Goal: Task Accomplishment & Management: Manage account settings

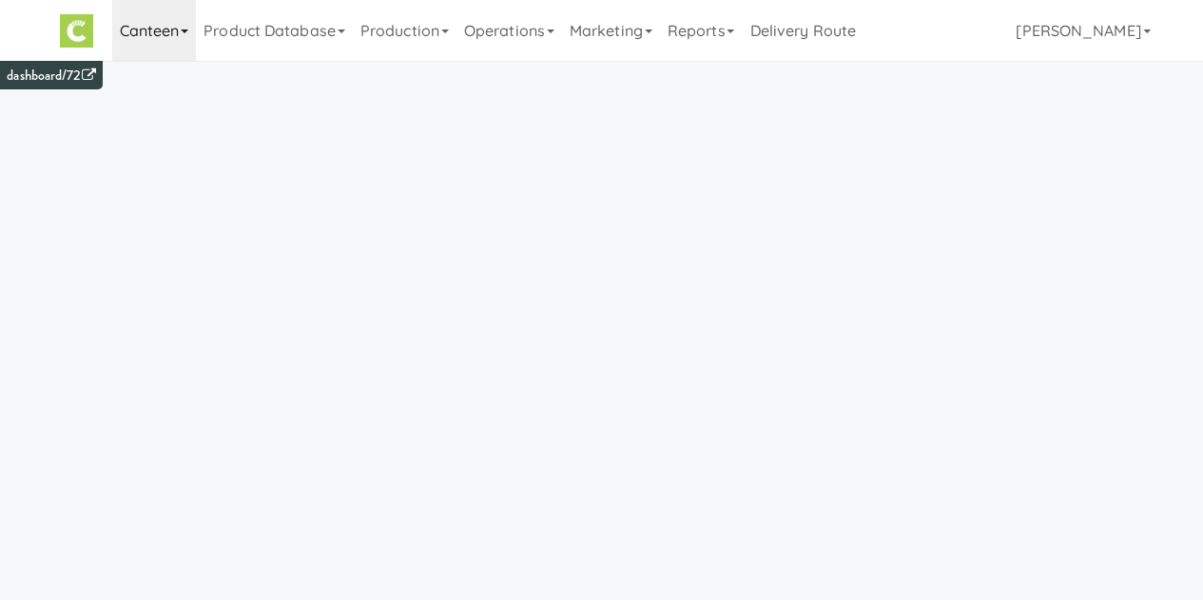
click at [159, 32] on link "Canteen" at bounding box center [154, 30] width 85 height 61
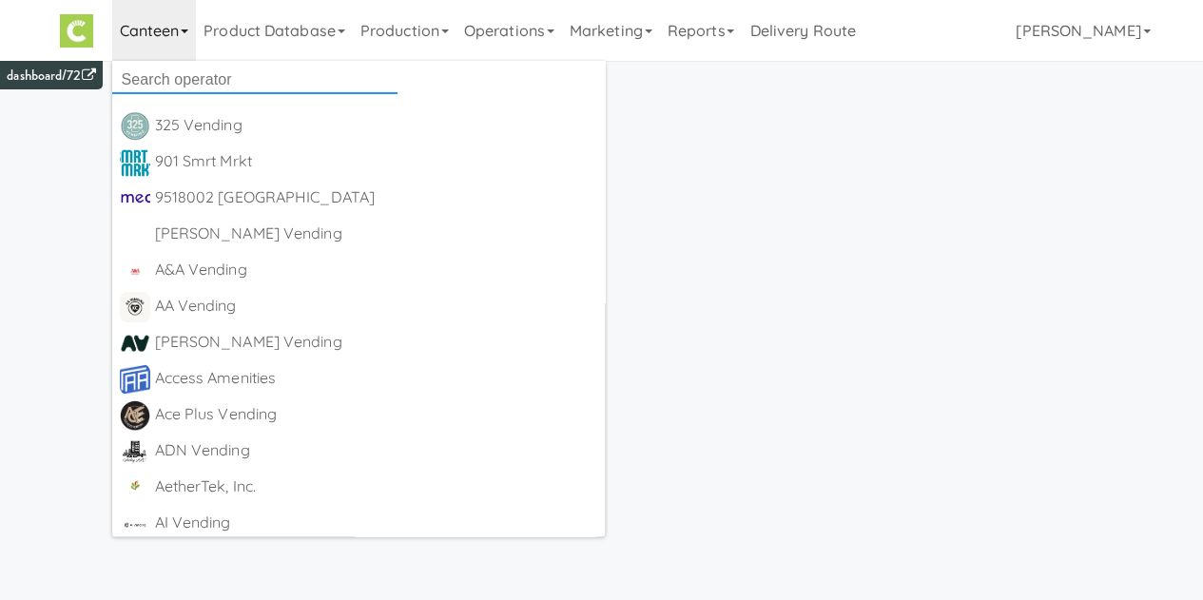
click at [254, 81] on input "text" at bounding box center [254, 80] width 285 height 29
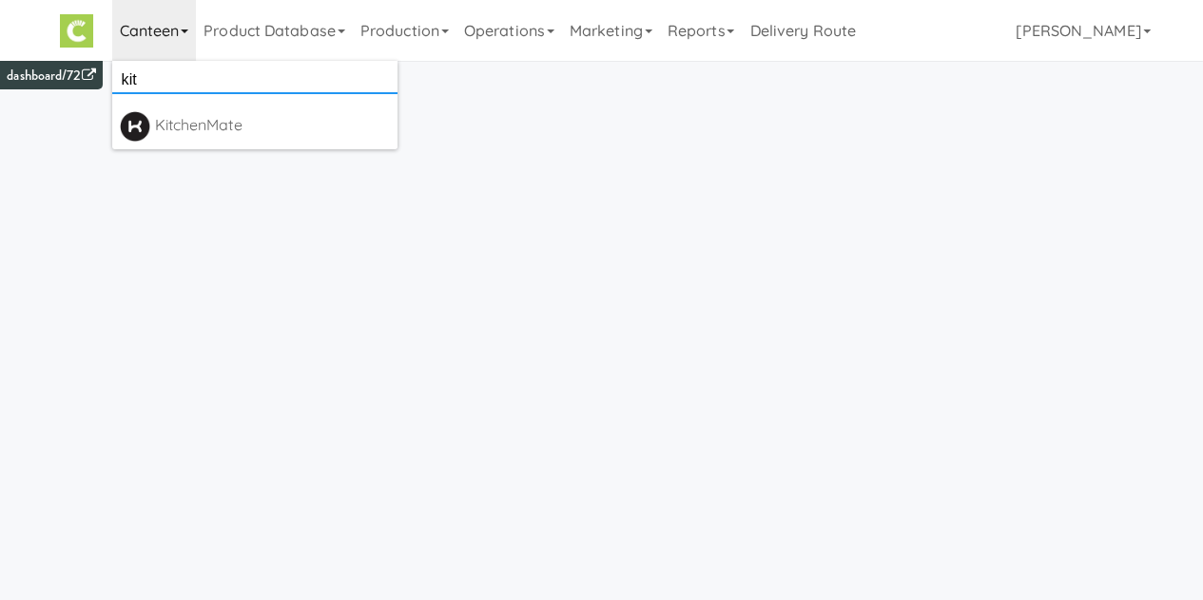
type input "kit"
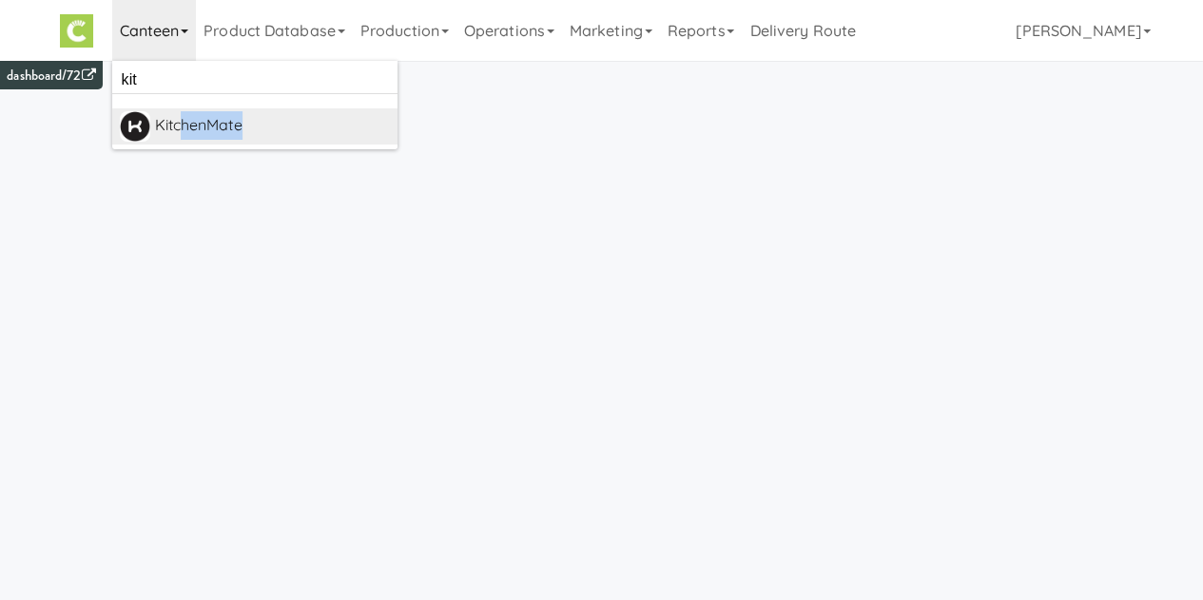
drag, startPoint x: 259, startPoint y: 106, endPoint x: 178, endPoint y: 135, distance: 86.0
click at [178, 135] on ul "kit KitchenMate [URL][DOMAIN_NAME]" at bounding box center [254, 105] width 285 height 88
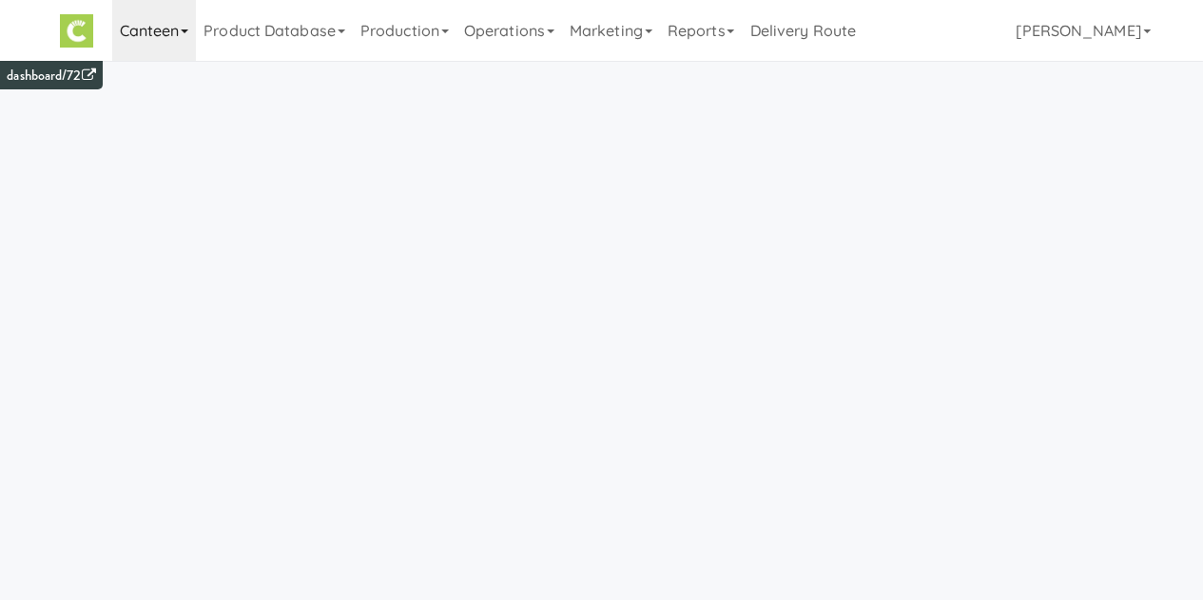
click at [171, 43] on link "Canteen" at bounding box center [154, 30] width 85 height 61
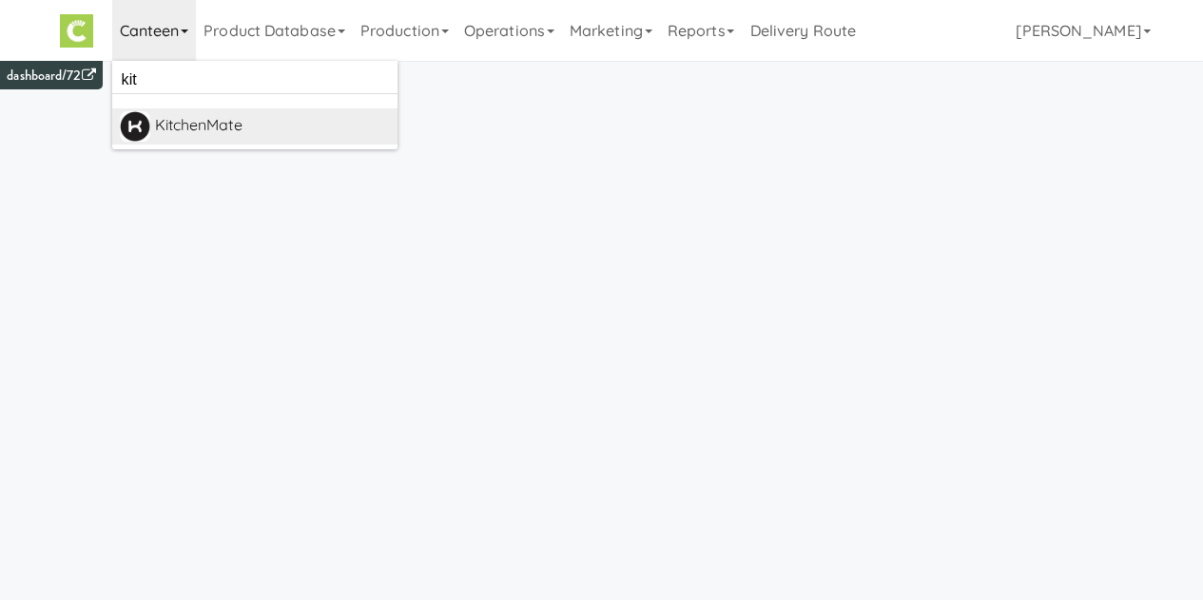
click at [192, 125] on div "KitchenMate" at bounding box center [272, 125] width 235 height 29
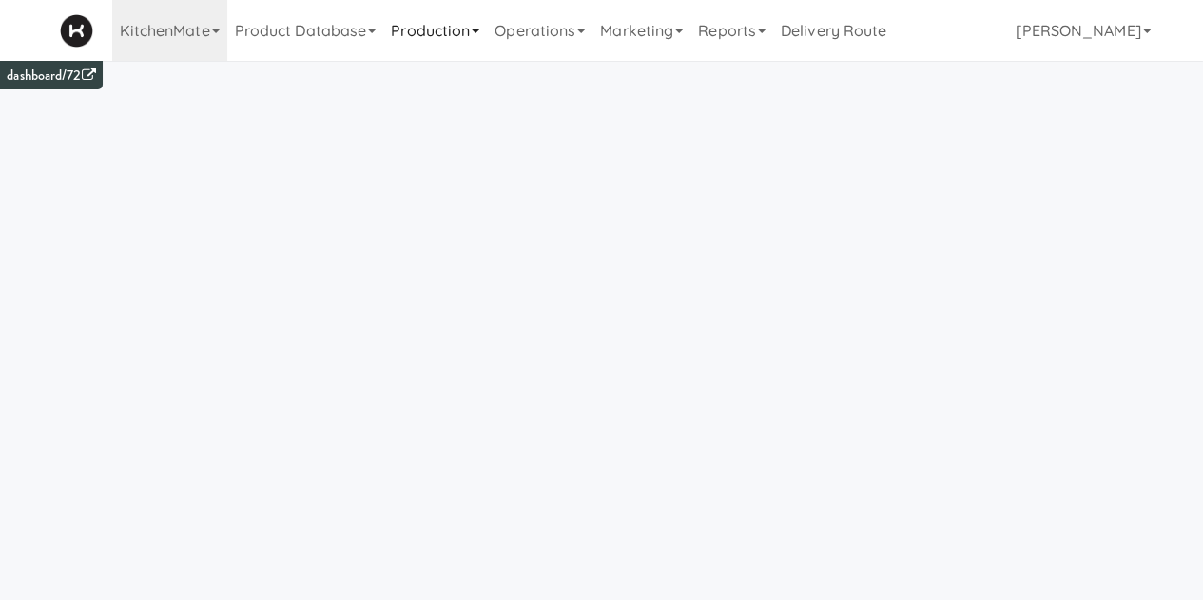
click at [417, 50] on link "Production" at bounding box center [435, 30] width 104 height 61
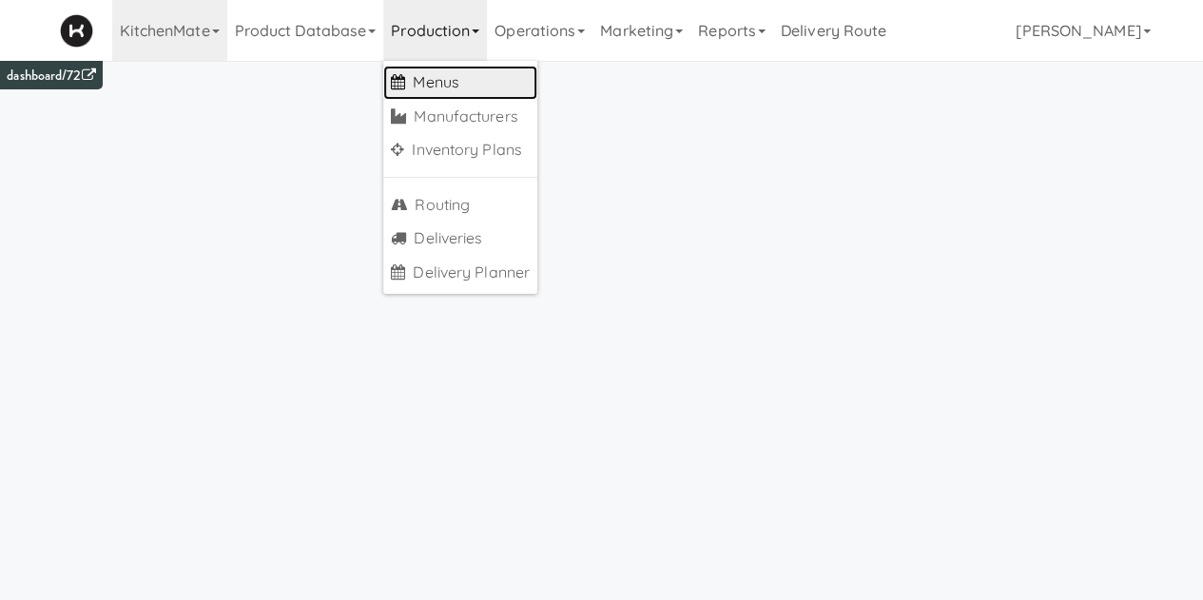
click at [427, 96] on link "Menus" at bounding box center [460, 83] width 154 height 34
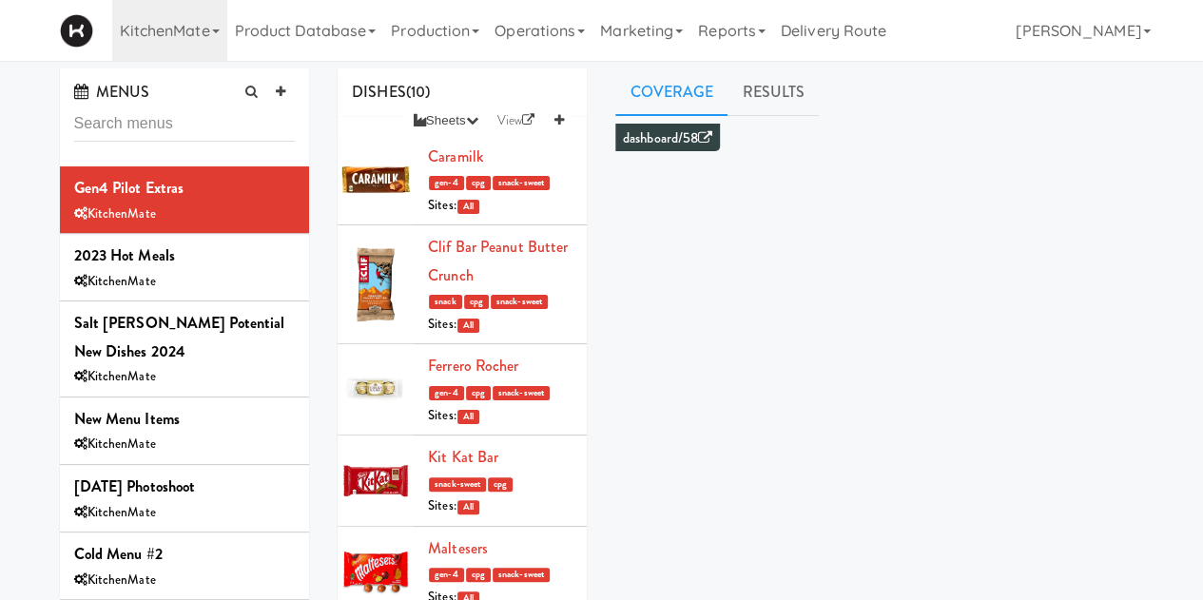
click at [307, 271] on div "MENUS Gen4 Pilot Extras KitchenMate 2023 Hot Meals KitchenMate Salt Marsh Poten…" at bounding box center [185, 409] width 279 height 683
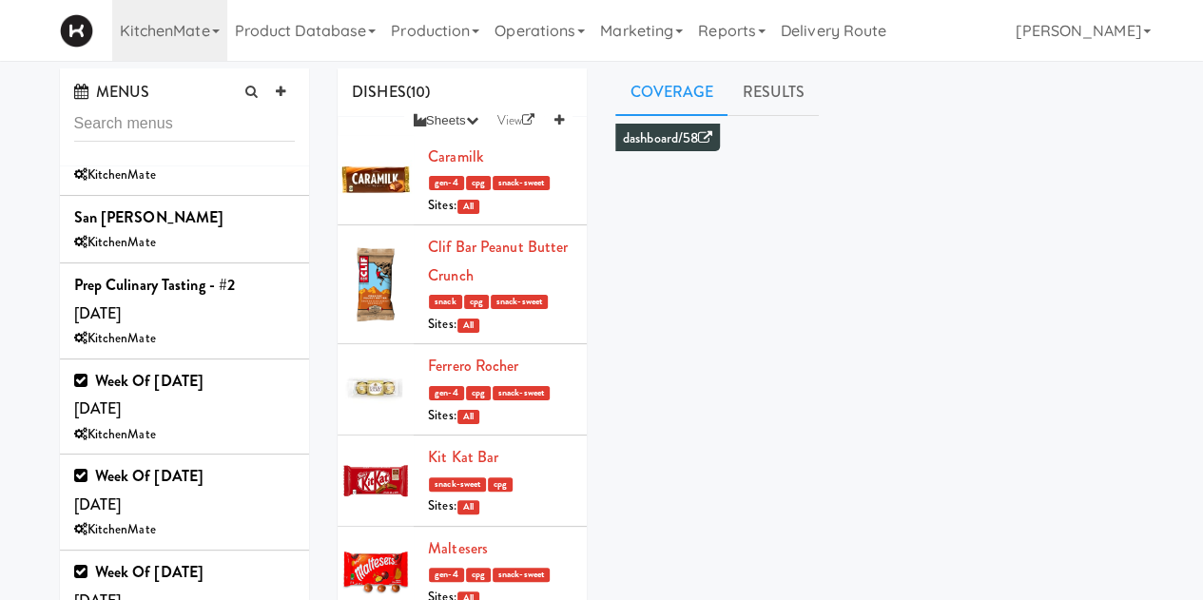
scroll to position [1033, 0]
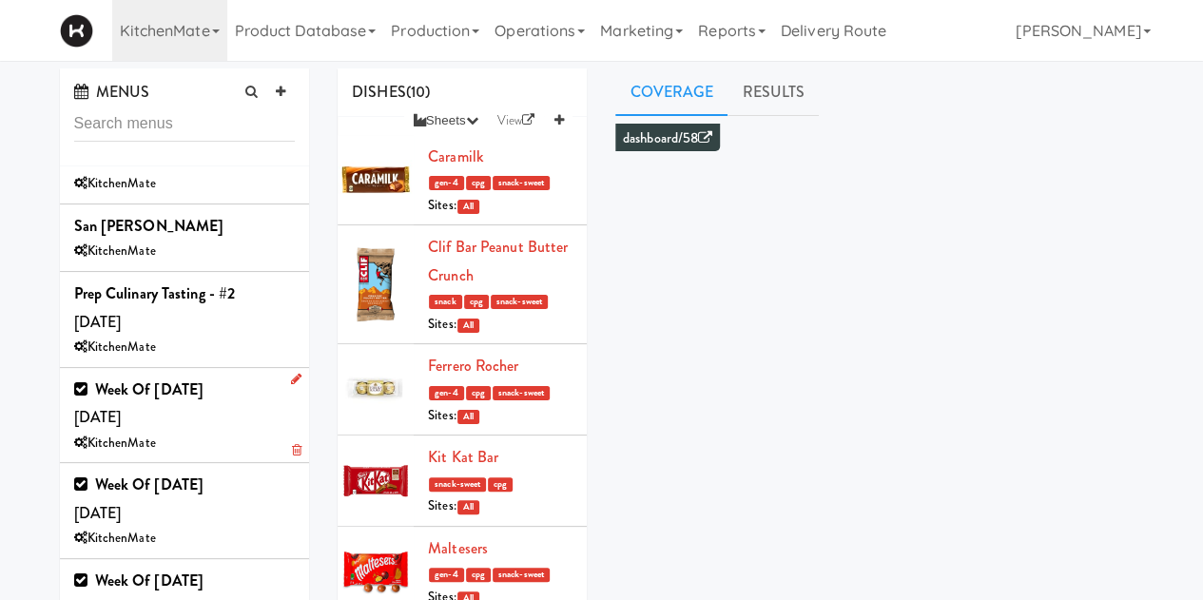
click at [223, 389] on div "Week of Sept 21st, 2025 Saturday, Sep 20 KitchenMate" at bounding box center [185, 416] width 222 height 80
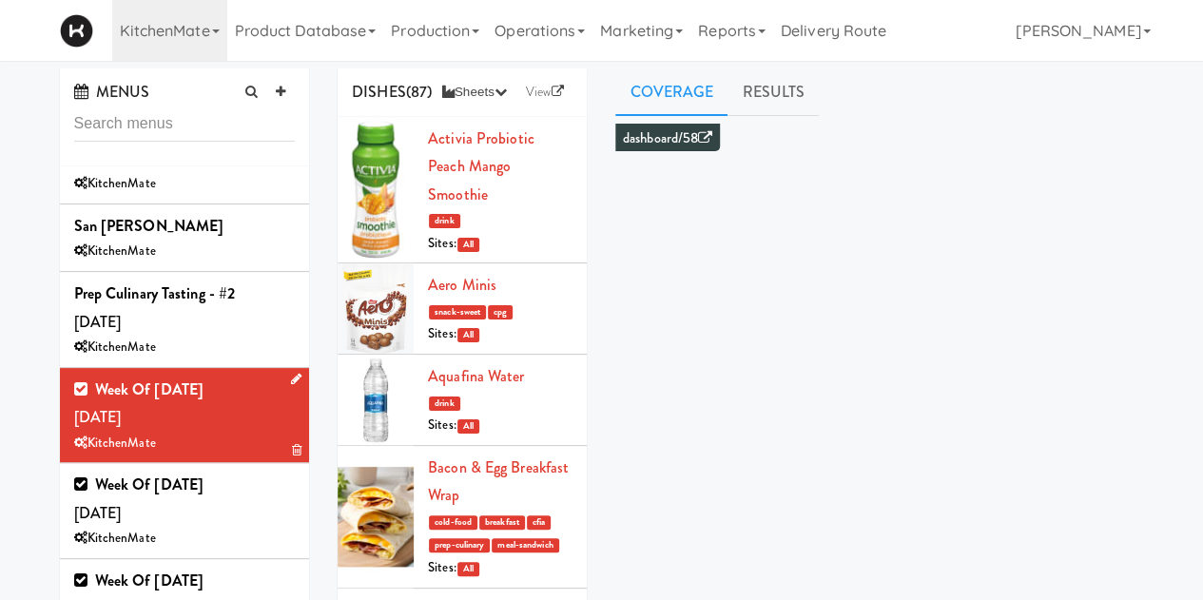
click at [289, 368] on li "Week of Sept 21st, 2025 Saturday, Sep 20 KitchenMate" at bounding box center [185, 416] width 250 height 96
click at [291, 373] on icon at bounding box center [296, 379] width 10 height 12
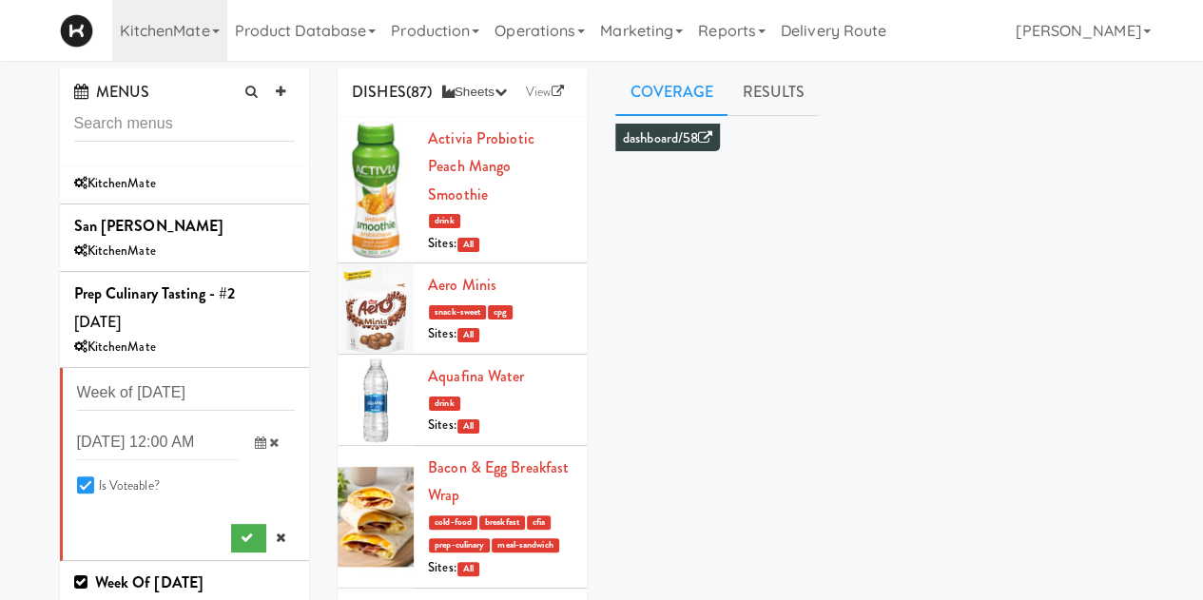
click at [244, 488] on div "Week of Sept 21st, 2025 2025-09-20 12:00 AM previous 2025-Sep next Su Mo Tu We …" at bounding box center [186, 465] width 219 height 178
click at [241, 532] on icon "submit" at bounding box center [247, 538] width 12 height 12
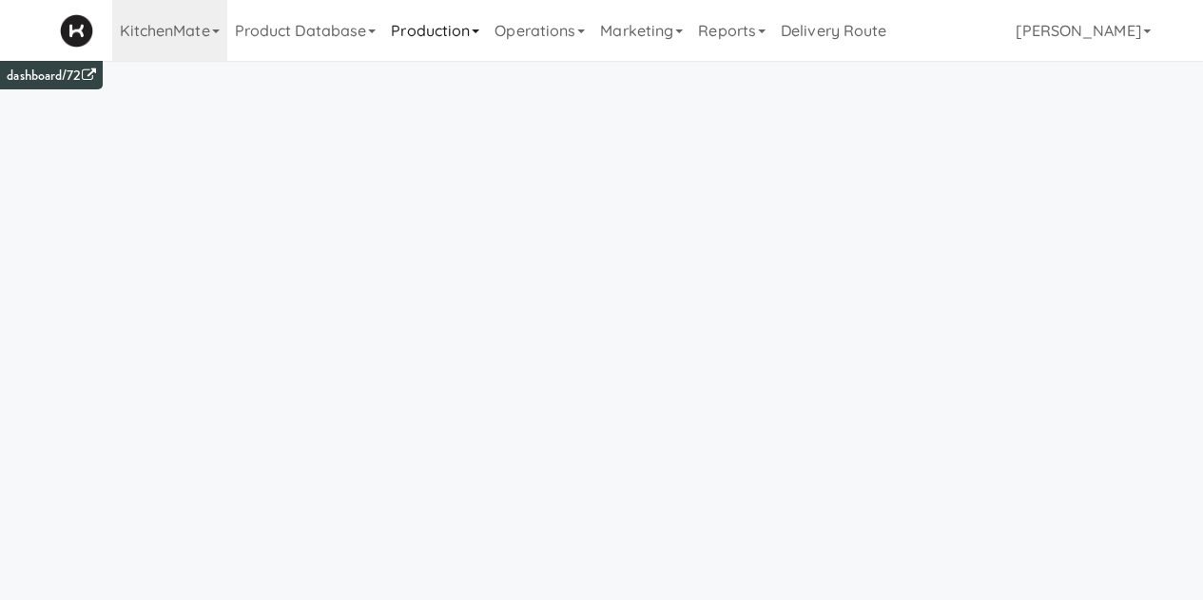
click at [466, 41] on link "Production" at bounding box center [435, 30] width 104 height 61
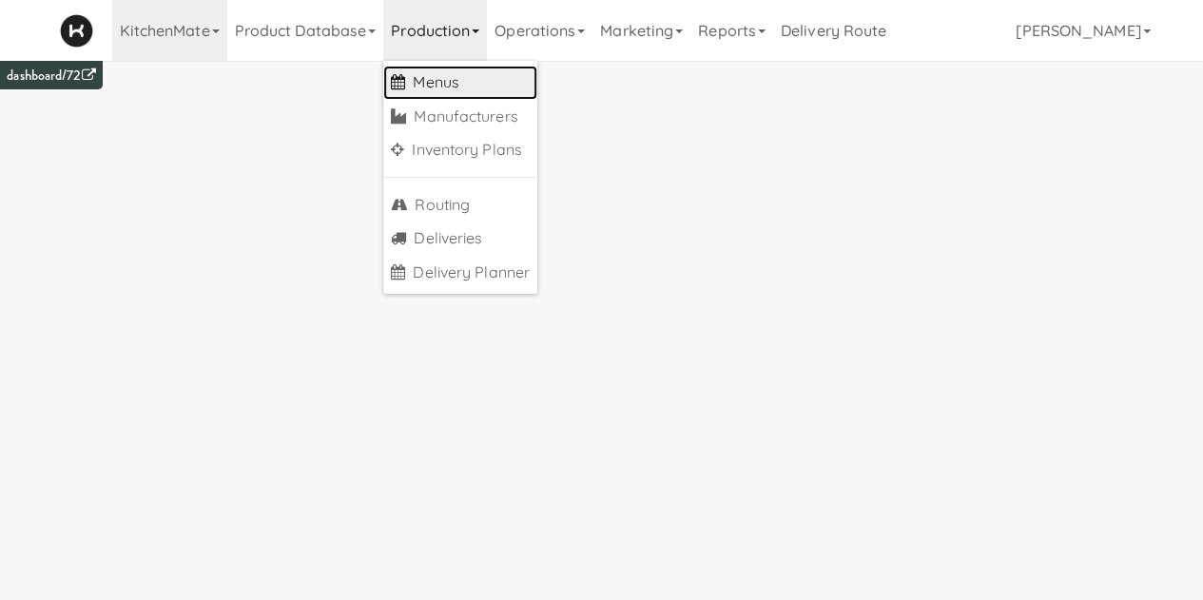
click at [443, 87] on link "Menus" at bounding box center [460, 83] width 154 height 34
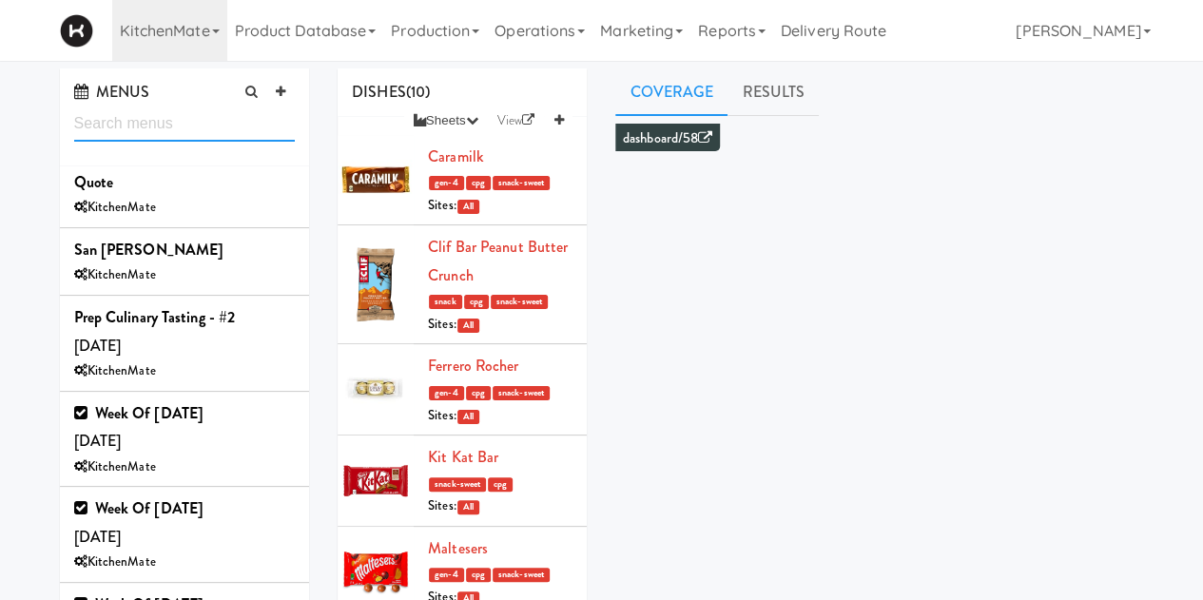
scroll to position [1041, 0]
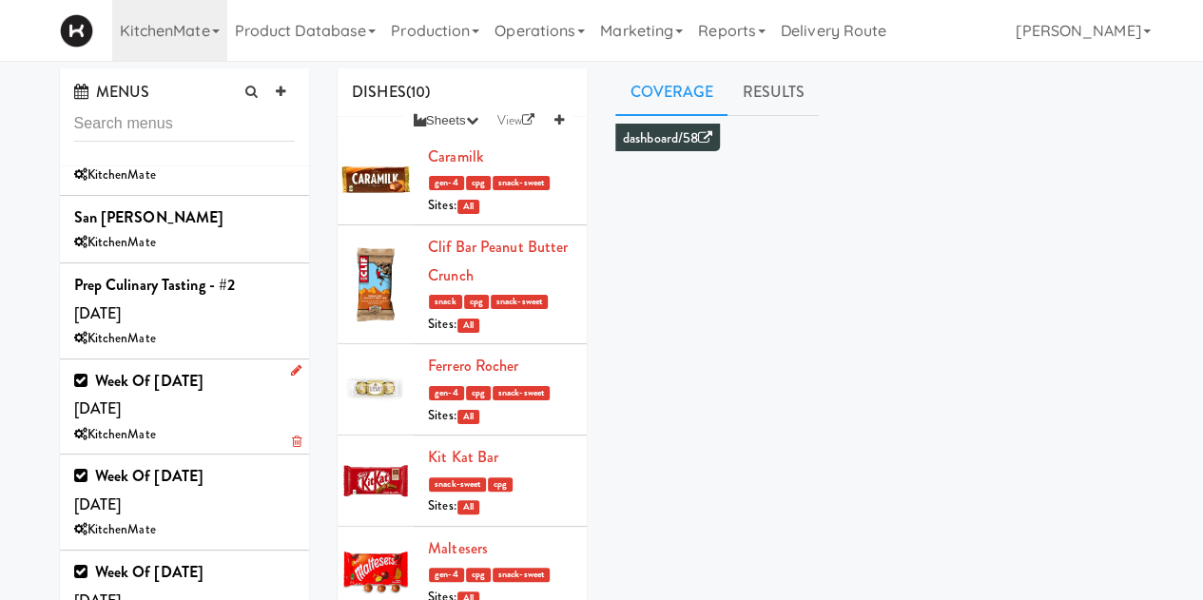
click at [221, 368] on div "Week of Sept 21st, 2025 Saturday, Sep 20 KitchenMate" at bounding box center [185, 407] width 222 height 80
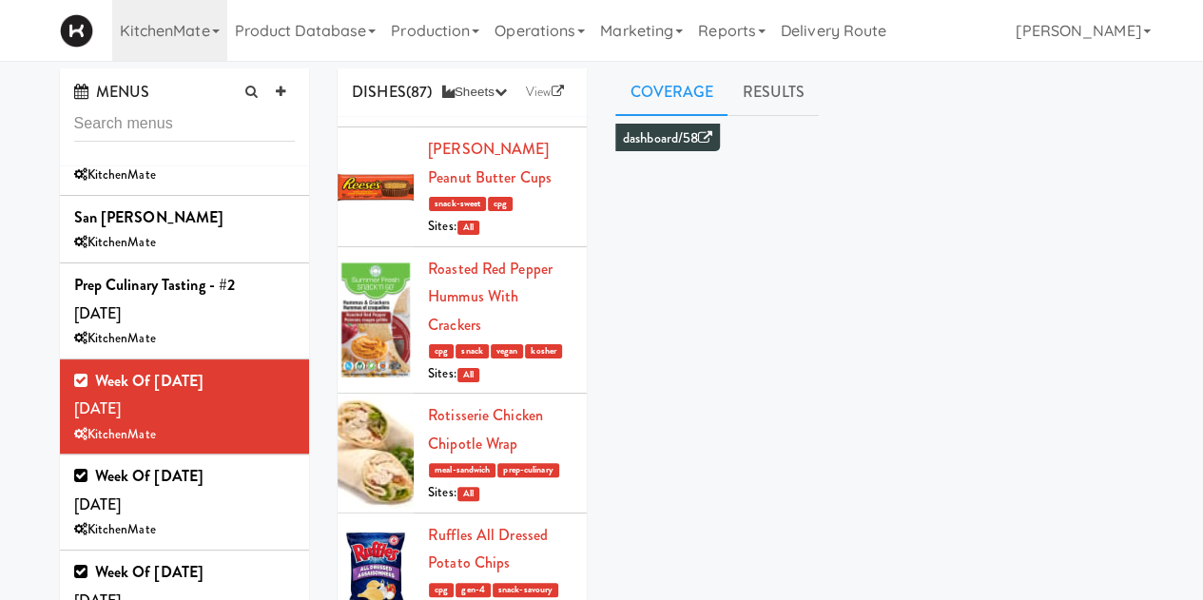
scroll to position [8182, 0]
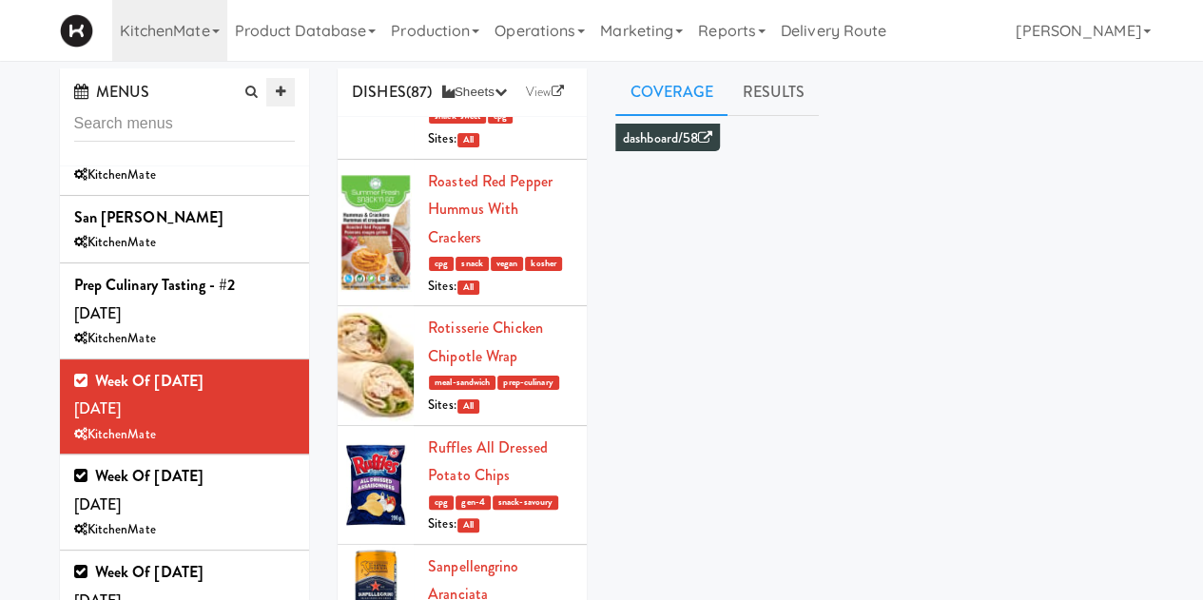
click at [292, 82] on link at bounding box center [280, 92] width 29 height 29
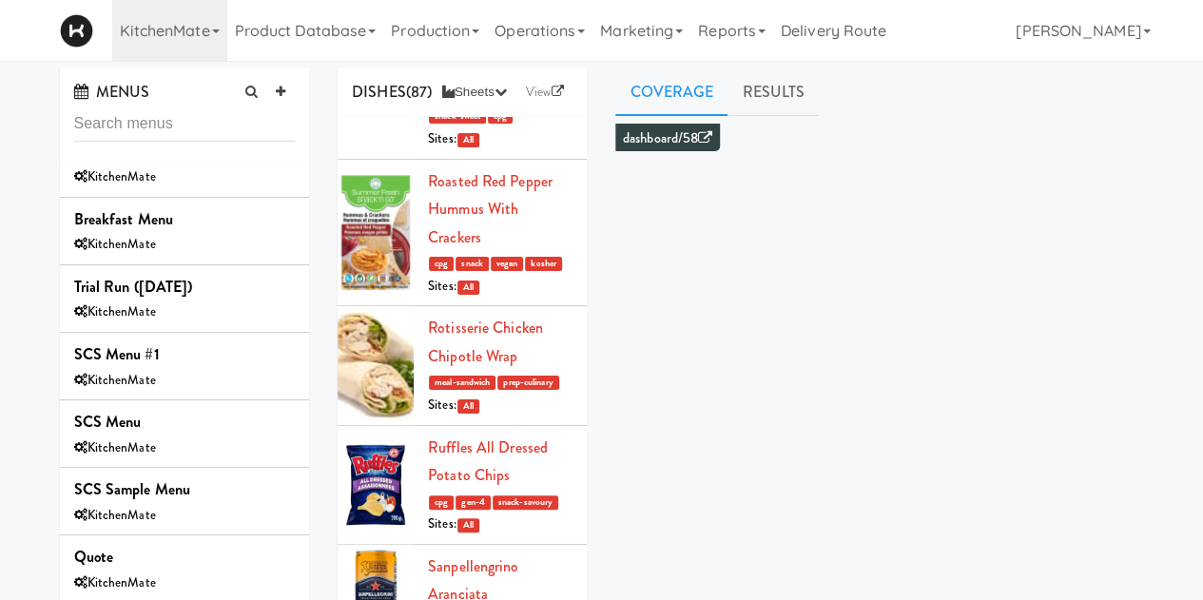
scroll to position [0, 0]
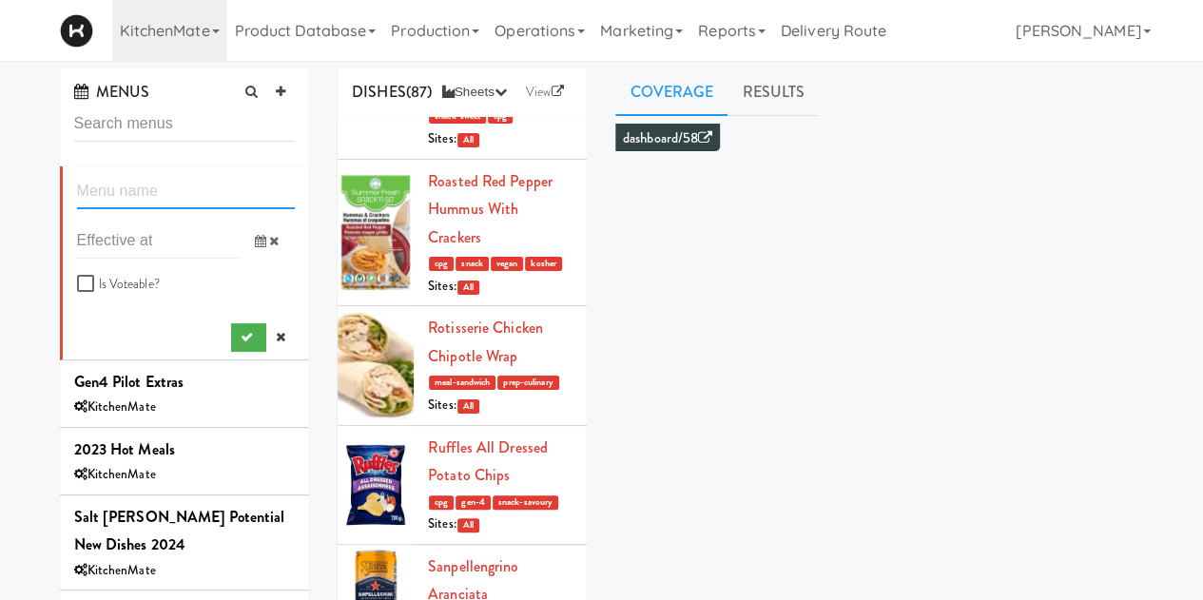
click at [202, 193] on input "text" at bounding box center [186, 191] width 219 height 35
type input "E"
click at [255, 243] on icon at bounding box center [260, 241] width 11 height 12
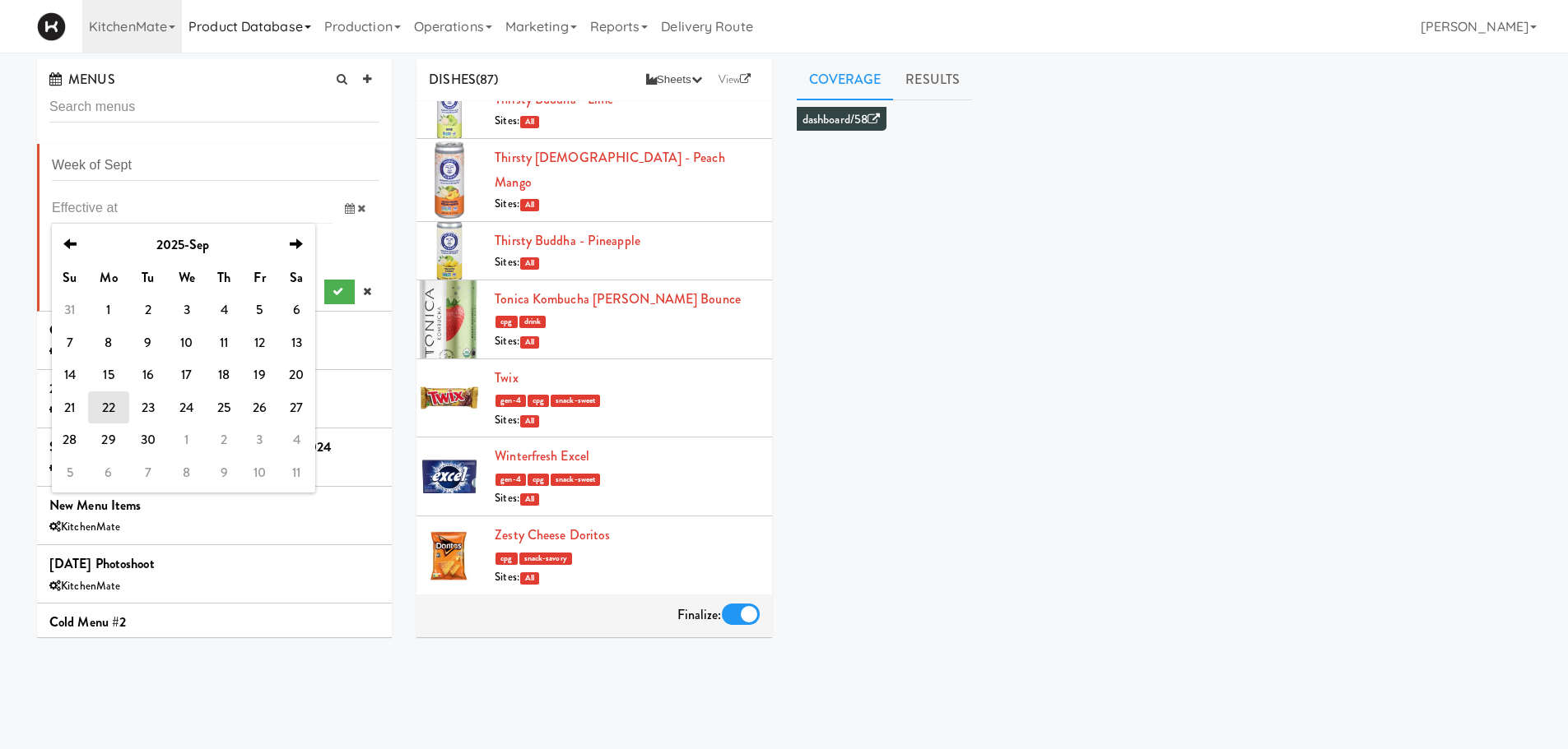
scroll to position [5252, 0]
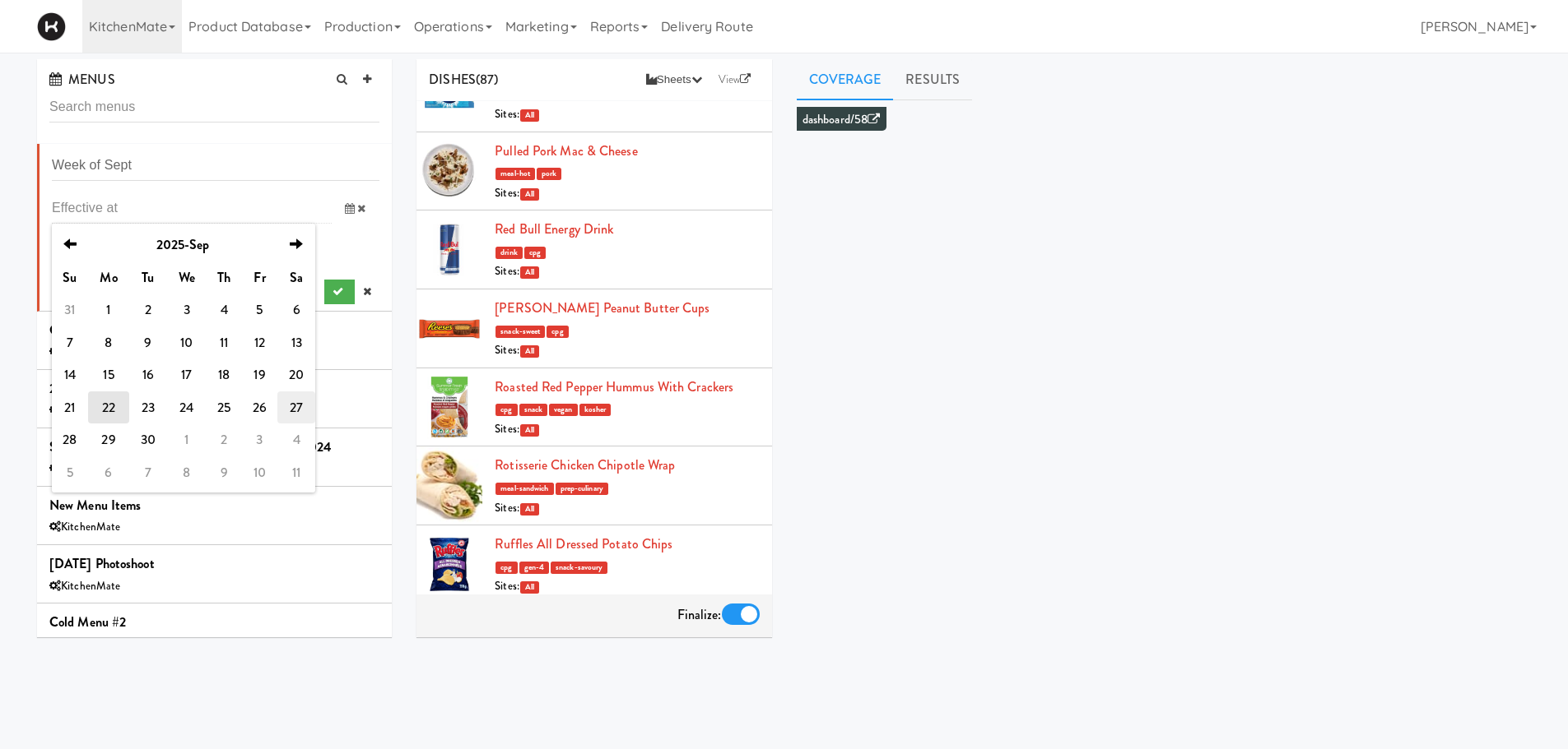
click at [292, 409] on td "27" at bounding box center [296, 408] width 38 height 33
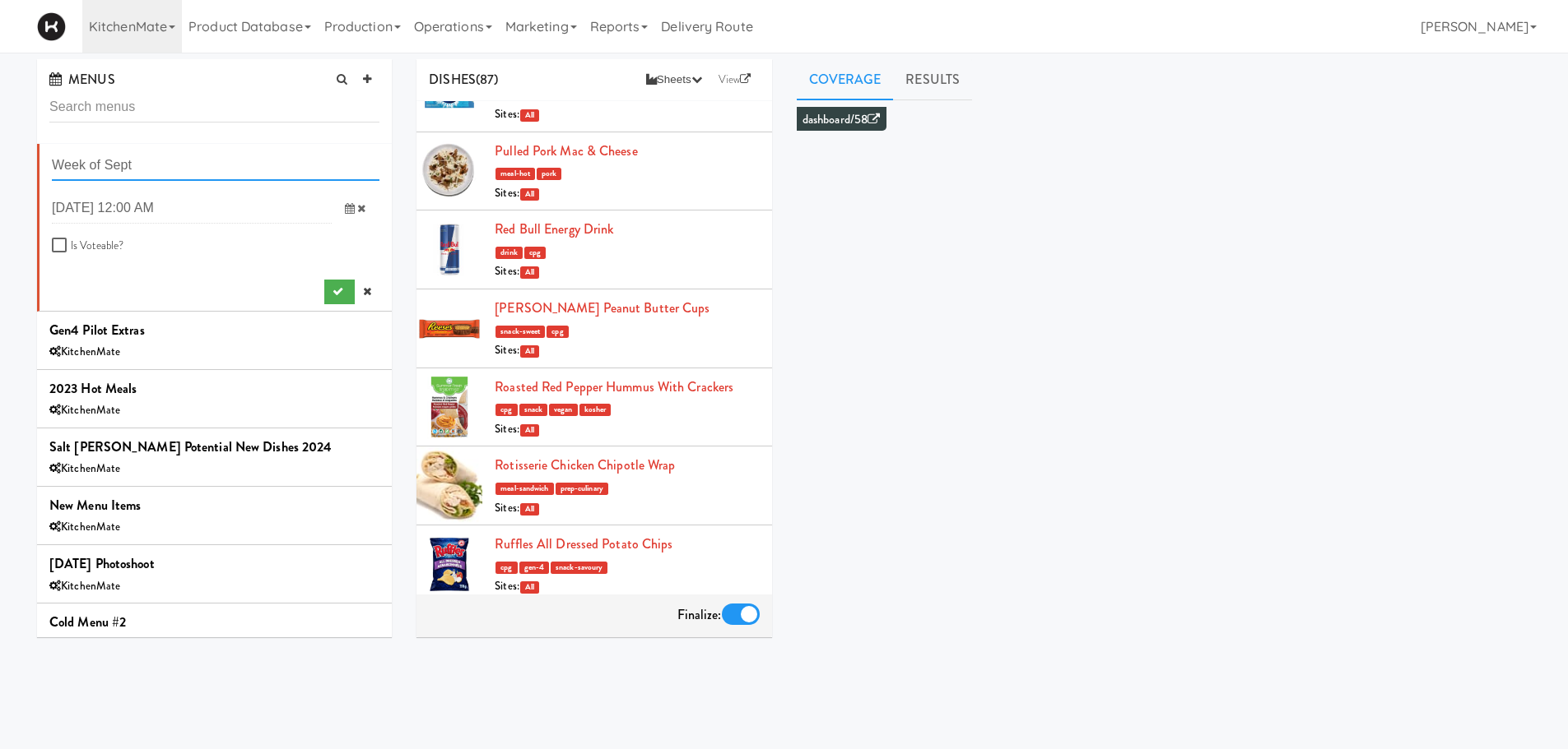
click at [198, 166] on input "Week of Sept" at bounding box center [215, 165] width 328 height 30
type input "Week of Sept 29th, 2025"
click at [60, 243] on input "Is Voteable?" at bounding box center [61, 246] width 19 height 13
checkbox input "true"
click at [325, 298] on button "submit" at bounding box center [339, 291] width 30 height 25
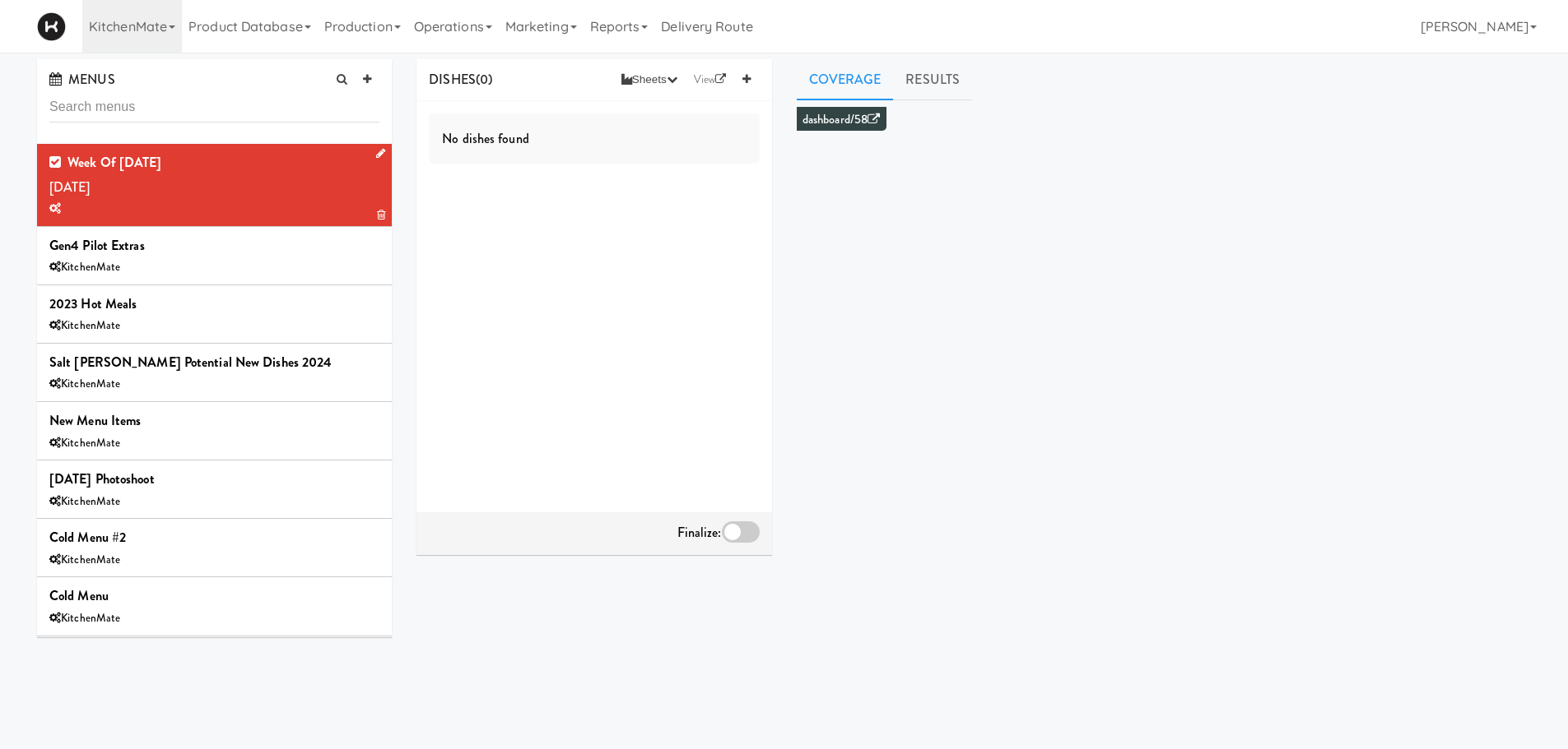
click at [392, 183] on div "Week of Sept 29th, 2025 Saturday, Sep 27 Gen4 Pilot Extras KitchenMate 2023 Hot…" at bounding box center [215, 390] width 355 height 494
click at [376, 155] on icon at bounding box center [381, 153] width 9 height 10
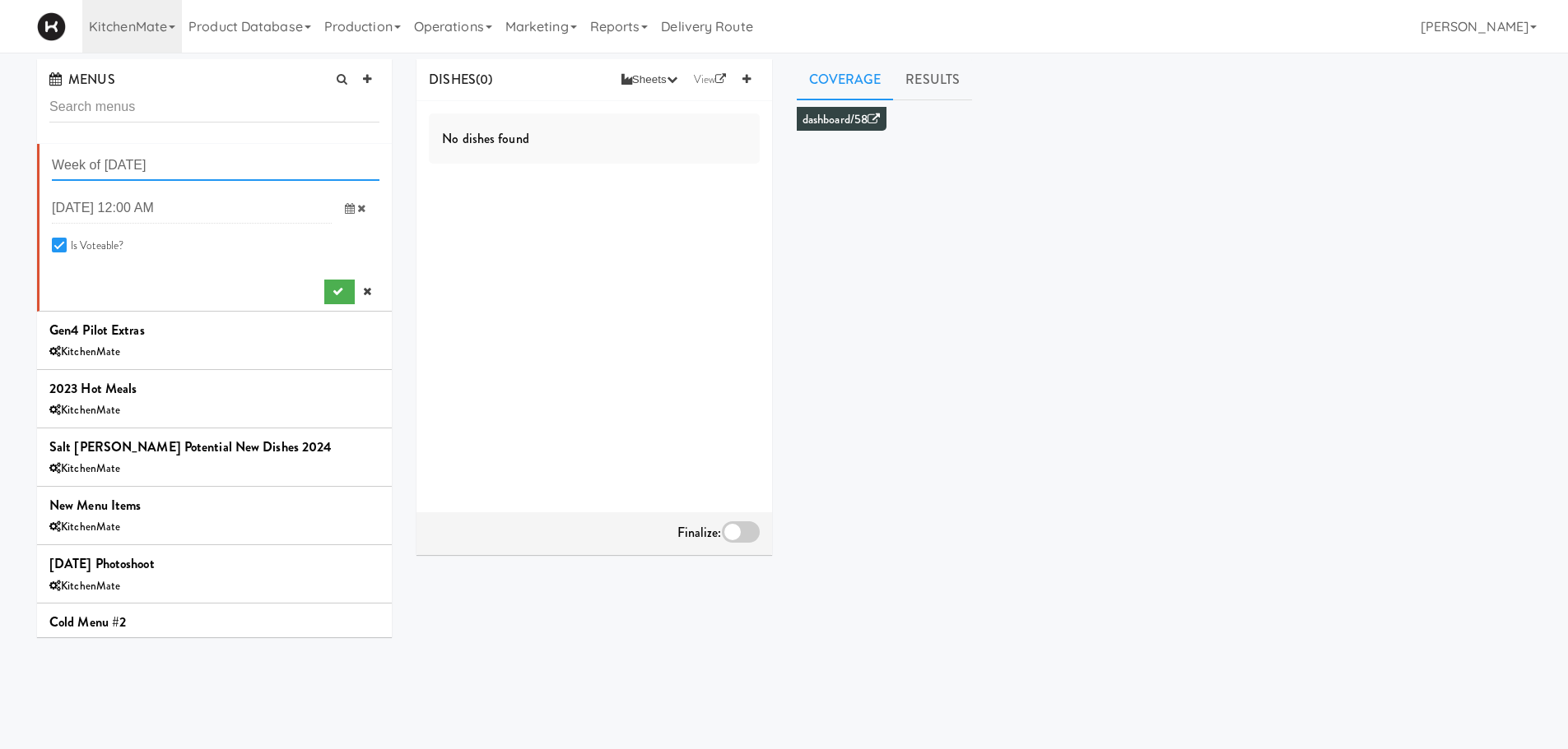
click at [151, 162] on input "Week of Sept 29th, 2025" at bounding box center [215, 165] width 328 height 30
type input "Week of [DATE]"
click at [332, 295] on icon "submit" at bounding box center [337, 291] width 10 height 10
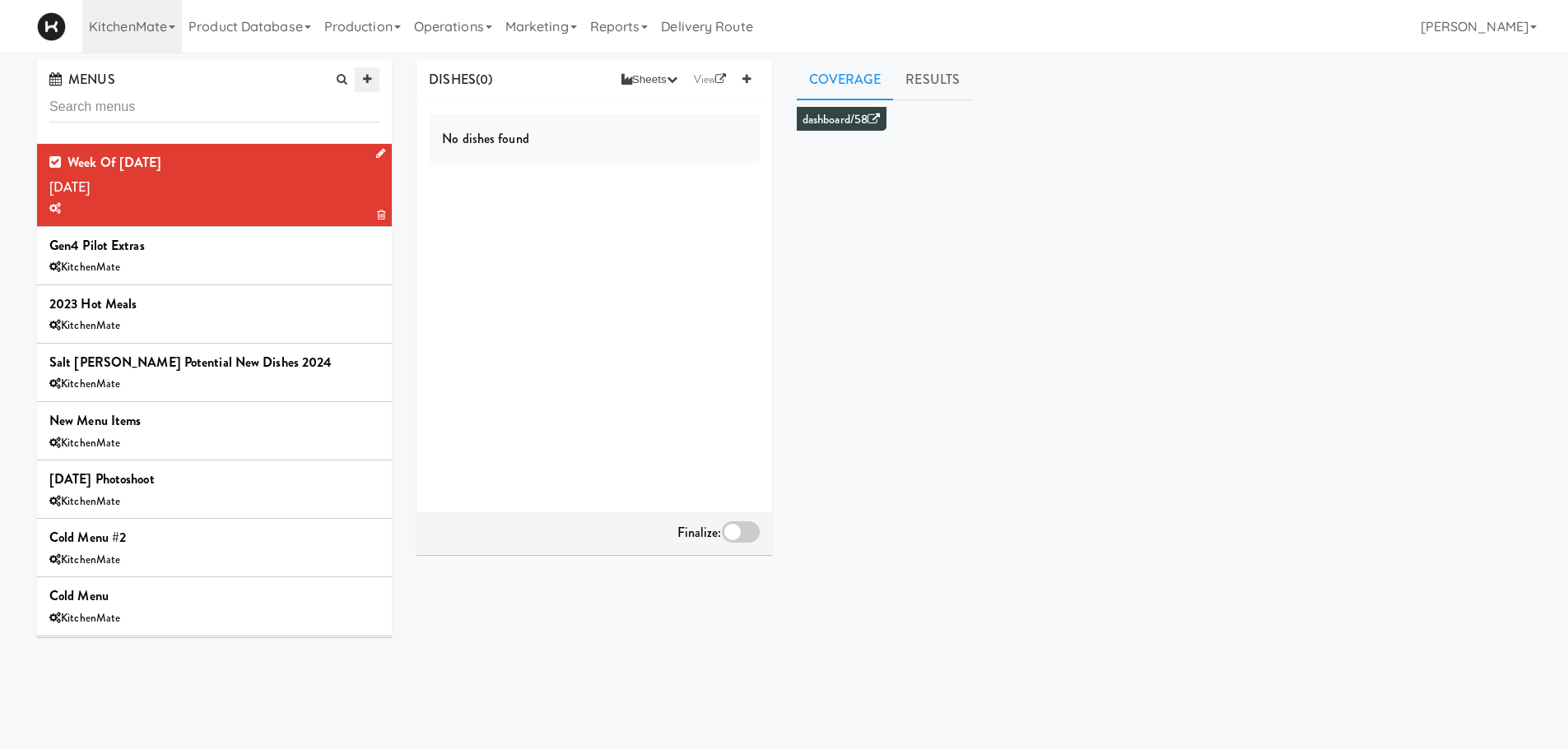
click at [365, 79] on icon at bounding box center [367, 80] width 9 height 10
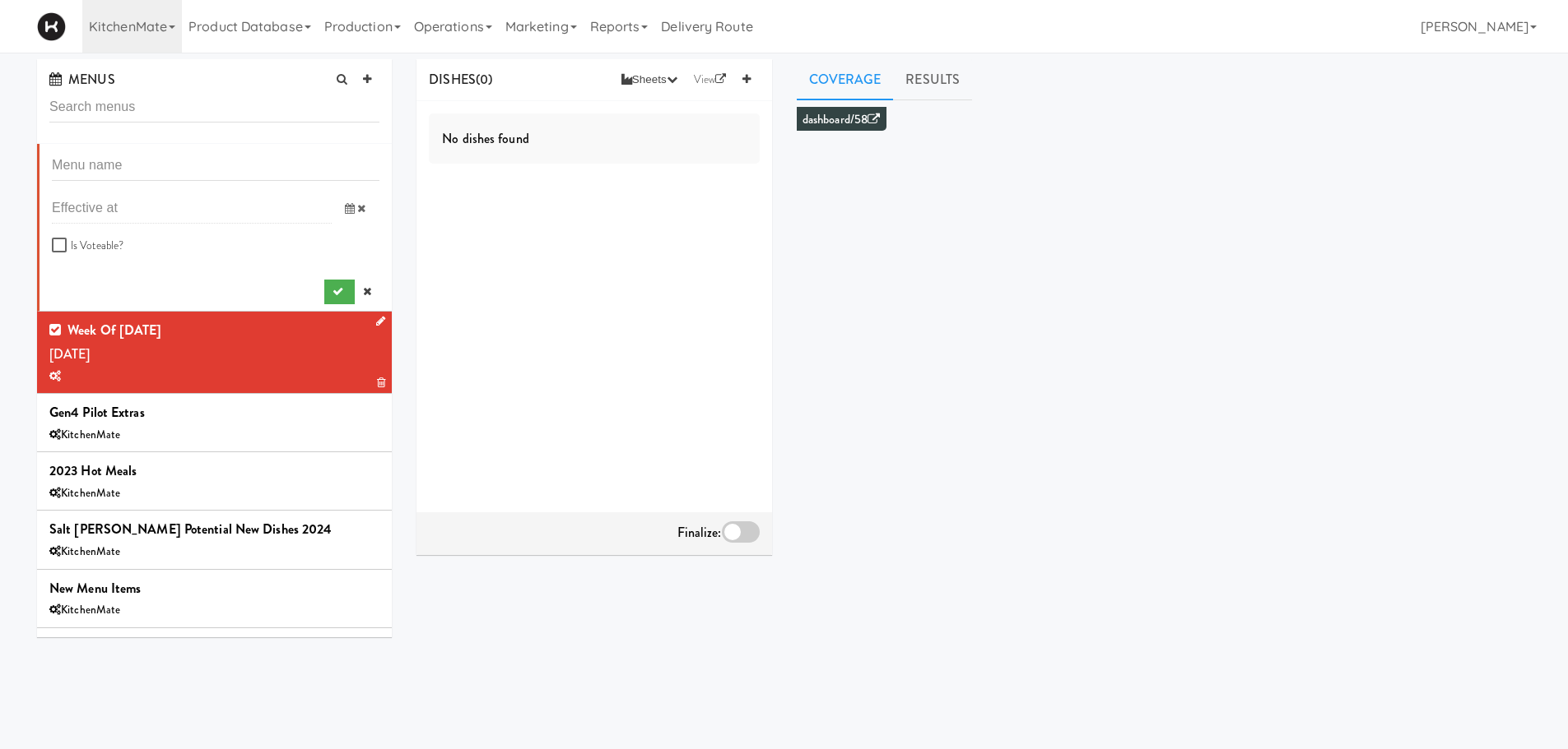
click at [344, 204] on icon at bounding box center [349, 208] width 10 height 10
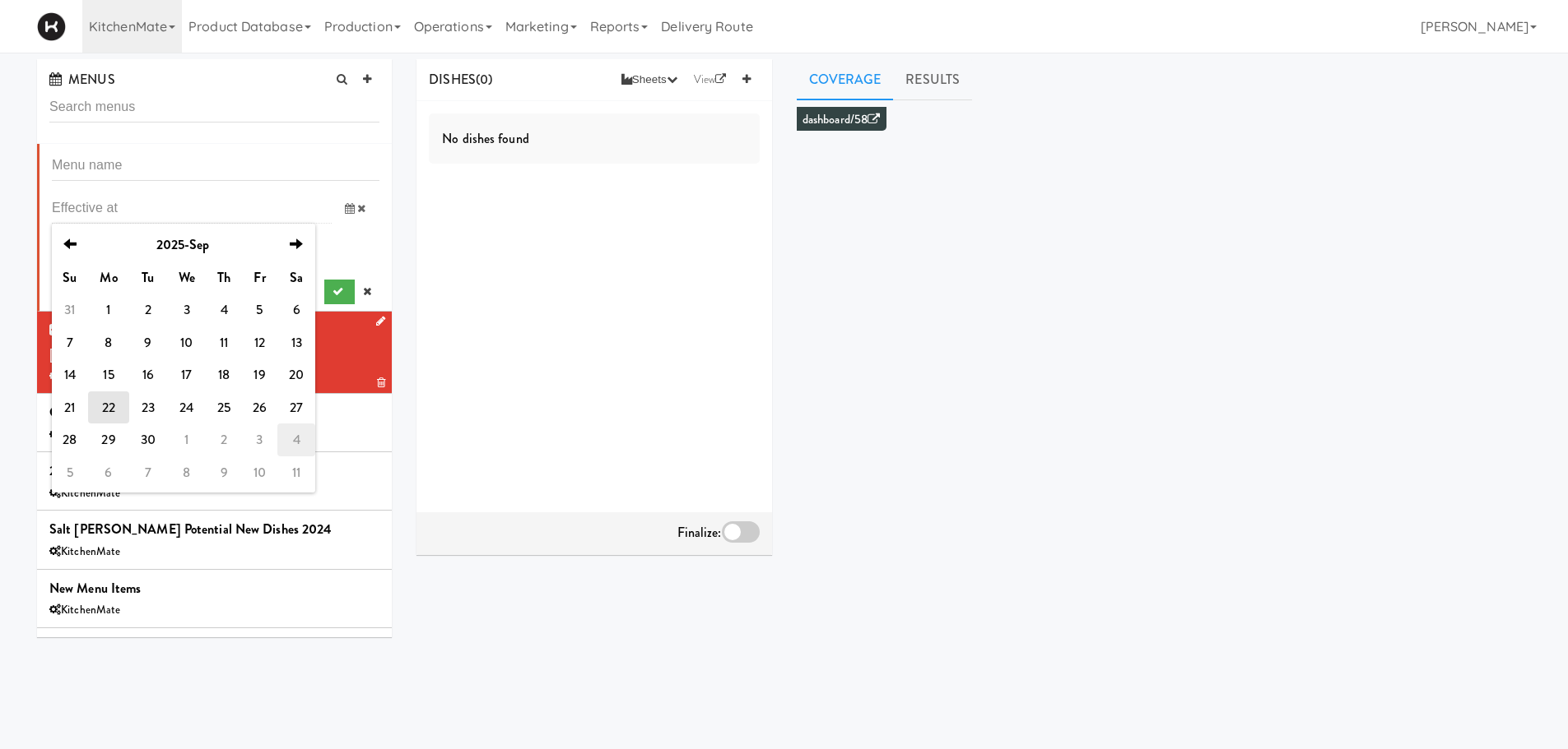
click at [292, 445] on td "4" at bounding box center [296, 440] width 38 height 33
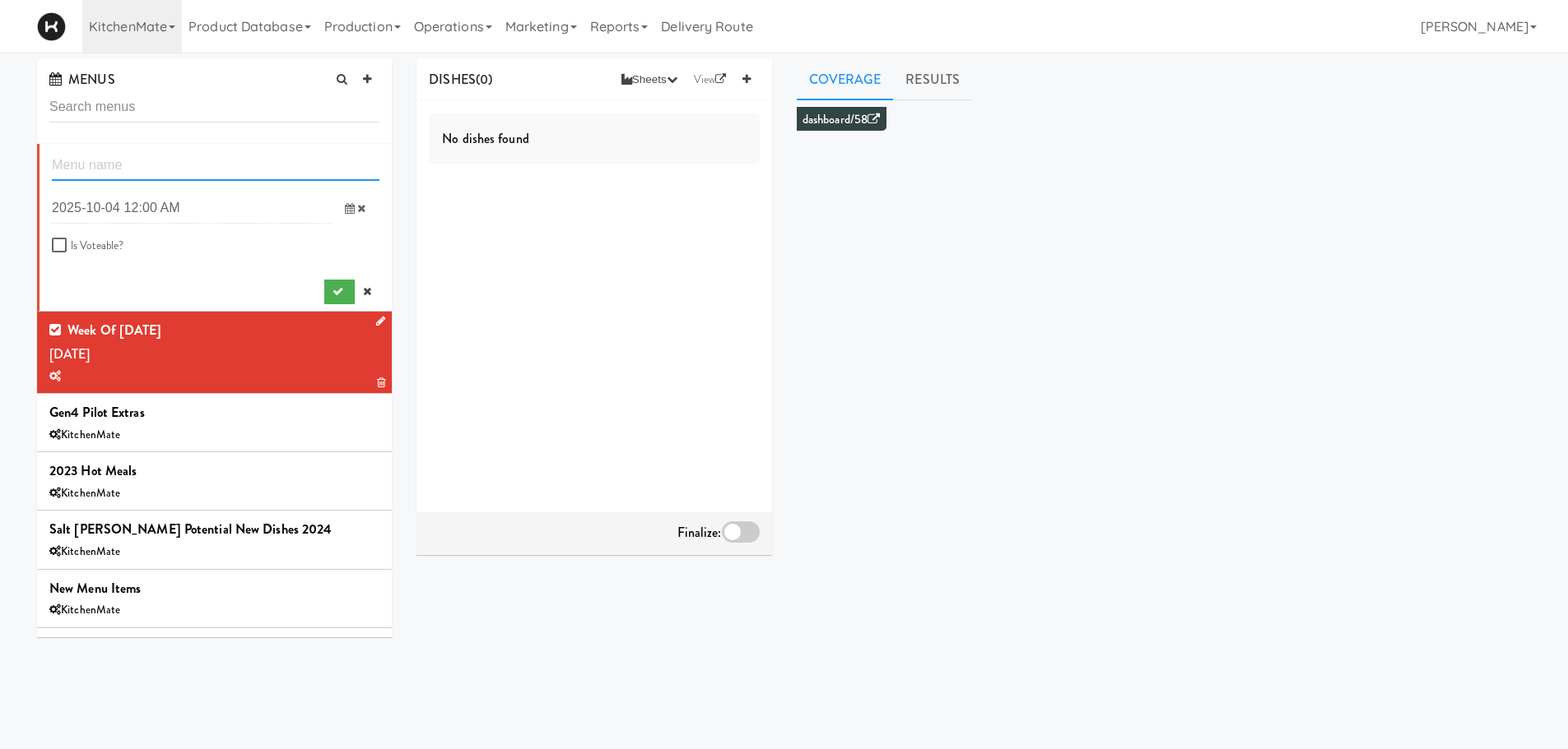
click at [170, 176] on input "text" at bounding box center [215, 165] width 328 height 30
type input "Week of [DATE]"
click at [67, 249] on input "Is Voteable?" at bounding box center [61, 246] width 19 height 13
checkbox input "true"
click at [325, 284] on button "submit" at bounding box center [339, 291] width 30 height 25
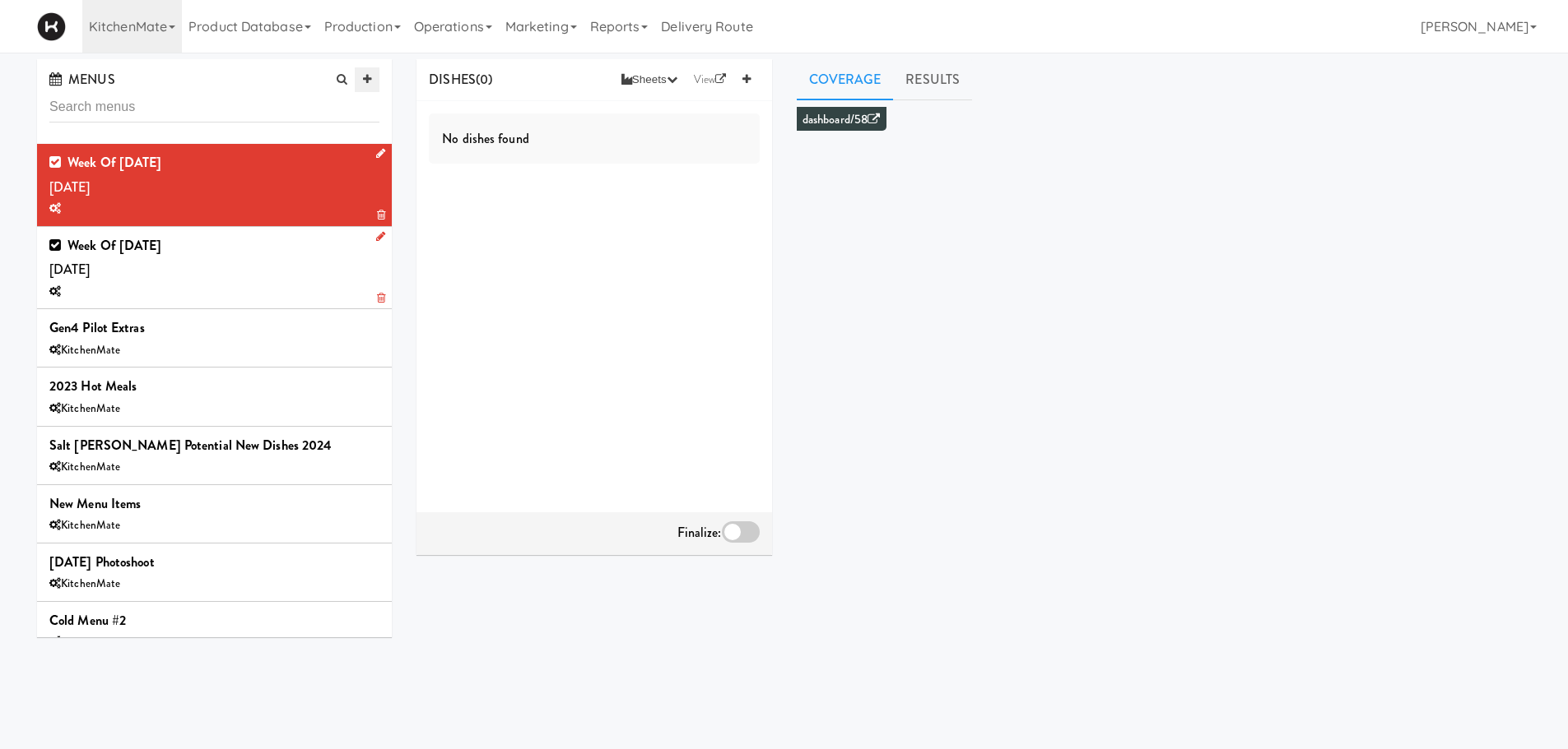
drag, startPoint x: 356, startPoint y: 76, endPoint x: 369, endPoint y: 82, distance: 14.3
click at [369, 82] on link at bounding box center [367, 80] width 25 height 25
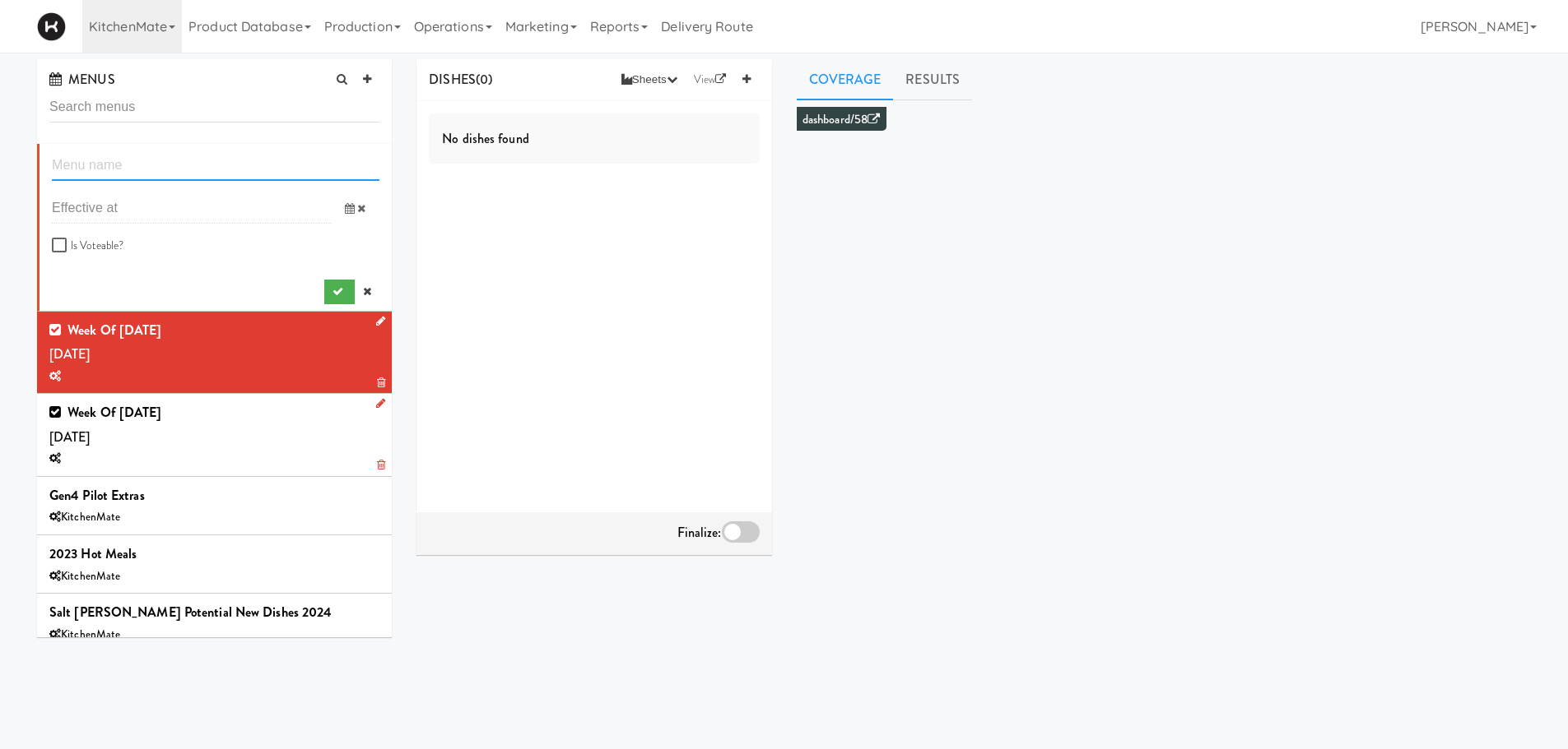
click at [121, 171] on input "text" at bounding box center [215, 165] width 328 height 30
click at [214, 160] on input "Week fo Oct" at bounding box center [215, 165] width 328 height 30
click at [344, 210] on icon at bounding box center [349, 208] width 10 height 10
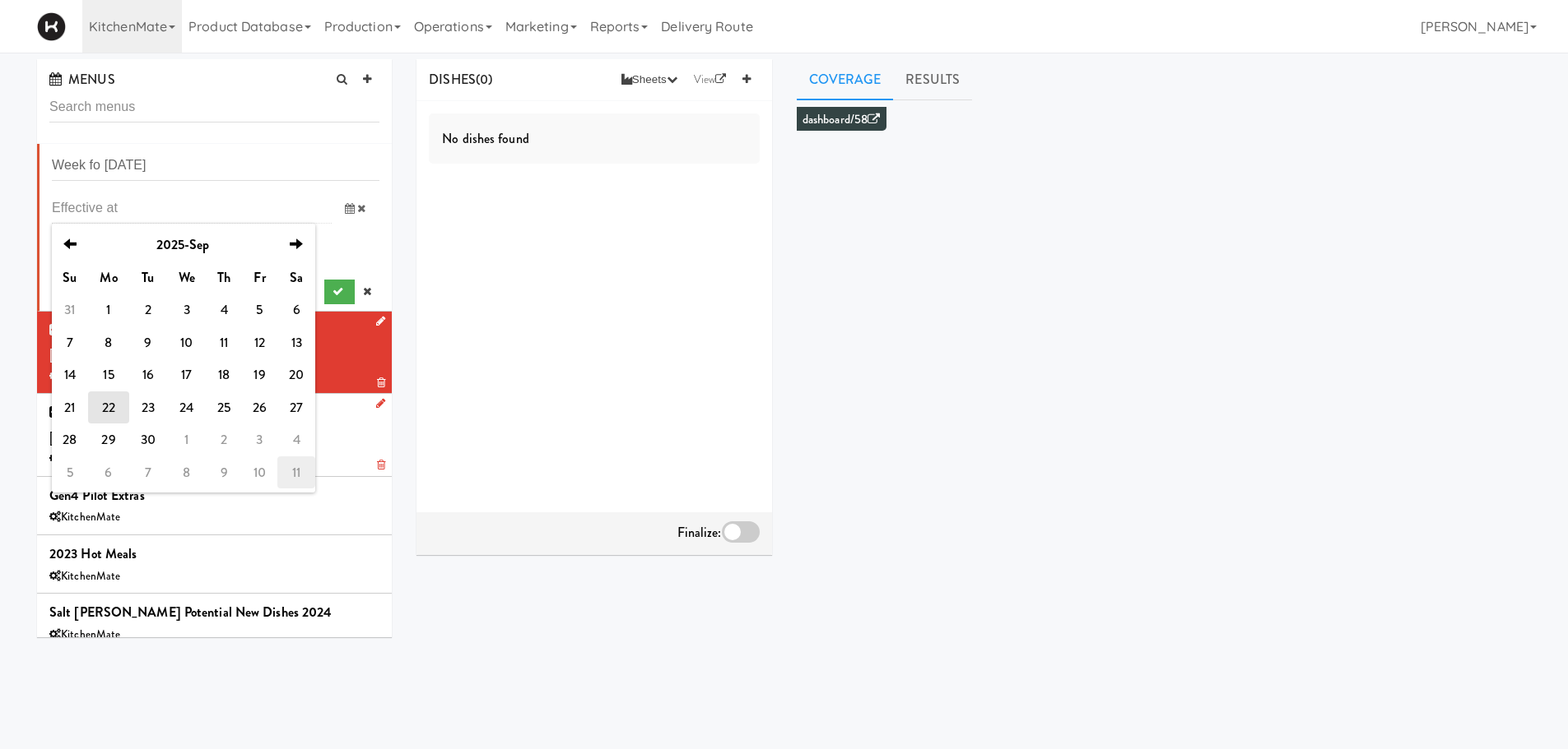
drag, startPoint x: 294, startPoint y: 247, endPoint x: 294, endPoint y: 479, distance: 232.0
click at [294, 479] on table "previous 2025-Sep next Su Mo Tu We Th Fr Sa 31 1 2 3 4 5 6 7 8 9 10 11 12 13 14…" at bounding box center [183, 358] width 263 height 260
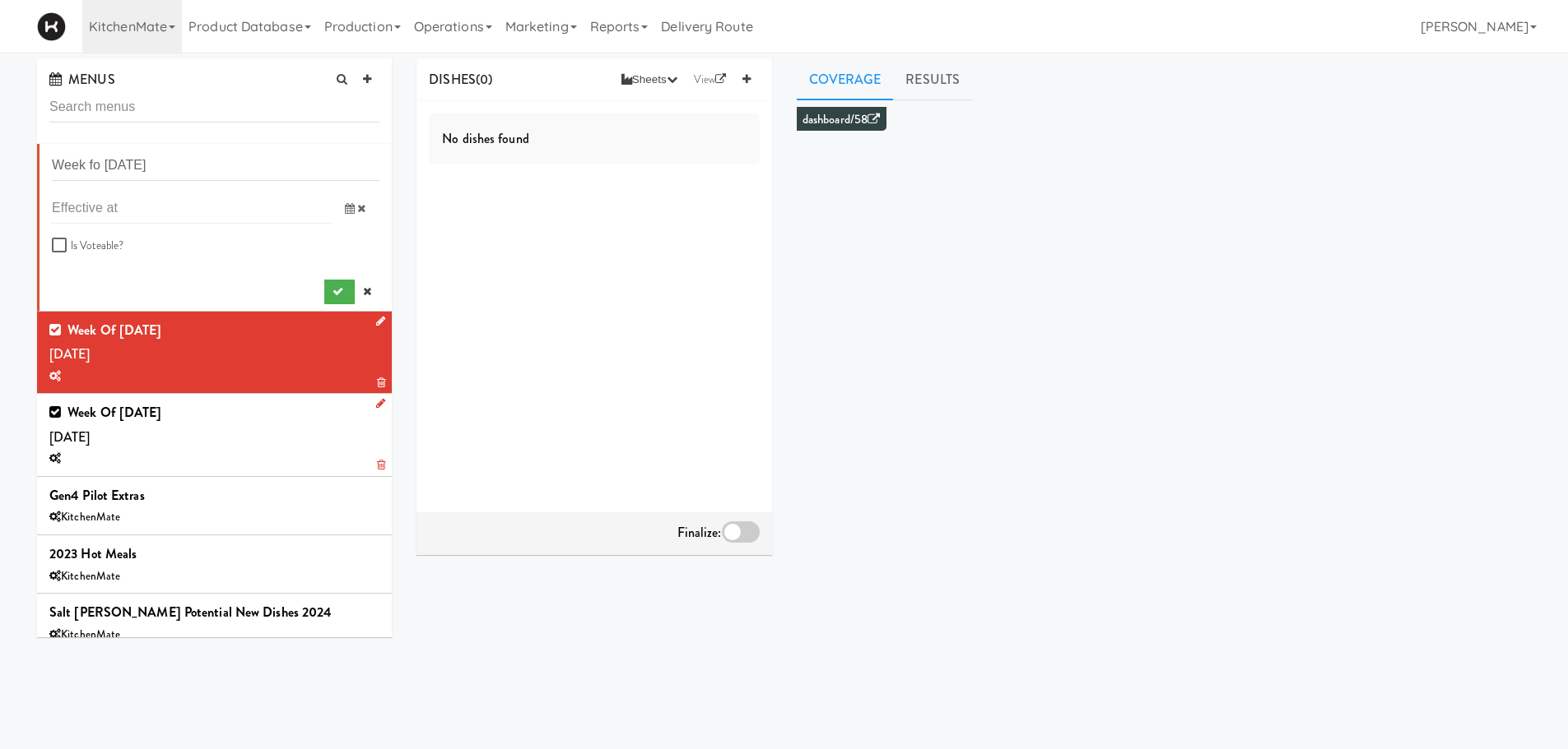
click at [344, 203] on icon at bounding box center [349, 208] width 10 height 10
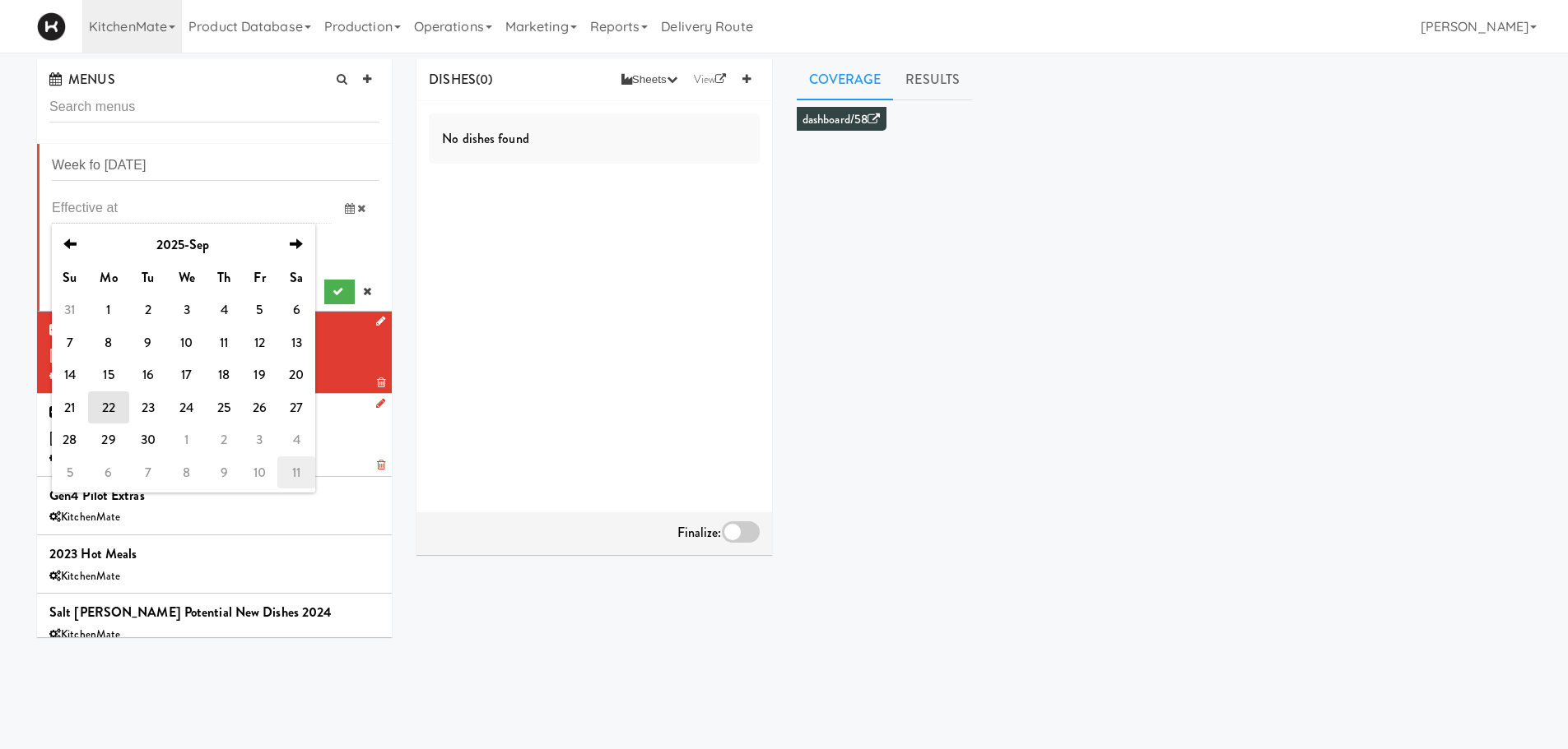
click at [297, 471] on td "11" at bounding box center [296, 473] width 38 height 33
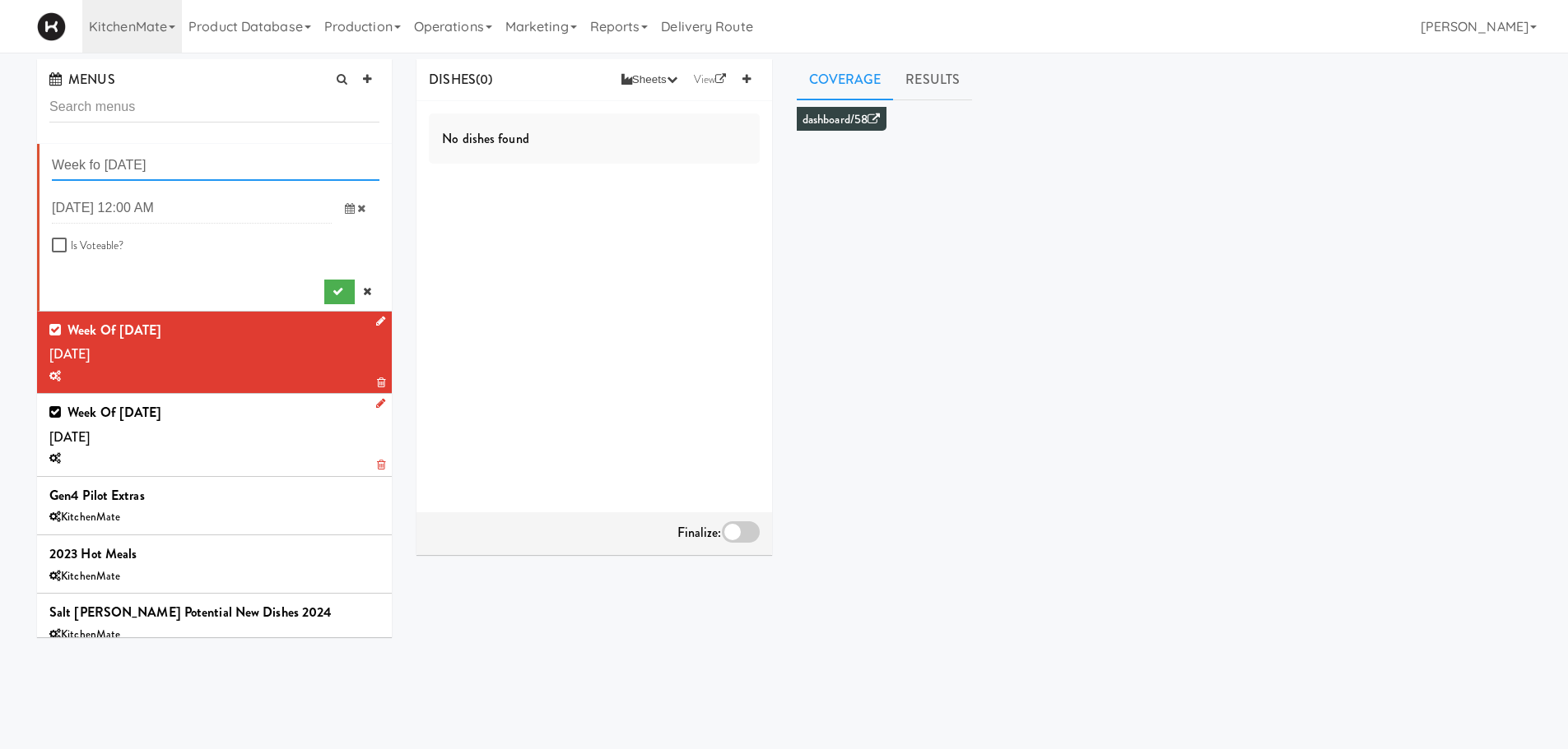
click at [139, 161] on input "Week fo Oct 11th, 2025" at bounding box center [215, 165] width 328 height 30
type input "Week fo Oct 12th, 2025"
click at [56, 244] on input "Is Voteable?" at bounding box center [61, 246] width 19 height 13
checkbox input "true"
click at [332, 287] on icon "submit" at bounding box center [337, 291] width 10 height 10
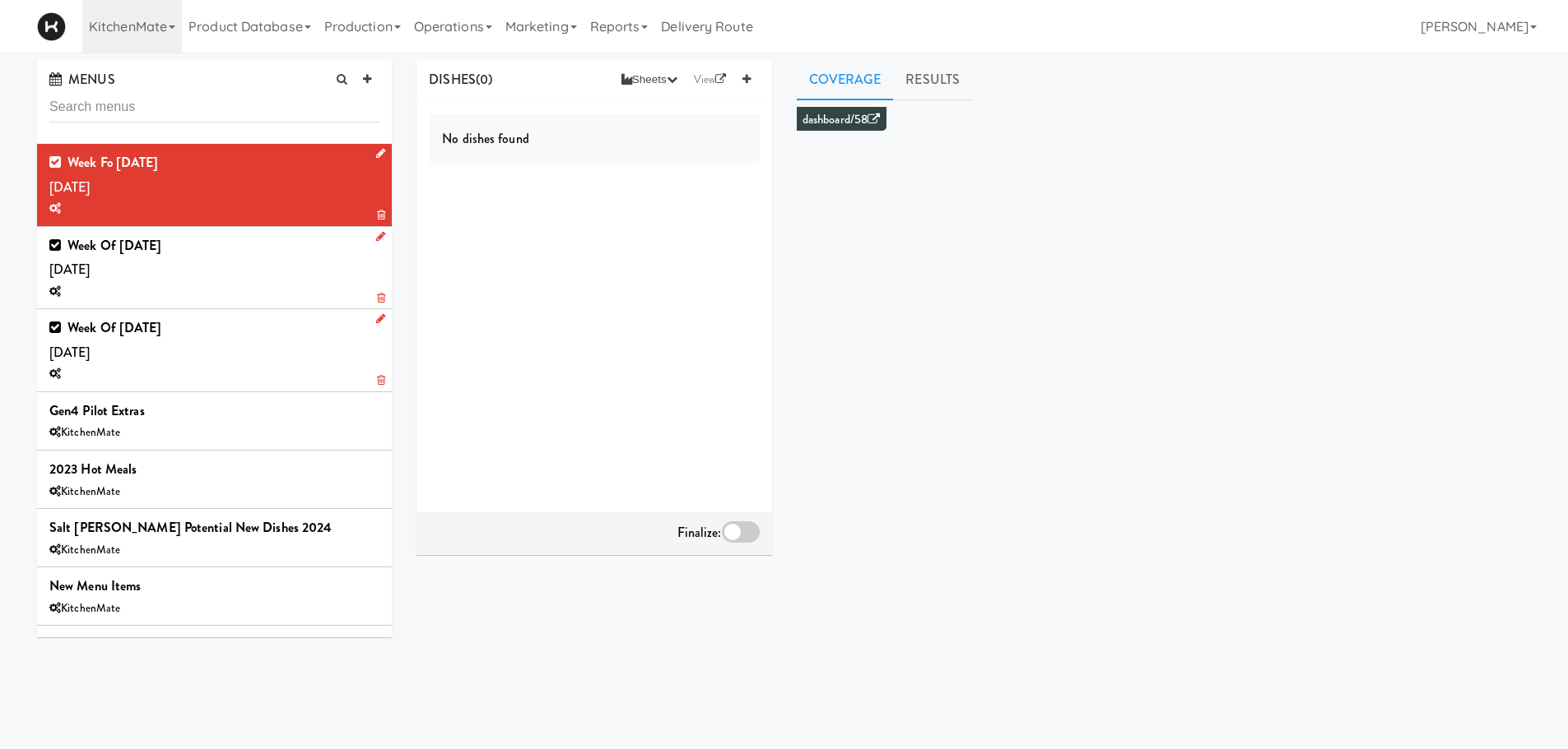
click at [264, 355] on div "Week of Sept 28th, 2025 Saturday, Sep 27" at bounding box center [214, 350] width 330 height 69
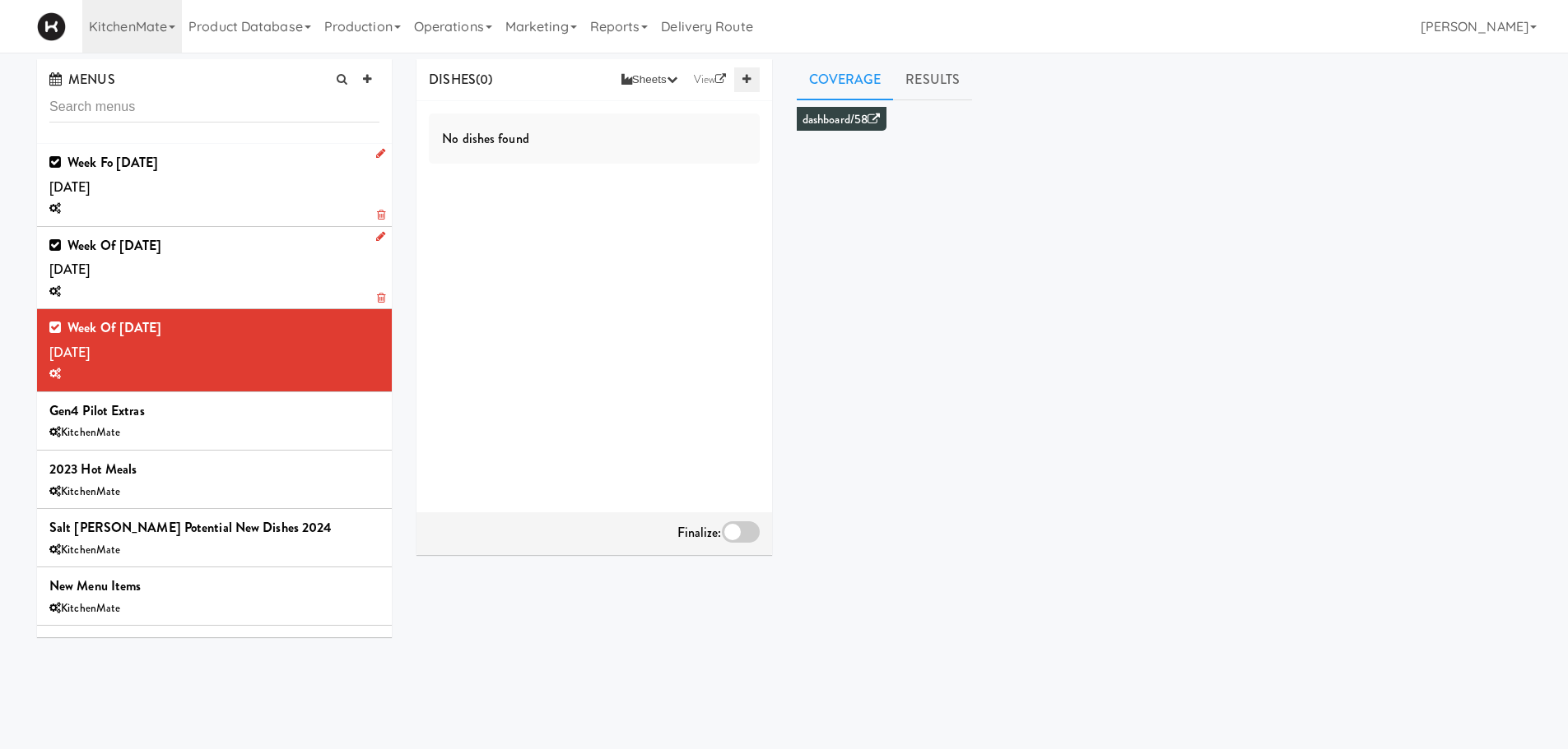
click at [742, 86] on link at bounding box center [746, 80] width 25 height 25
click at [527, 131] on input "text" at bounding box center [530, 123] width 69 height 22
click at [496, 120] on input "text" at bounding box center [530, 123] width 69 height 22
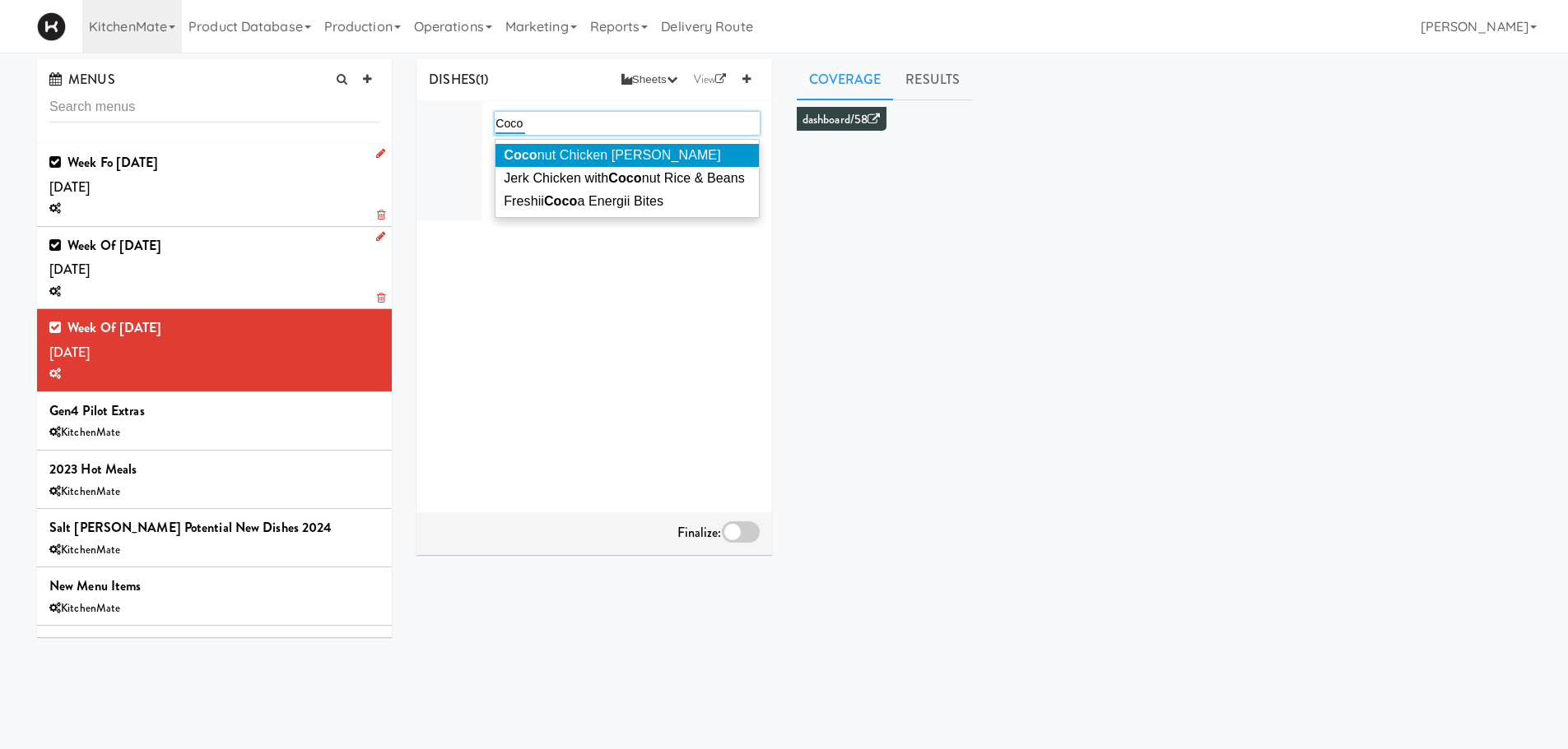
type input "Coco"
click at [587, 143] on div "Coco nut Chicken Curry Jerk Chicken with Coco nut Rice & Beans Freshii Coco a E…" at bounding box center [627, 178] width 264 height 79
click at [593, 148] on span "Coco nut Chicken Curry" at bounding box center [612, 155] width 216 height 14
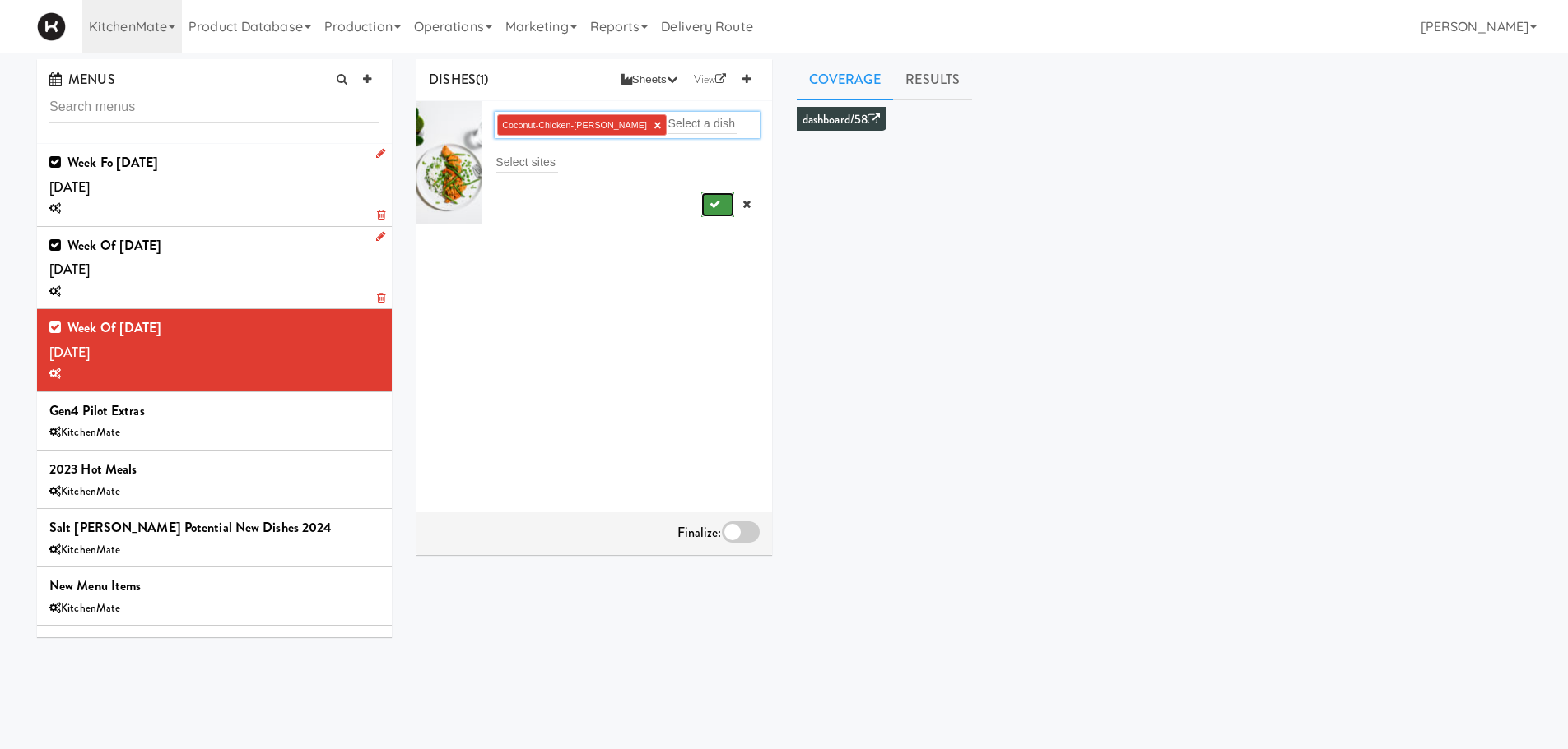
click at [710, 208] on icon "submit" at bounding box center [715, 204] width 10 height 10
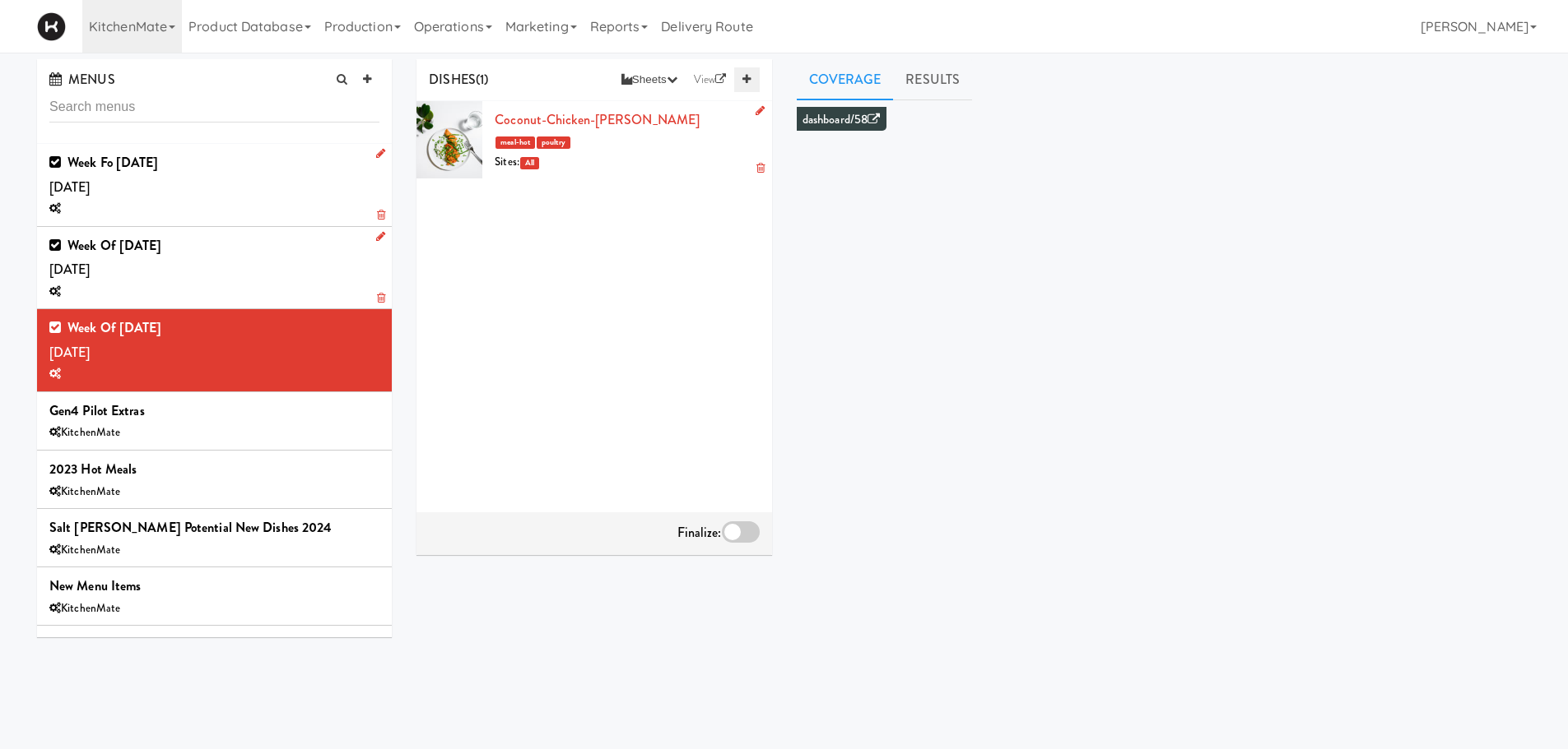
click at [745, 82] on icon at bounding box center [747, 80] width 9 height 10
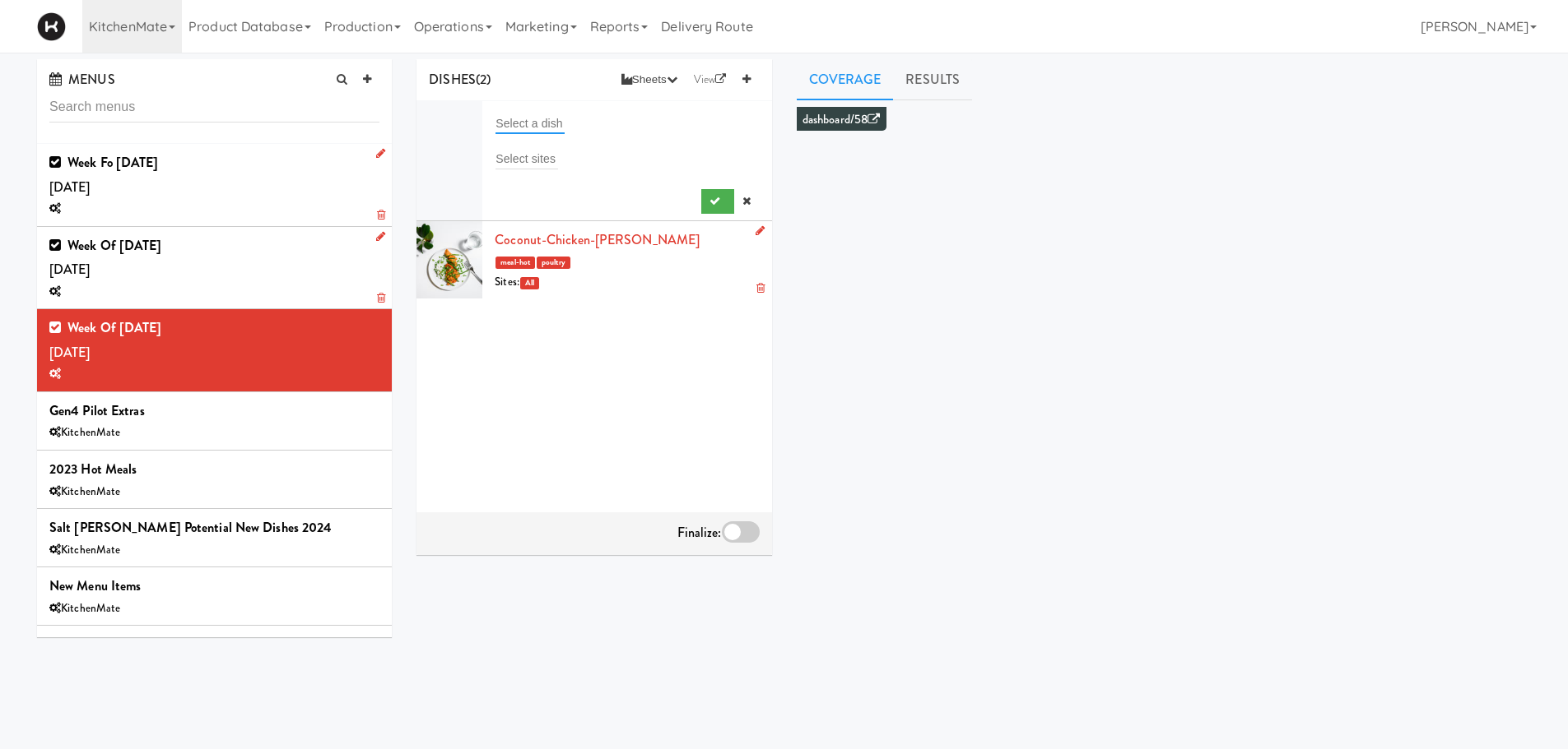
click at [554, 121] on input "text" at bounding box center [530, 123] width 69 height 22
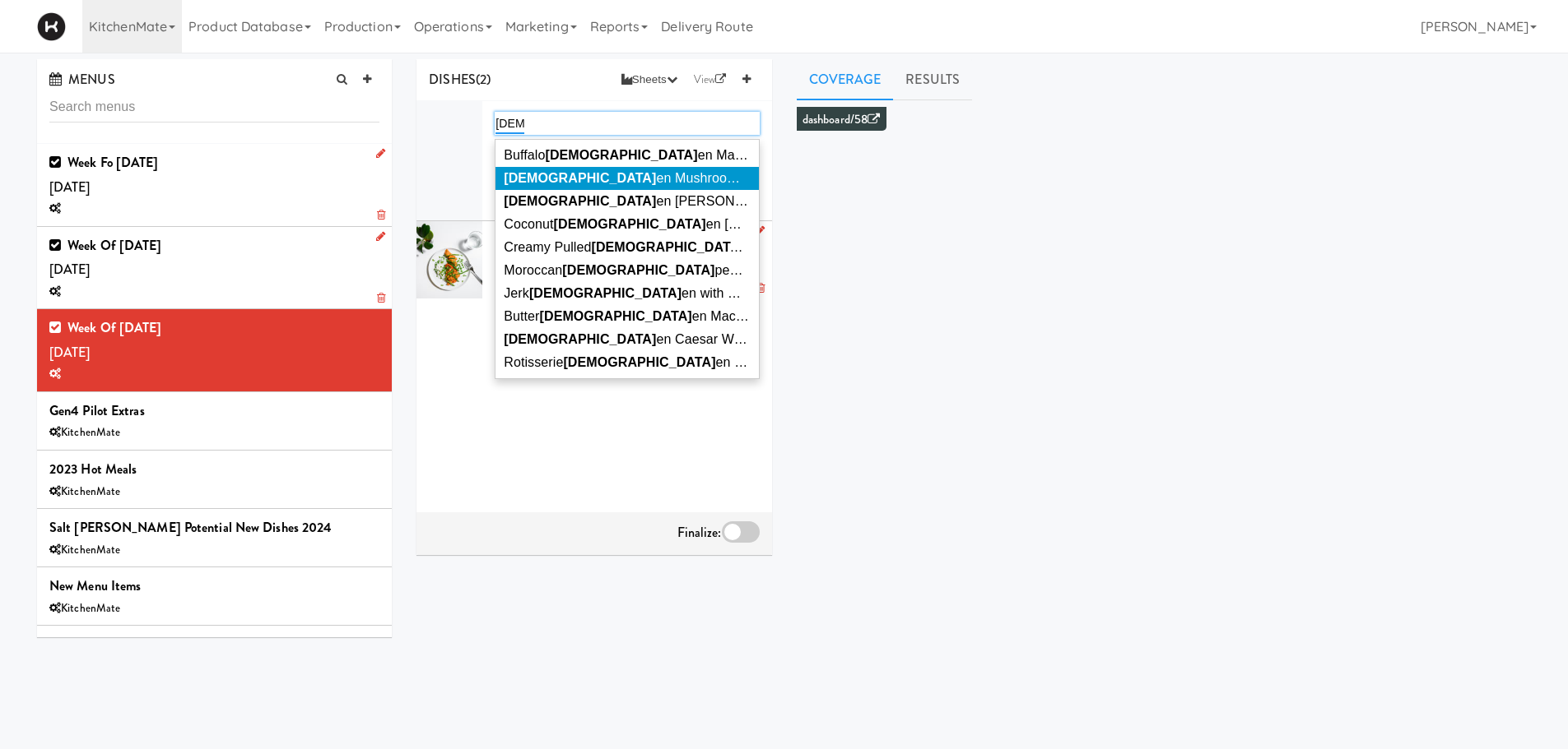
type input "chick"
click at [562, 181] on span "Chick en Mushroom Alfredo" at bounding box center [677, 178] width 347 height 14
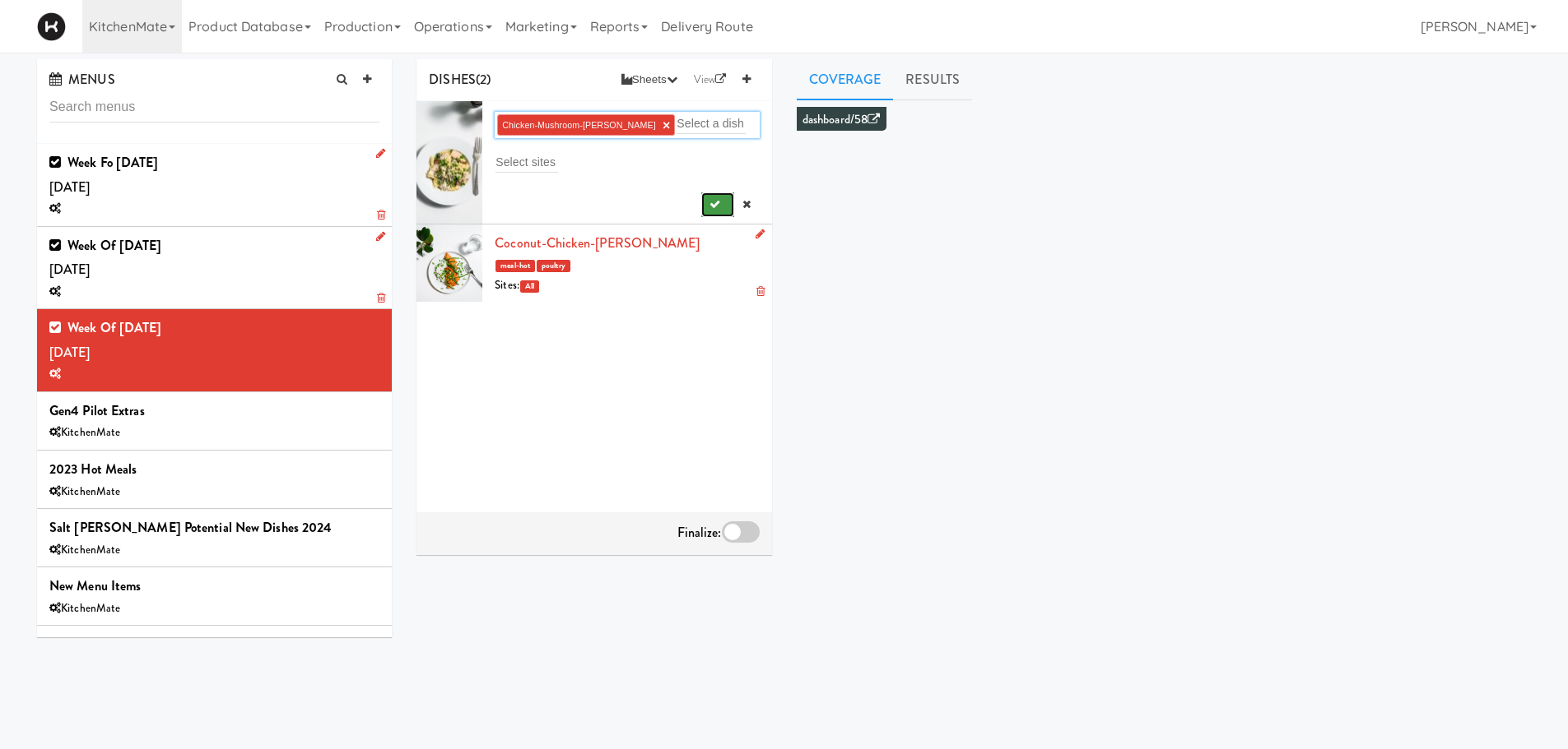
click at [719, 211] on button "submit" at bounding box center [717, 205] width 34 height 25
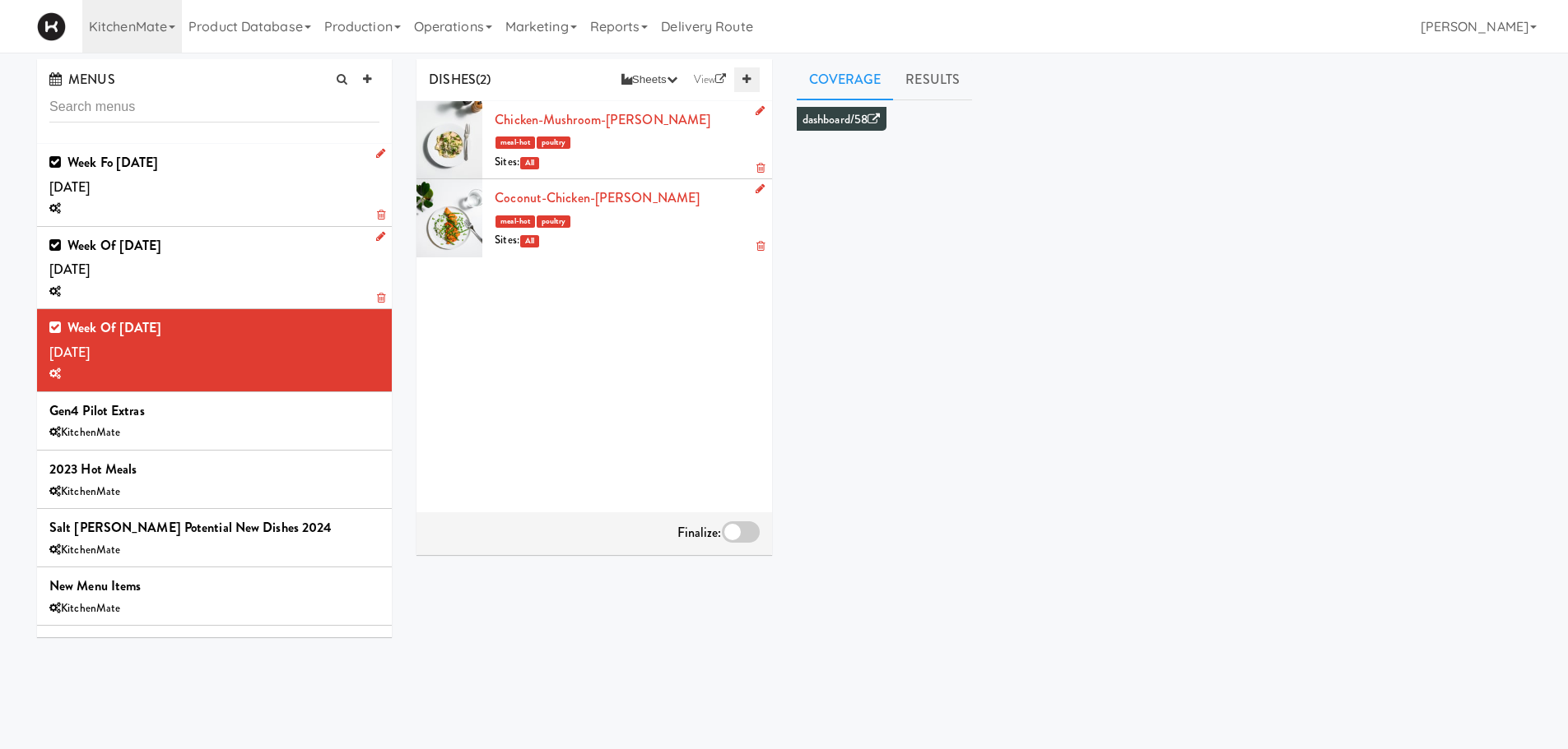
click at [749, 82] on icon at bounding box center [747, 80] width 9 height 10
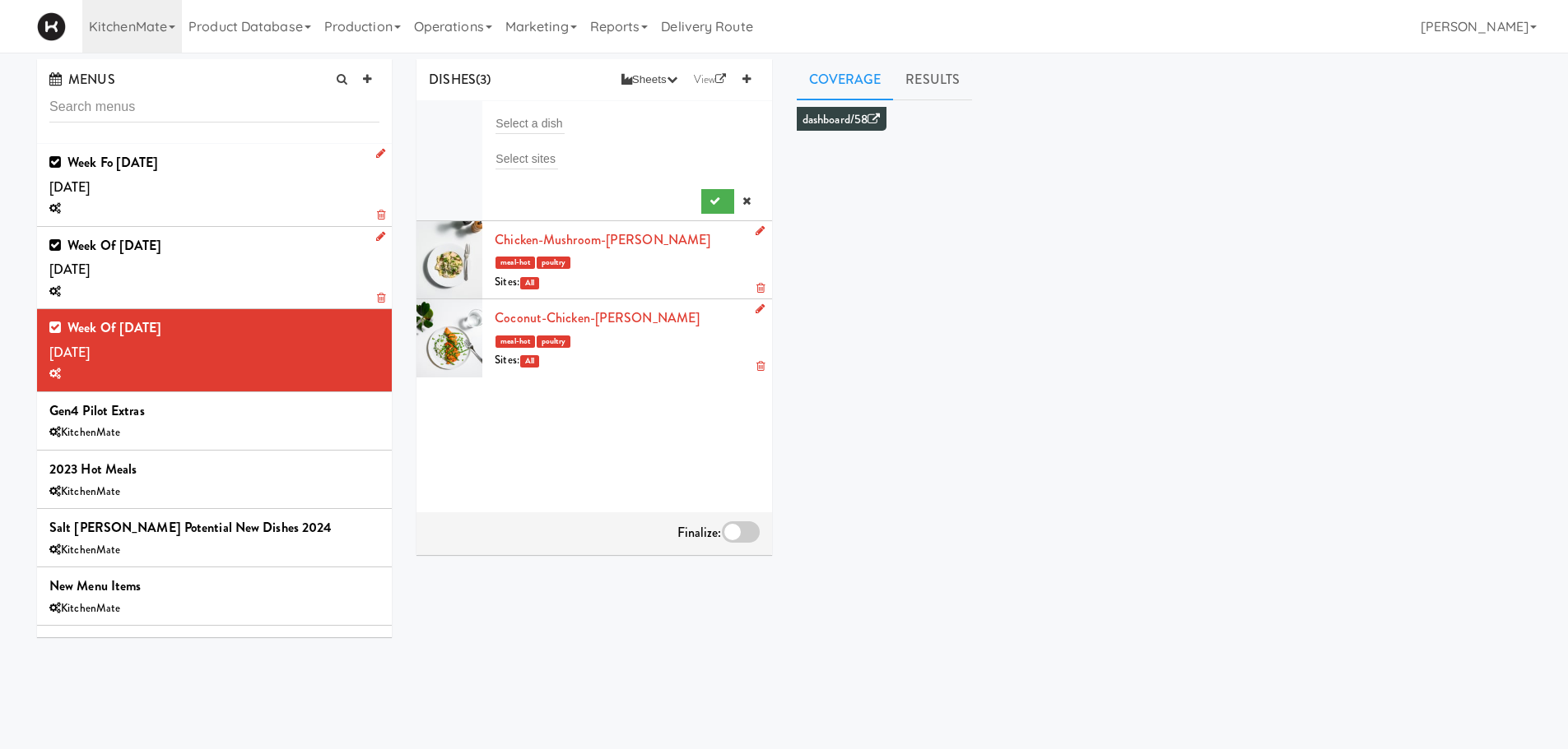
click at [585, 109] on li "Select a dish Select sites" at bounding box center [594, 161] width 355 height 120
click at [581, 116] on div "Select a dish" at bounding box center [627, 123] width 264 height 23
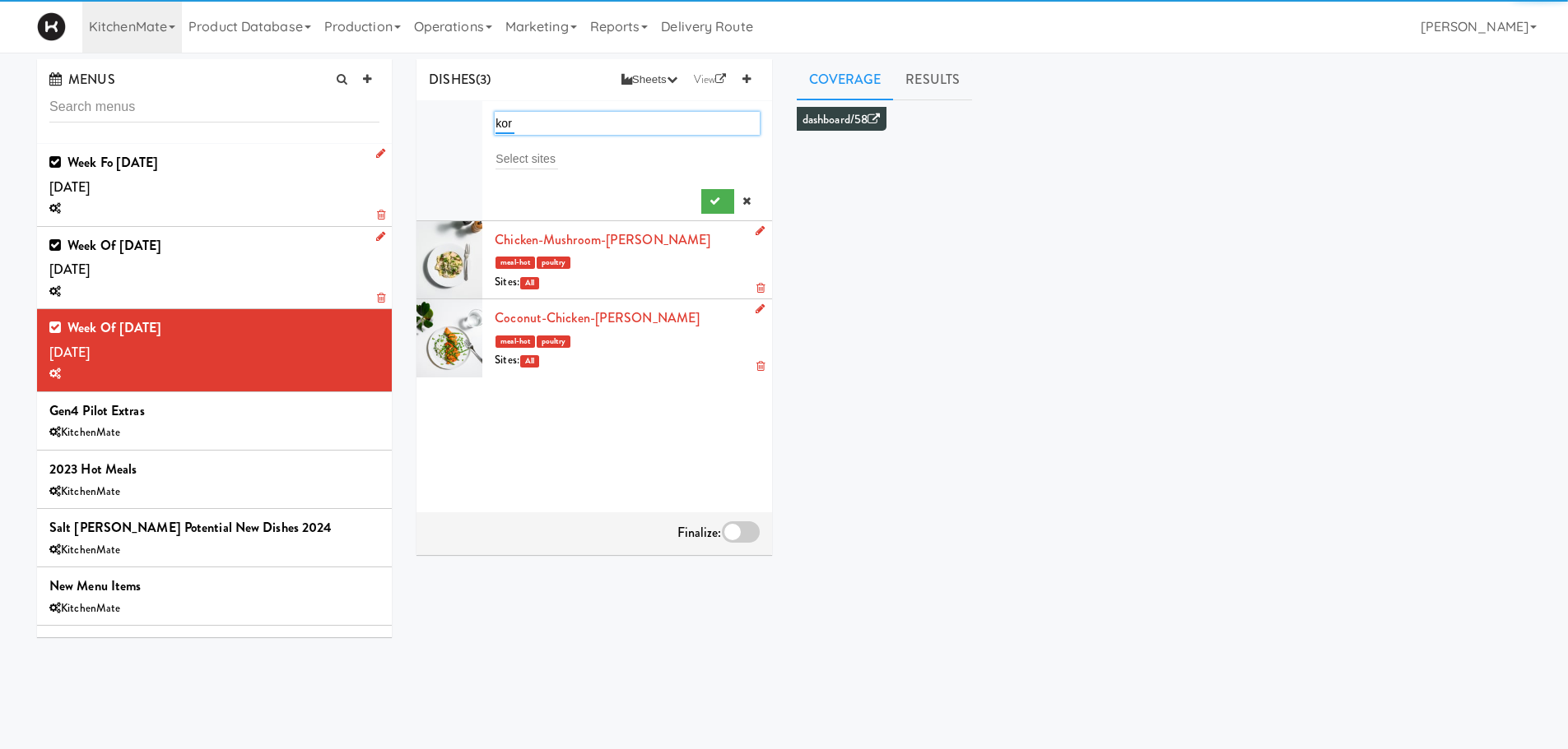
type input "kore"
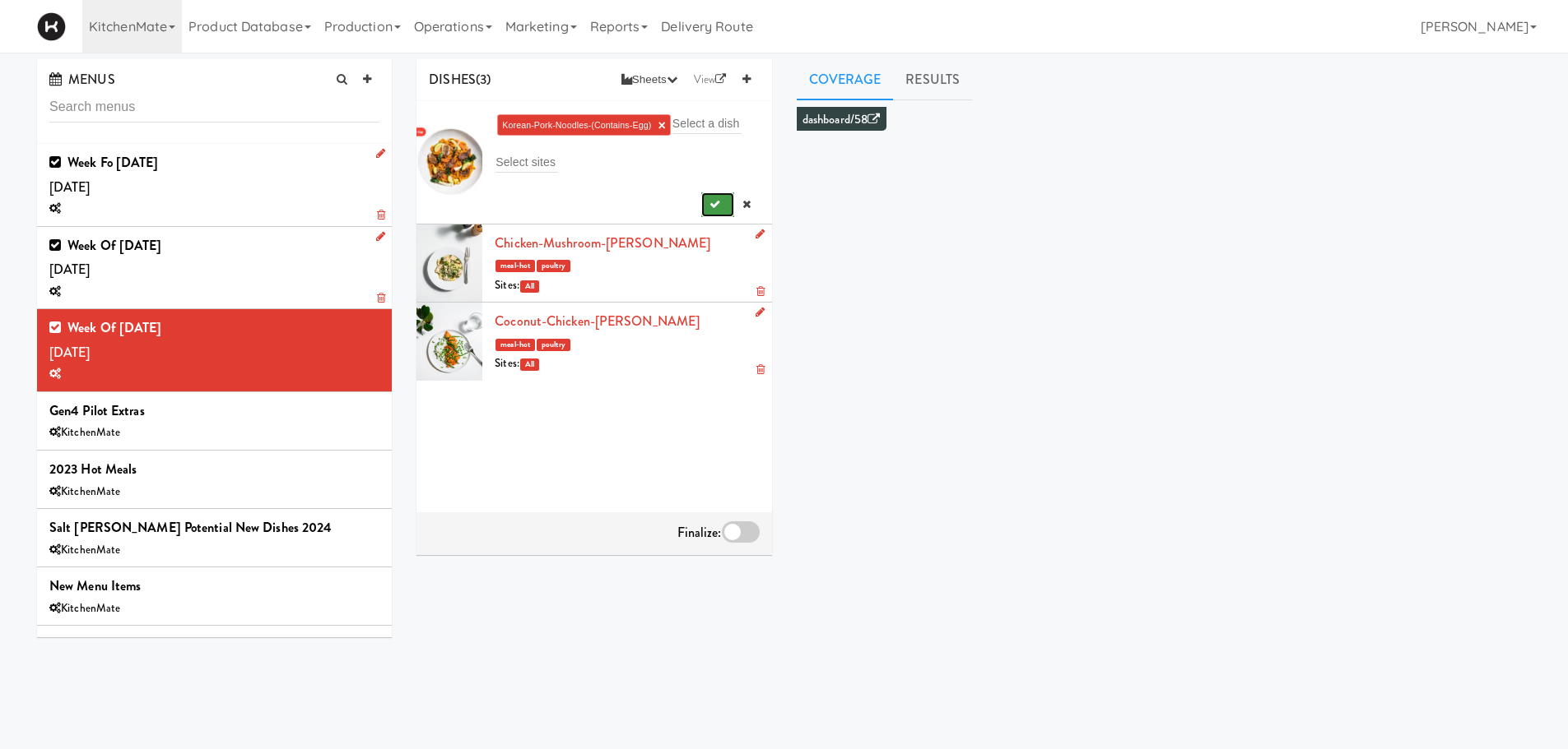
click at [710, 205] on icon "submit" at bounding box center [715, 204] width 10 height 10
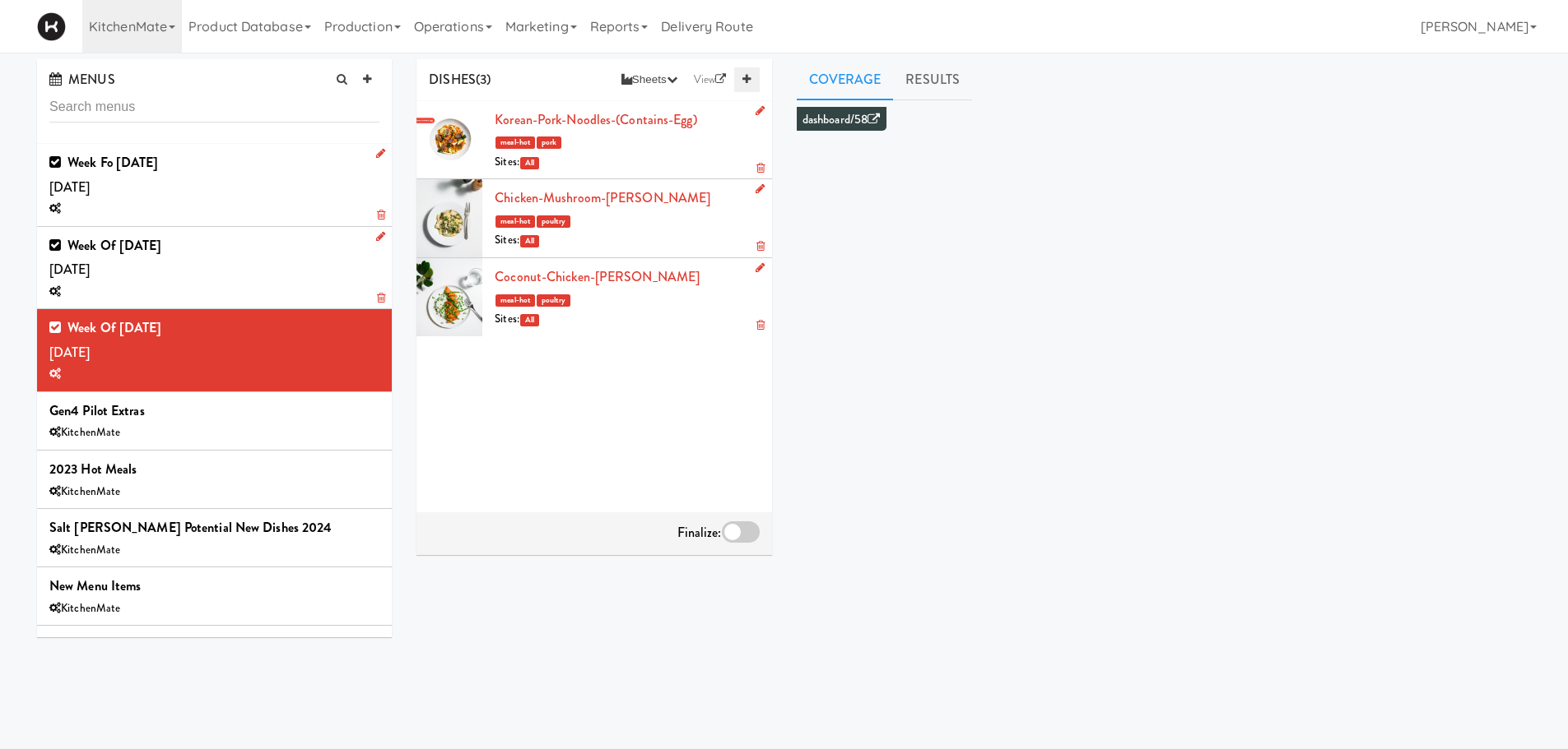
click at [748, 75] on icon at bounding box center [747, 80] width 9 height 10
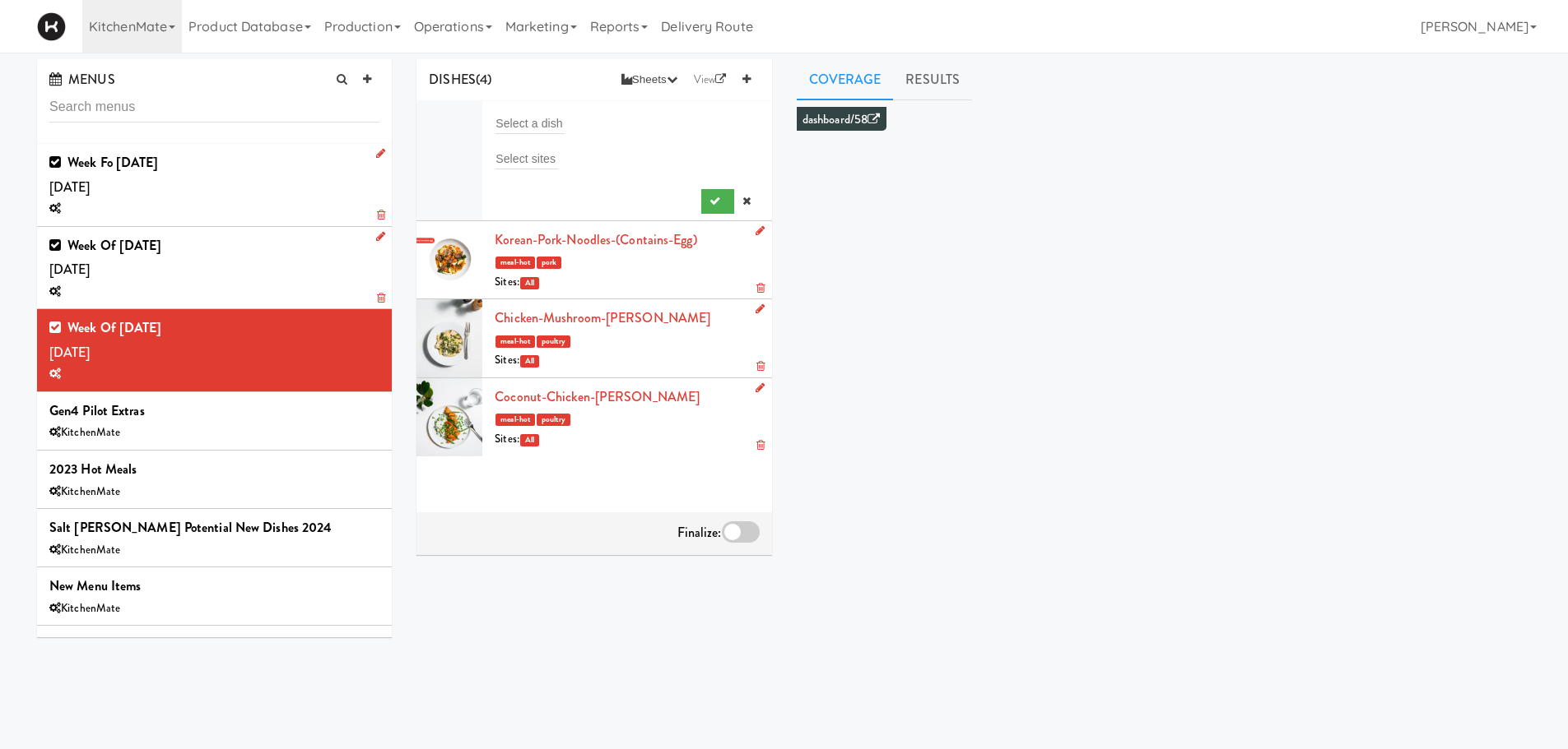
click at [533, 135] on form "Select a dish Select sites" at bounding box center [627, 163] width 264 height 102
click at [536, 131] on input "text" at bounding box center [530, 123] width 69 height 22
type input "spag"
click at [549, 148] on span "Spag hetti & Meatballs" at bounding box center [569, 155] width 132 height 14
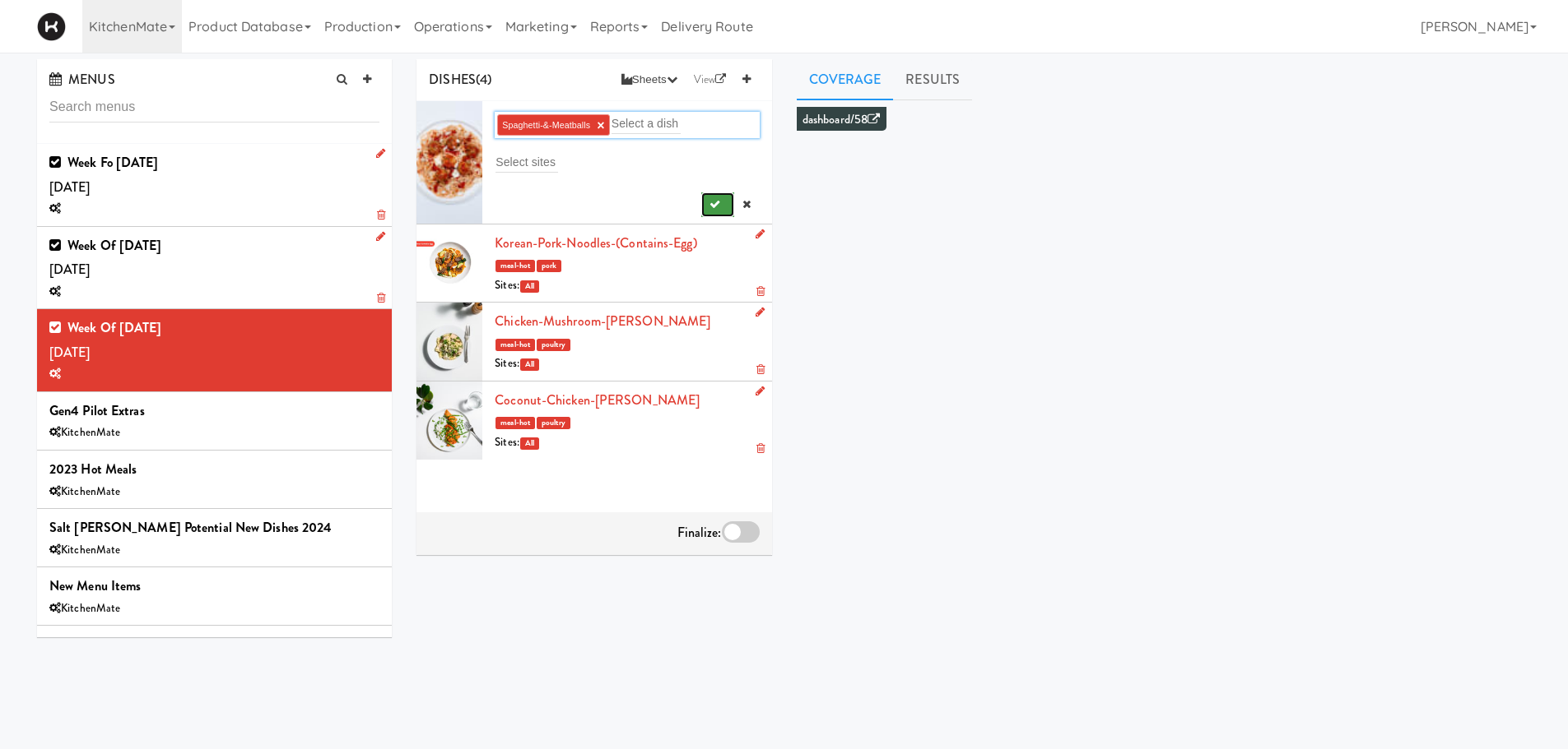
click at [710, 203] on icon "submit" at bounding box center [715, 204] width 10 height 10
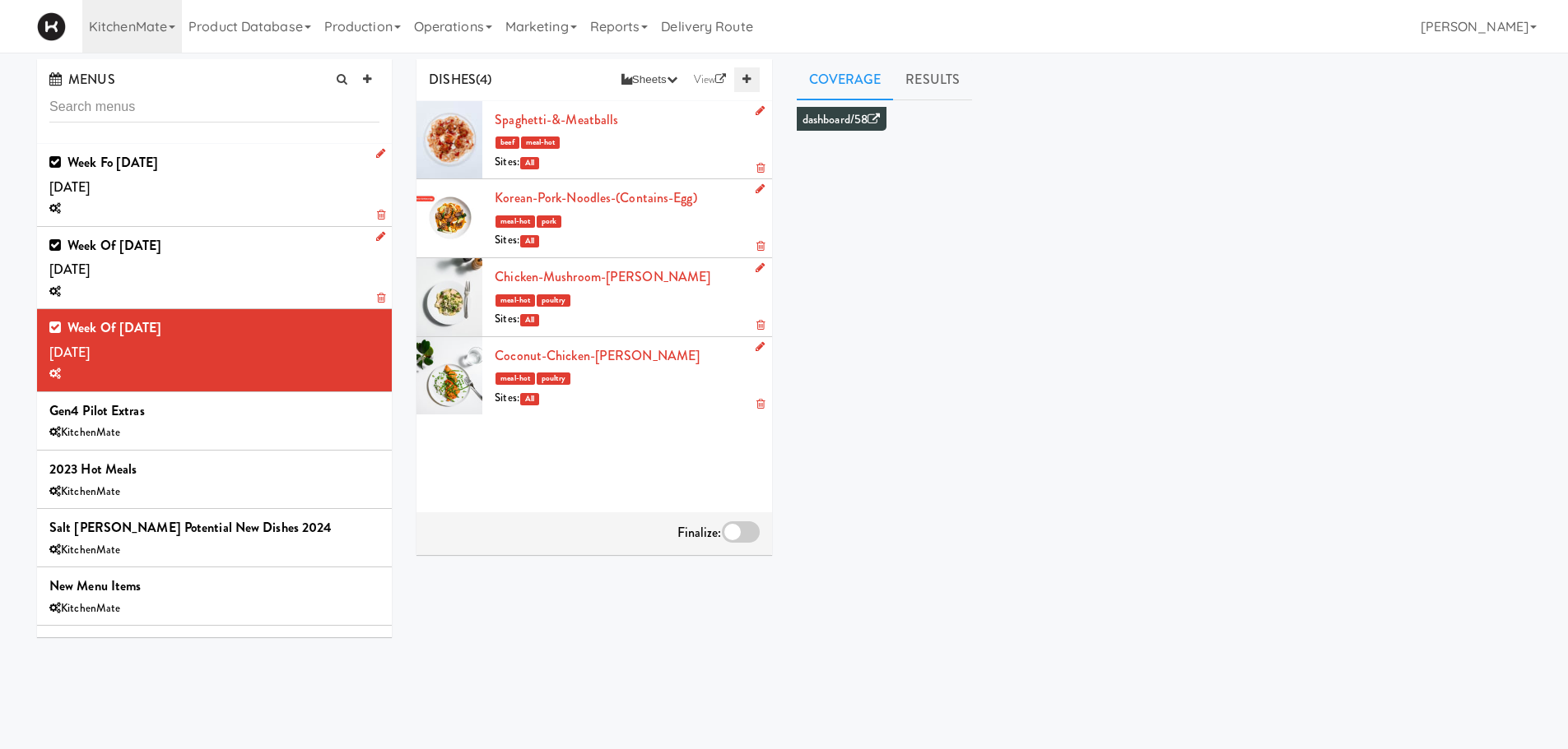
click at [748, 79] on icon at bounding box center [747, 80] width 9 height 10
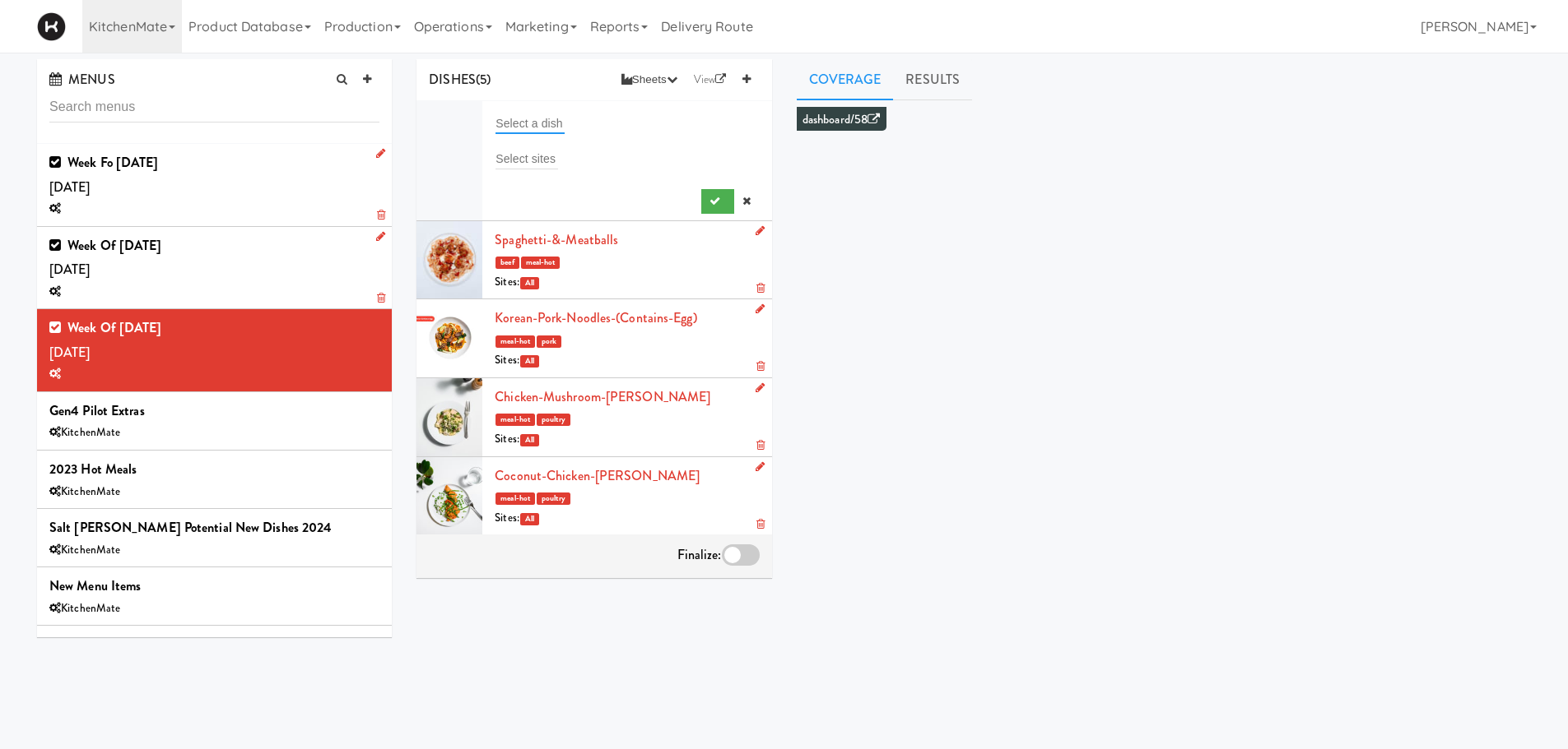
click at [562, 128] on input "text" at bounding box center [530, 123] width 69 height 22
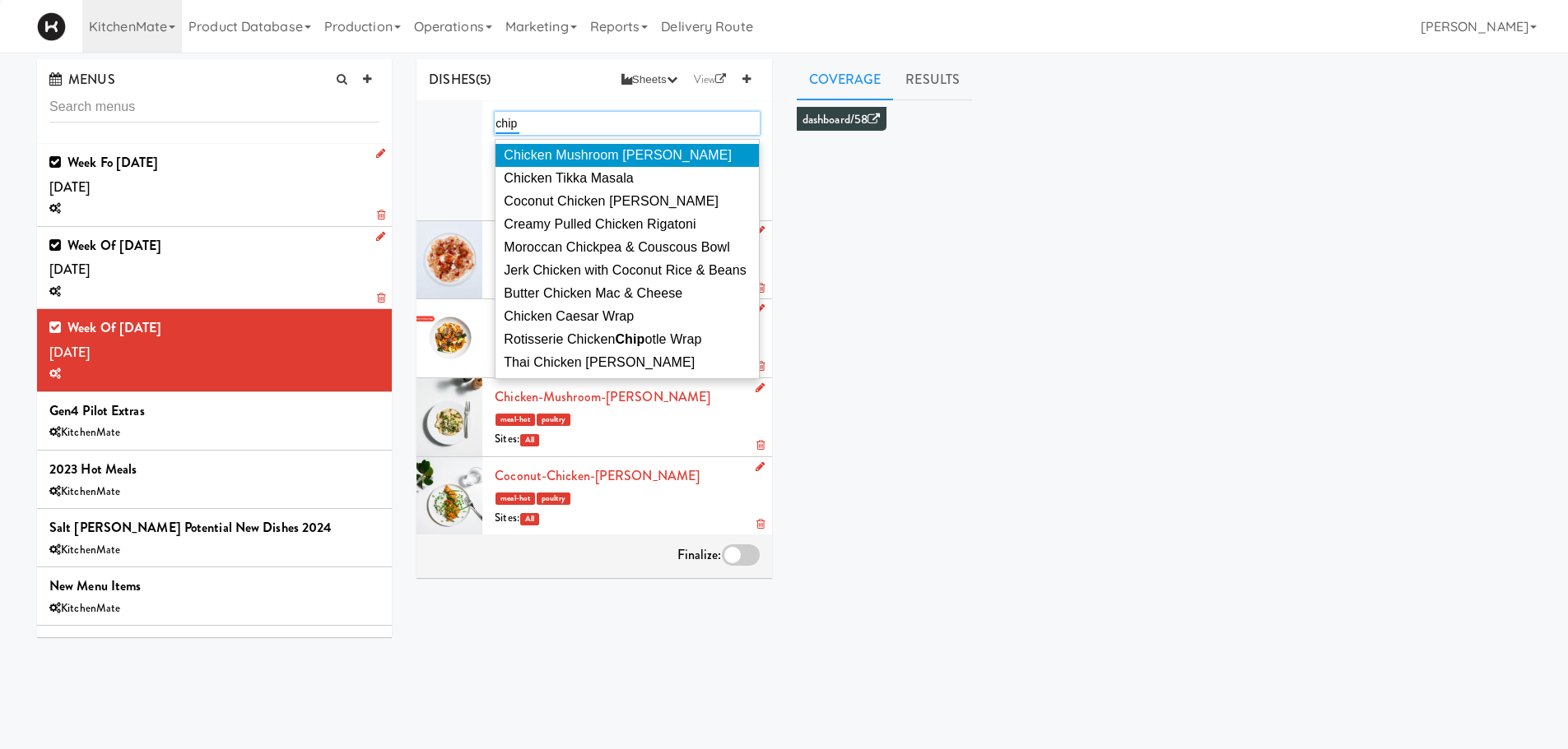
type input "chipo"
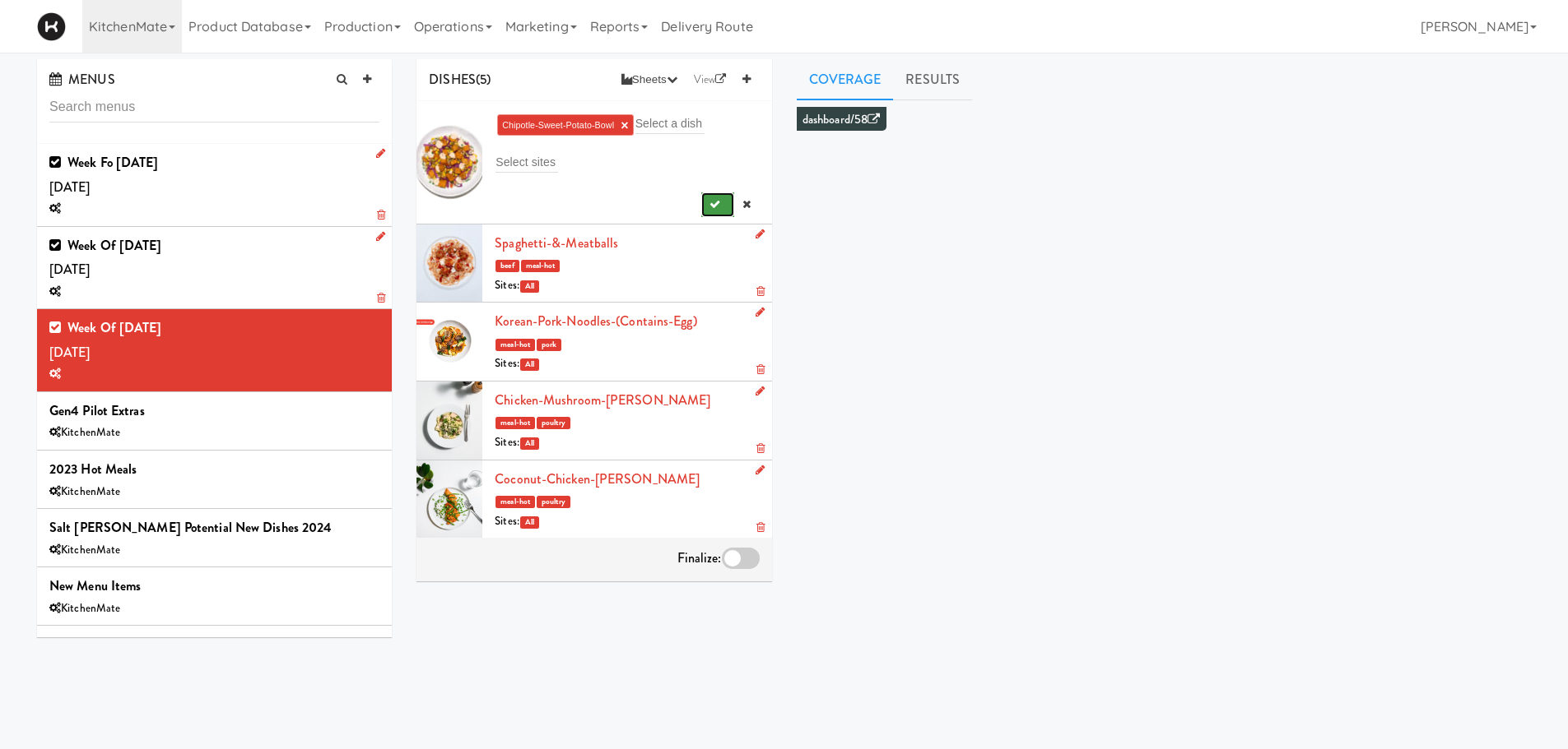
click at [719, 202] on button "submit" at bounding box center [717, 205] width 34 height 25
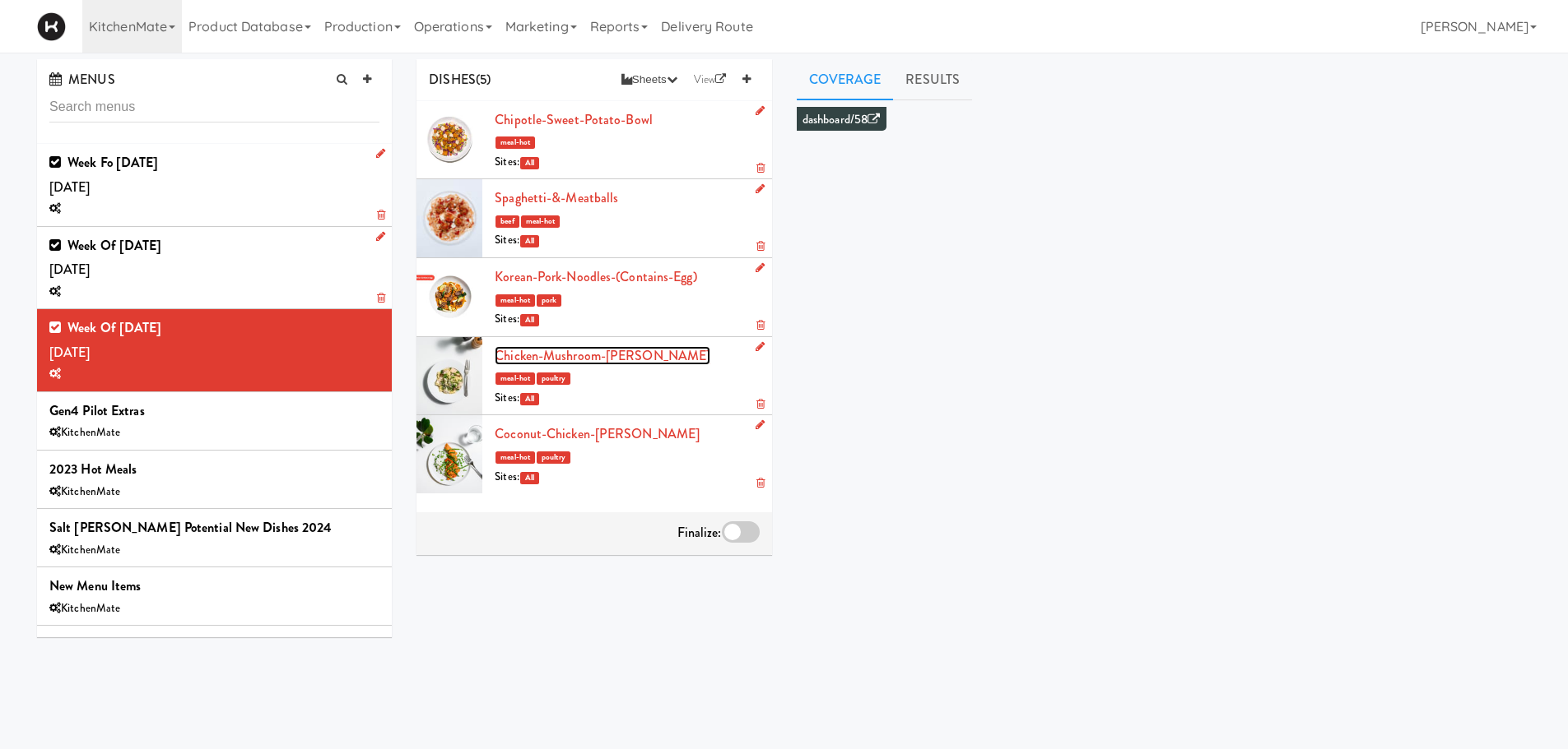
click at [543, 355] on link "Chicken-Mushroom-Alfredo" at bounding box center [602, 355] width 215 height 19
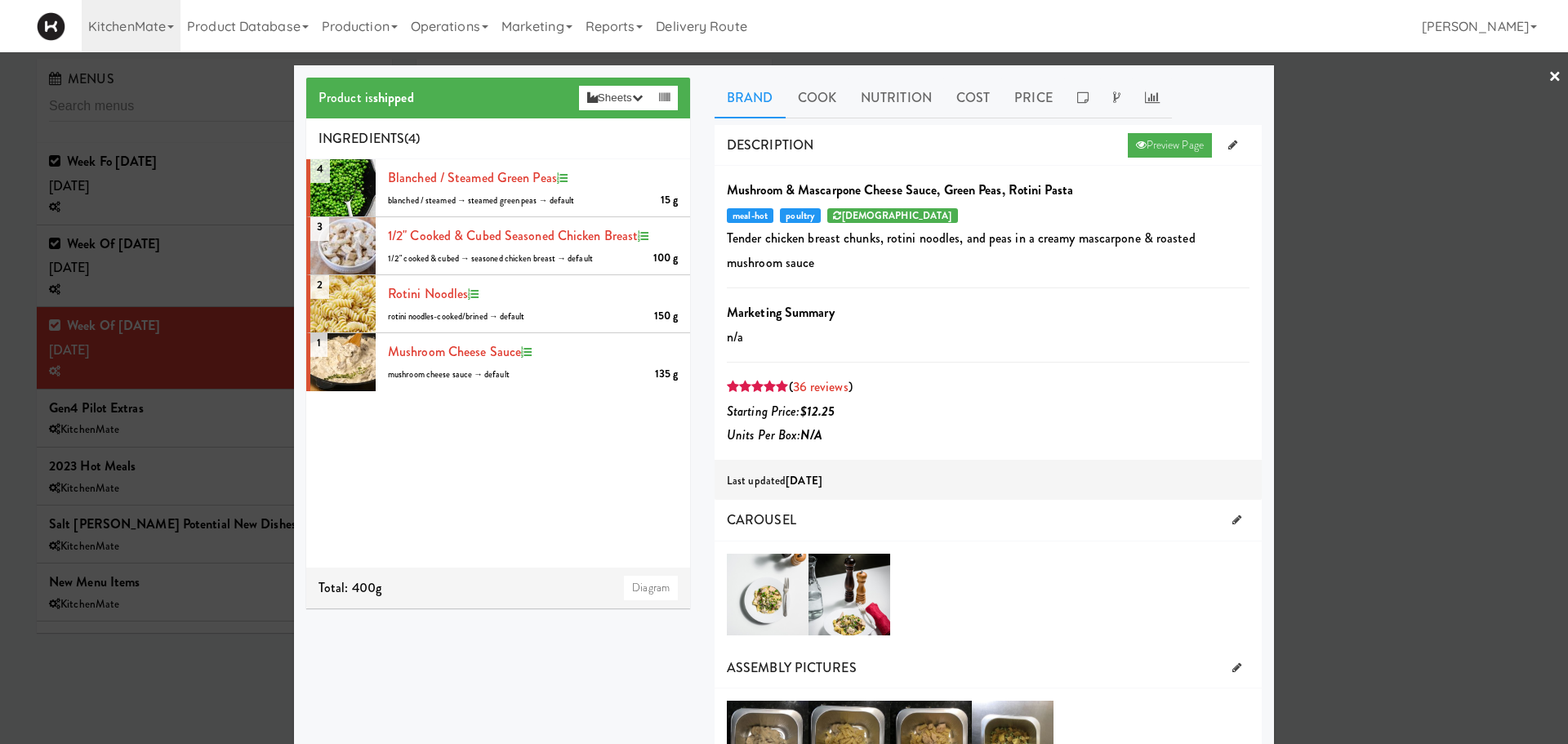
click at [1032, 75] on link "×" at bounding box center [1554, 77] width 13 height 51
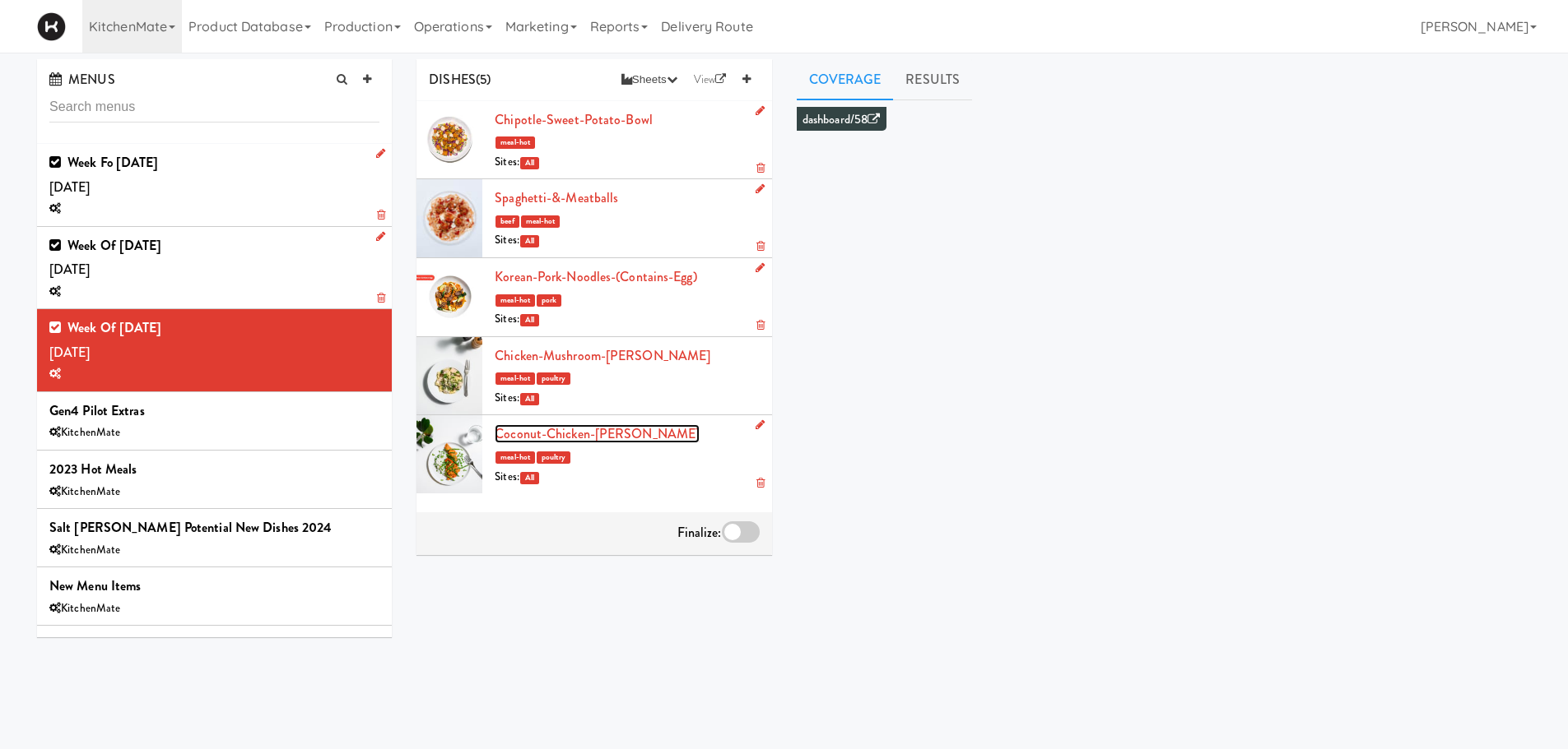
click at [540, 437] on link "Coconut-Chicken-Curry" at bounding box center [597, 434] width 205 height 19
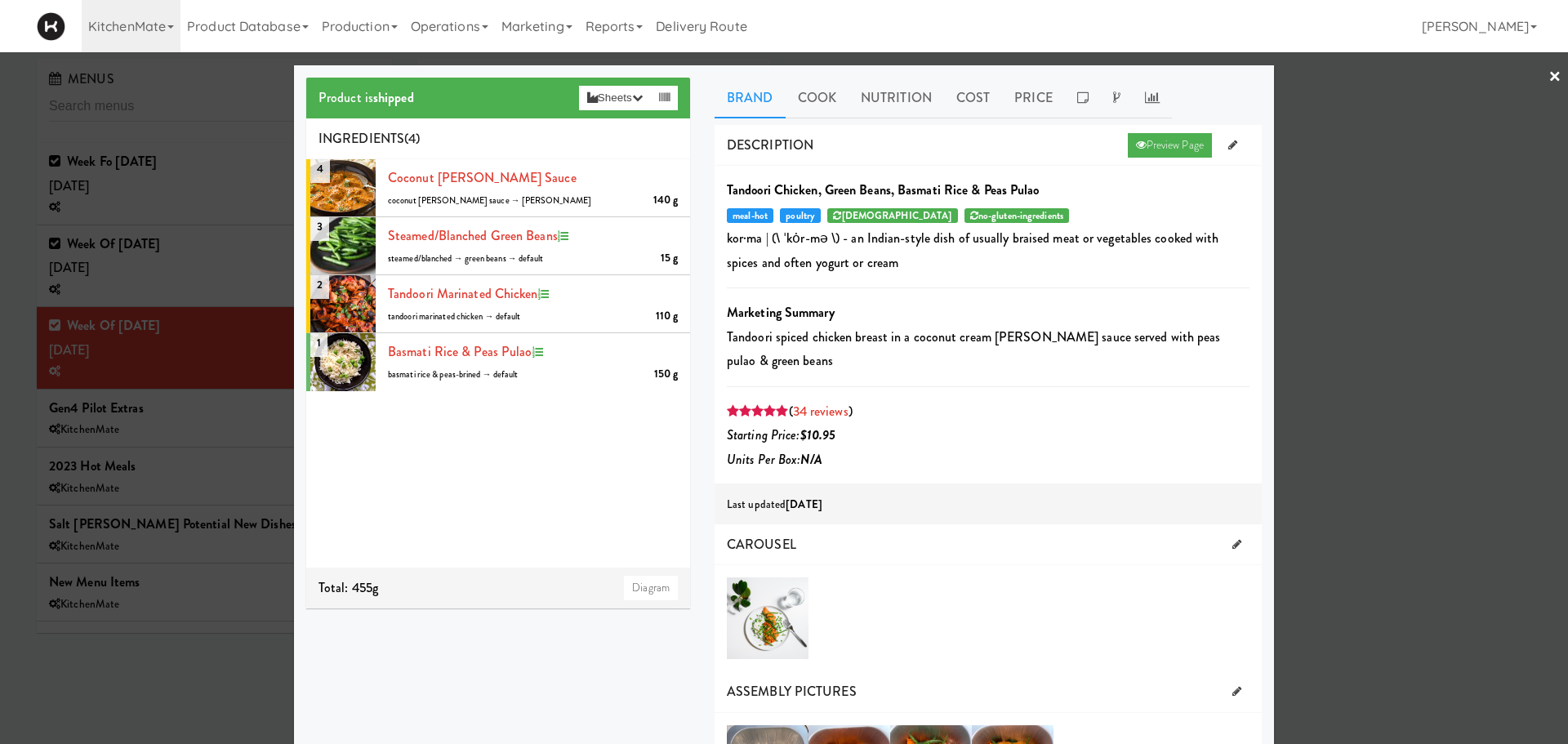
click at [1032, 76] on link "×" at bounding box center [1554, 77] width 13 height 51
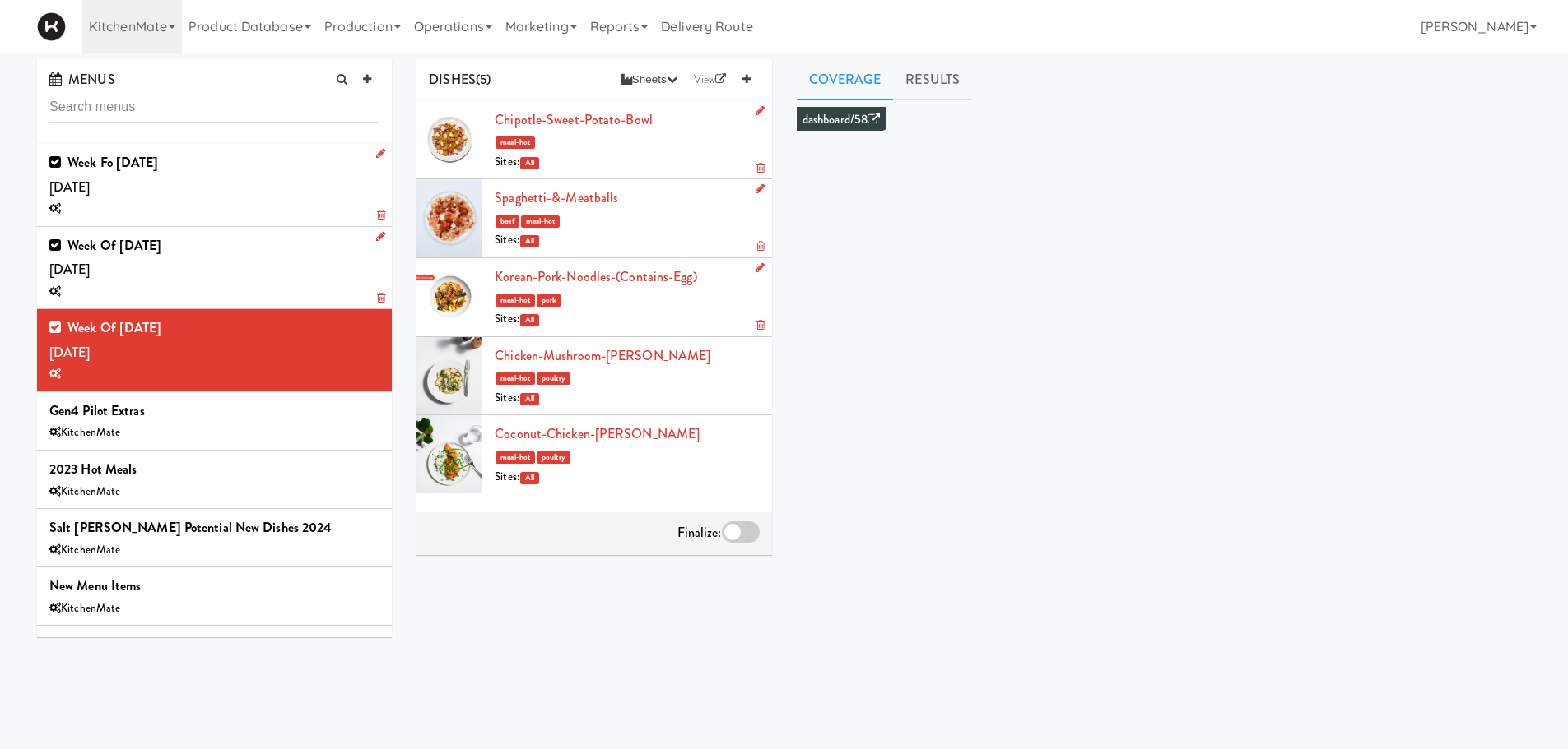
click at [280, 265] on div "Week of Oct 5th, 2025 Saturday, Oct 04" at bounding box center [214, 268] width 330 height 69
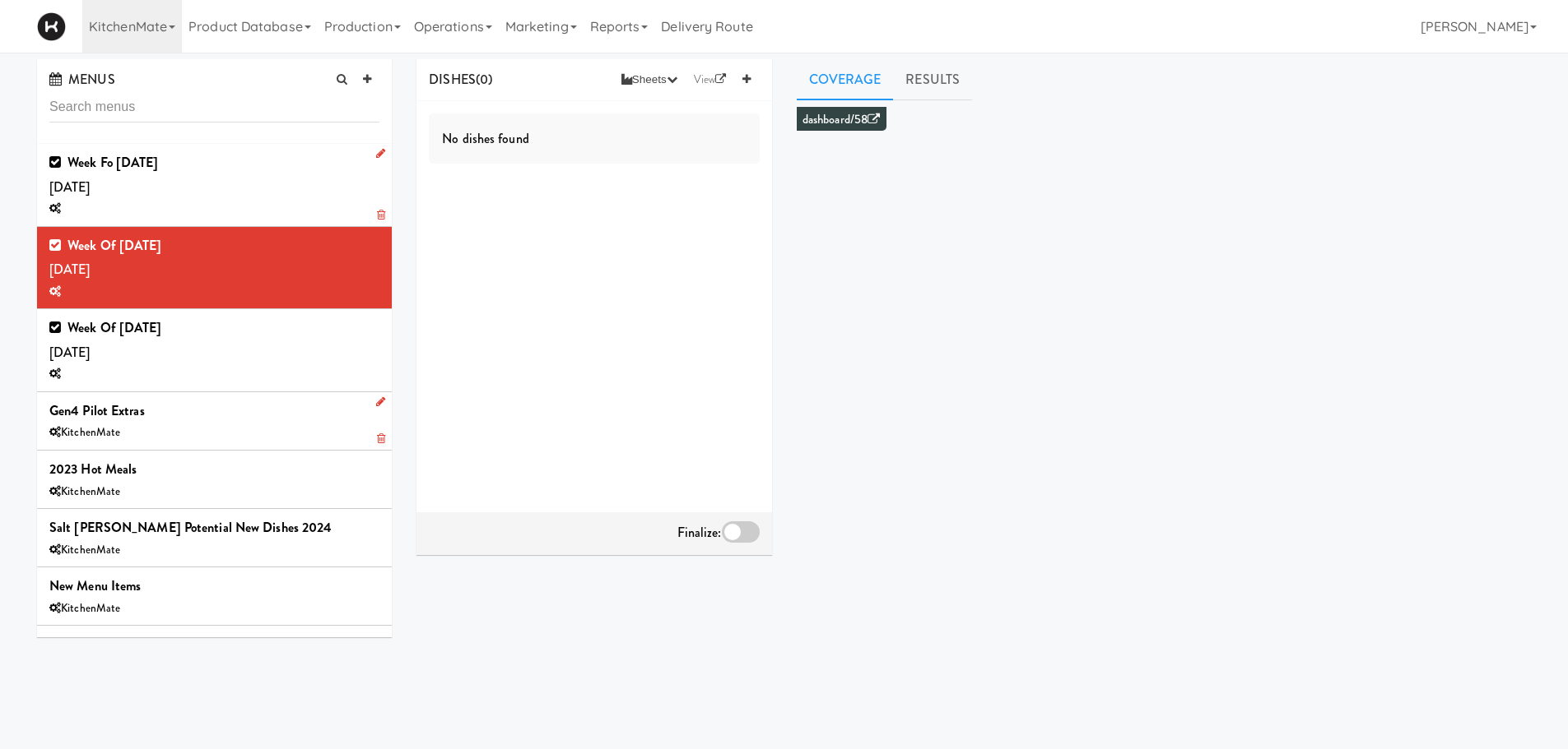
click at [247, 400] on div "Gen4 Pilot Extras KitchenMate" at bounding box center [214, 420] width 330 height 44
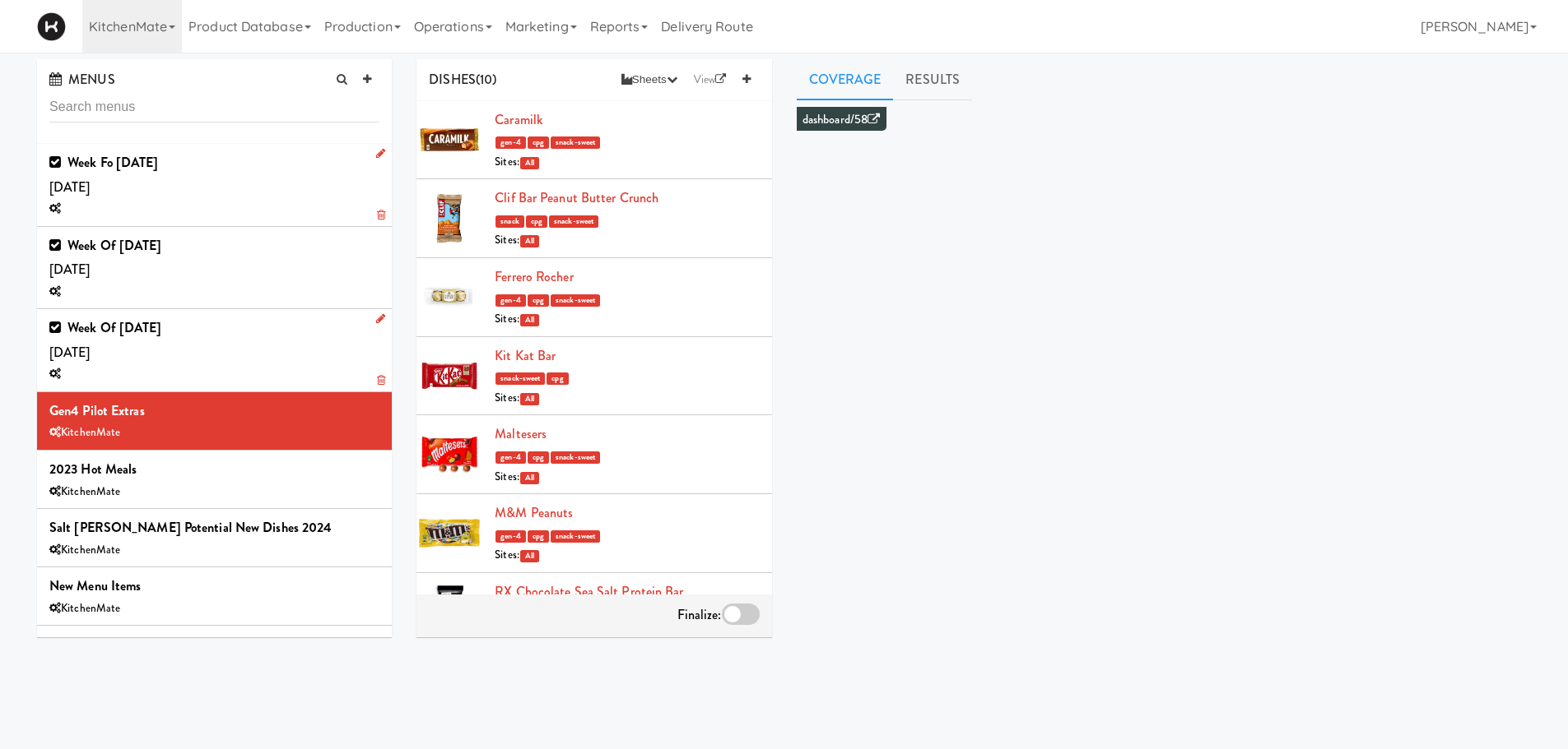
click at [257, 353] on div "Week of Sept 28th, 2025 Saturday, Sep 27" at bounding box center [214, 350] width 330 height 69
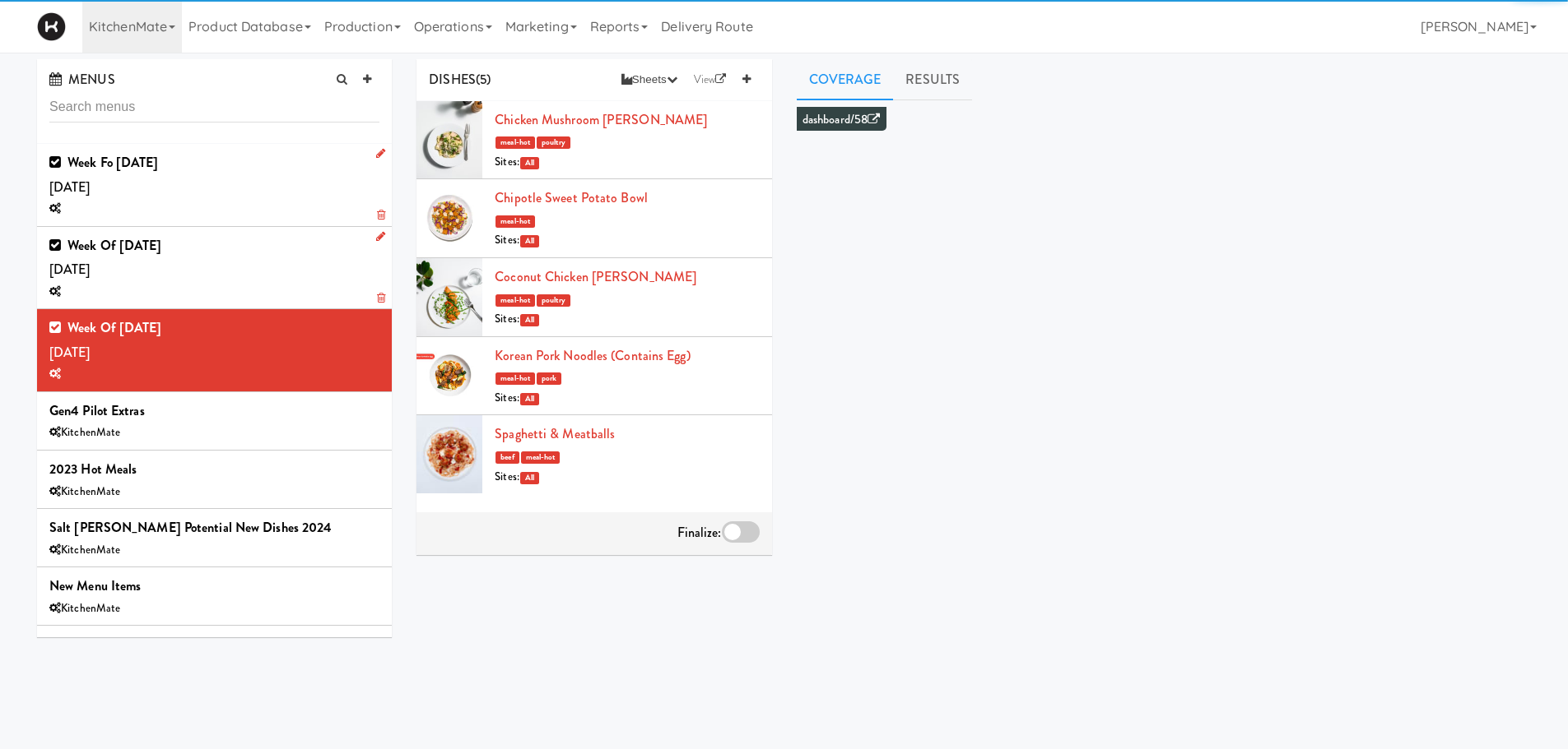
click at [260, 282] on div at bounding box center [214, 292] width 330 height 21
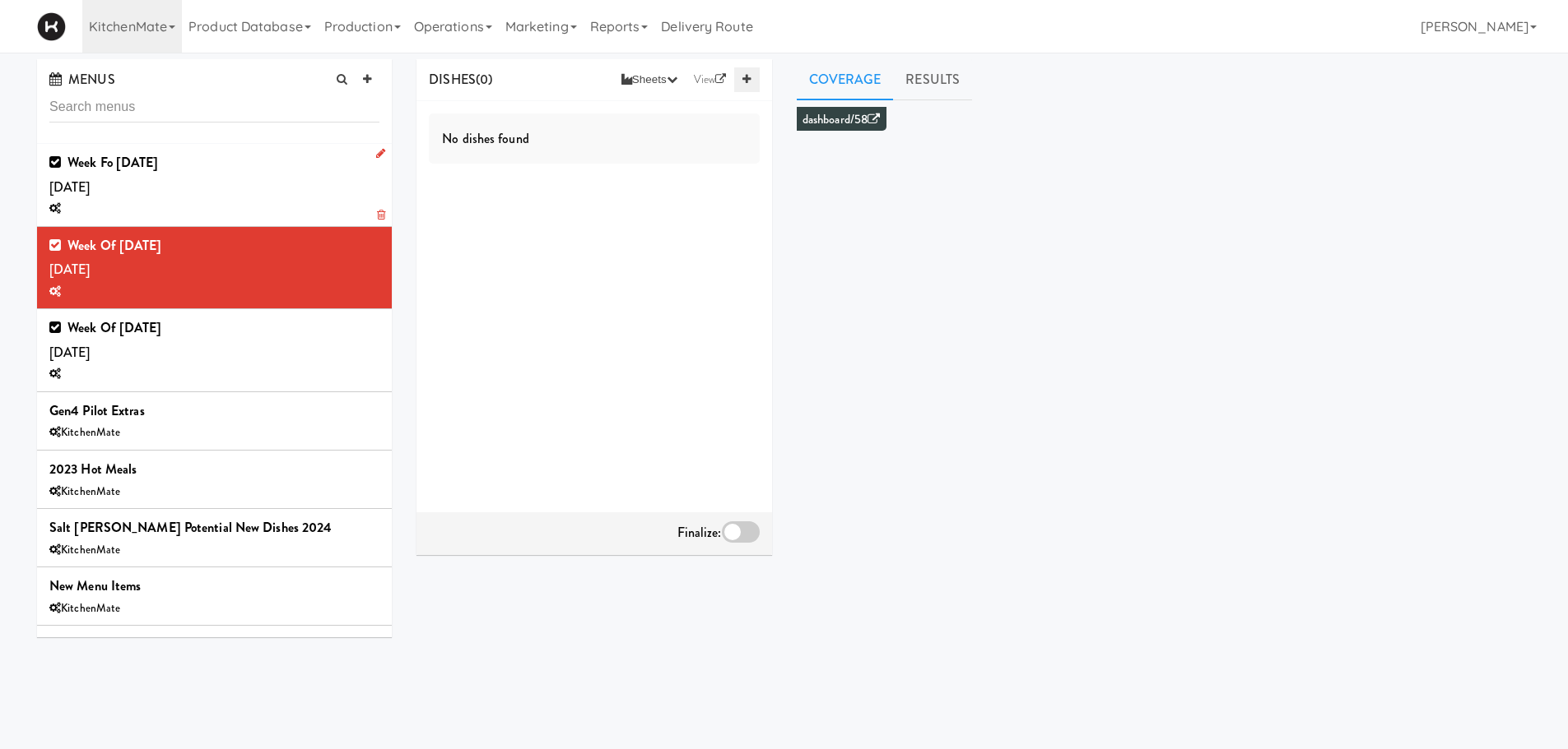
click at [758, 83] on link at bounding box center [746, 80] width 25 height 25
click at [556, 115] on input "text" at bounding box center [530, 123] width 69 height 22
click at [543, 120] on input "text" at bounding box center [530, 123] width 69 height 22
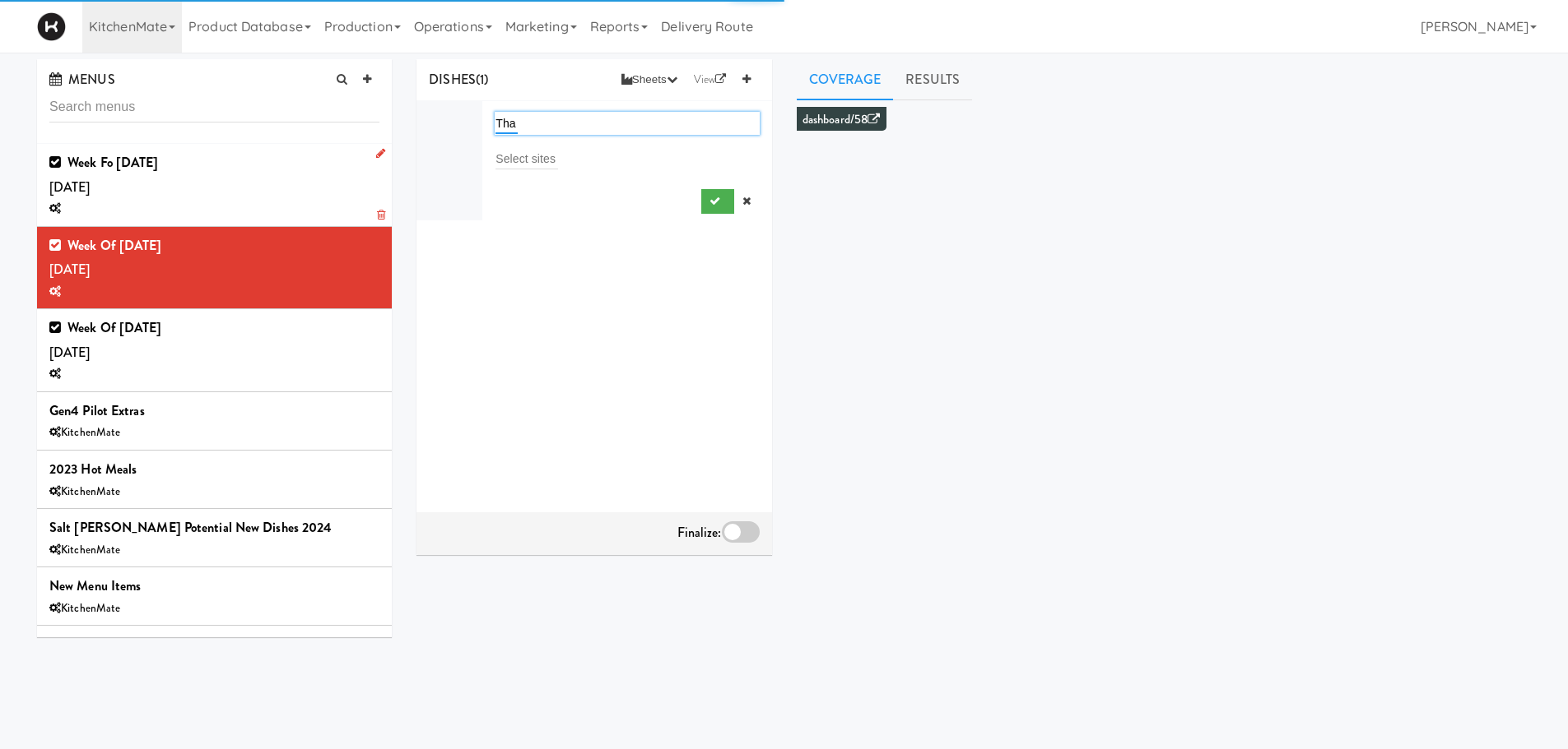
type input "Thai"
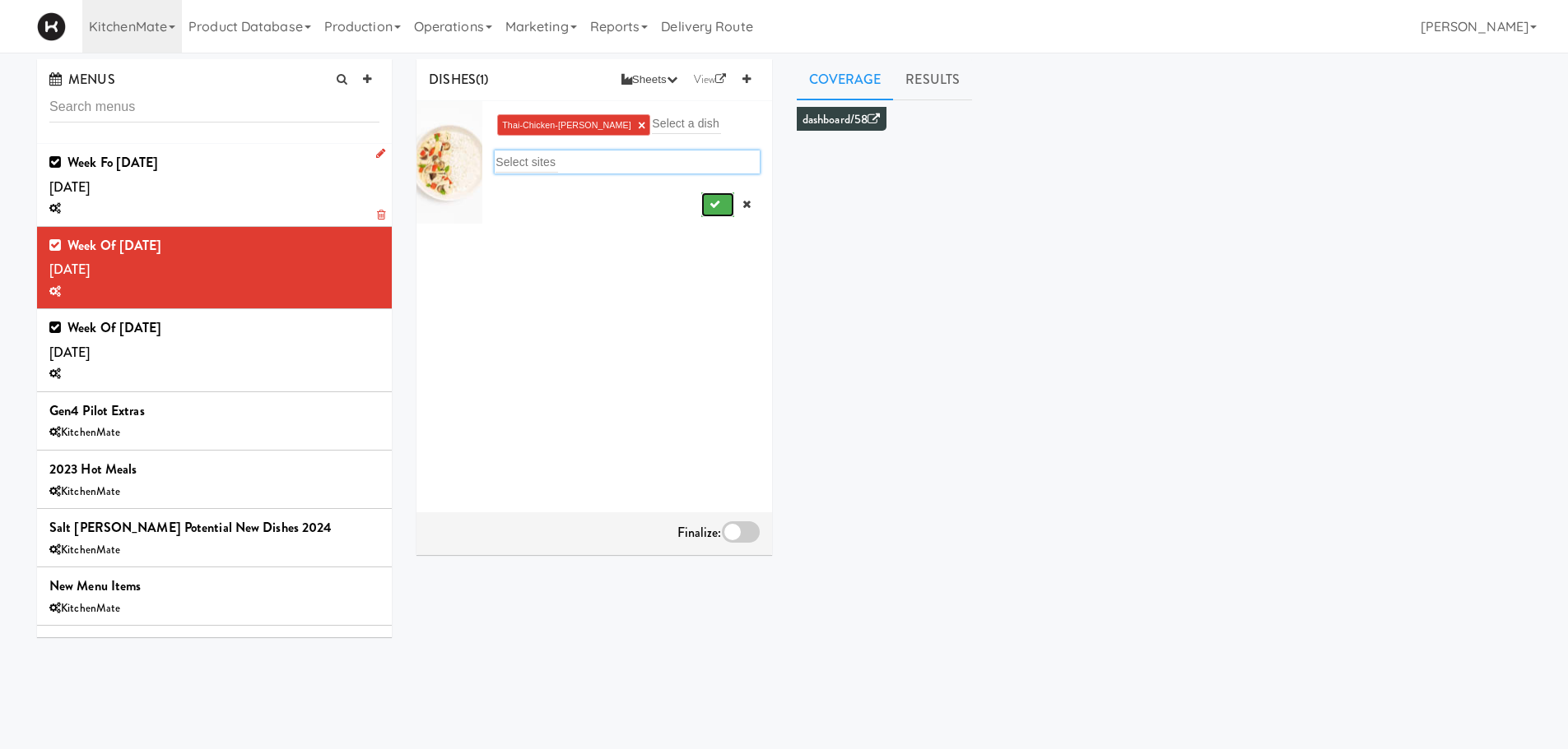
click at [701, 193] on button "submit" at bounding box center [717, 205] width 34 height 25
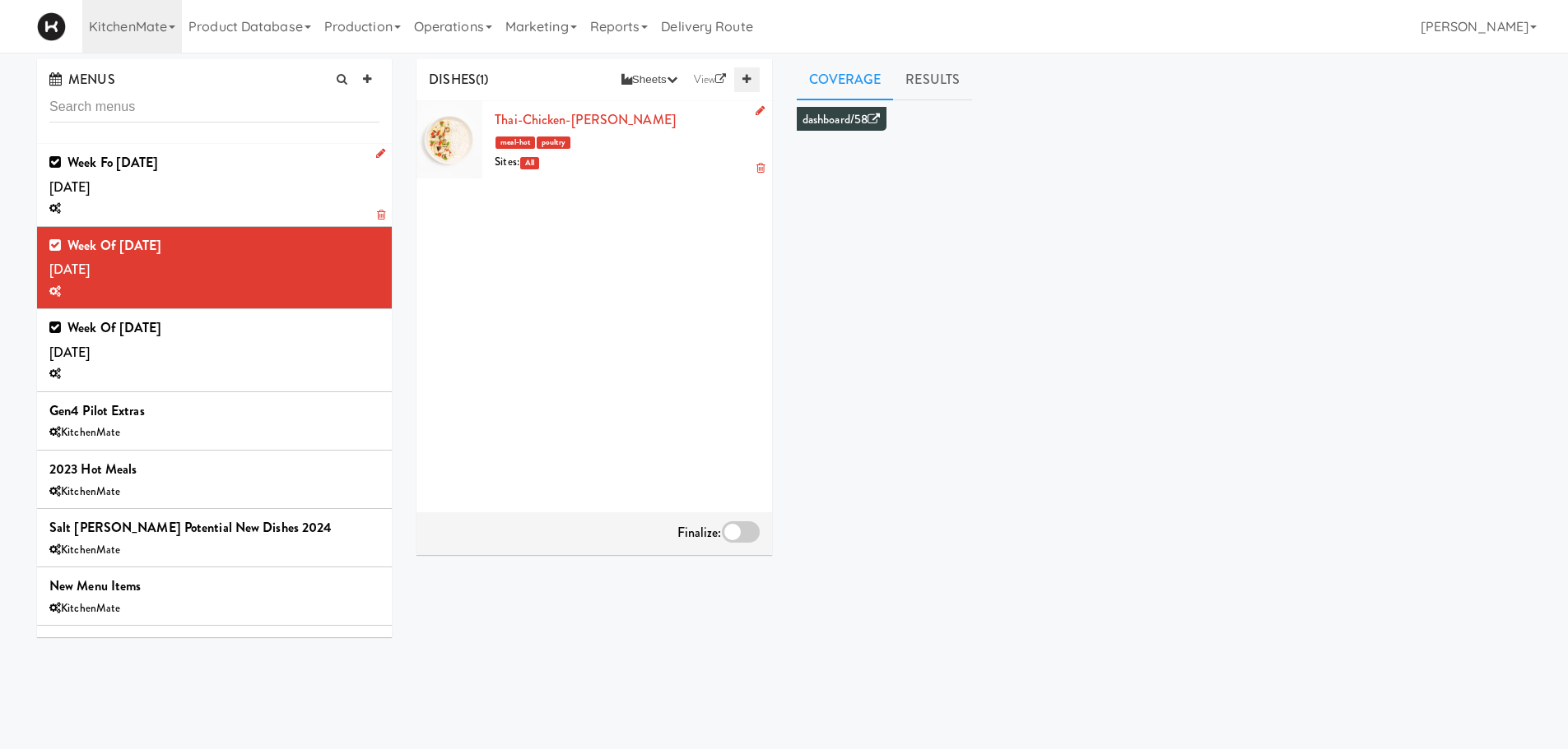
click at [738, 77] on link at bounding box center [746, 80] width 25 height 25
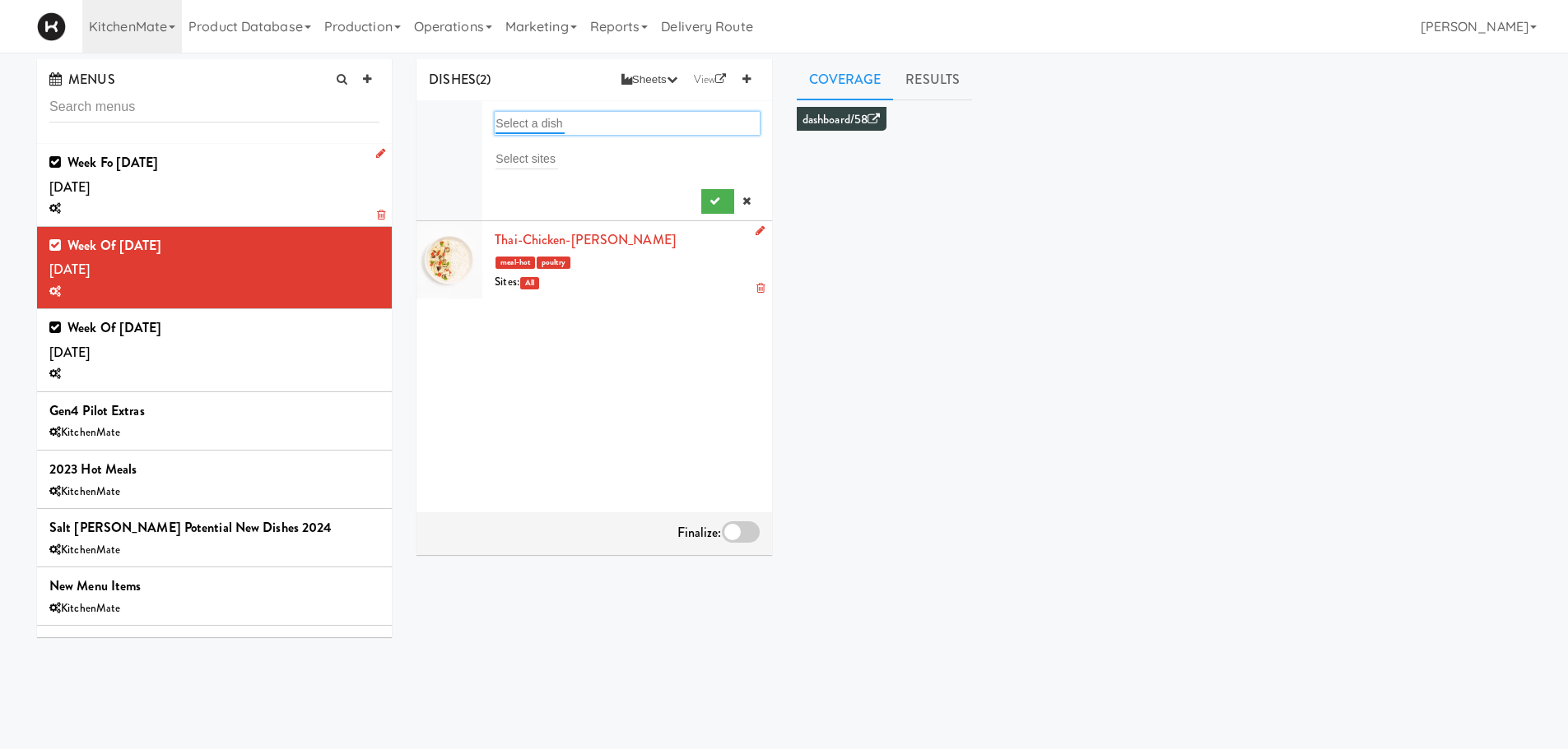
click at [532, 117] on input "text" at bounding box center [530, 123] width 69 height 22
type input "butter"
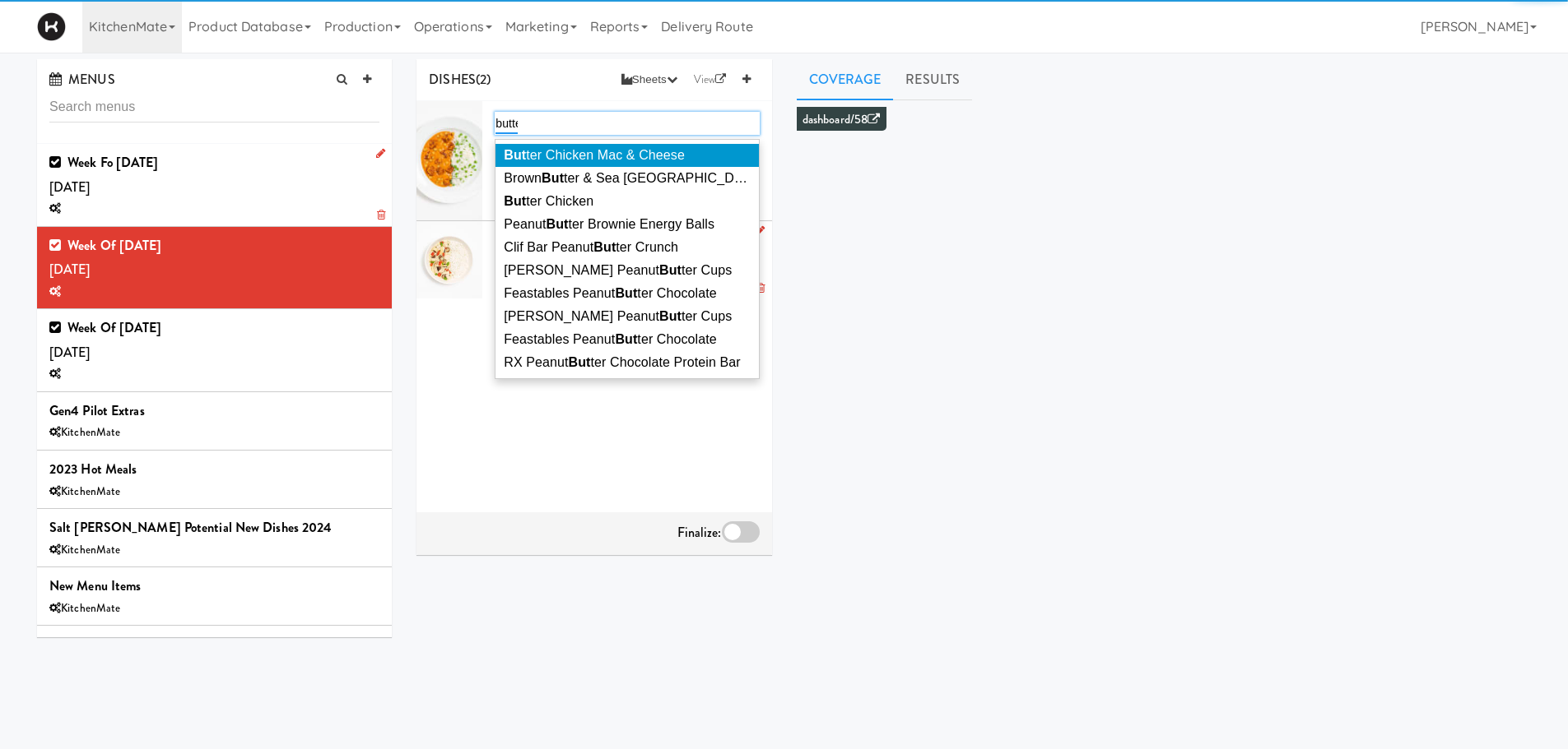
type input "butter"
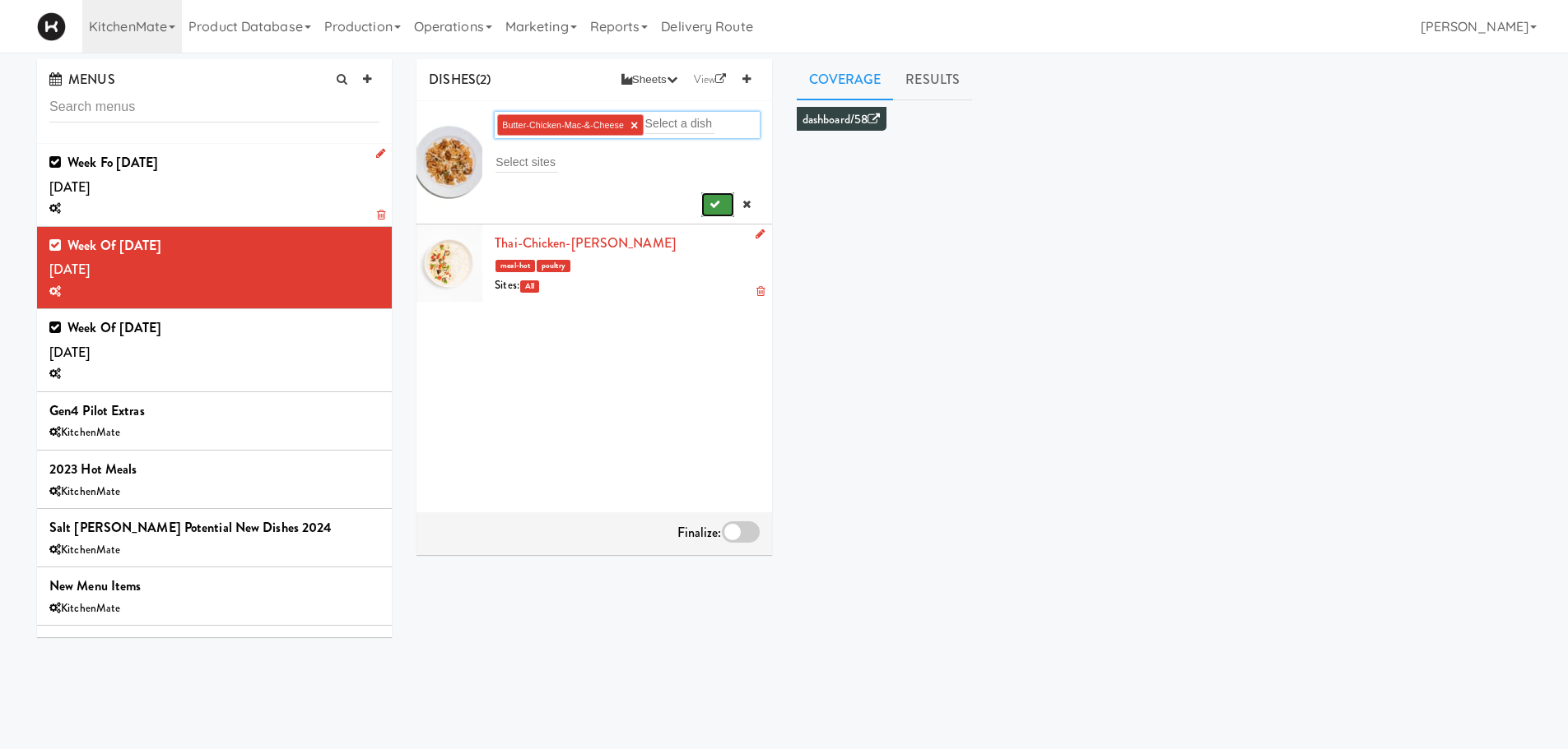
click at [708, 211] on button "submit" at bounding box center [717, 205] width 34 height 25
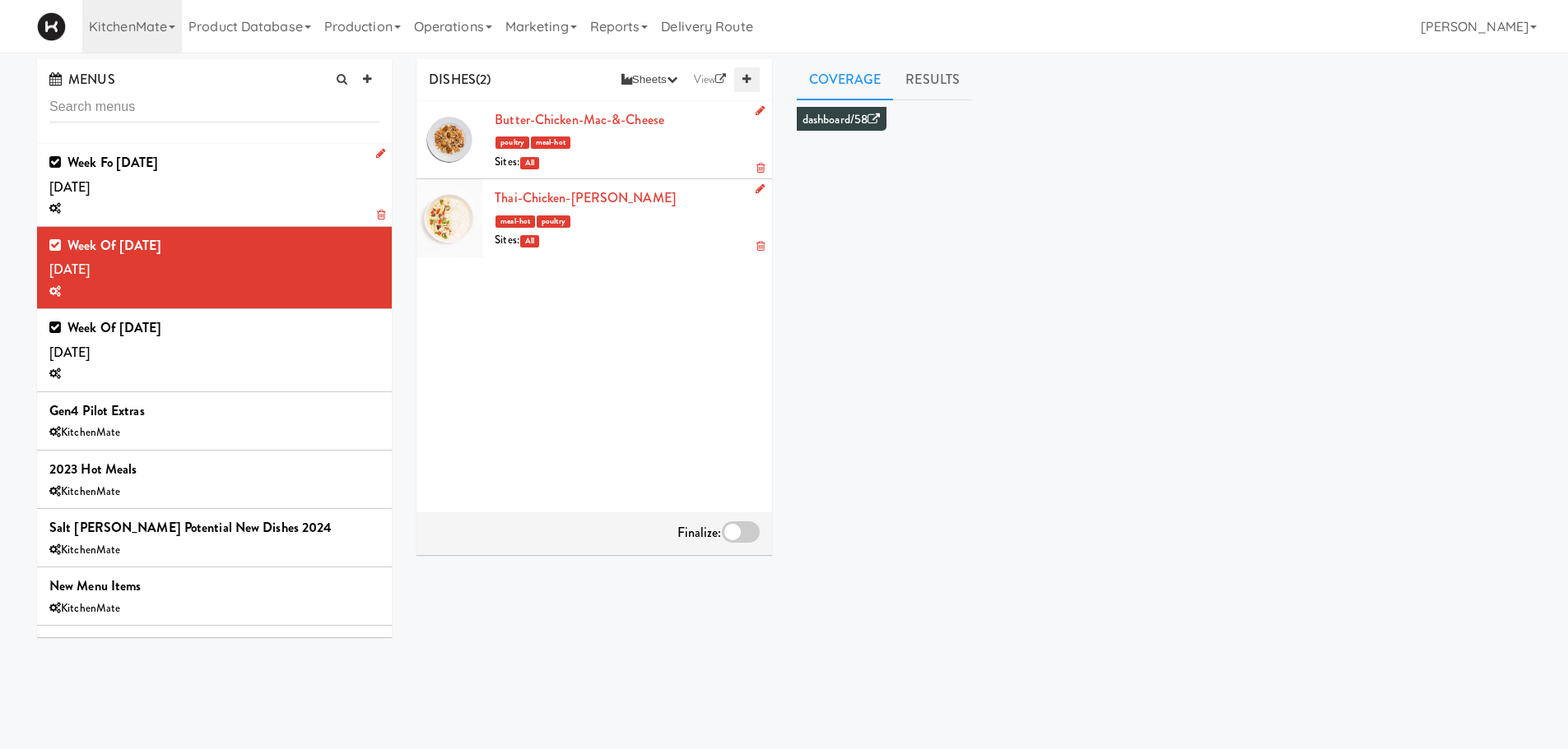
click at [742, 78] on icon at bounding box center [747, 80] width 9 height 10
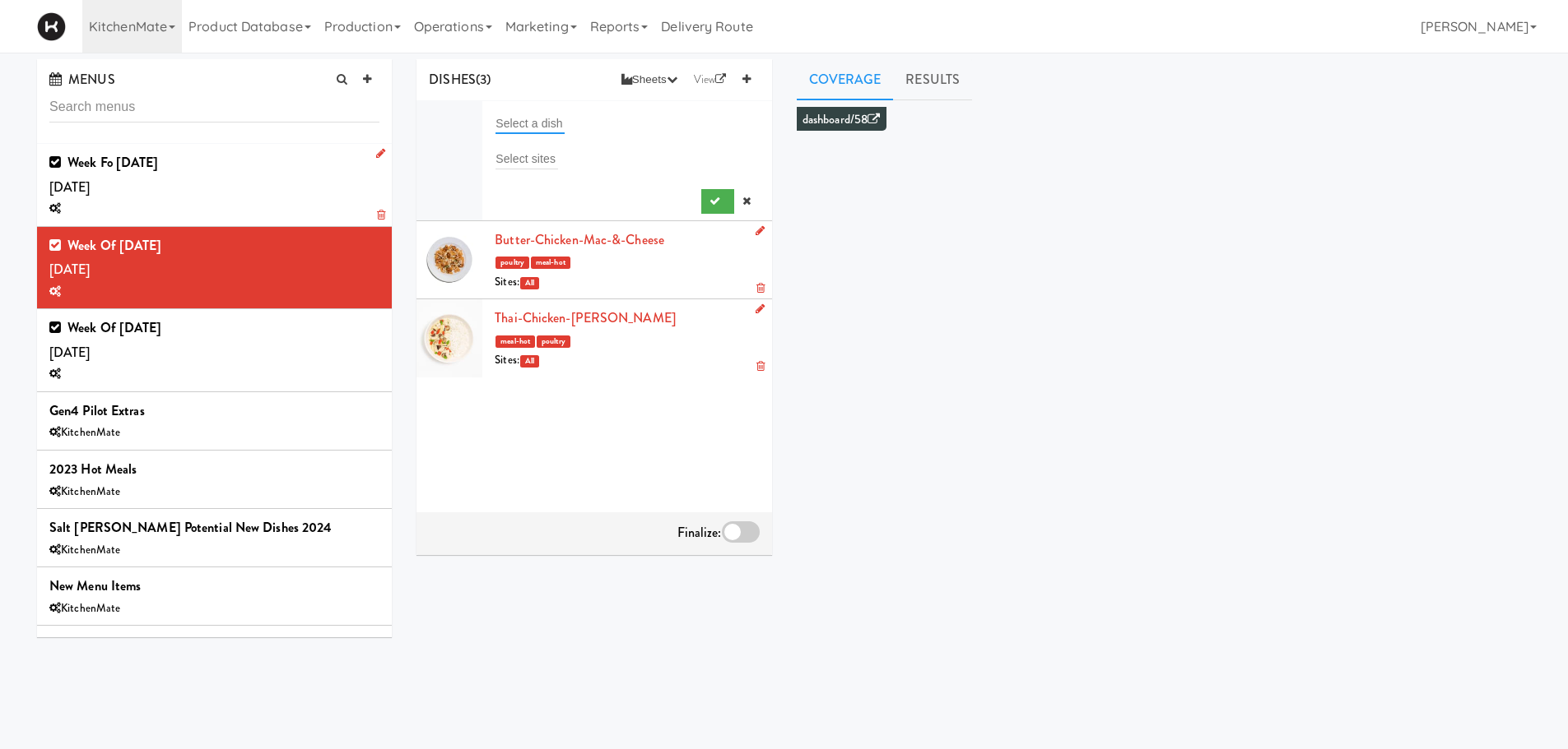
click at [535, 114] on input "text" at bounding box center [530, 123] width 69 height 22
type input "jap"
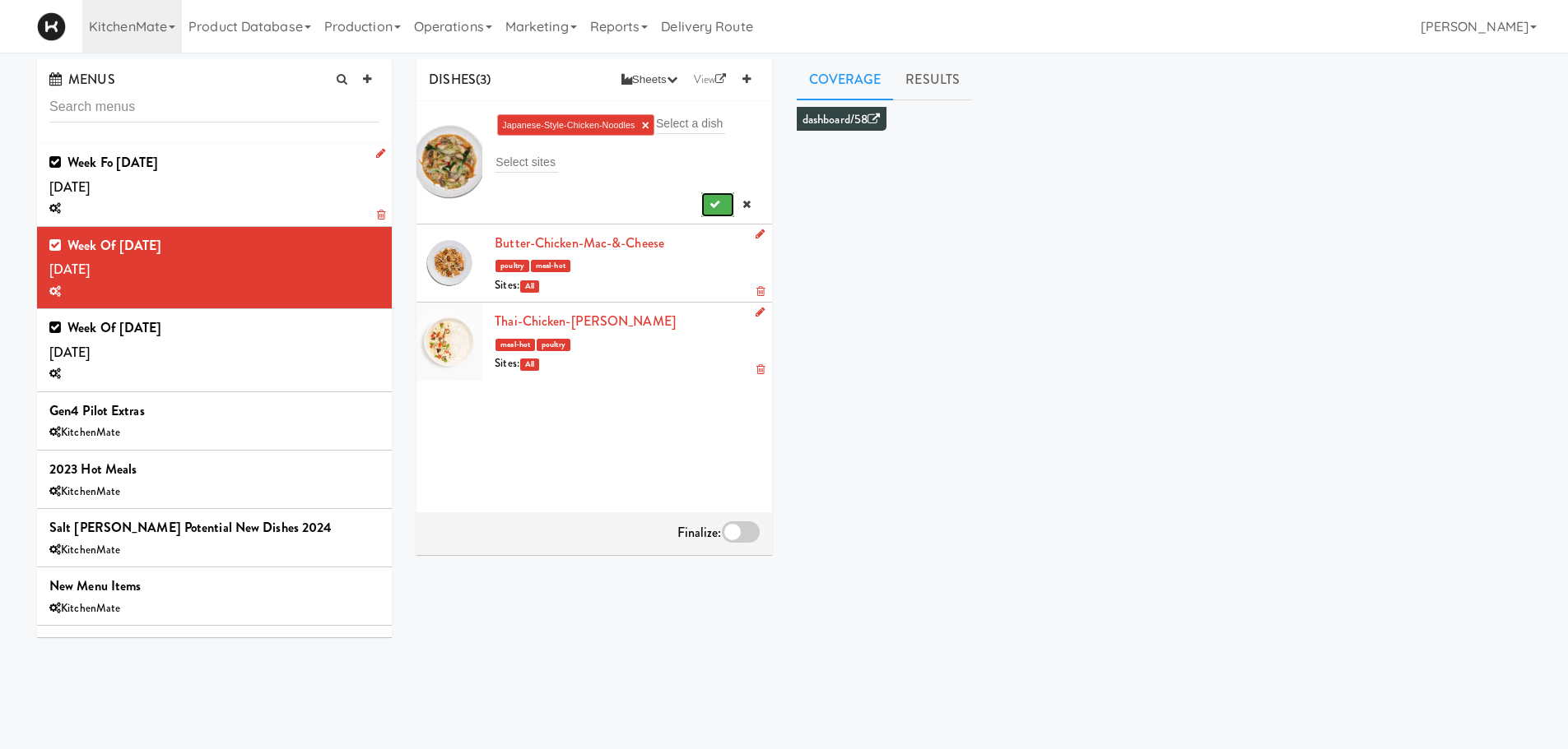
click at [701, 193] on button "submit" at bounding box center [717, 205] width 34 height 25
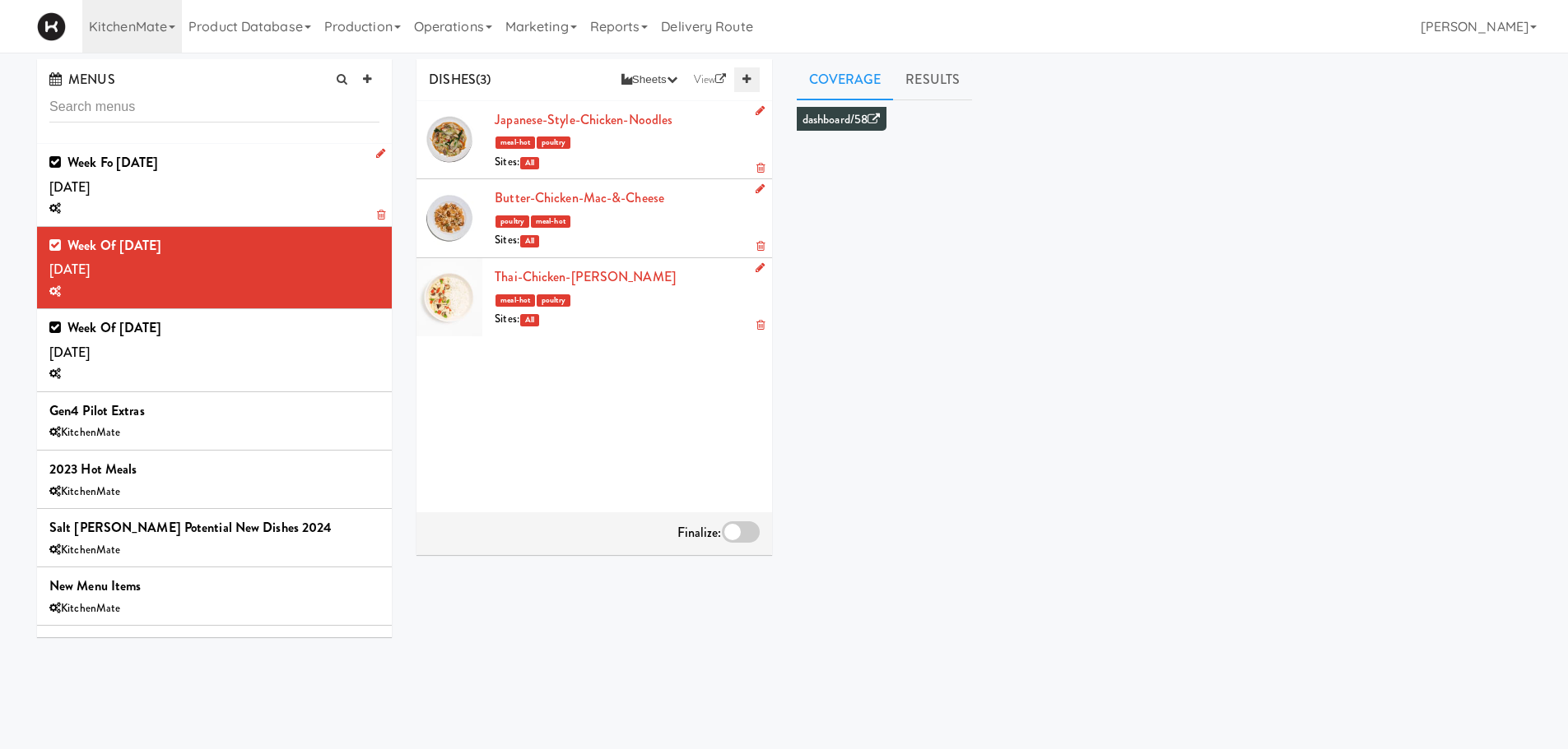
click at [740, 86] on link at bounding box center [746, 80] width 25 height 25
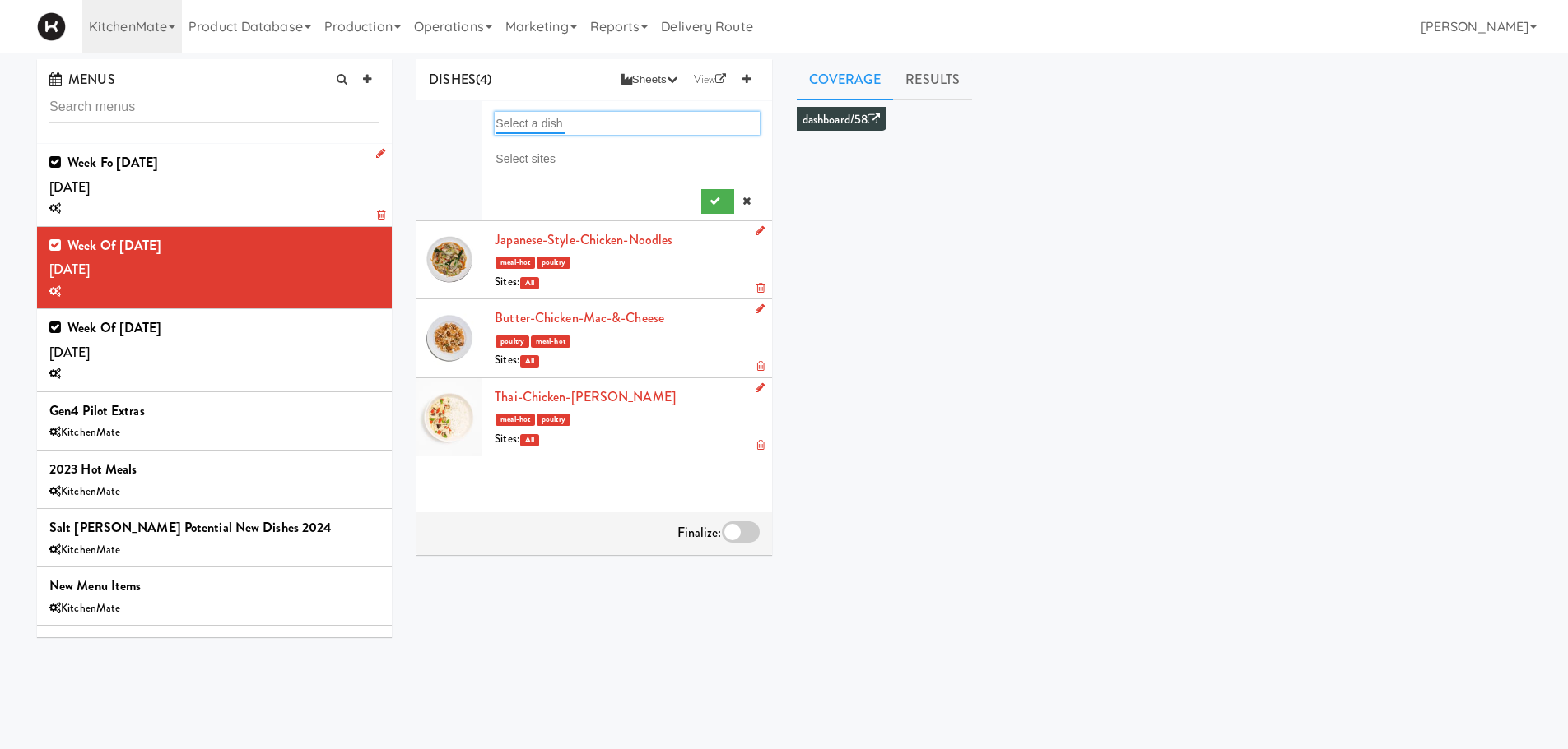
click at [532, 116] on input "text" at bounding box center [530, 123] width 69 height 22
type input "jerk"
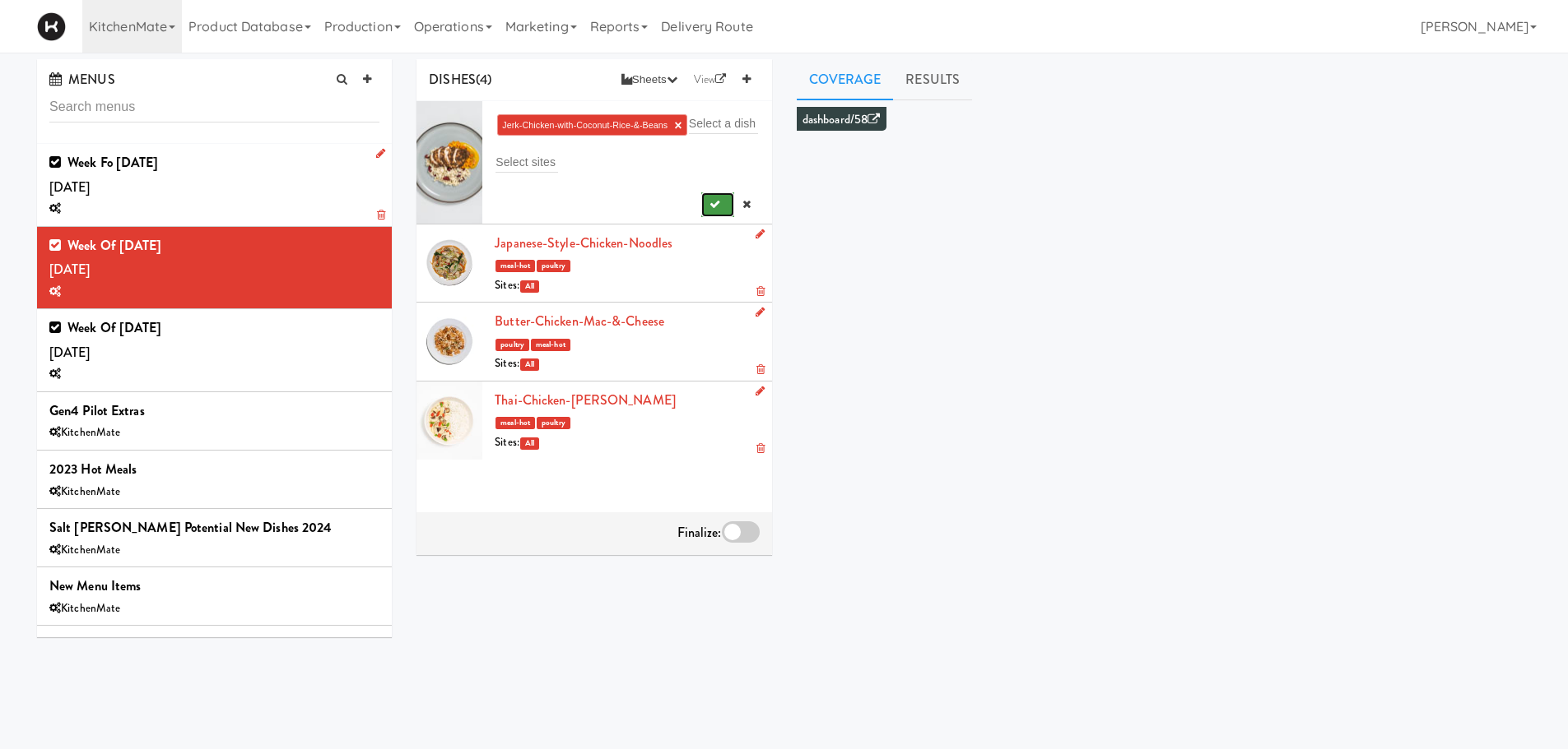
click at [702, 217] on button "submit" at bounding box center [717, 205] width 34 height 25
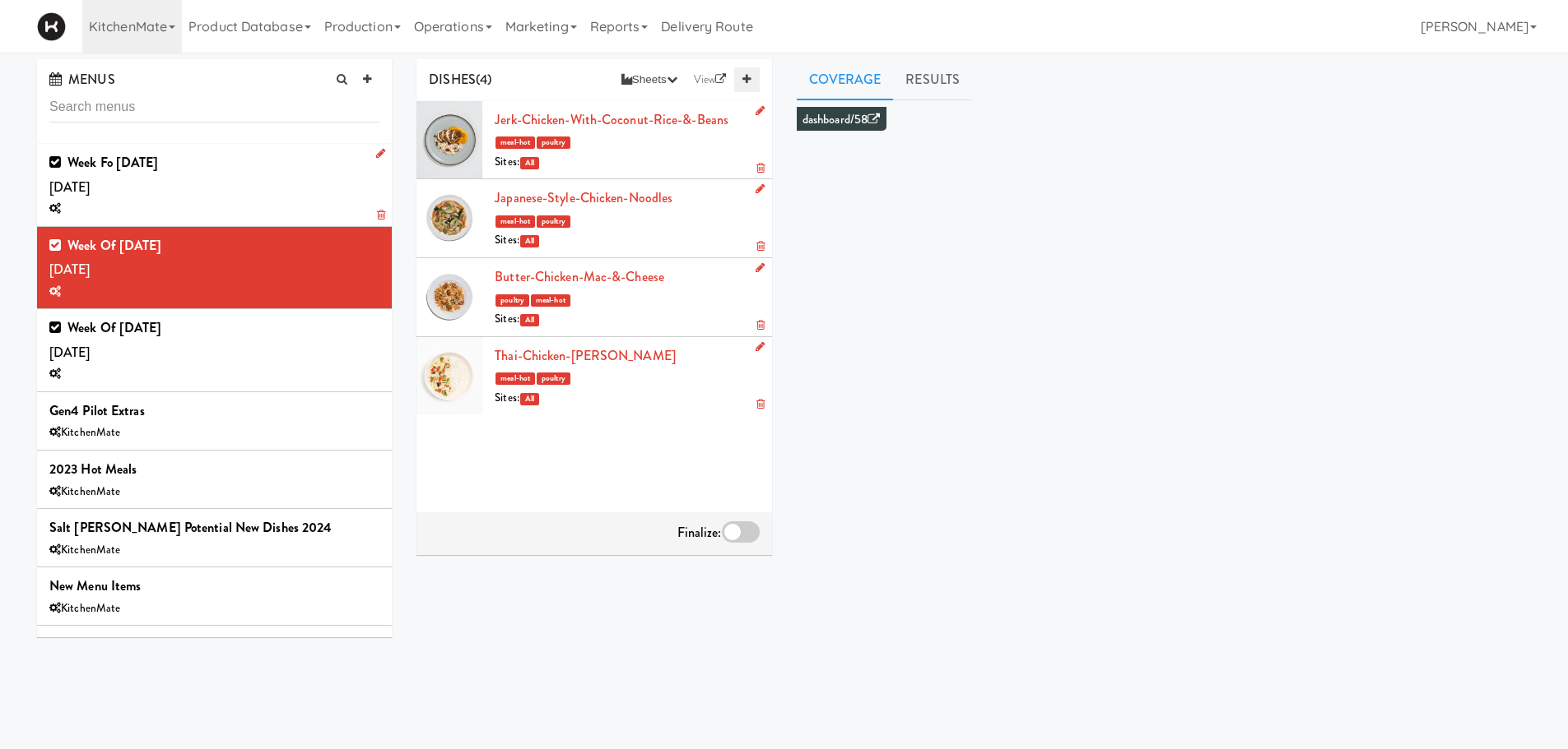
click at [741, 82] on link at bounding box center [746, 80] width 25 height 25
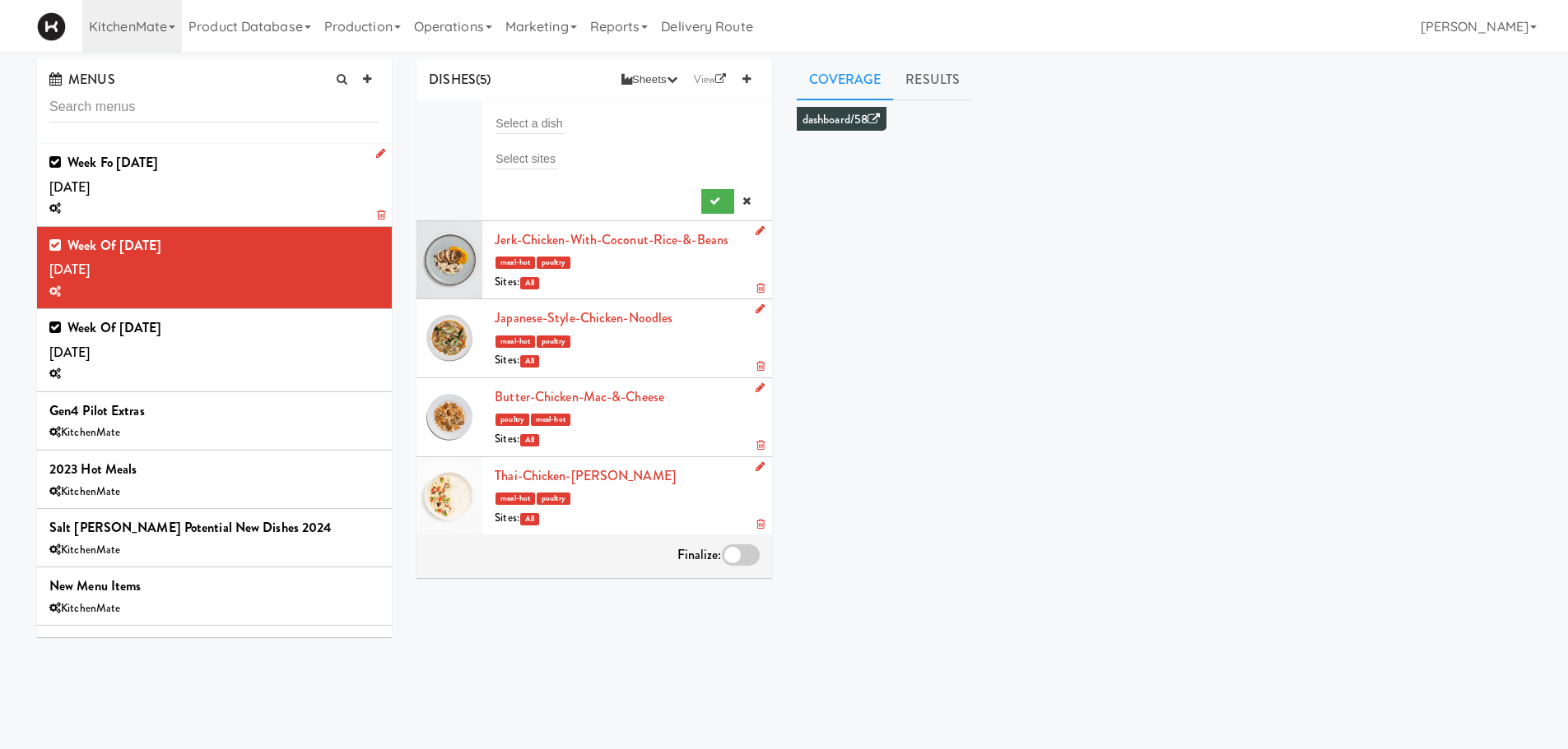
click at [543, 134] on div "Select a dish" at bounding box center [627, 123] width 264 height 23
type input "mor"
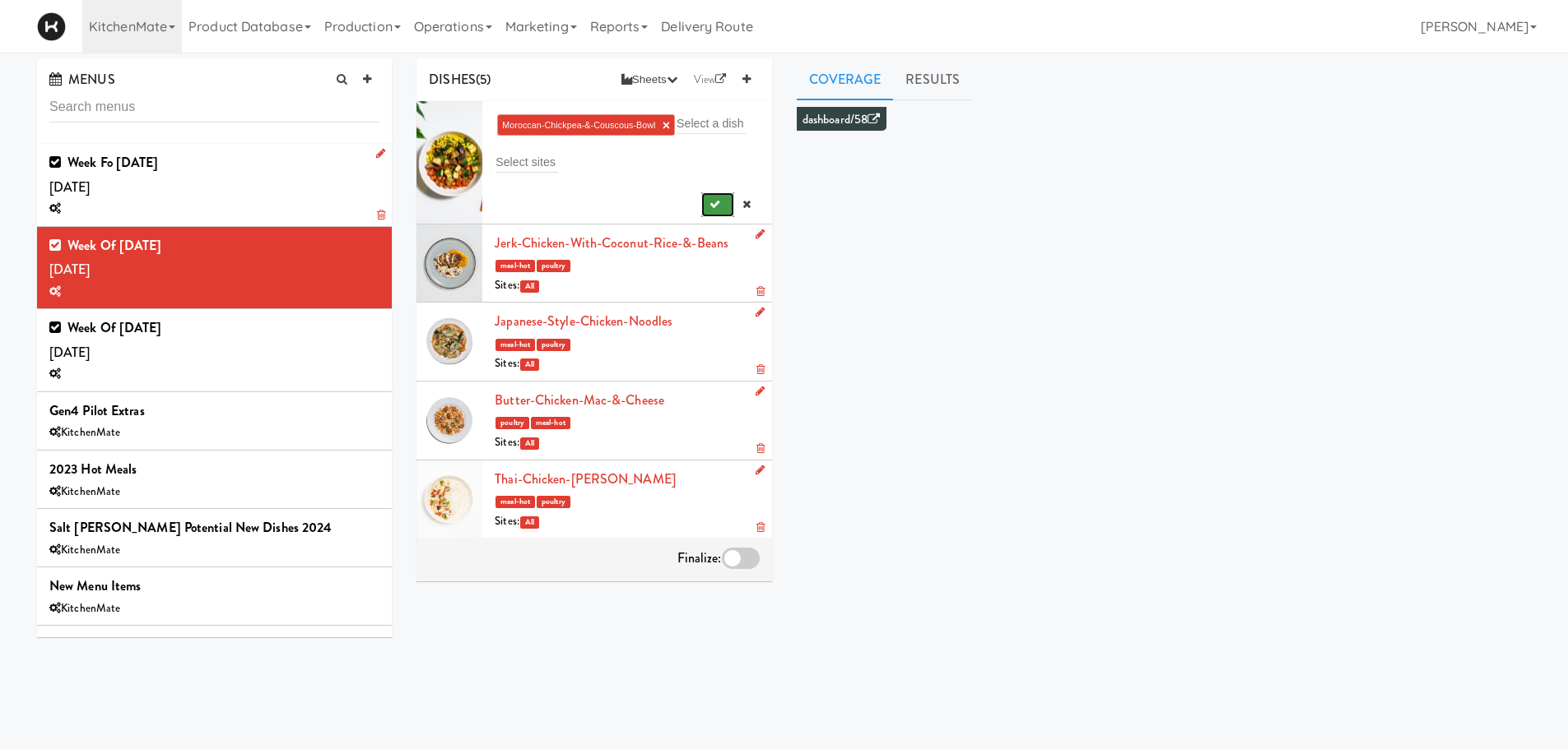
click at [710, 206] on button "submit" at bounding box center [717, 205] width 34 height 25
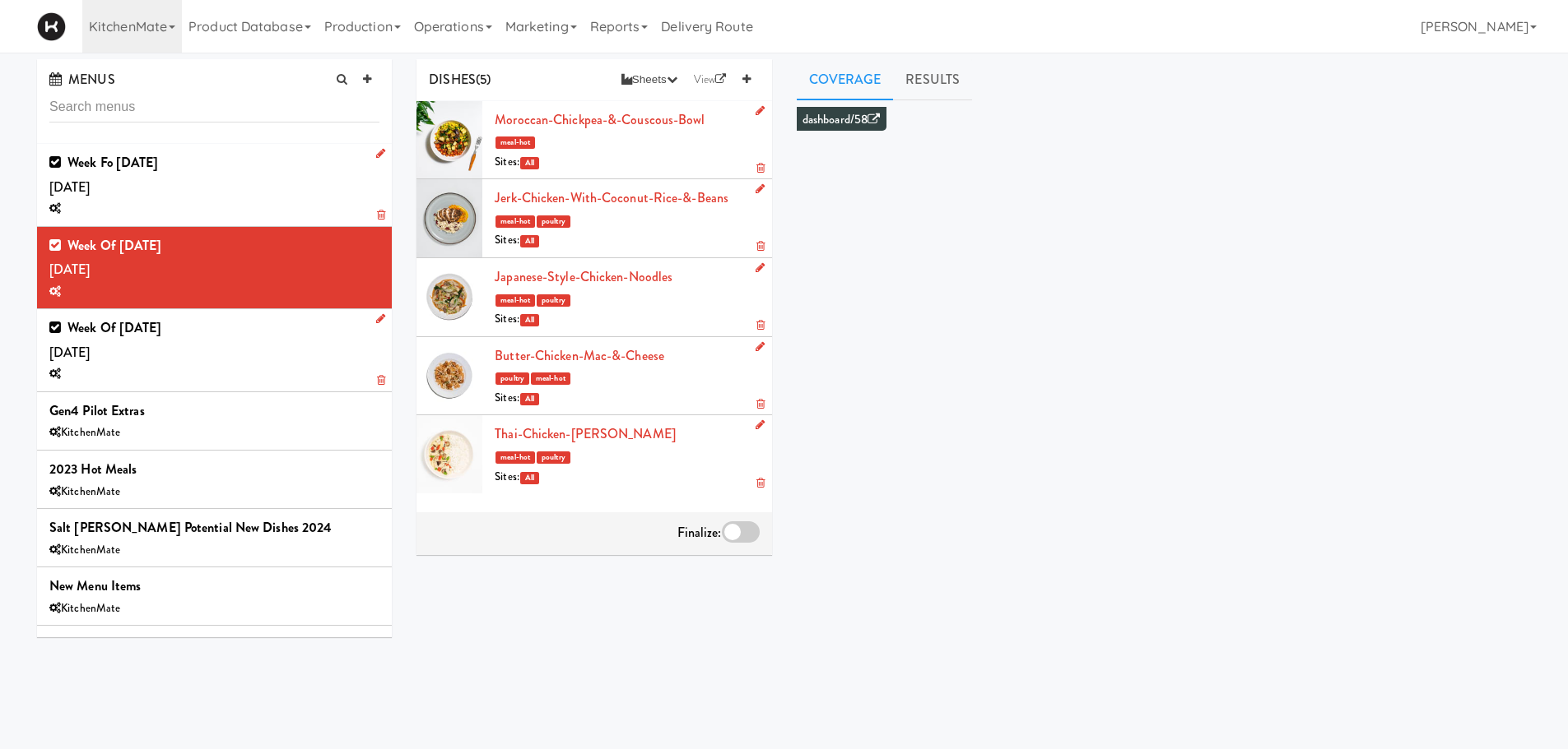
click at [170, 351] on div "Week of Sept 28th, 2025 Saturday, Sep 27" at bounding box center [214, 350] width 330 height 69
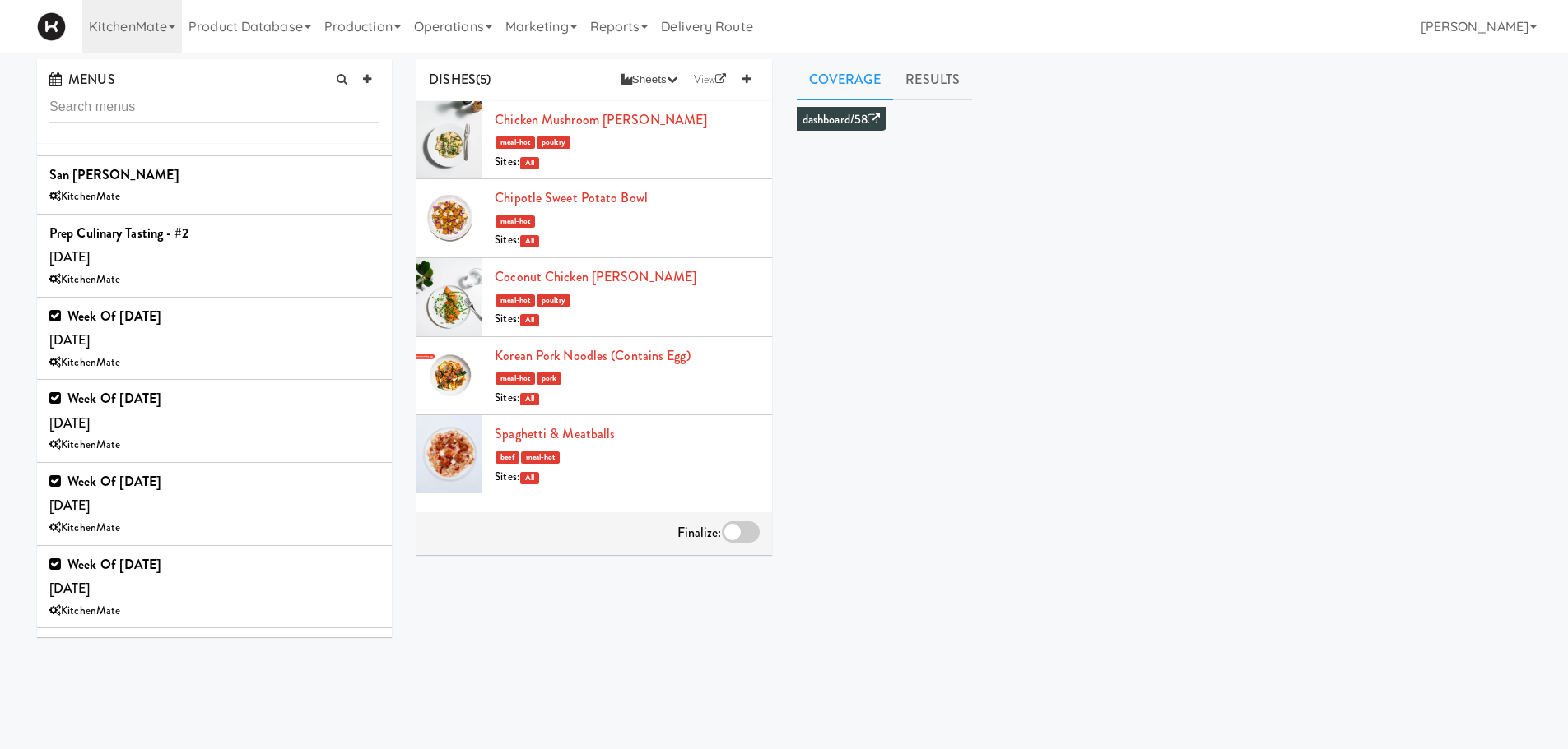
scroll to position [1148, 0]
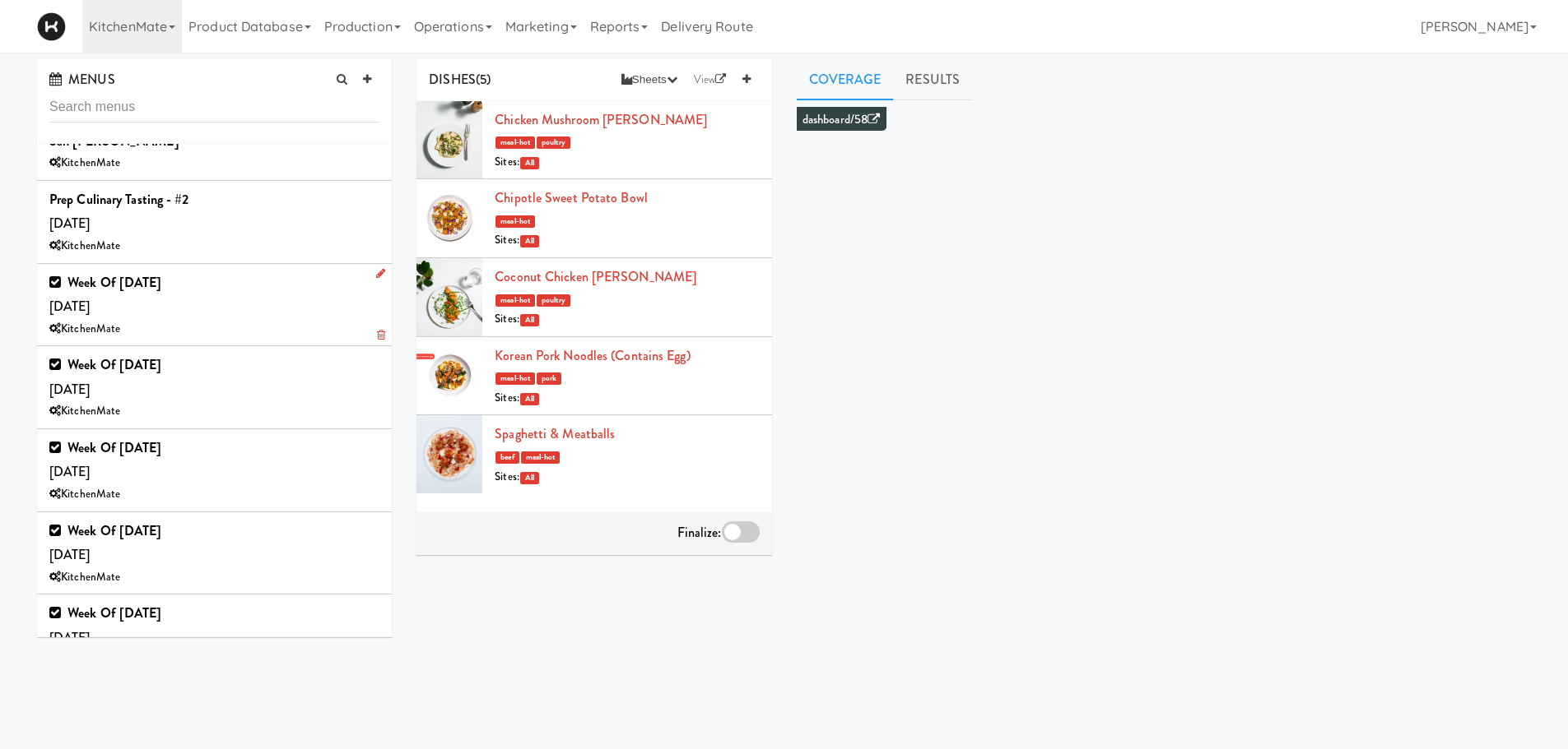
click at [305, 310] on div "Week of Sept 21st, 2025 Saturday, Sep 20 KitchenMate" at bounding box center [214, 305] width 330 height 69
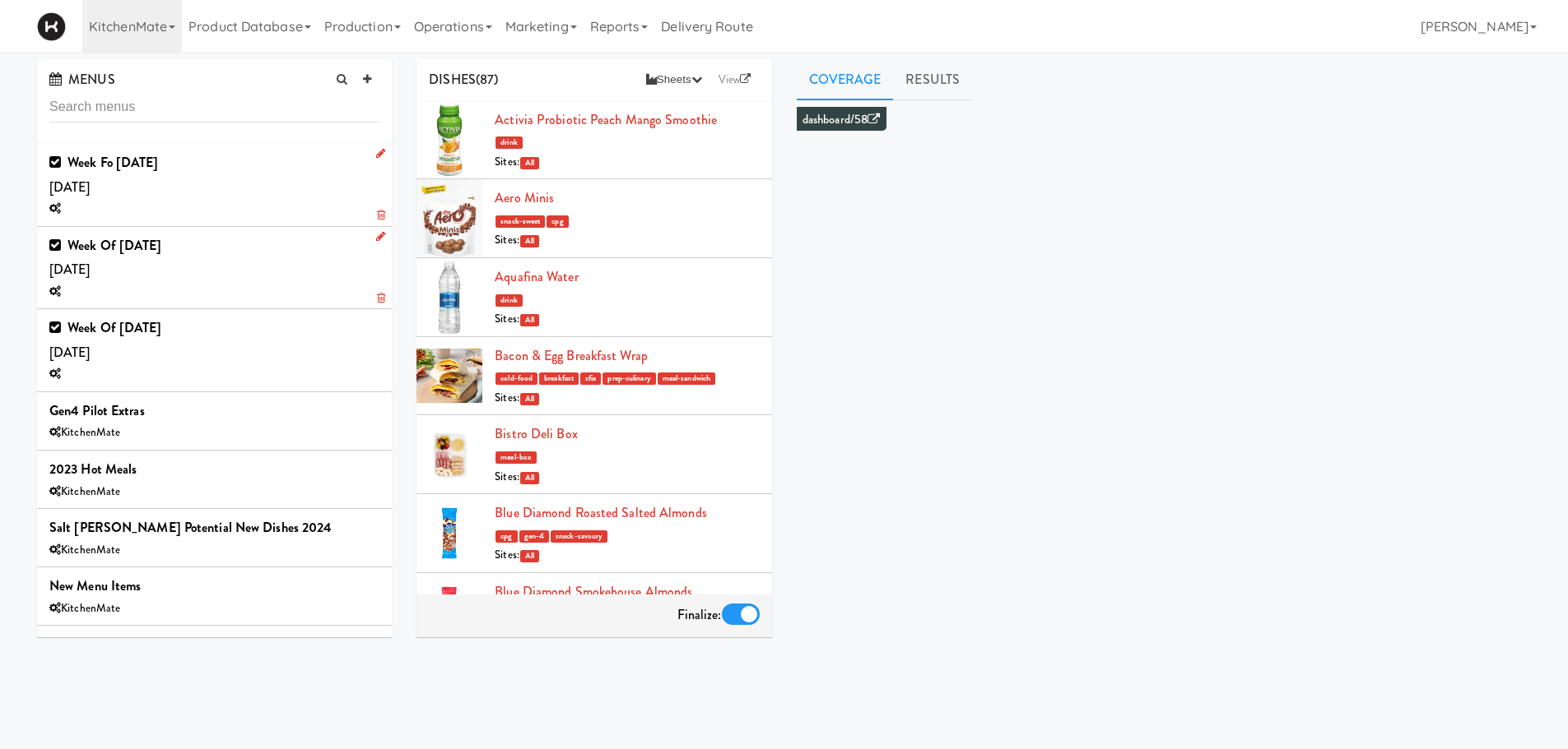
click at [146, 299] on div at bounding box center [214, 292] width 330 height 21
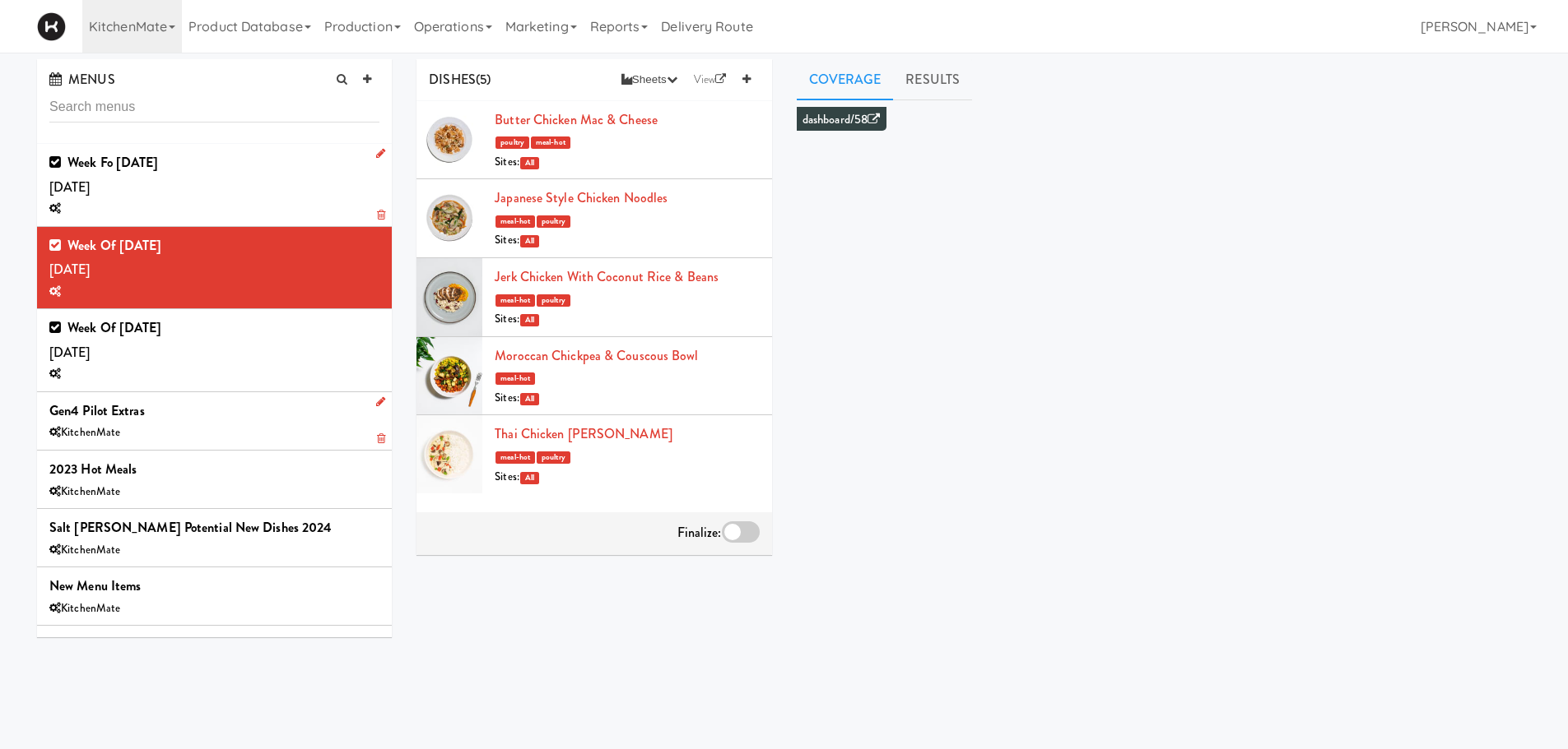
click at [149, 401] on div "Gen4 Pilot Extras KitchenMate" at bounding box center [214, 420] width 330 height 44
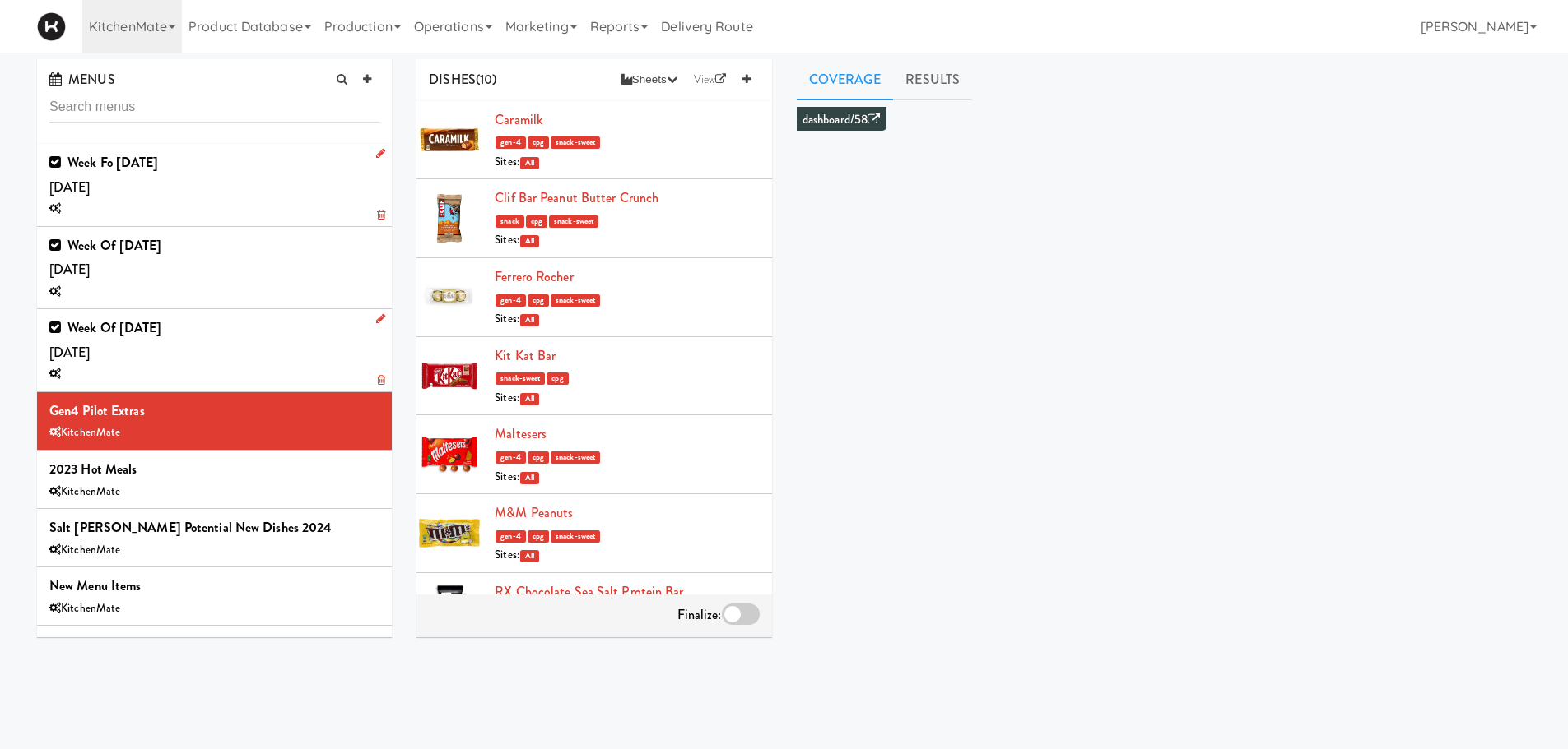
click at [222, 365] on div at bounding box center [214, 374] width 330 height 21
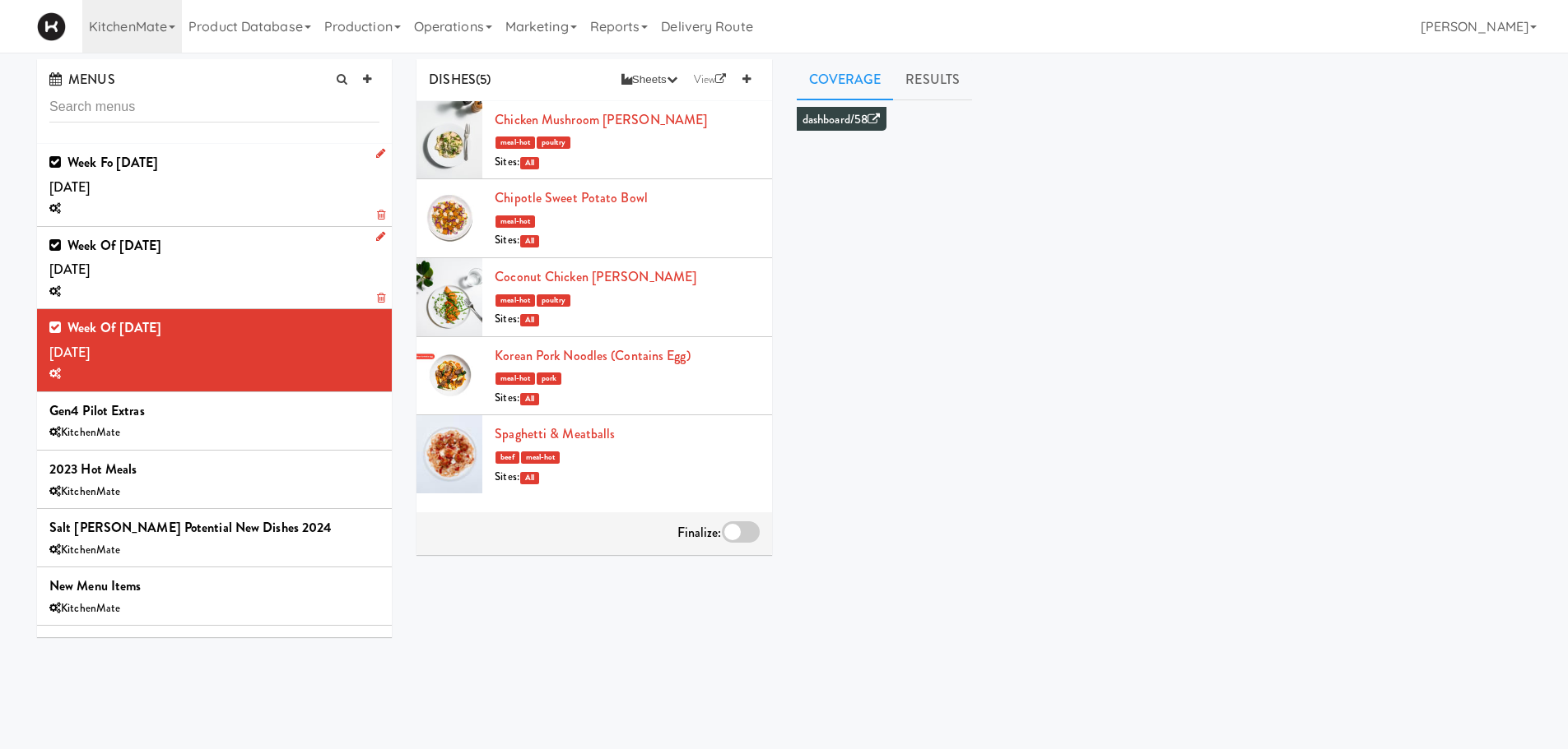
click at [253, 277] on div "Week of Oct 5th, 2025 Saturday, Oct 04" at bounding box center [214, 268] width 330 height 69
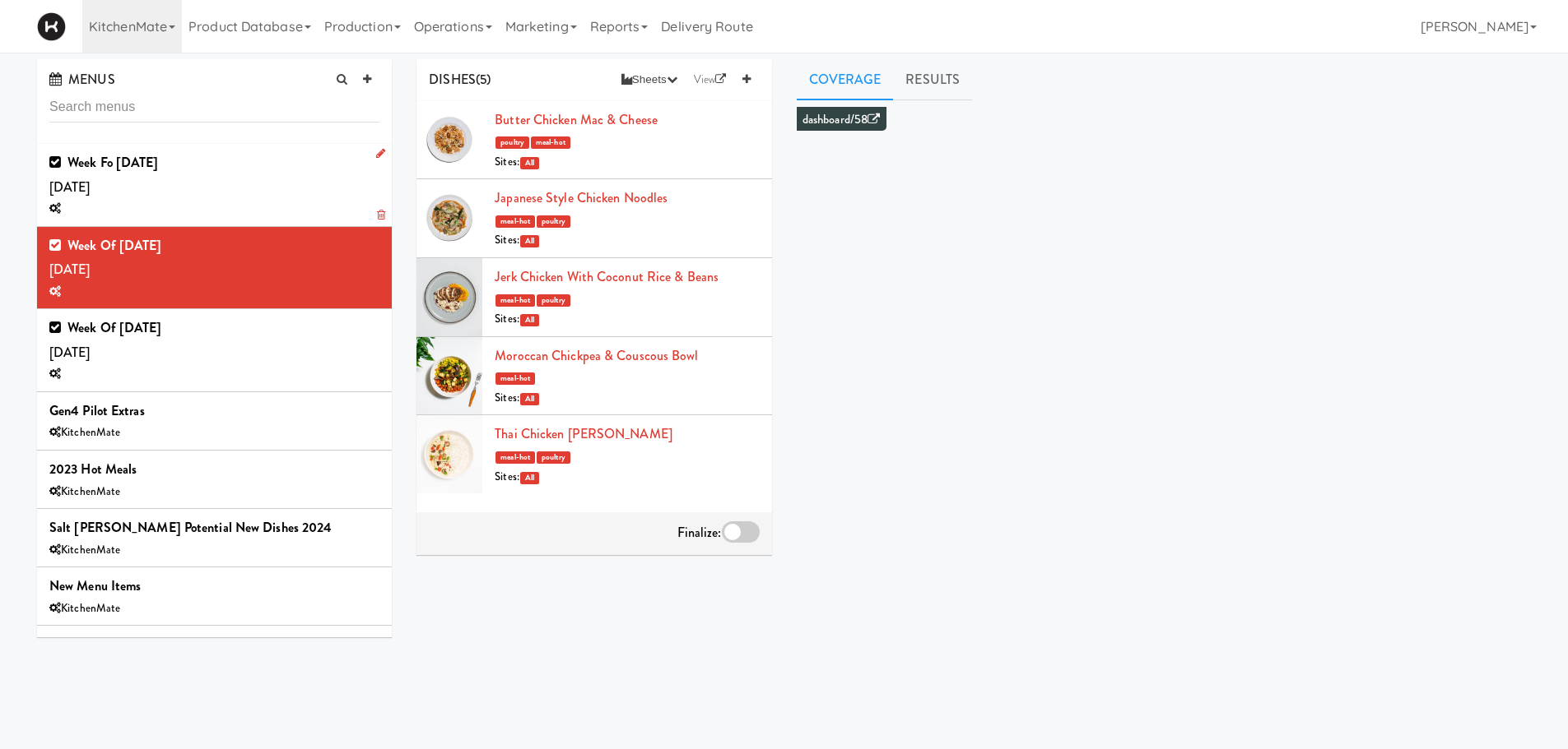
click at [286, 169] on div "Week fo Oct 12th, 2025 Saturday, Oct 11" at bounding box center [214, 185] width 330 height 69
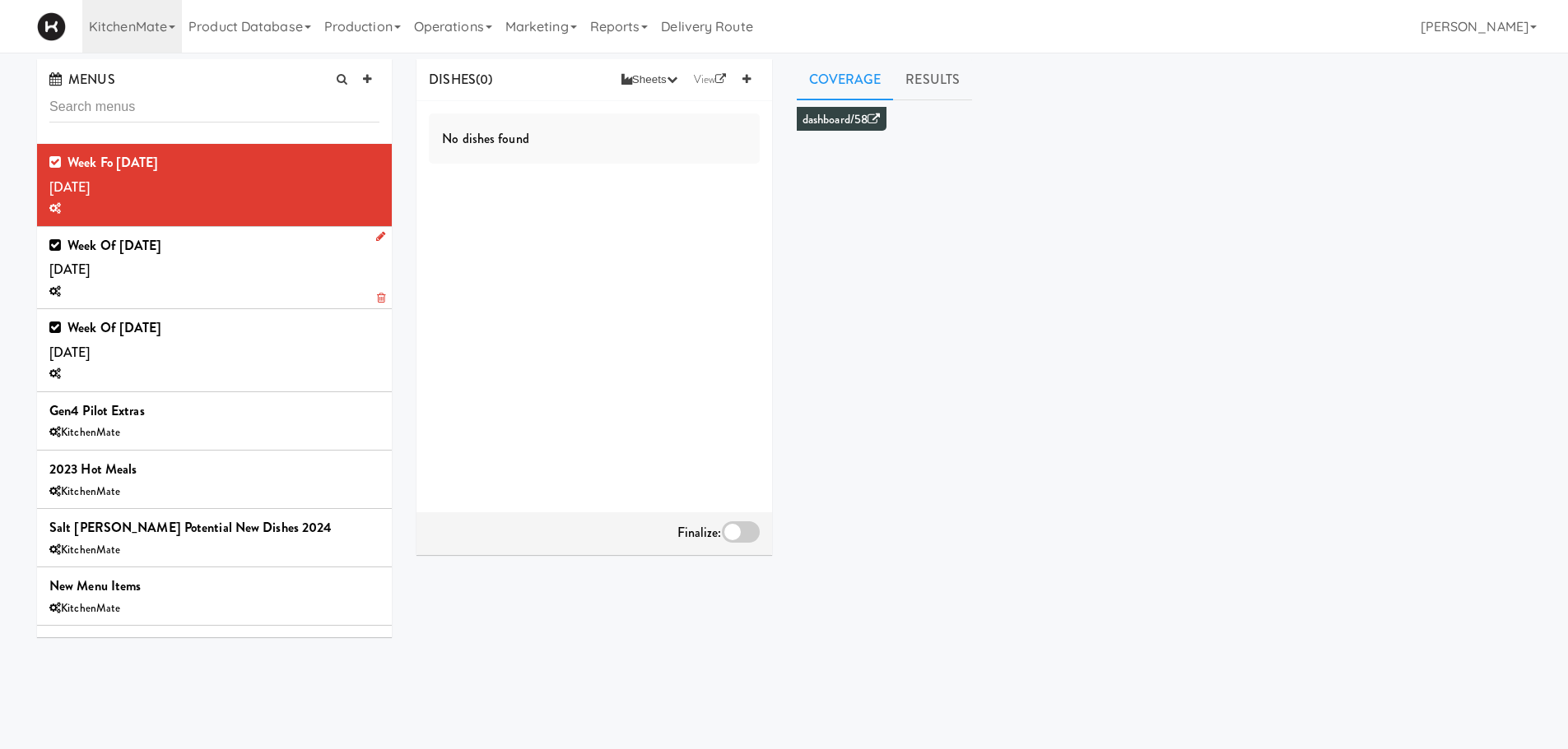
click at [273, 253] on div "Week of Oct 5th, 2025 Saturday, Oct 04" at bounding box center [214, 268] width 330 height 69
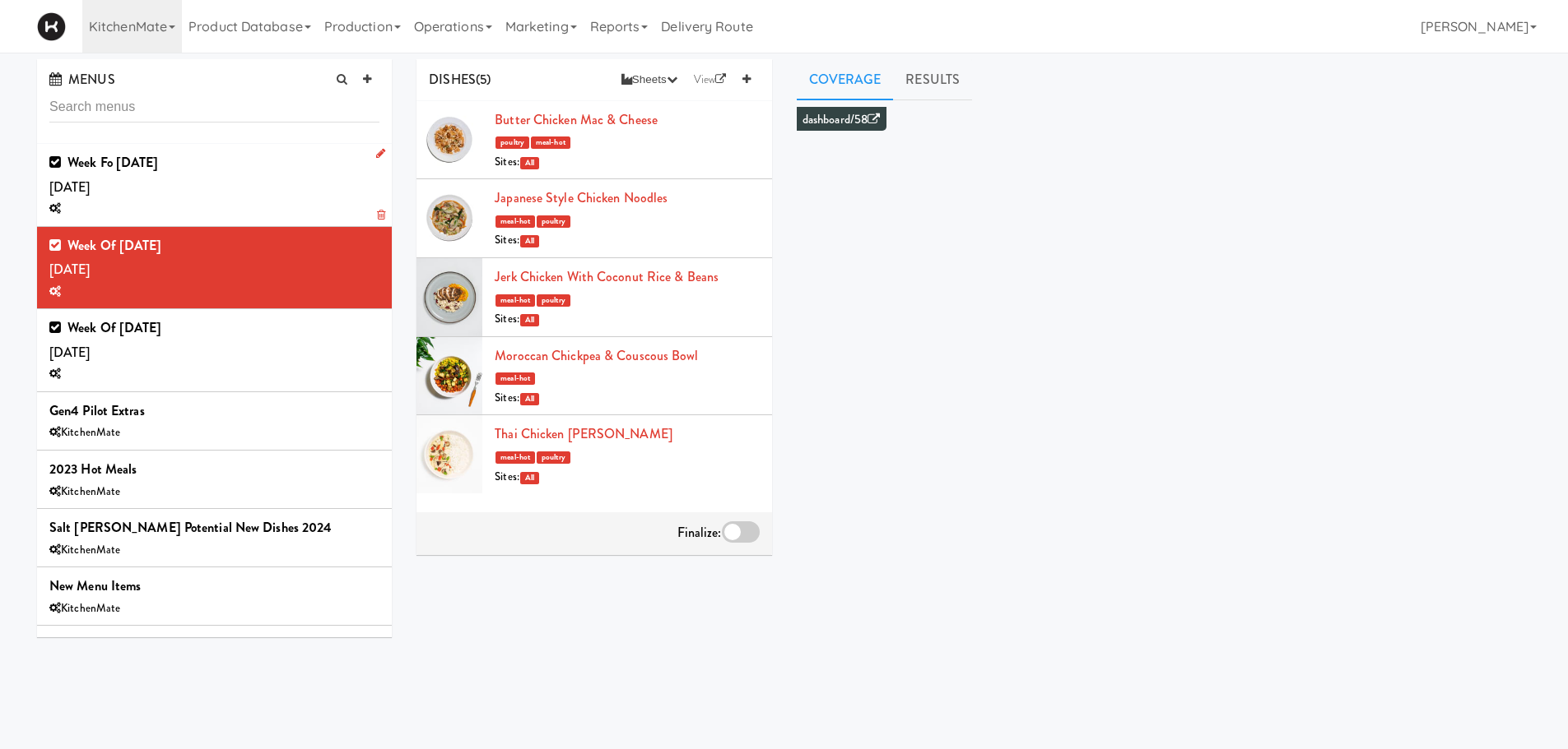
click at [311, 195] on div "Week fo Oct 12th, 2025 Saturday, Oct 11" at bounding box center [214, 185] width 330 height 69
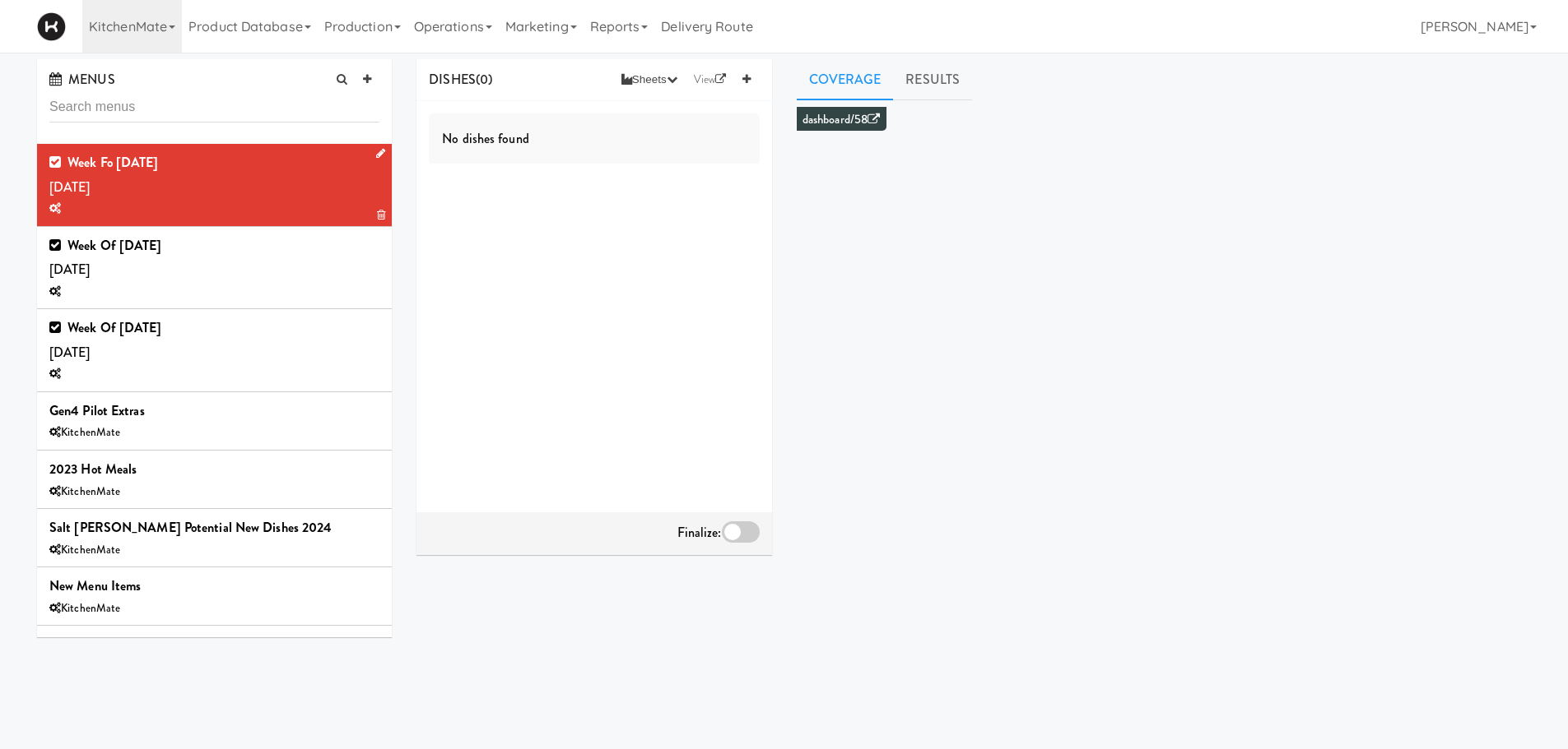
click at [376, 153] on icon at bounding box center [381, 153] width 9 height 10
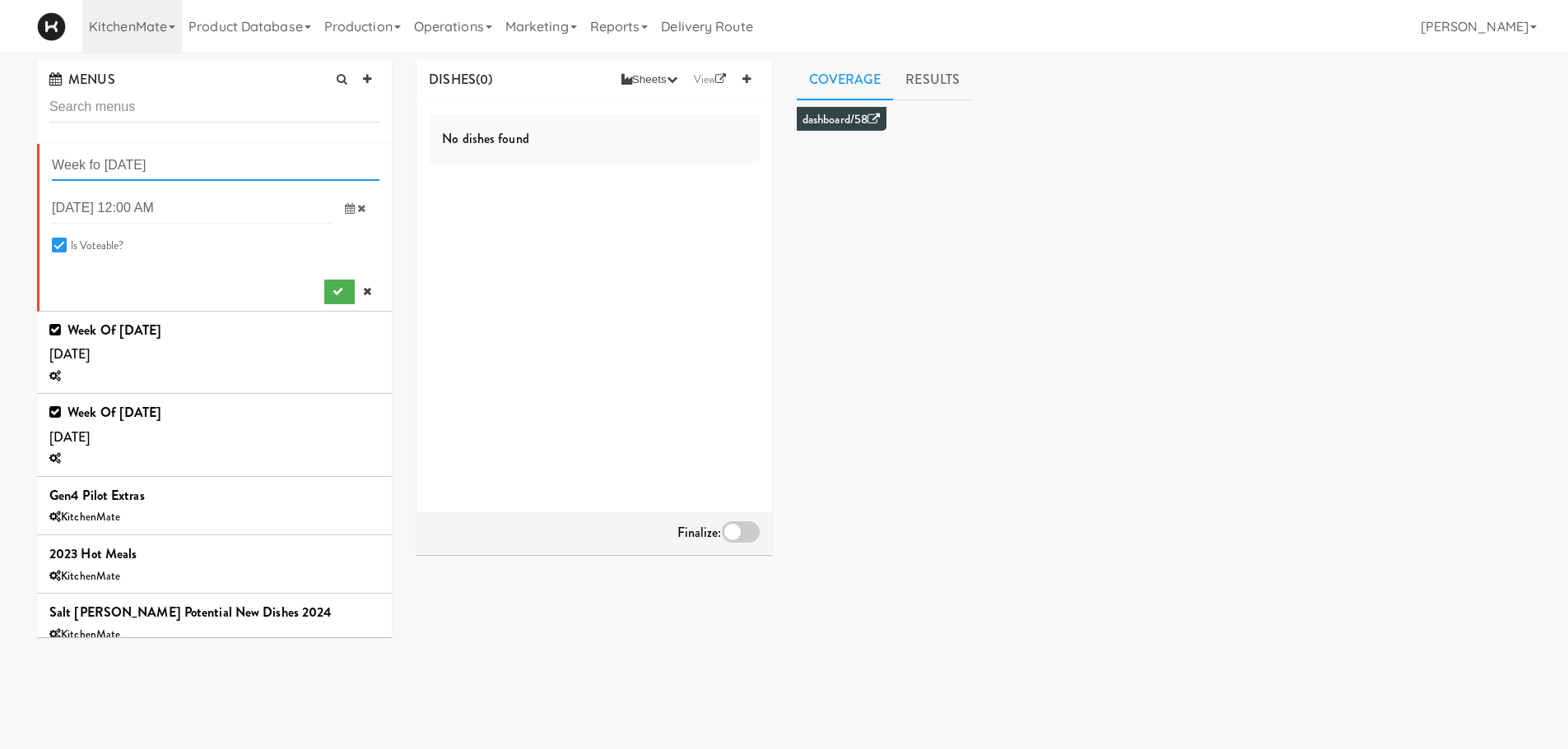
click at [106, 171] on input "Week fo Oct 12th, 2025" at bounding box center [215, 165] width 328 height 30
type input "Week of [DATE]"
click at [325, 282] on button "submit" at bounding box center [339, 291] width 30 height 25
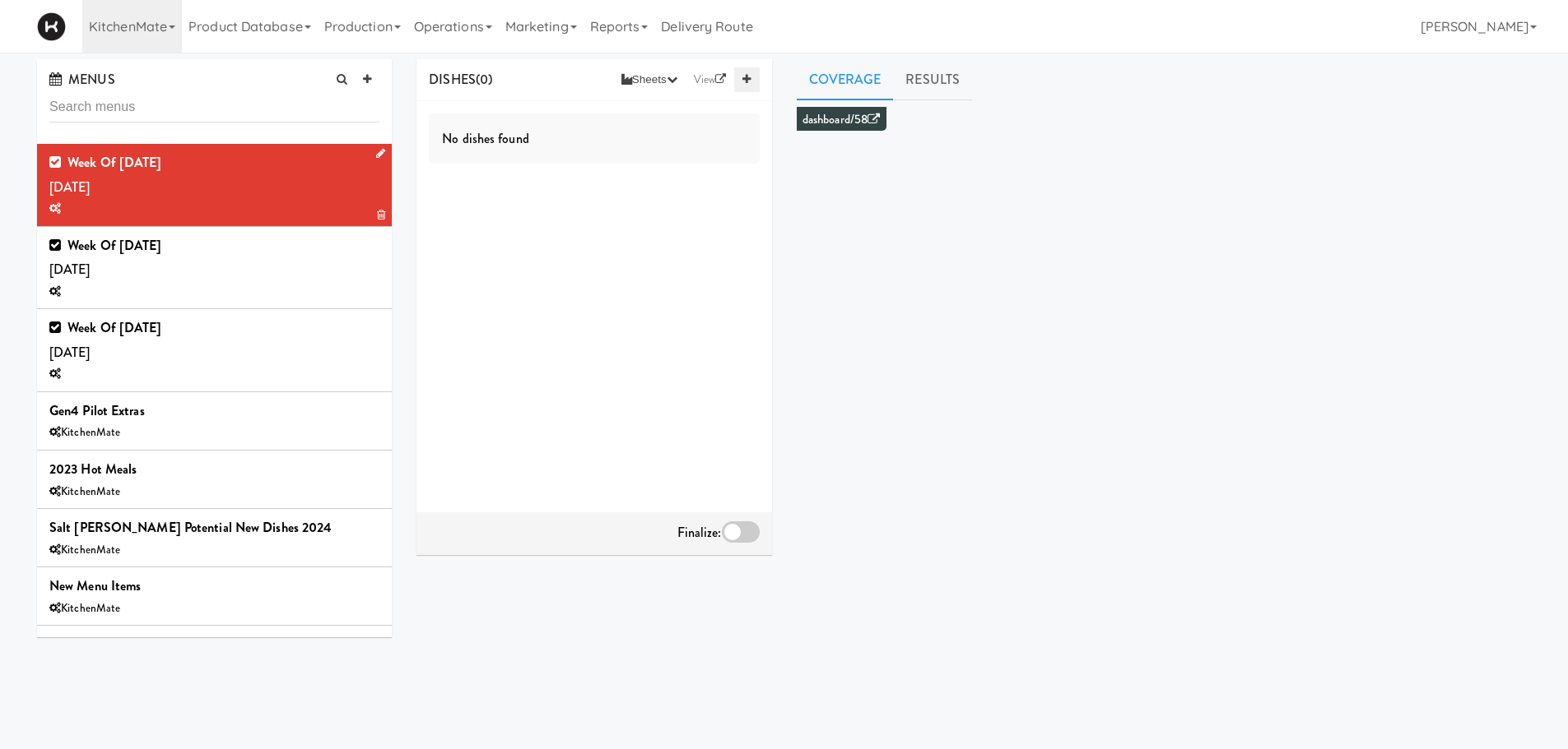
click at [739, 83] on link at bounding box center [746, 80] width 25 height 25
click at [583, 128] on div "Select a dish" at bounding box center [627, 123] width 264 height 23
click at [512, 116] on input "text" at bounding box center [530, 123] width 69 height 22
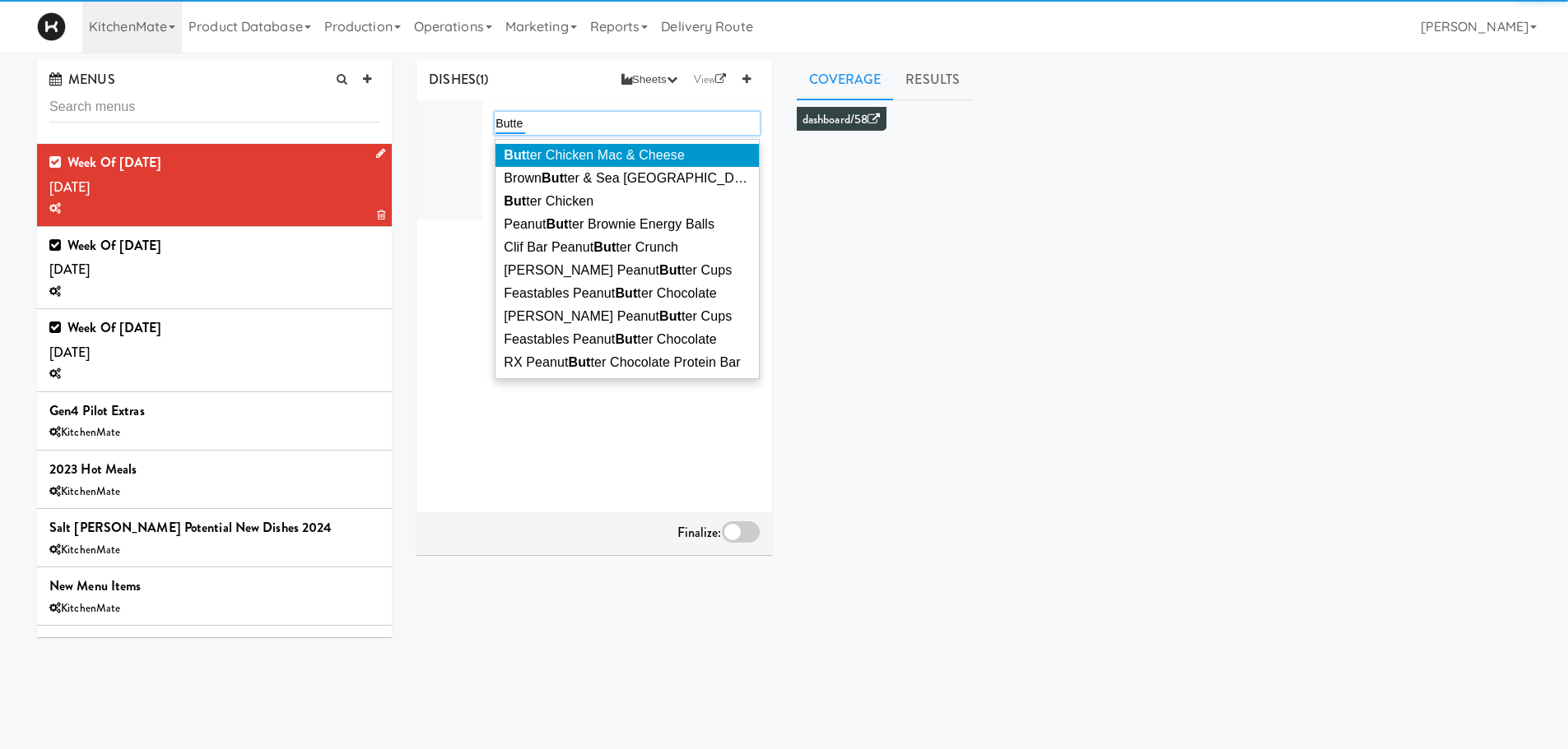
type input "Butter"
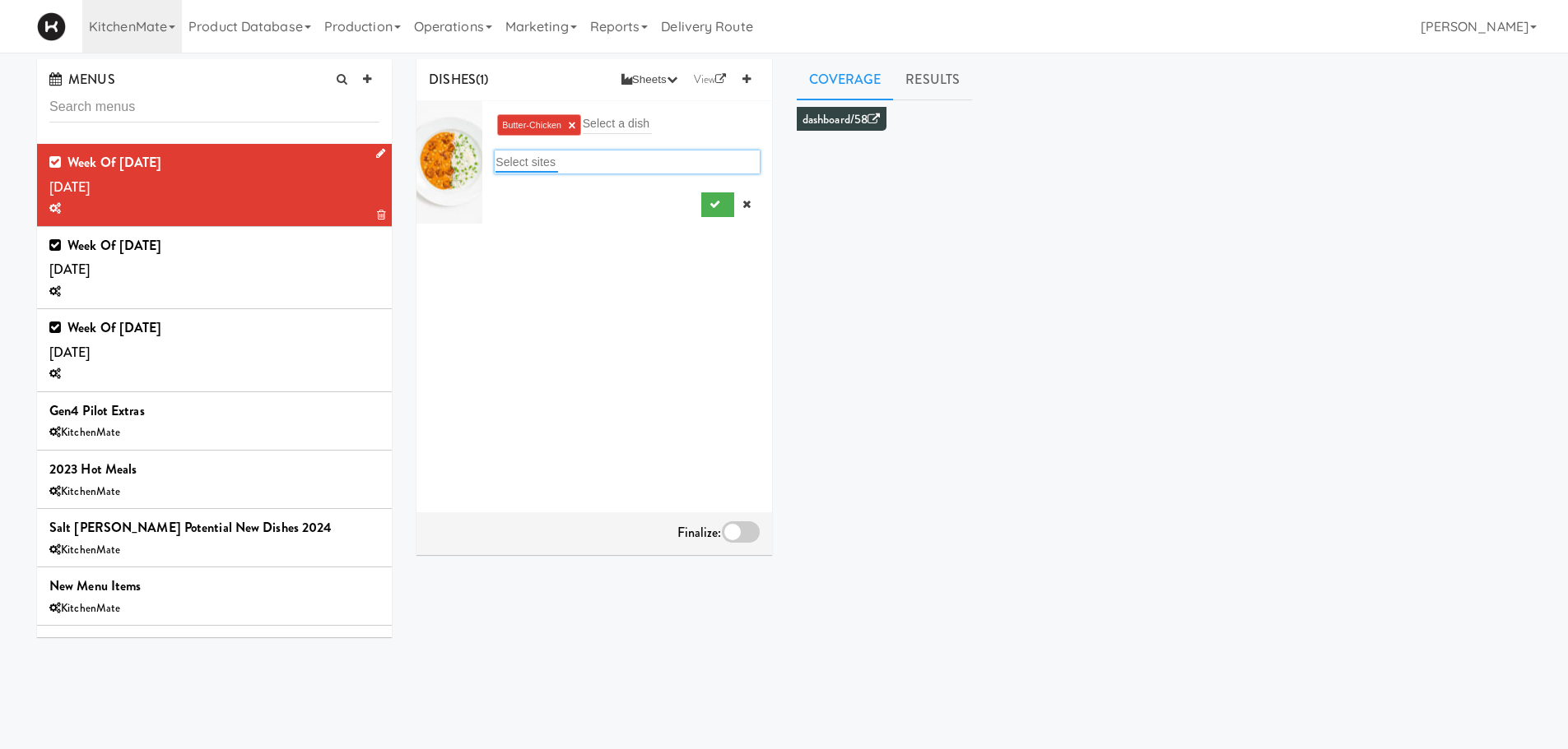
click at [701, 193] on button "submit" at bounding box center [717, 205] width 34 height 25
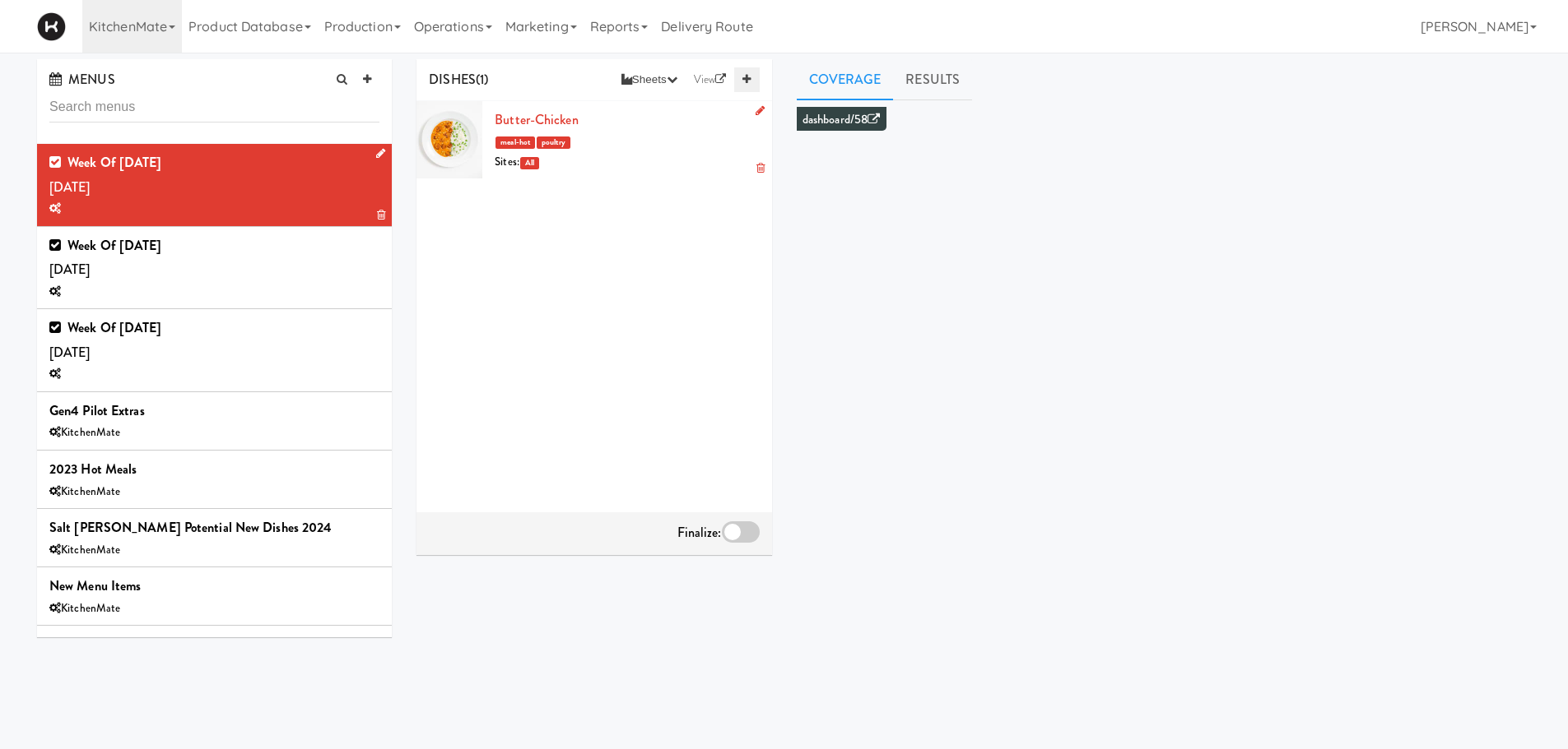
click at [758, 79] on link at bounding box center [746, 80] width 25 height 25
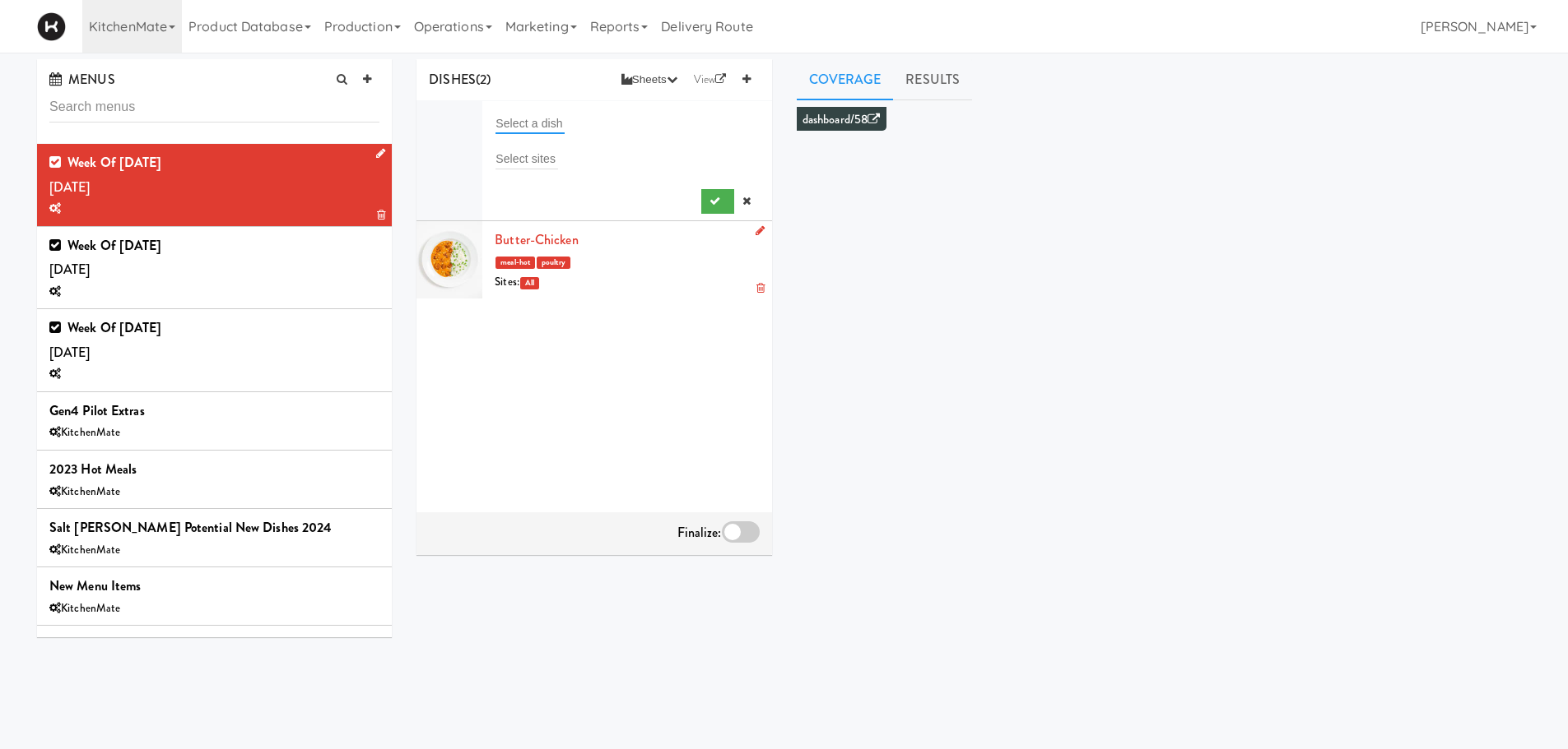
click at [530, 127] on input "text" at bounding box center [530, 123] width 69 height 22
type input "pesto"
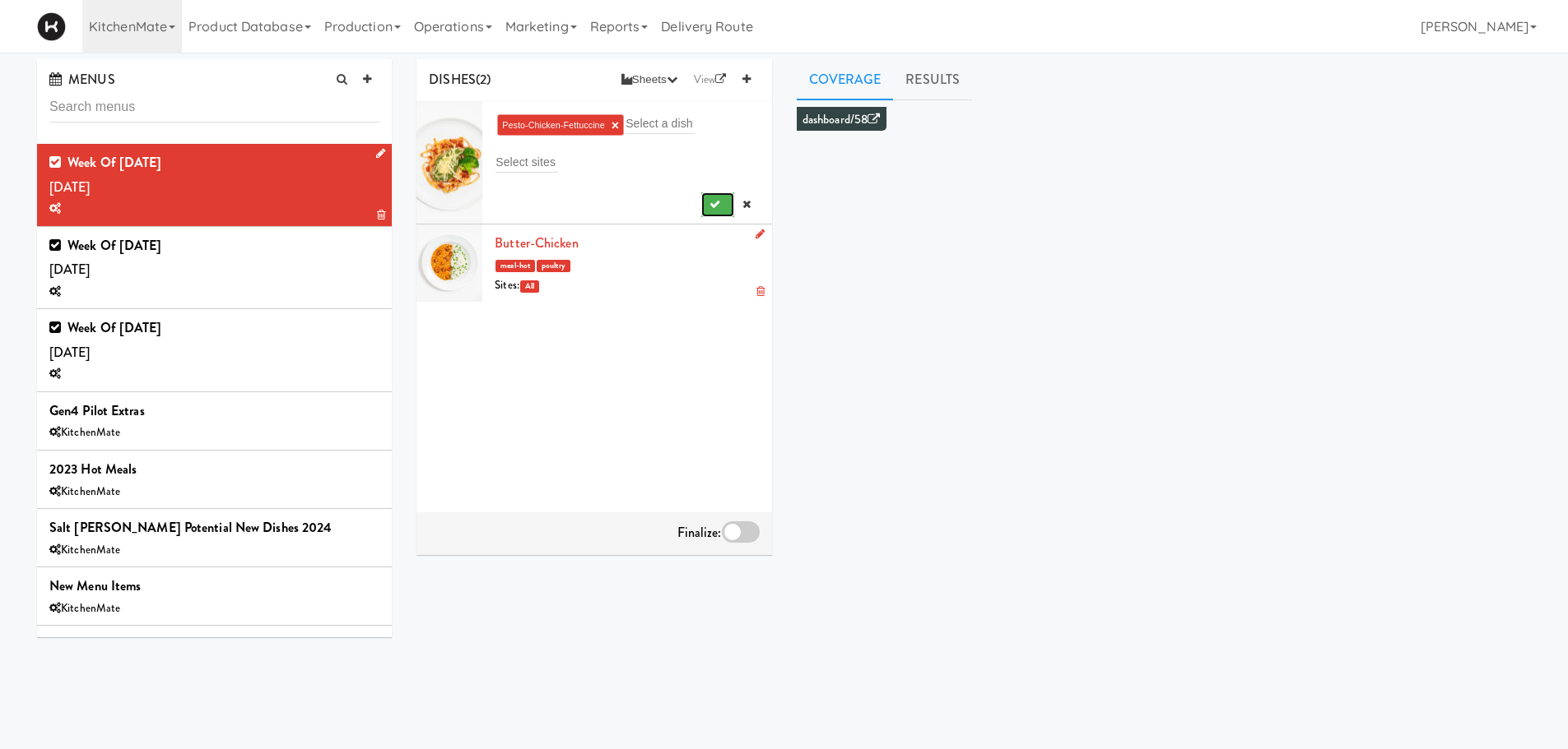
click at [701, 193] on button "submit" at bounding box center [717, 205] width 34 height 25
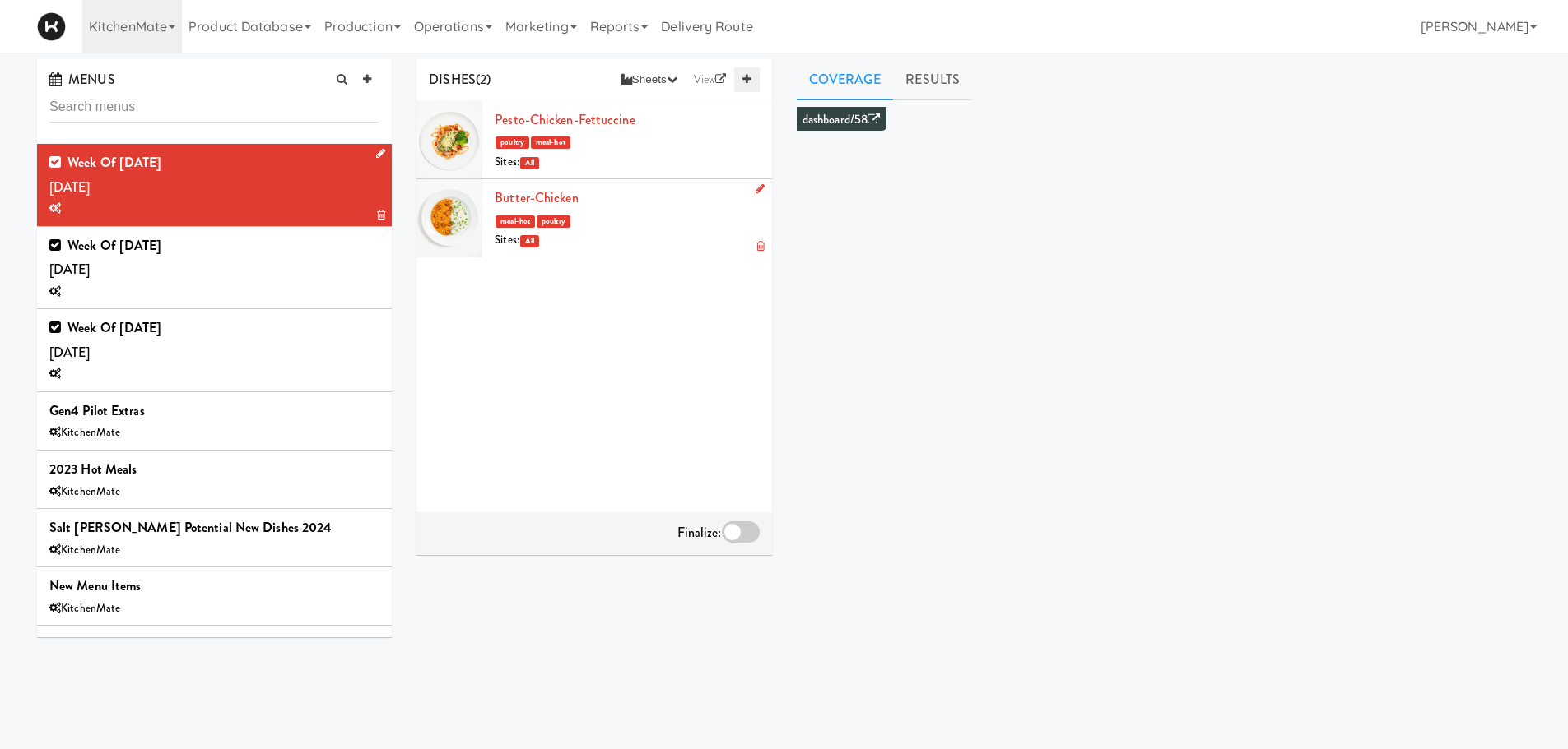
click at [751, 80] on link at bounding box center [746, 80] width 25 height 25
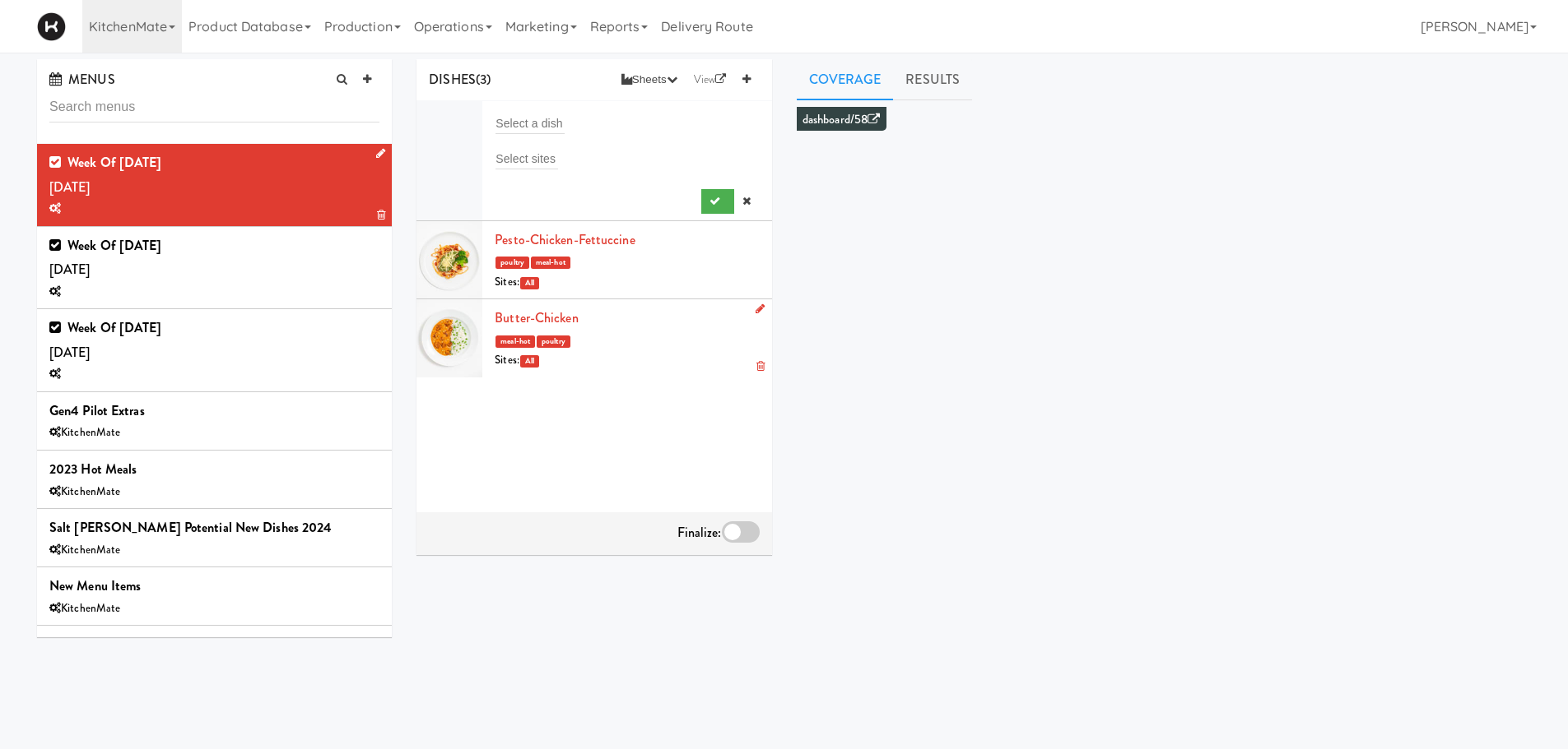
click at [549, 136] on form "Select a dish Select sites" at bounding box center [627, 163] width 264 height 102
click at [563, 120] on input "text" at bounding box center [530, 123] width 69 height 22
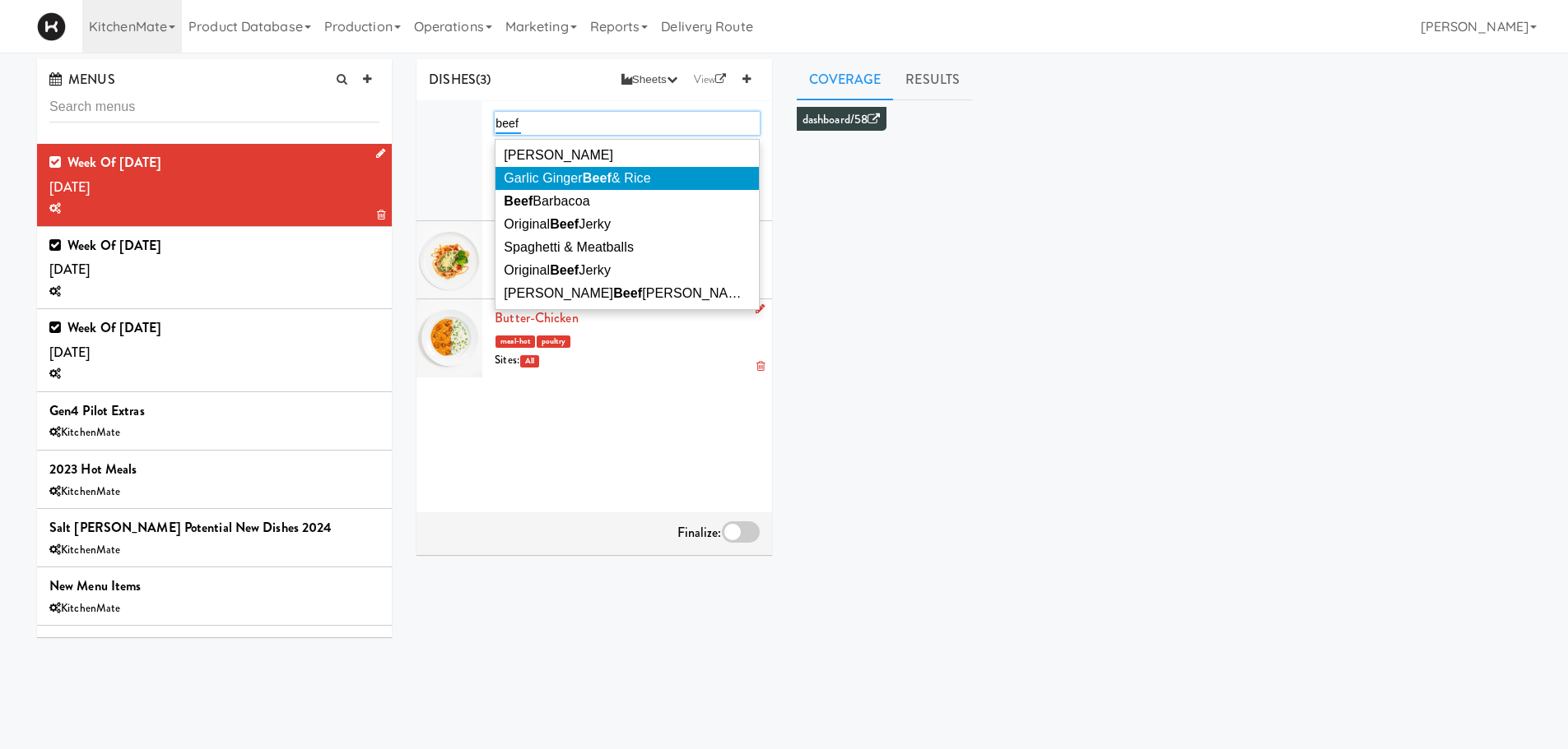
type input "beef"
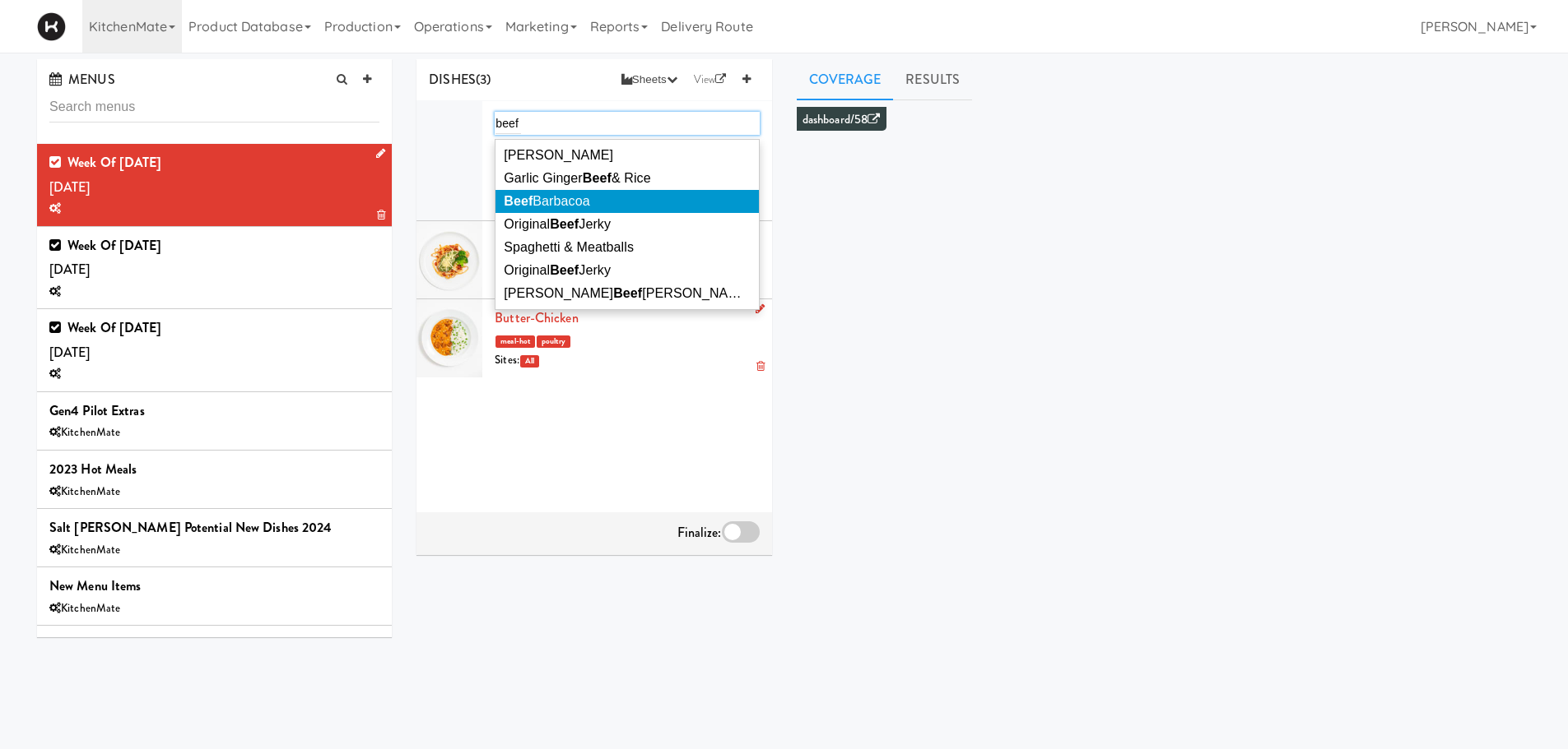
click at [629, 197] on li "Beef Barbacoa" at bounding box center [627, 202] width 262 height 23
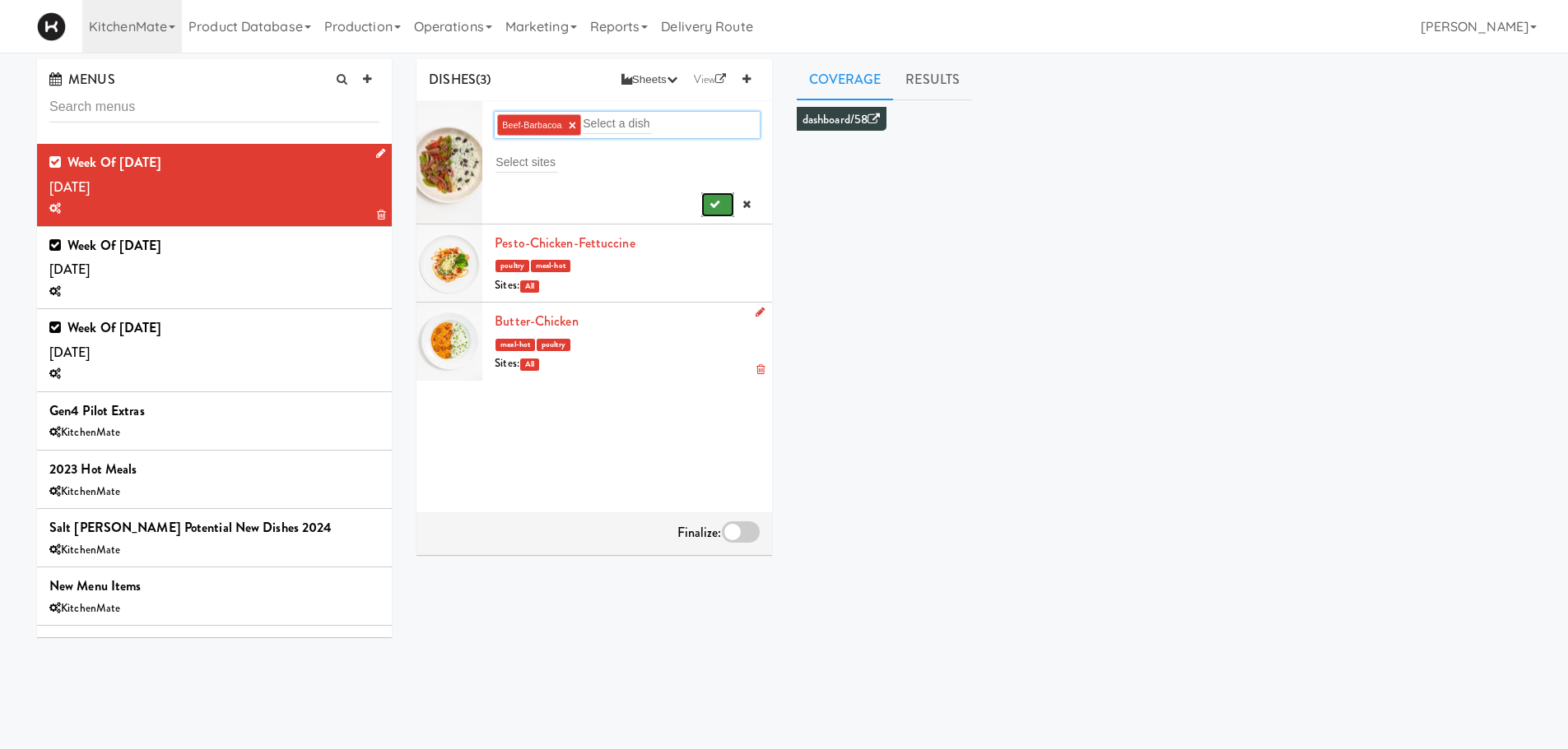
click at [703, 212] on button "submit" at bounding box center [717, 205] width 34 height 25
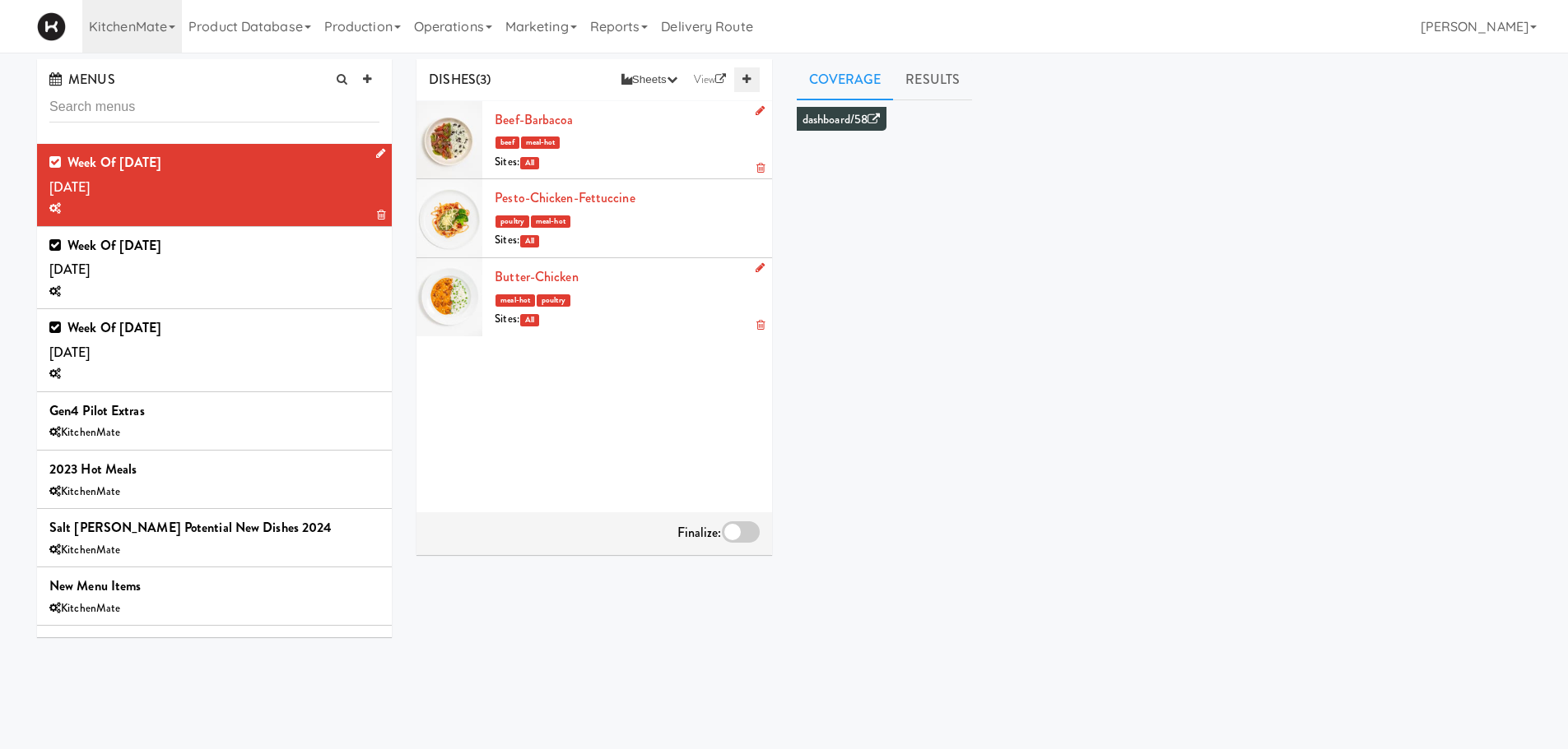
click at [749, 81] on icon at bounding box center [747, 80] width 9 height 10
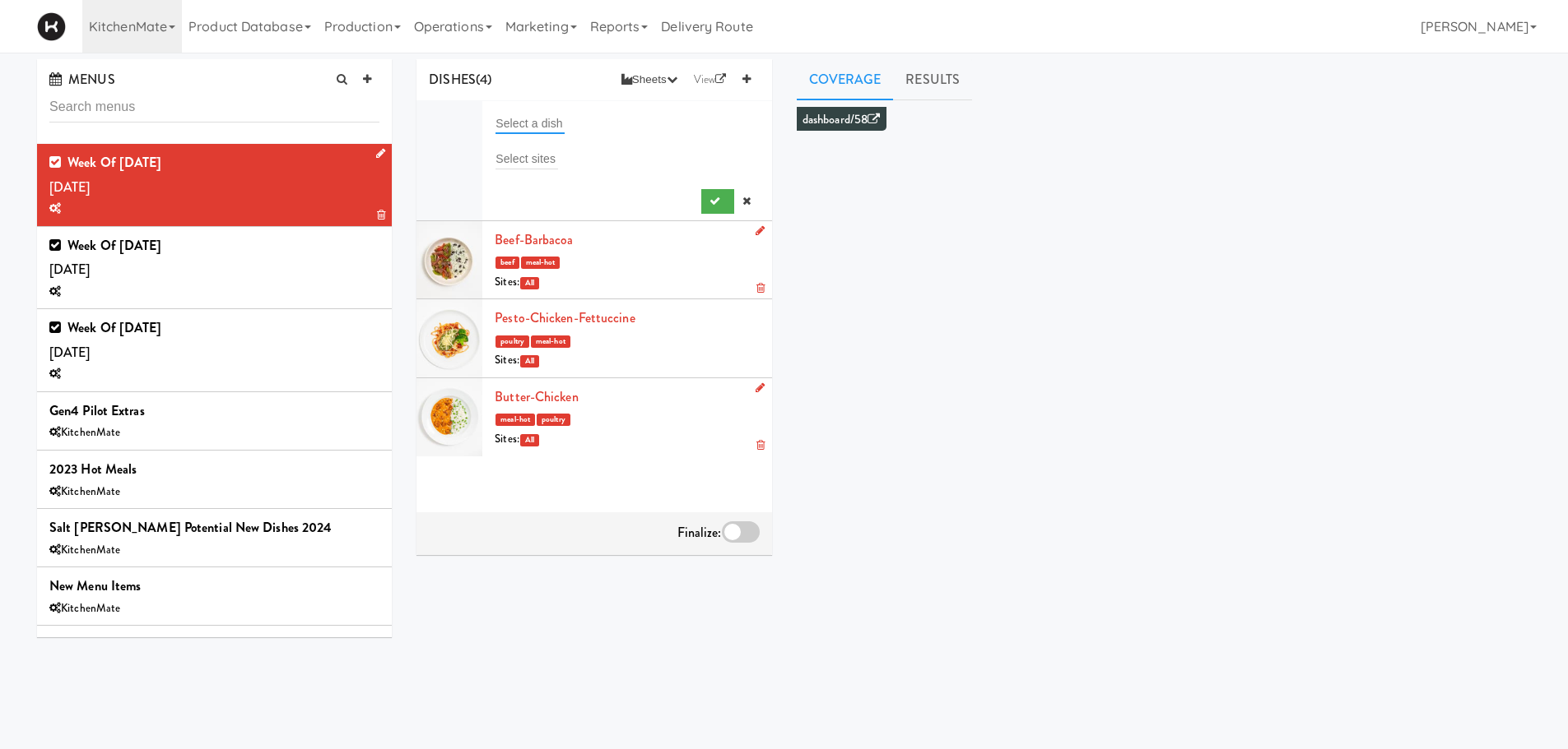
click at [530, 114] on input "text" at bounding box center [530, 123] width 69 height 22
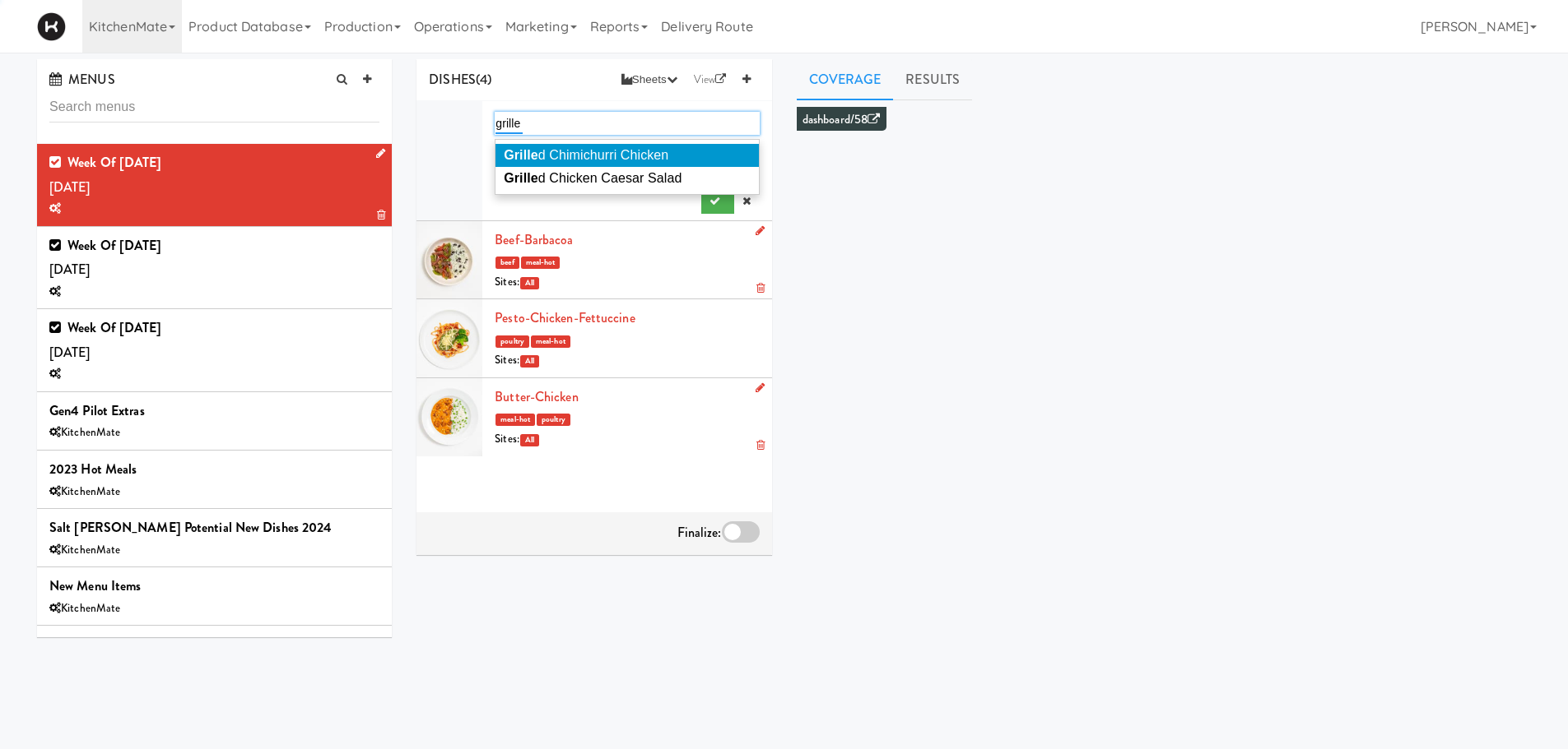
type input "grilled"
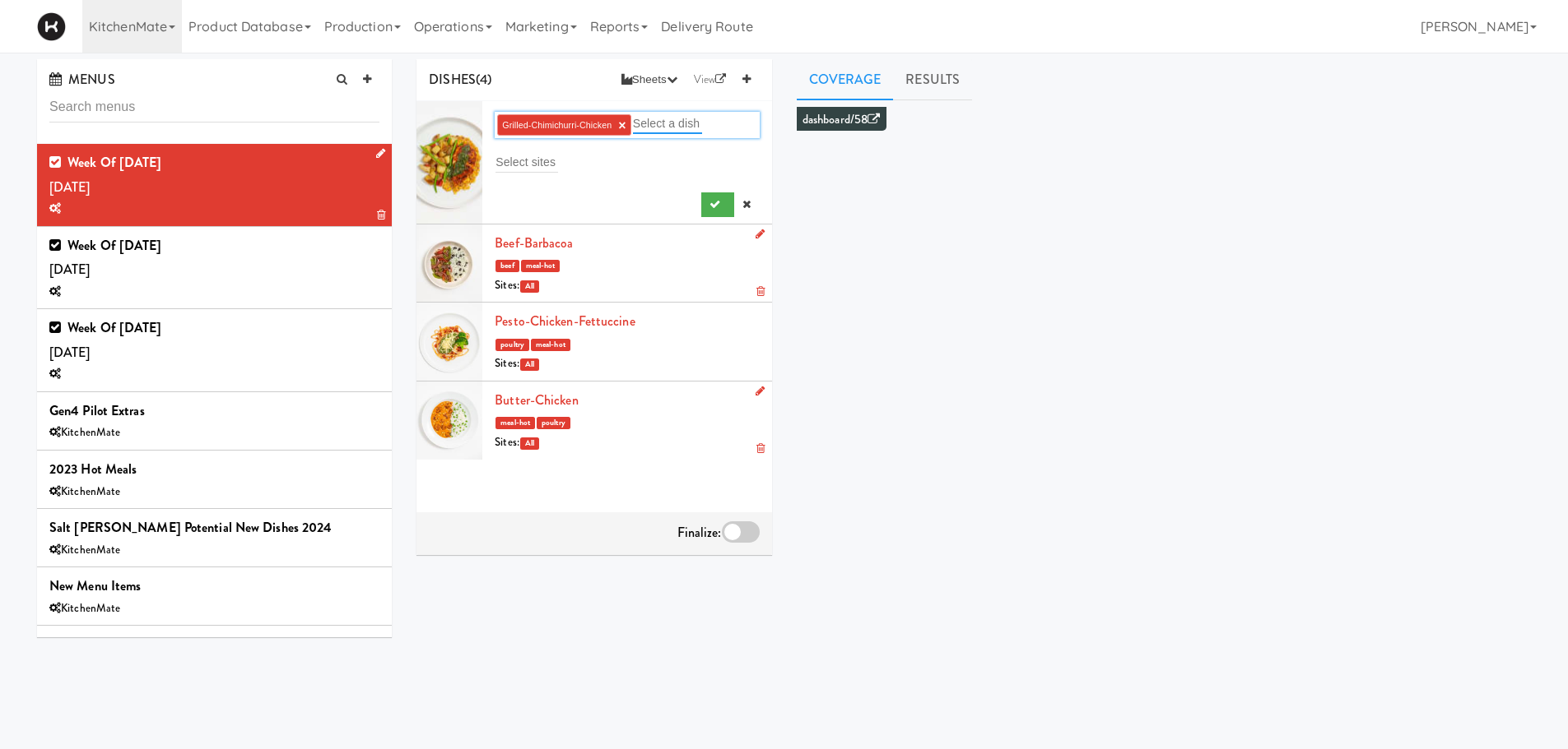
click at [701, 193] on button "submit" at bounding box center [717, 205] width 34 height 25
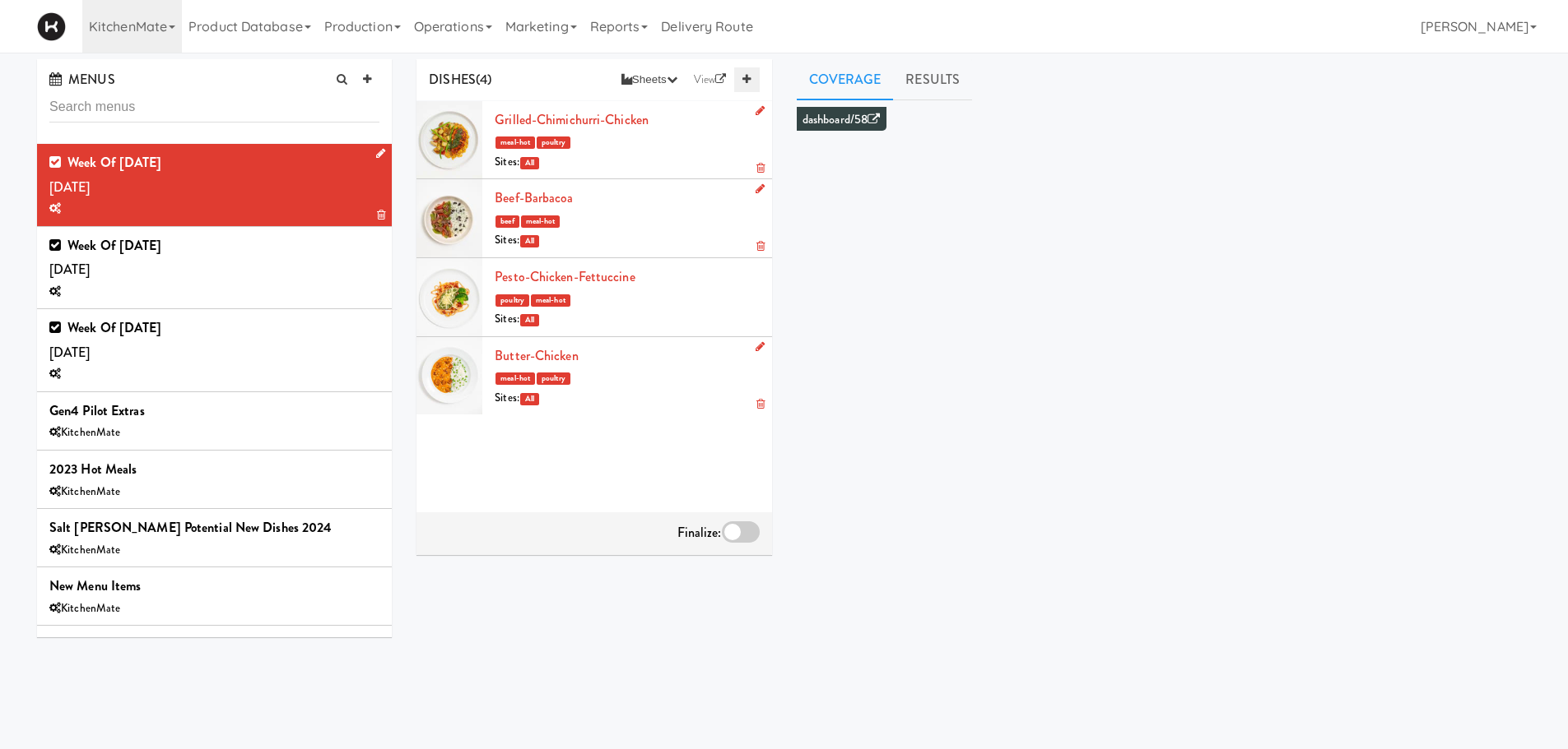
click at [745, 81] on icon at bounding box center [747, 80] width 9 height 10
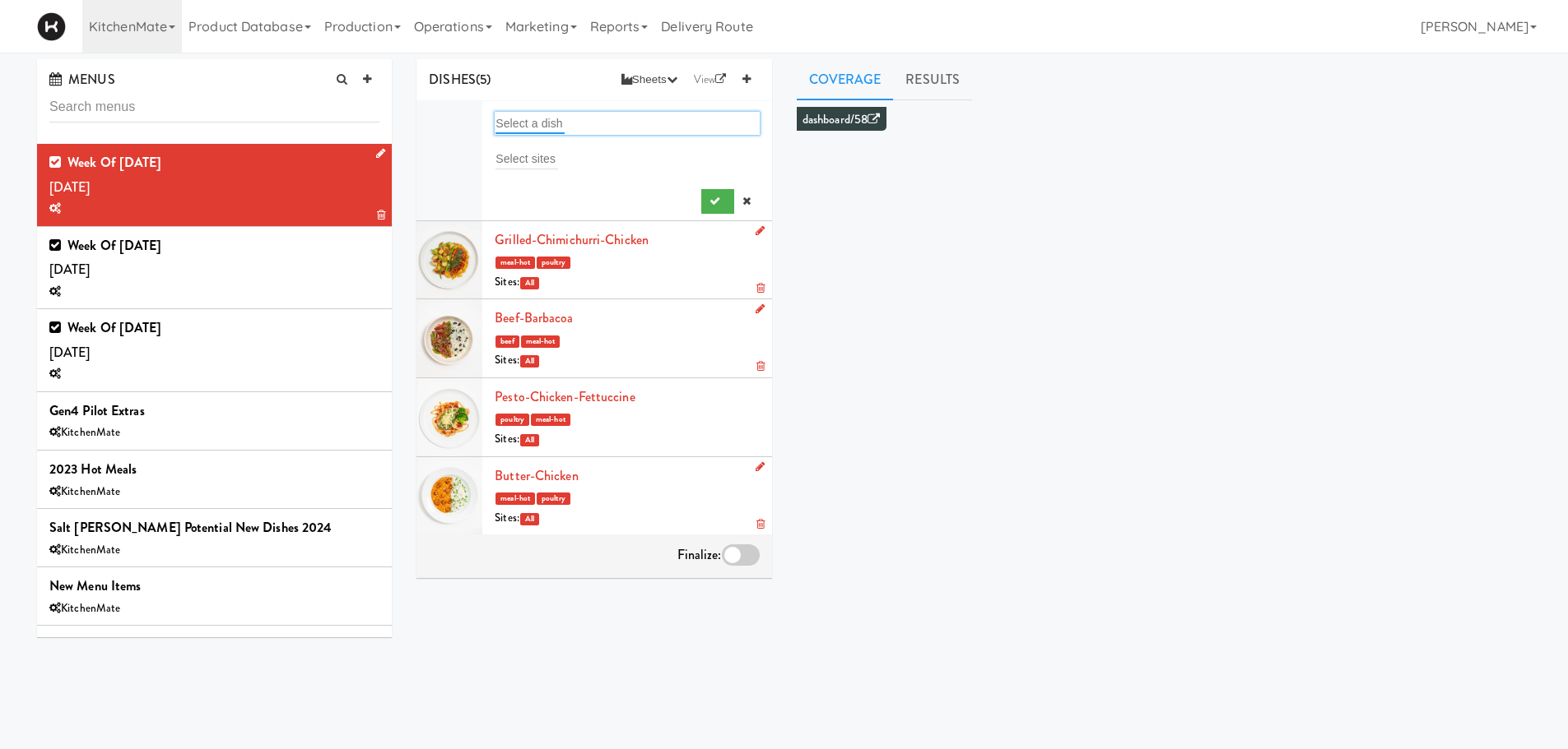
click at [523, 121] on input "text" at bounding box center [530, 123] width 69 height 22
click at [609, 168] on div "Masc arpone Spinach Mac & Cheese" at bounding box center [627, 156] width 264 height 33
click at [712, 207] on div at bounding box center [730, 202] width 59 height 25
click at [650, 130] on div "masc masc" at bounding box center [627, 123] width 264 height 23
type input "masca"
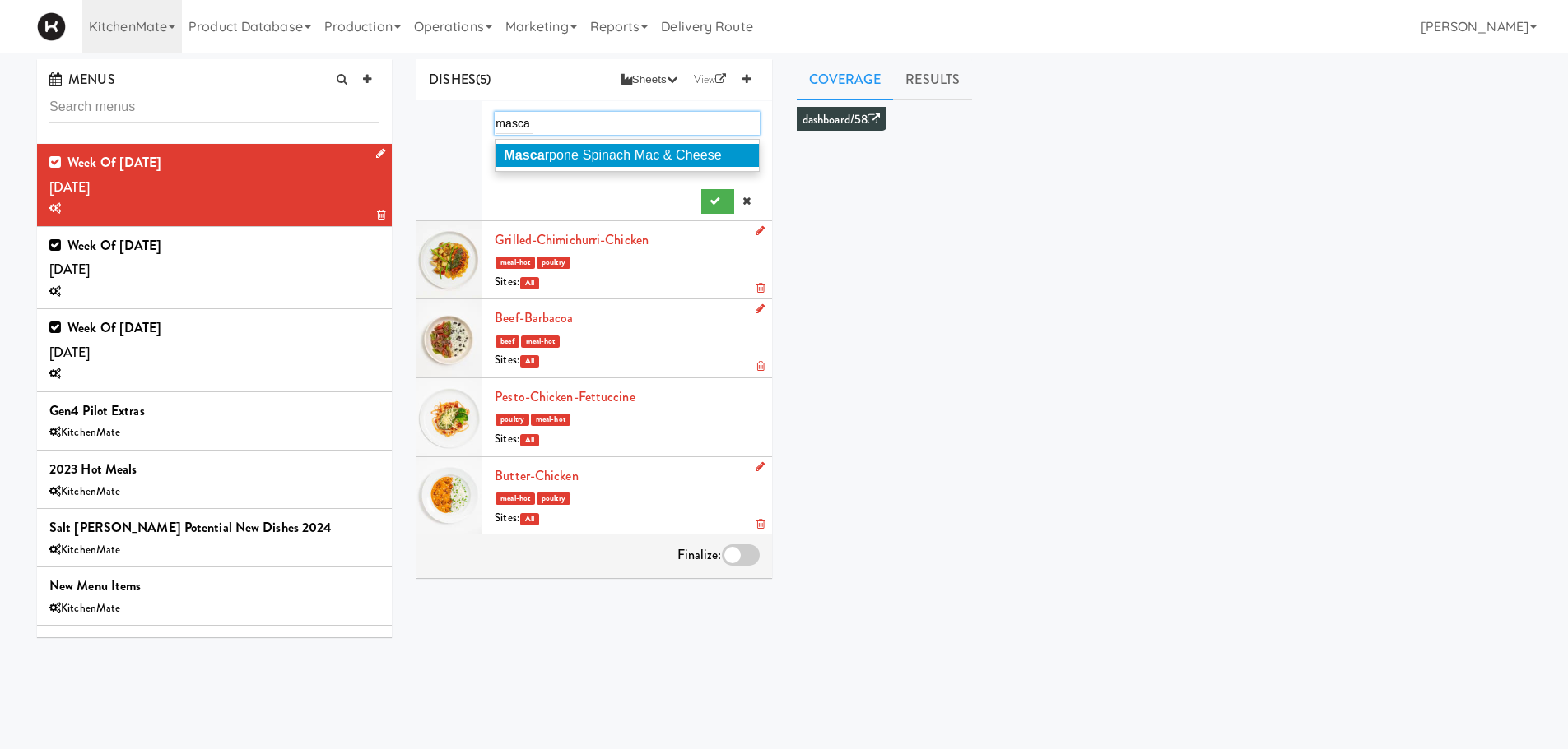
click at [664, 160] on span "Masca rpone Spinach Mac & Cheese" at bounding box center [613, 155] width 218 height 14
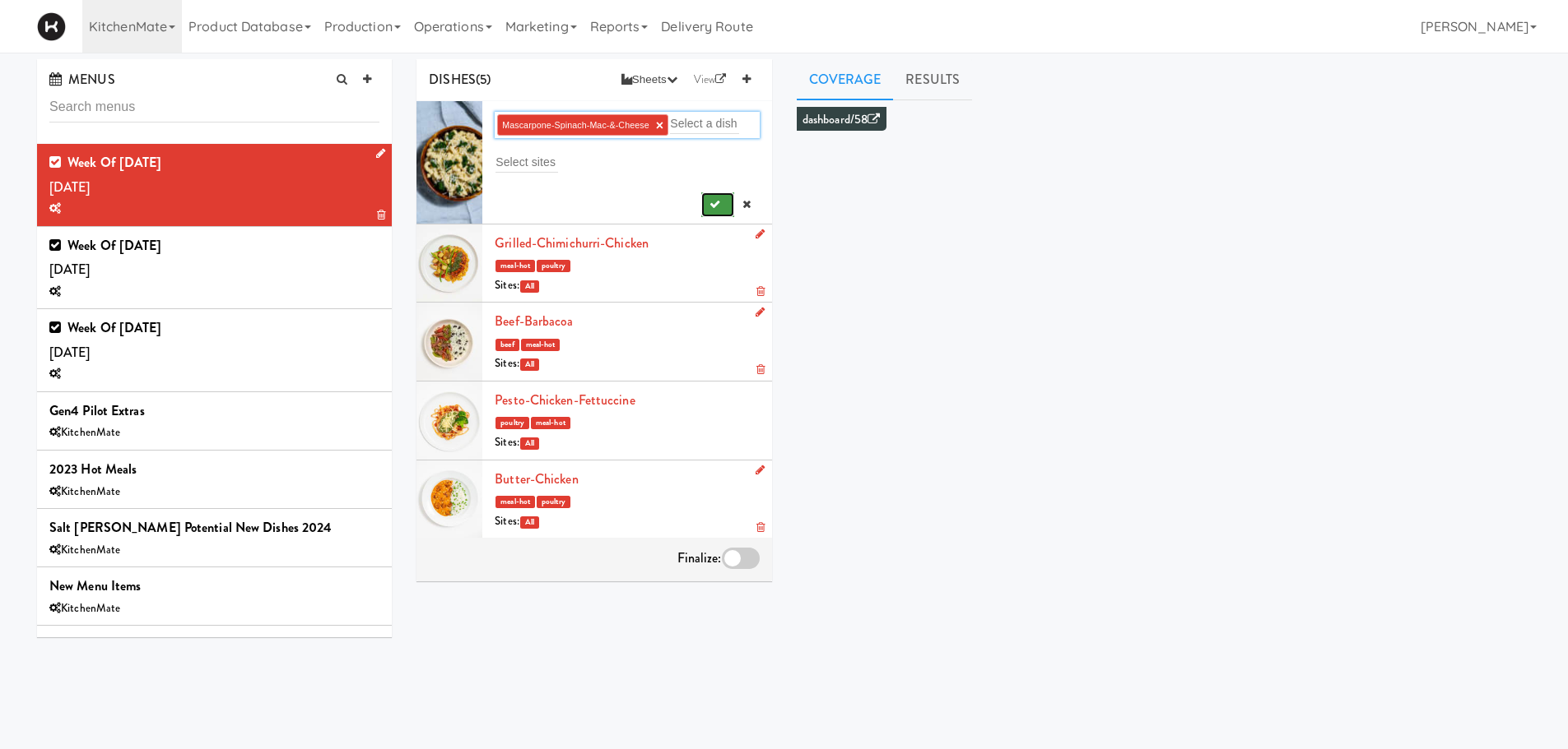
click at [710, 205] on icon "submit" at bounding box center [715, 204] width 10 height 10
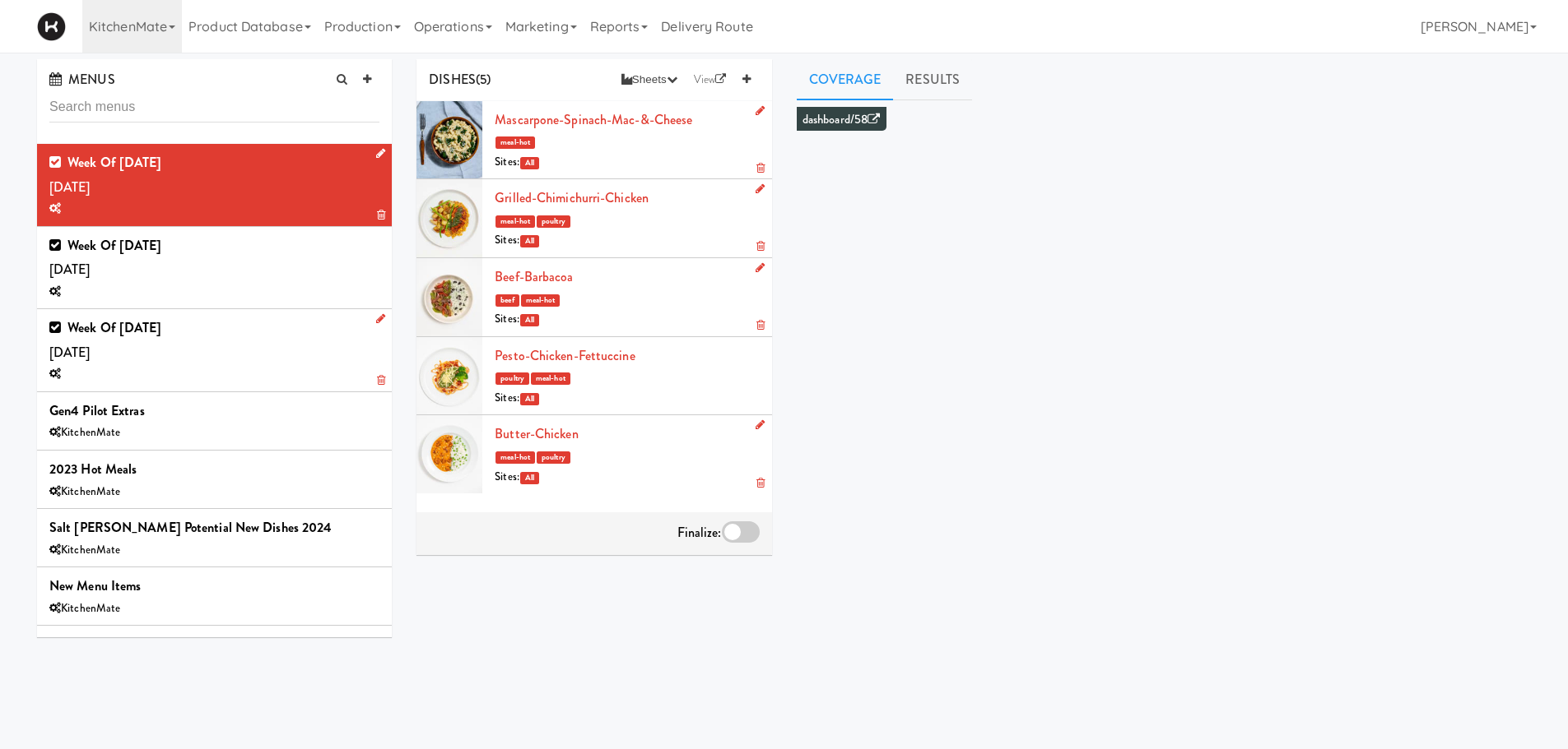
click at [235, 356] on div "Week of Sept 28th, 2025 Saturday, Sep 27" at bounding box center [214, 350] width 330 height 69
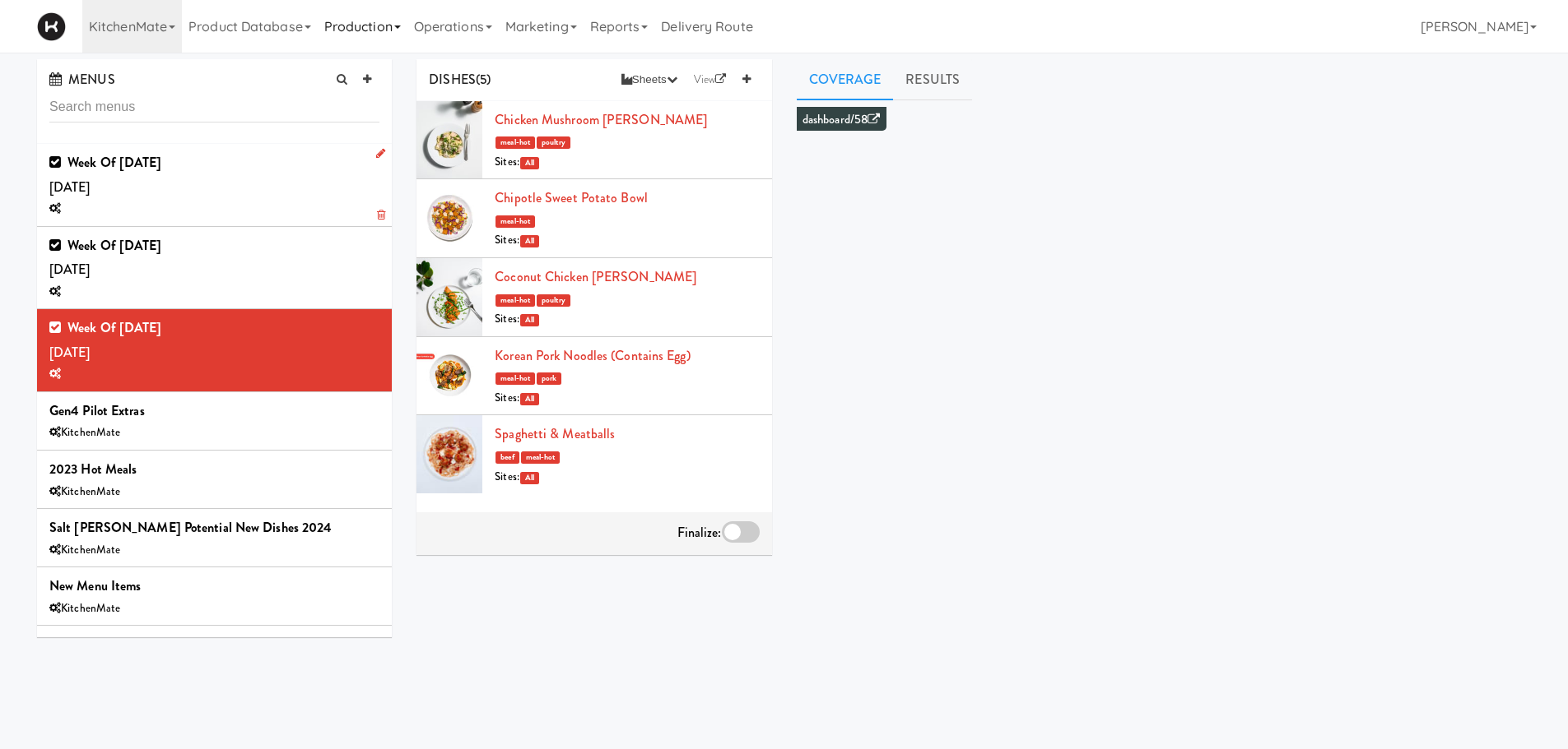
click at [353, 26] on link "Production" at bounding box center [363, 26] width 90 height 53
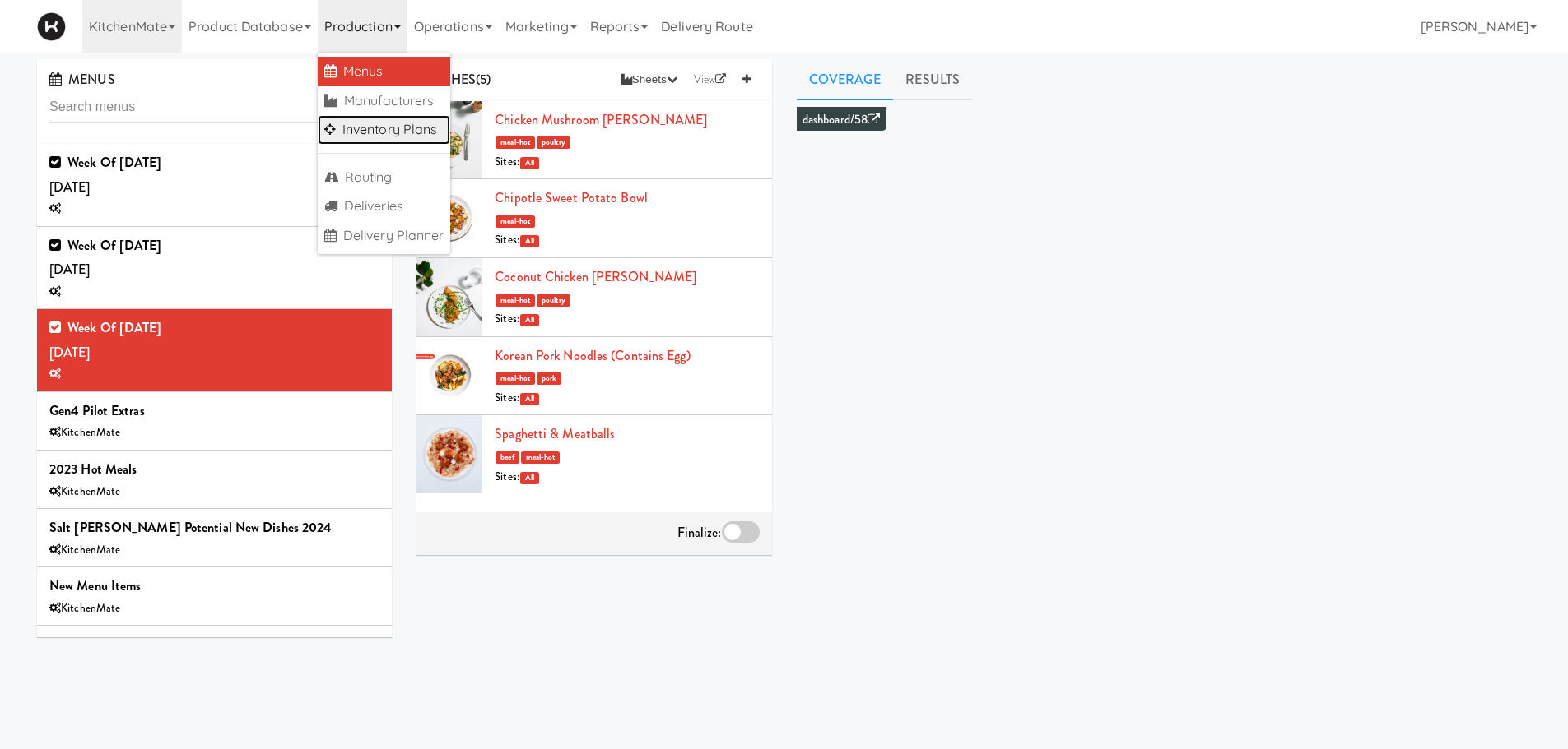
click at [376, 127] on link "Inventory Plans" at bounding box center [384, 130] width 133 height 29
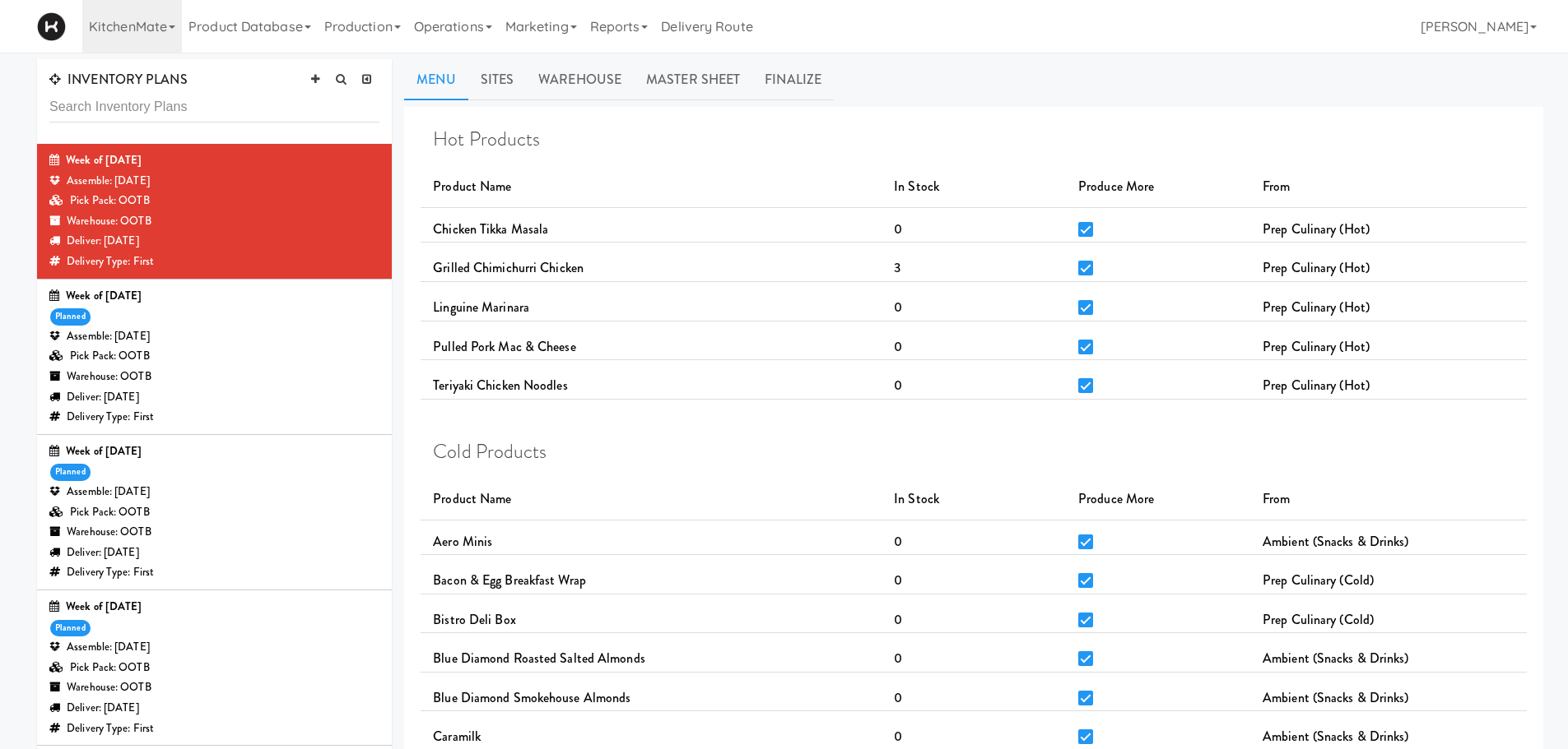
click at [341, 367] on div "Warehouse: OOTB" at bounding box center [214, 377] width 330 height 21
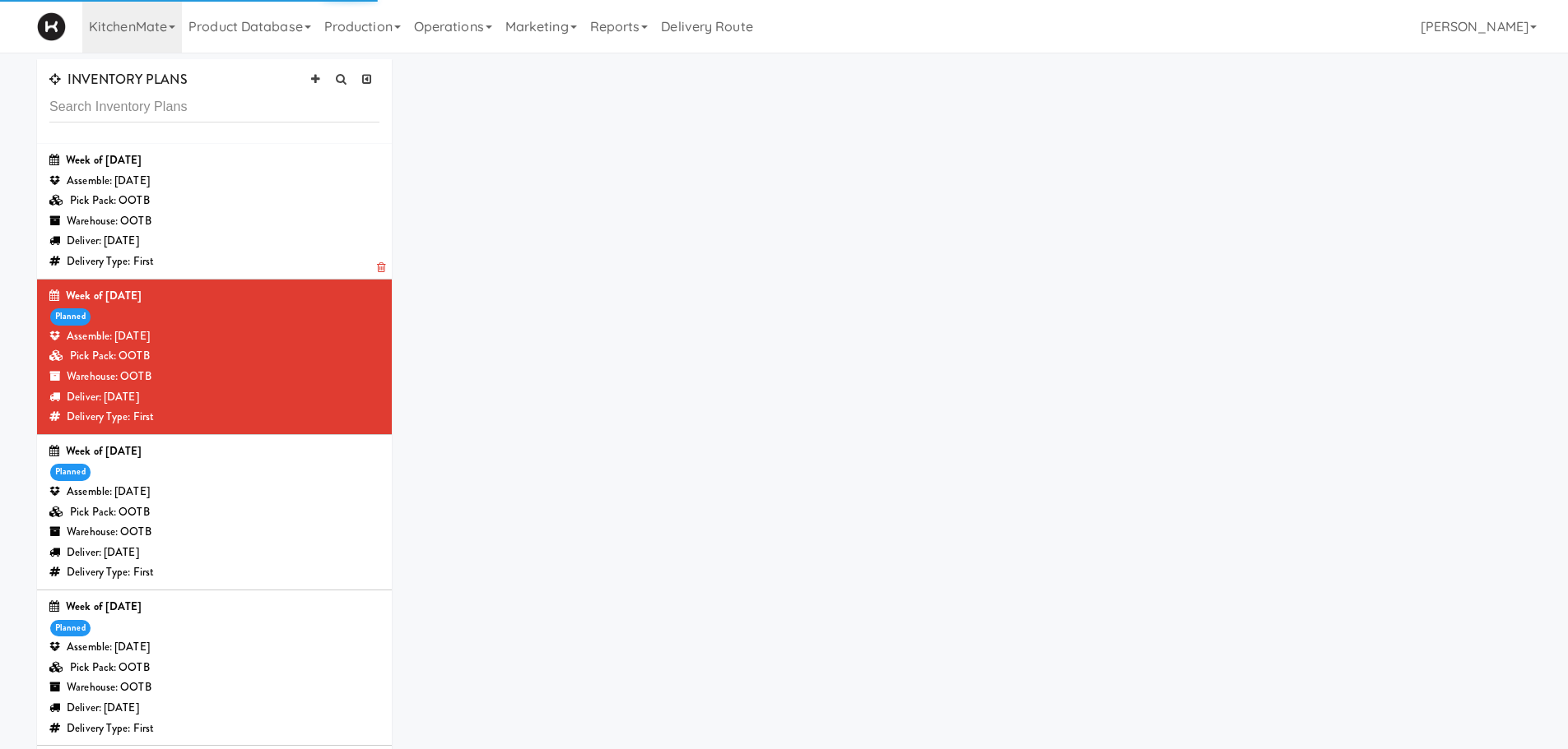
click at [210, 233] on div "Deliver: [DATE]" at bounding box center [214, 241] width 330 height 21
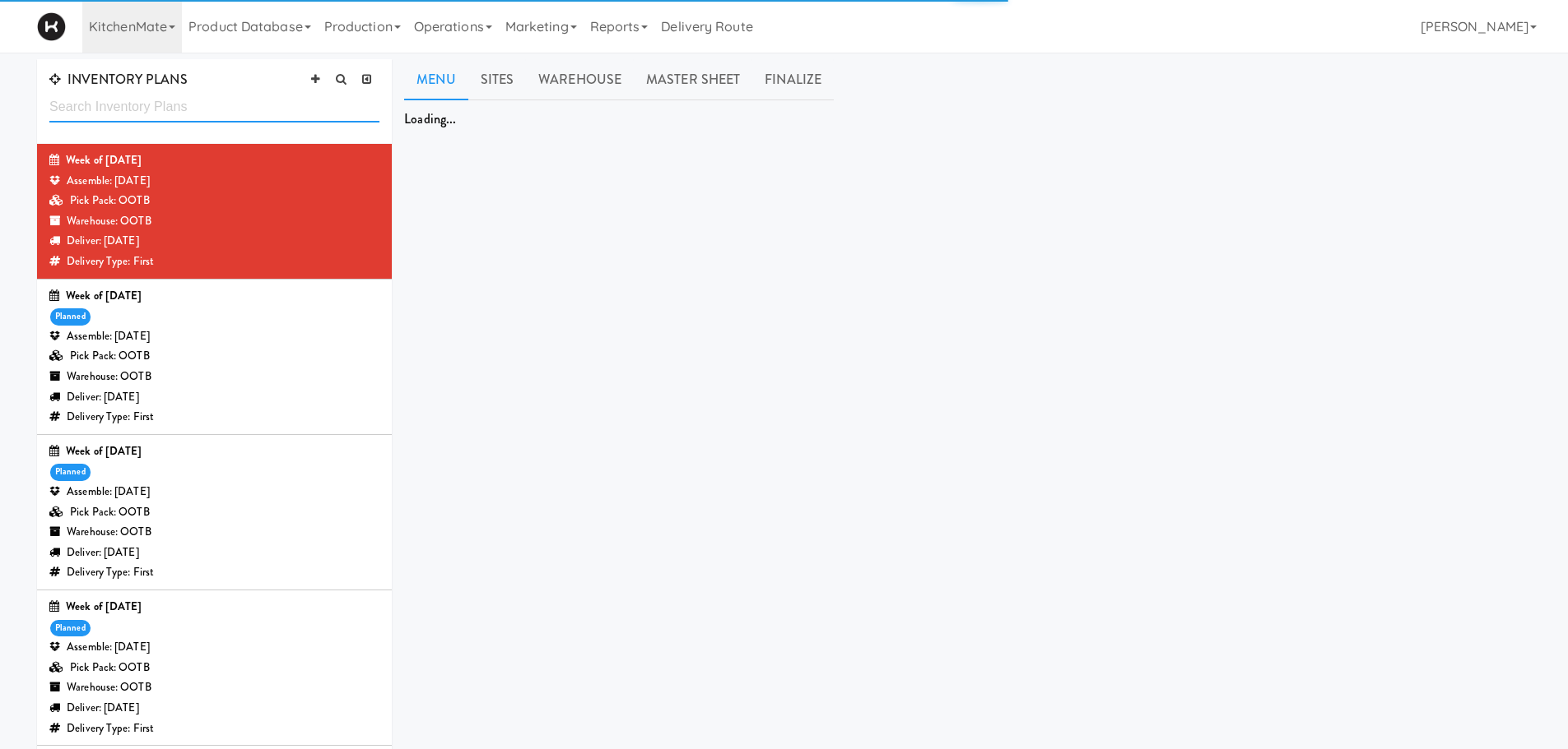
click at [225, 107] on input "text" at bounding box center [214, 107] width 330 height 30
click at [508, 81] on link "Sites" at bounding box center [498, 80] width 59 height 42
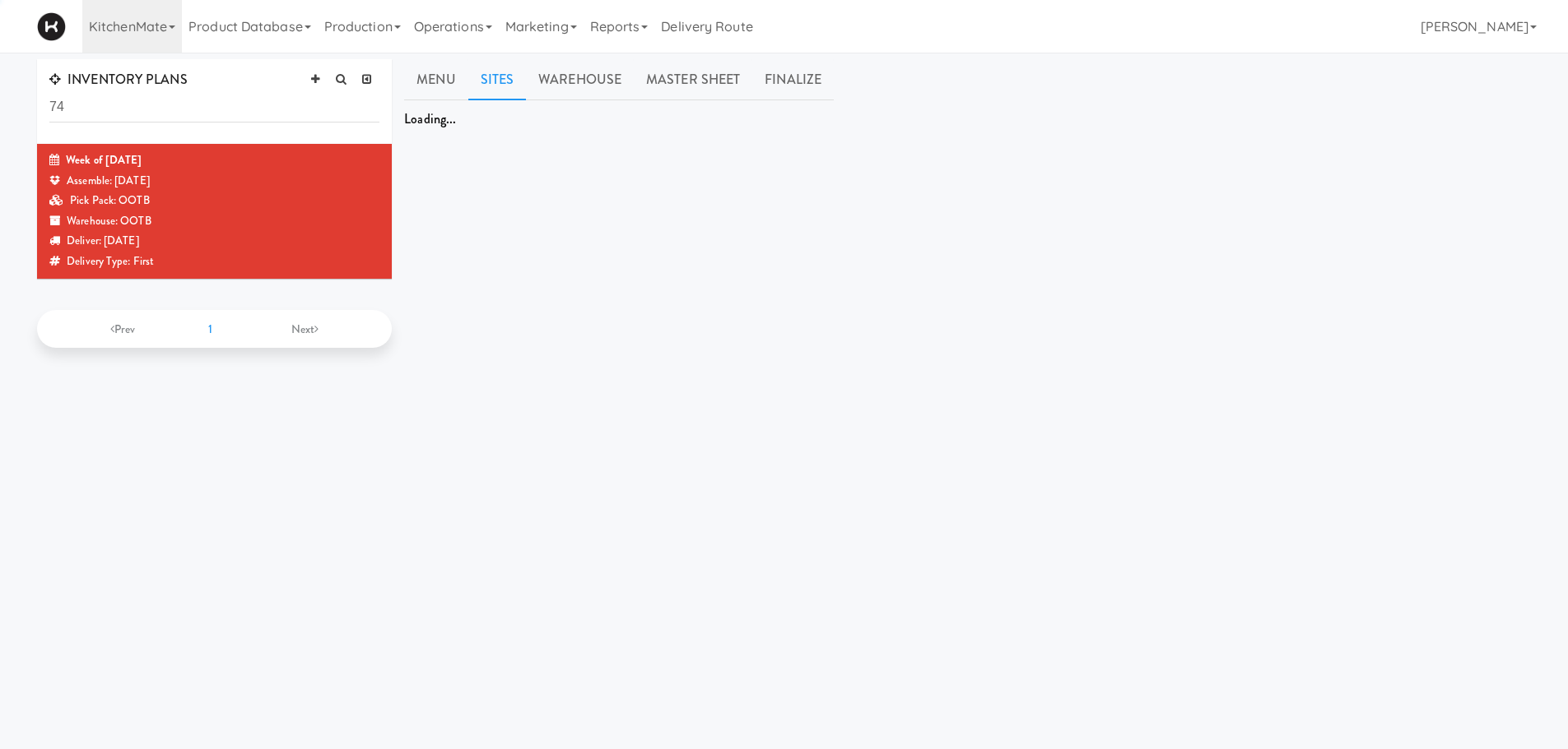
type input "7"
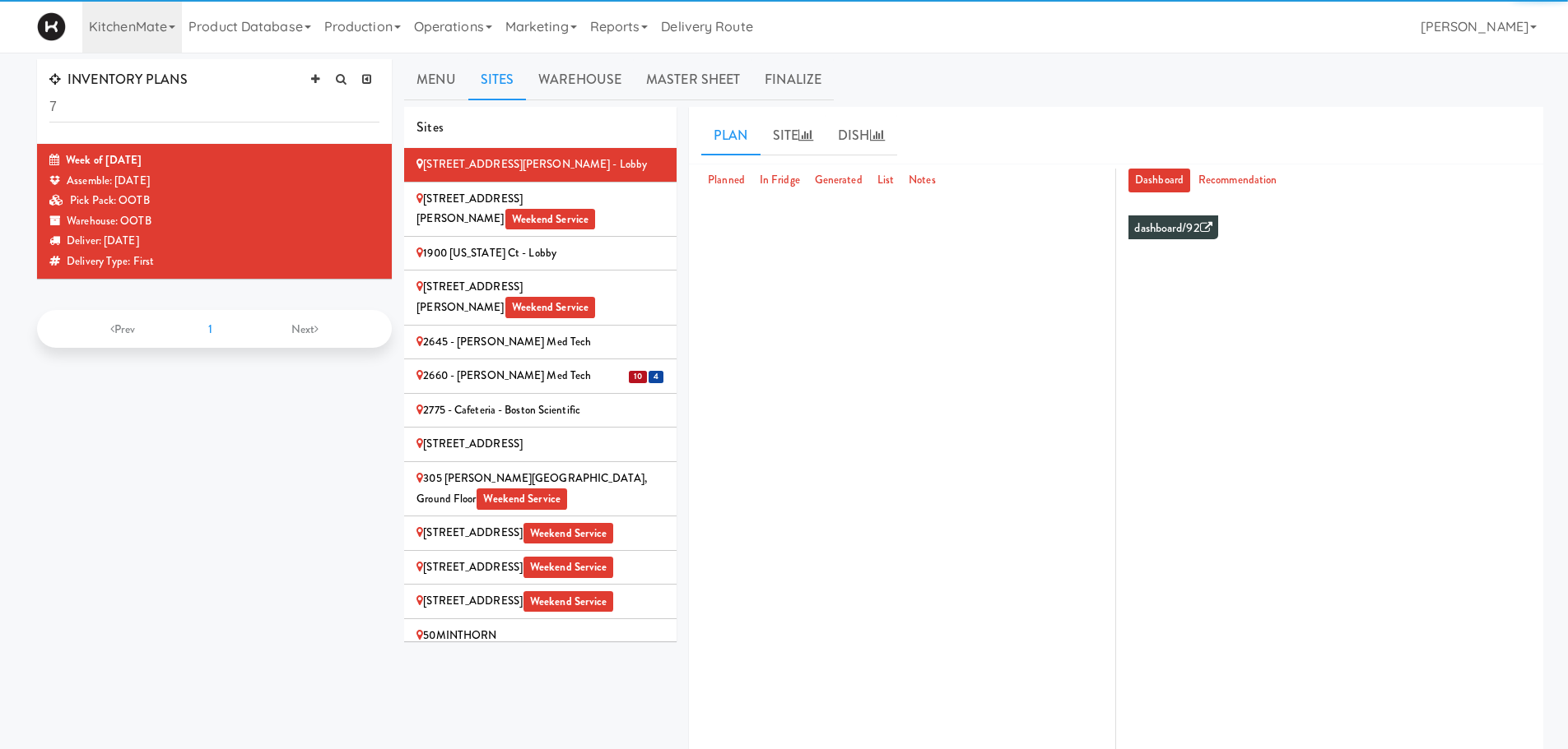
click at [107, 102] on input "7" at bounding box center [214, 107] width 330 height 30
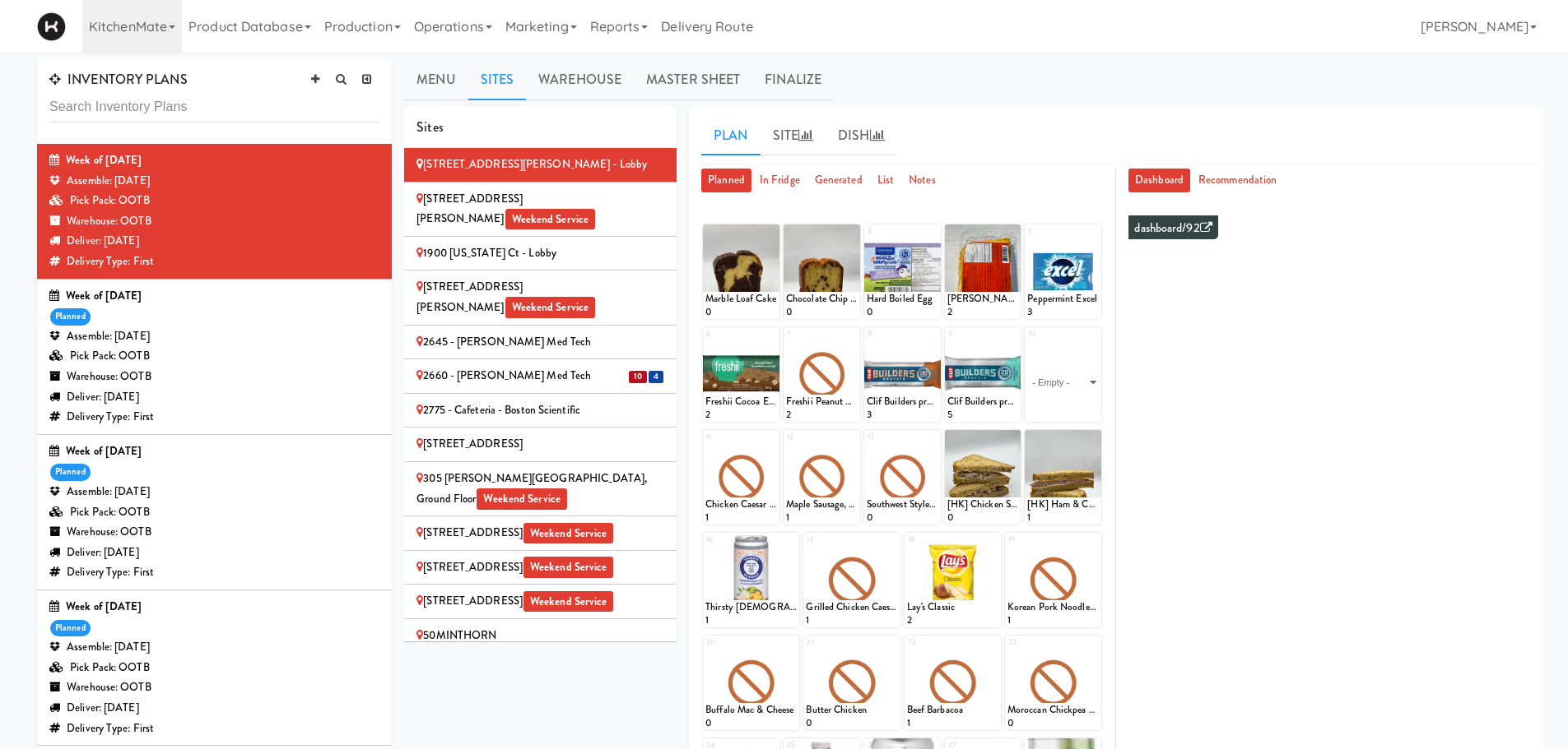
click at [273, 345] on div "Assemble: [DATE]" at bounding box center [214, 337] width 330 height 21
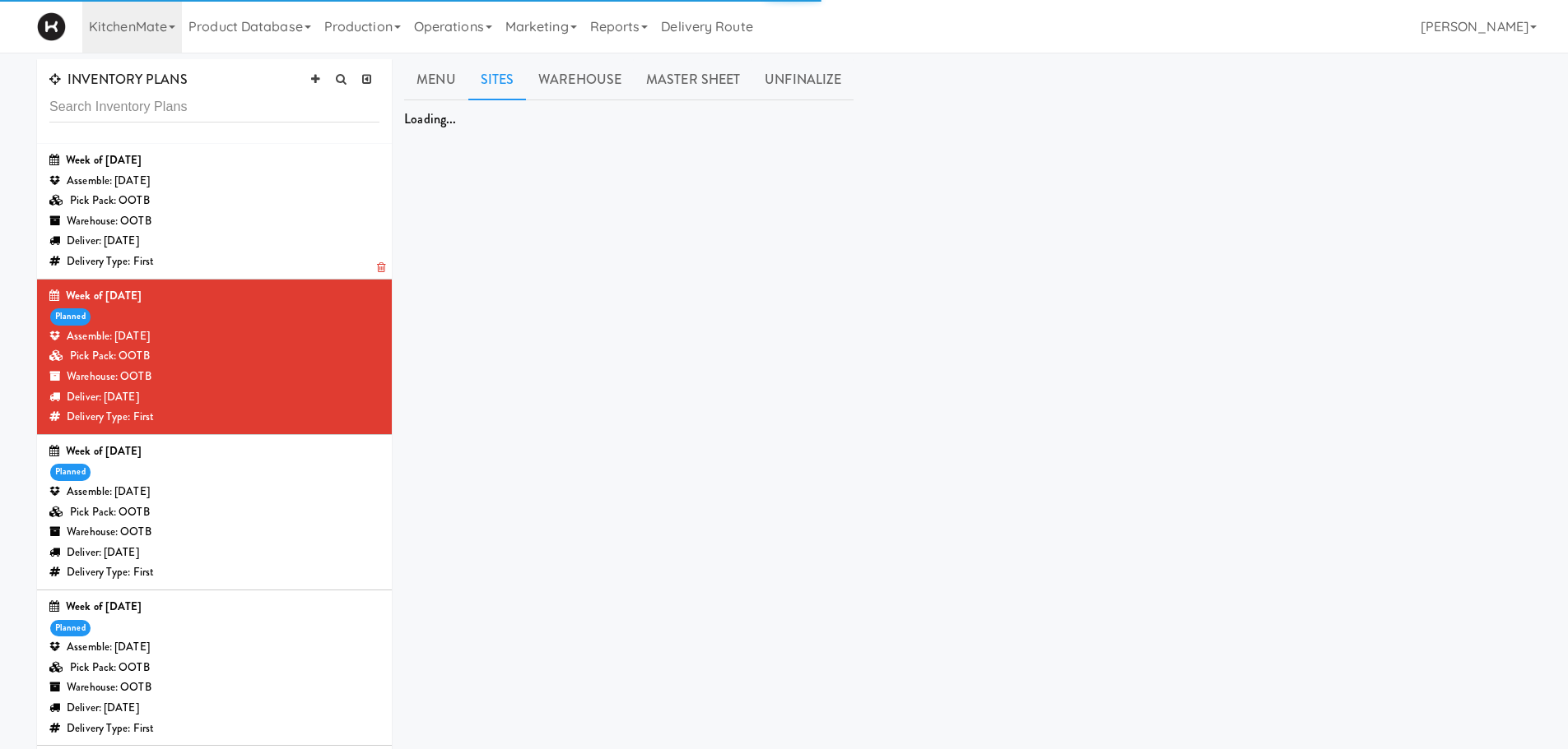
click at [245, 203] on div "Pick Pack: OOTB" at bounding box center [214, 202] width 330 height 21
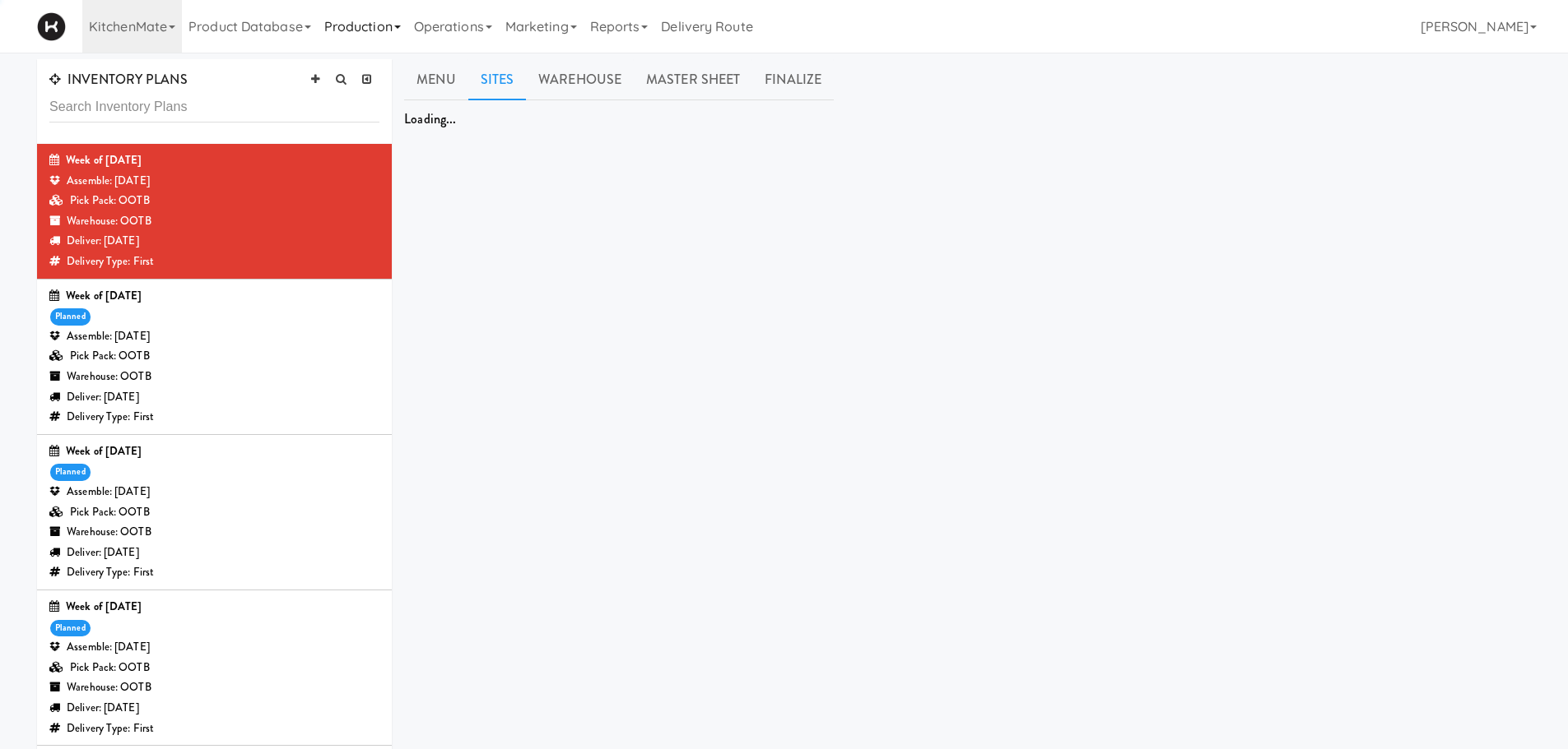
click at [355, 10] on link "Production" at bounding box center [363, 26] width 90 height 53
click at [361, 31] on link "Production" at bounding box center [363, 26] width 90 height 53
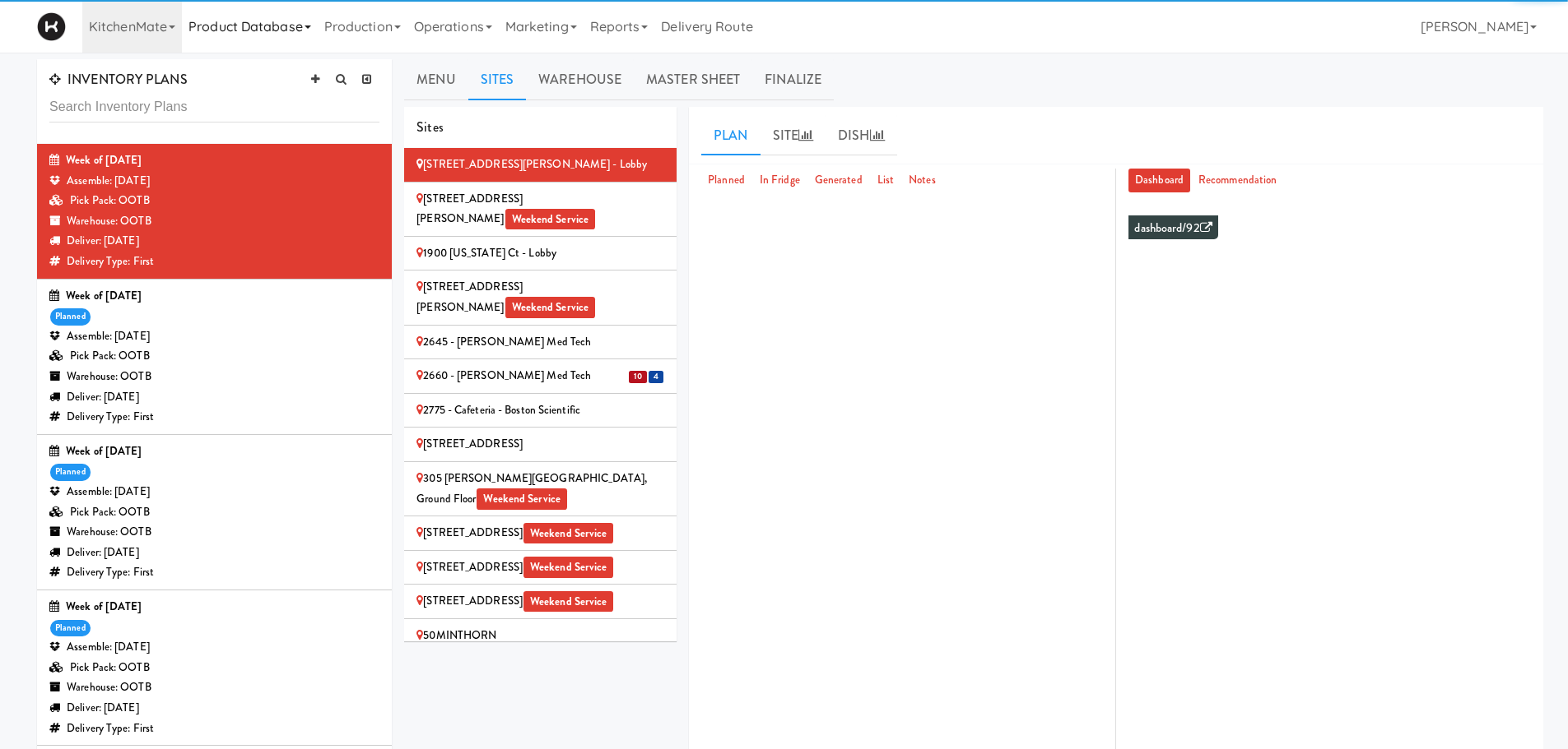
click at [237, 42] on link "Product Database" at bounding box center [249, 26] width 136 height 53
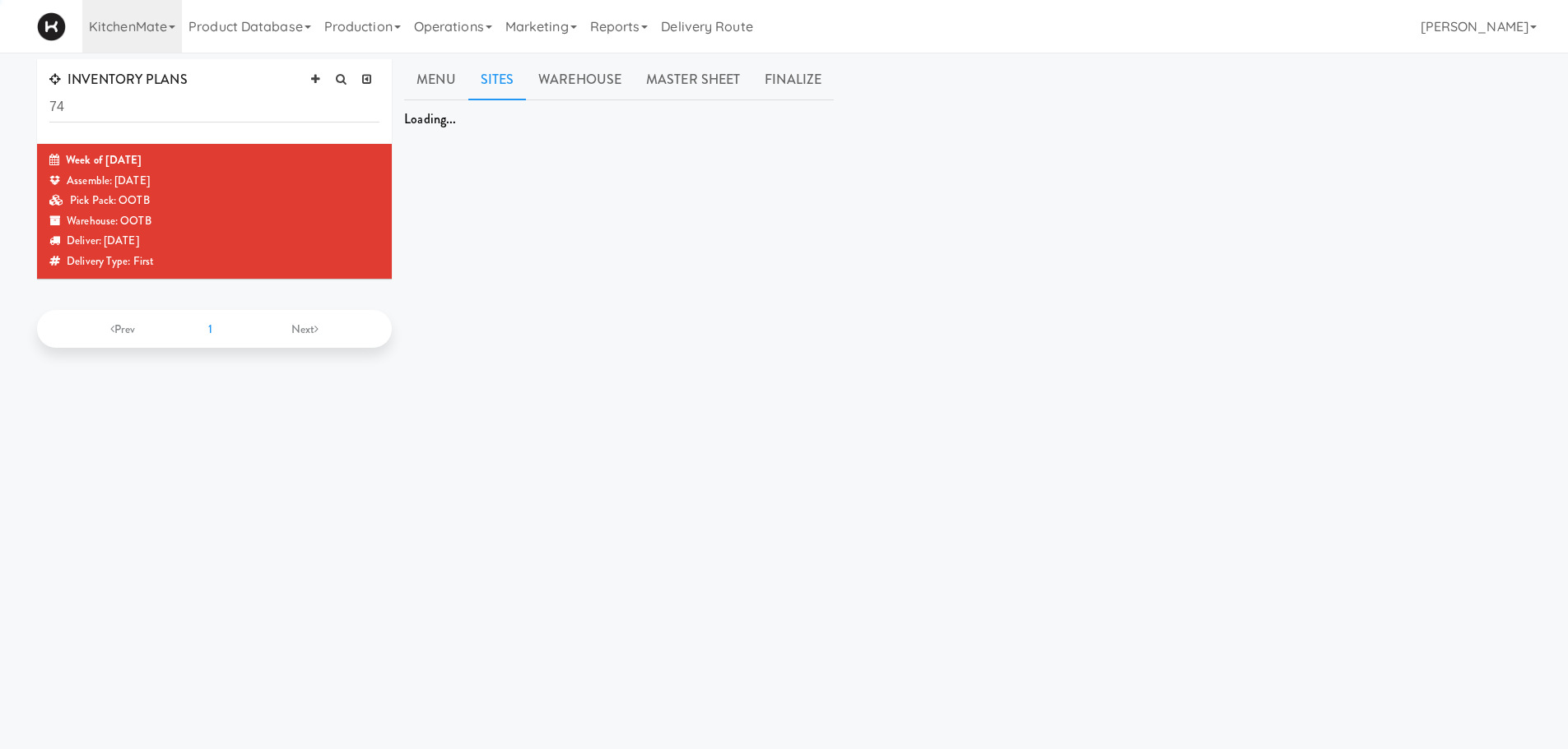
type input "7"
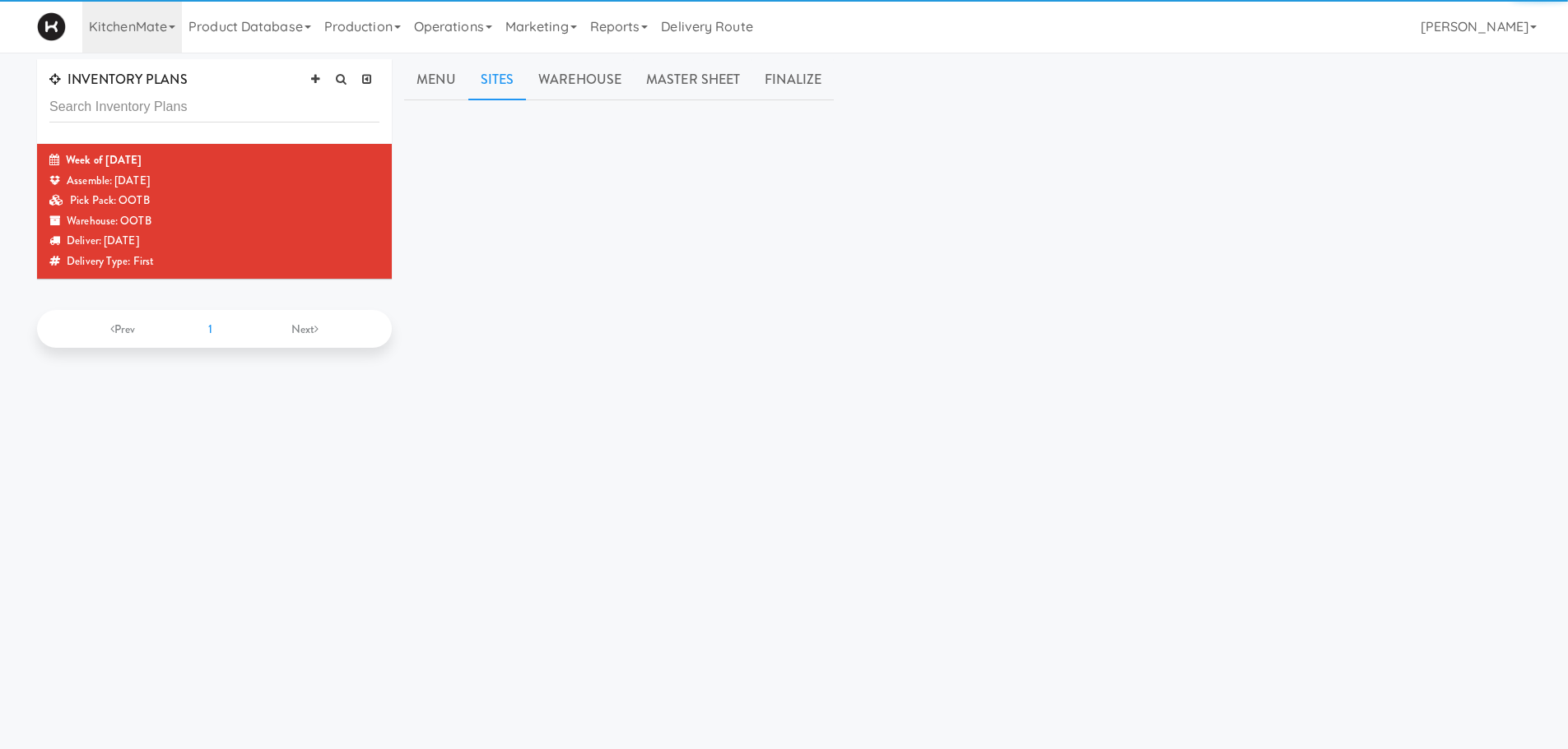
click at [93, 105] on input "text" at bounding box center [214, 107] width 330 height 30
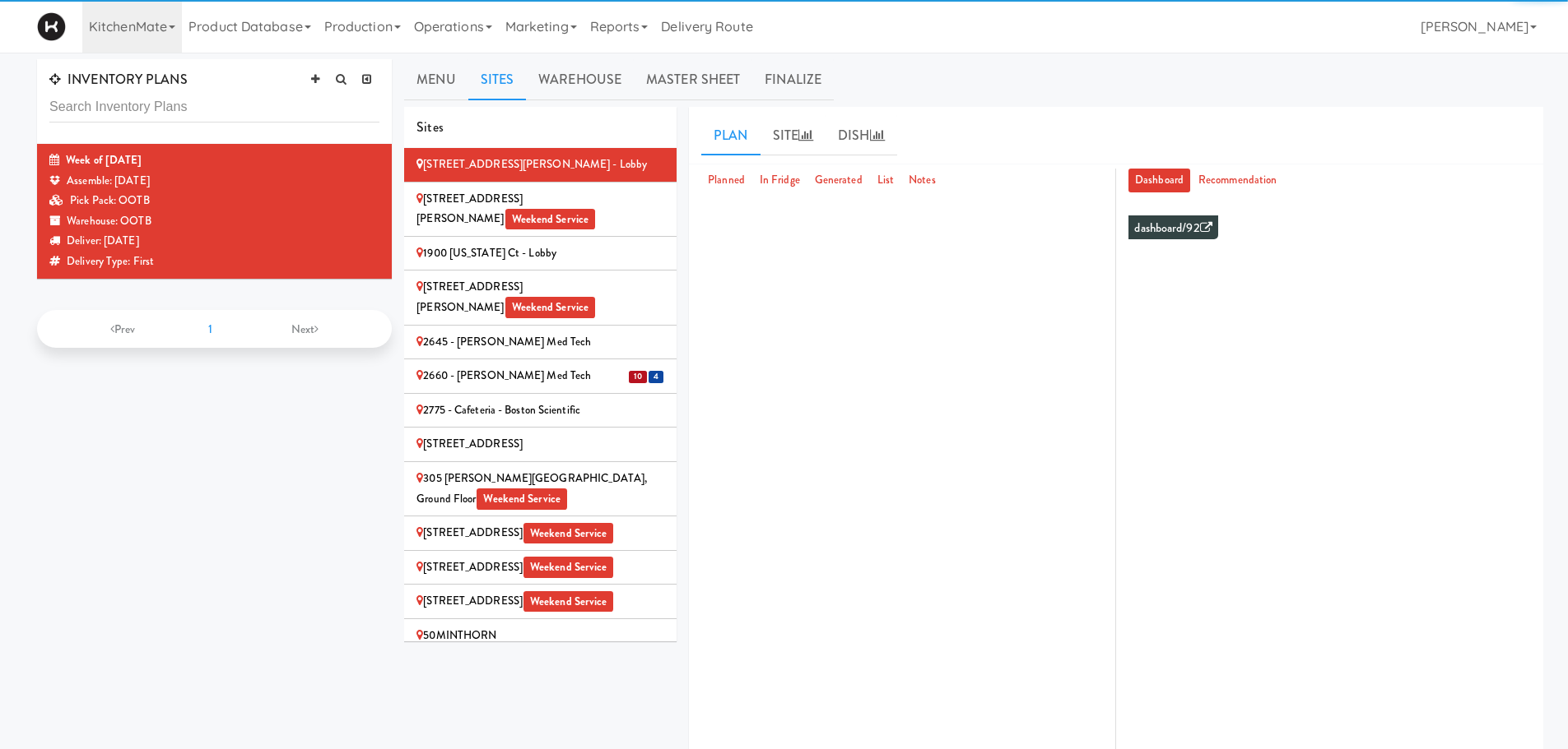
click at [268, 417] on collapsable "INVENTORY PLANS Week of Sept 21st, 2025 Assemble: Wednesday Sep 24, 2025 Pick P…" at bounding box center [784, 443] width 1519 height 769
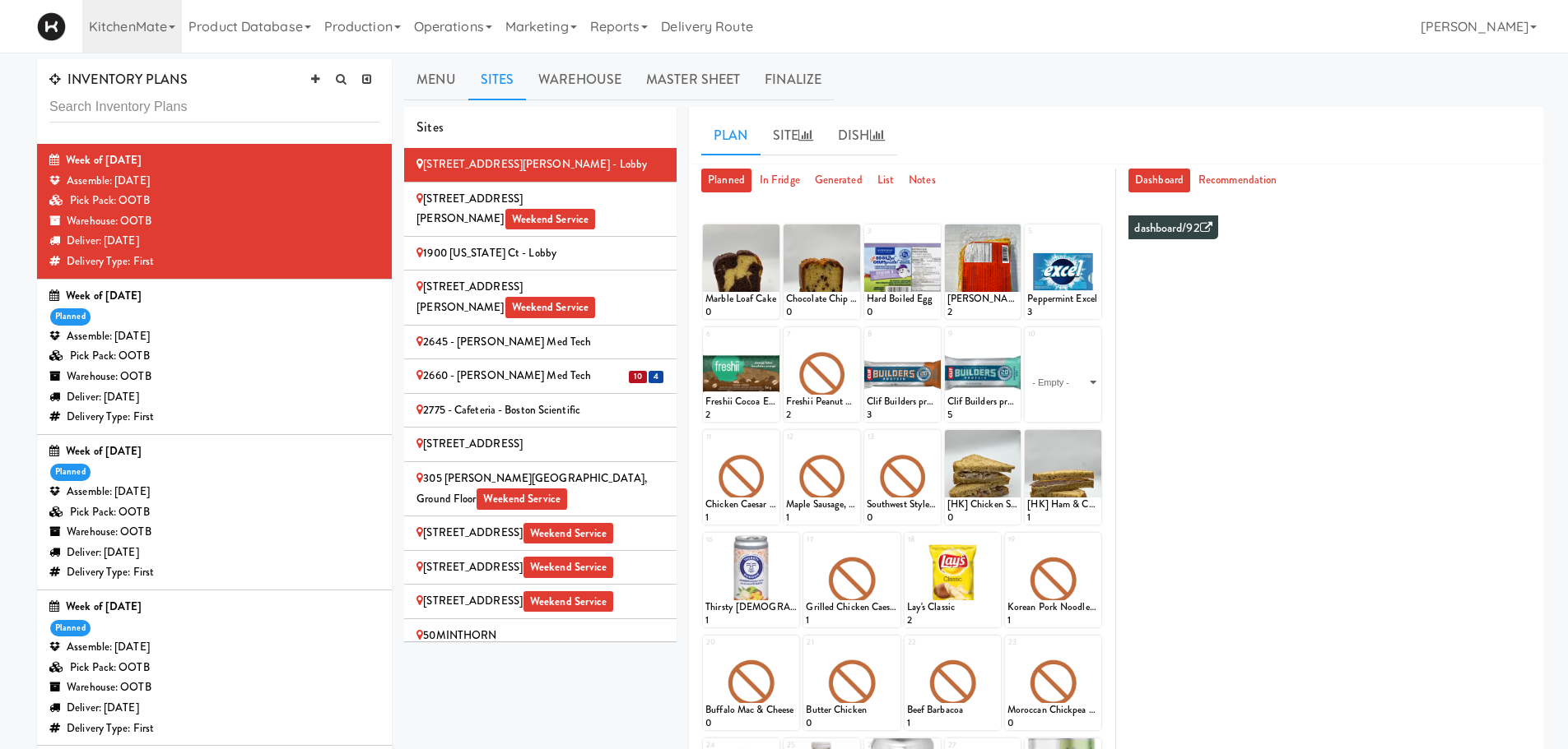
drag, startPoint x: 237, startPoint y: 334, endPoint x: 251, endPoint y: 366, distance: 34.9
click at [251, 367] on div "Warehouse: OOTB" at bounding box center [214, 377] width 330 height 21
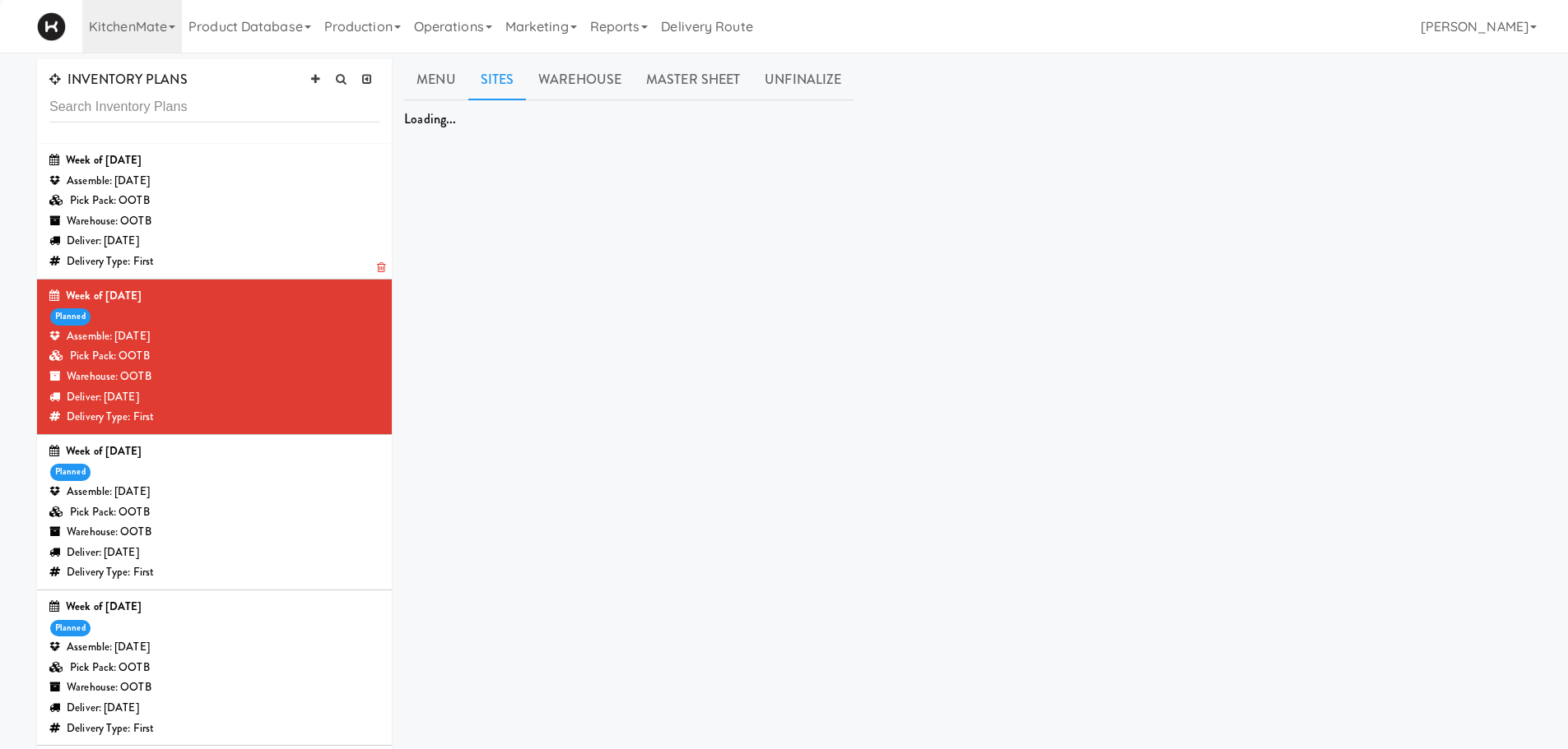
click at [283, 272] on div "Delivery Type: First" at bounding box center [214, 262] width 330 height 21
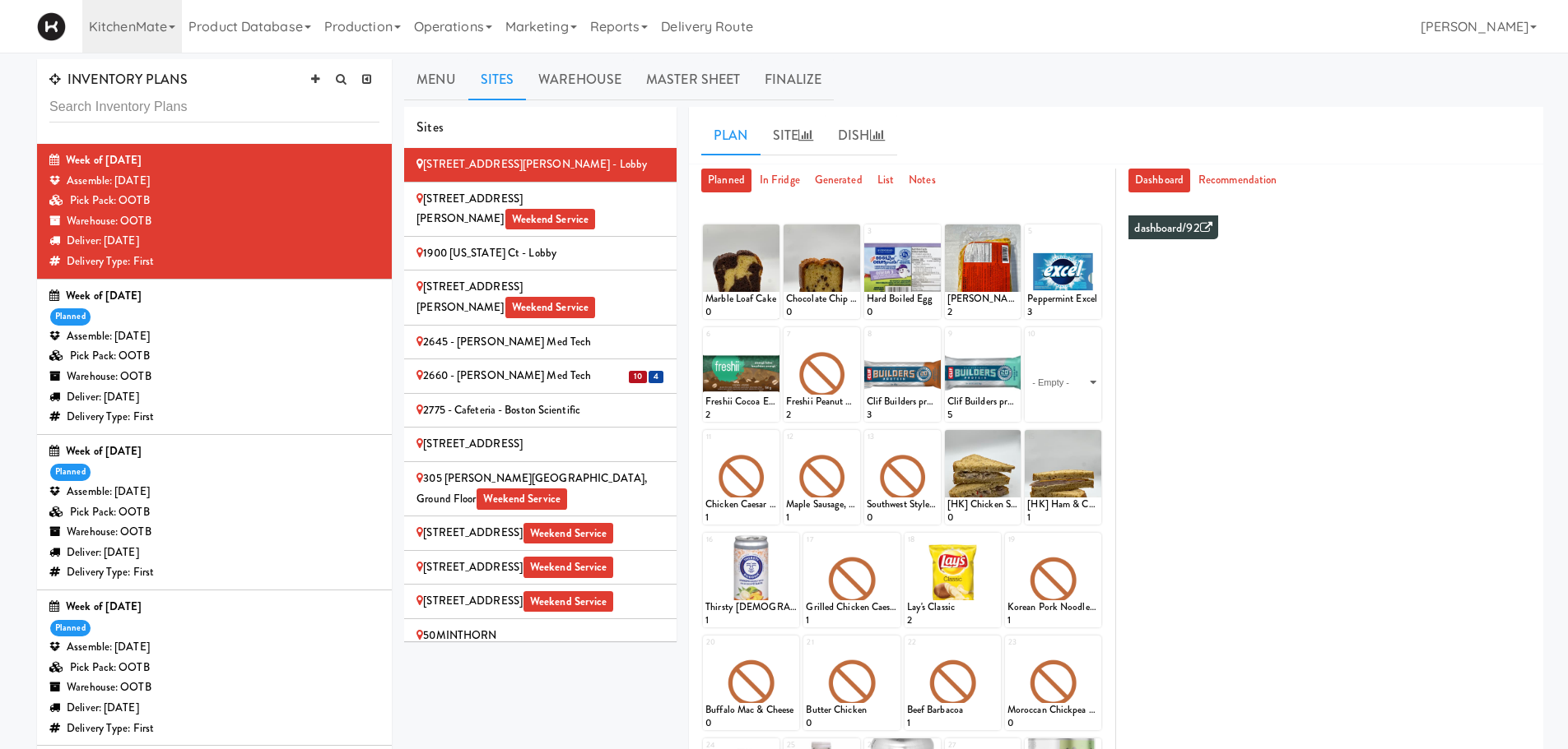
click at [252, 314] on div "Week of [DATE] planned Assemble: [DATE] Pick Pack: OOTB Warehouse: OOTB Deliver…" at bounding box center [214, 357] width 330 height 142
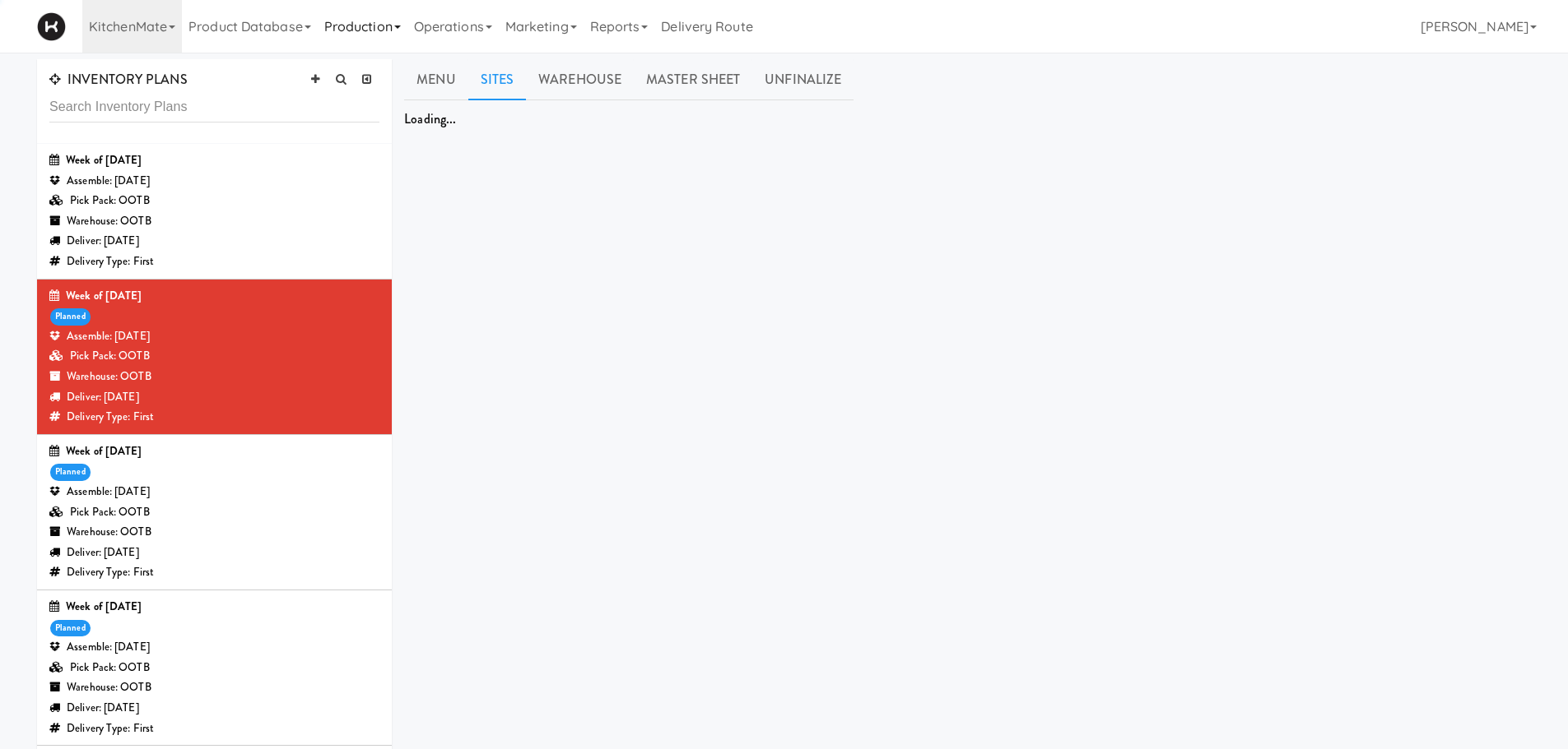
click at [407, 23] on link "Production" at bounding box center [363, 26] width 90 height 53
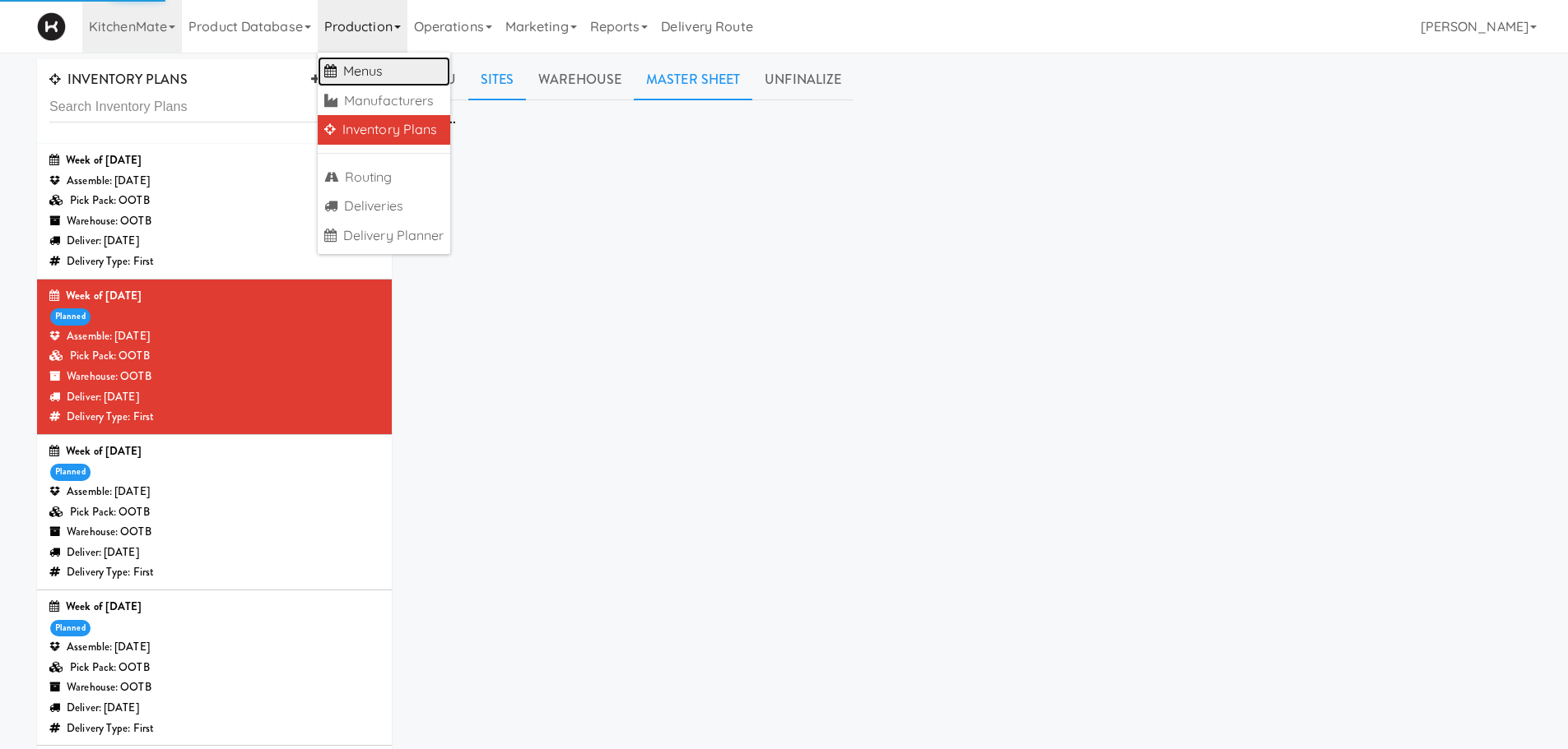
click at [370, 69] on link "Menus" at bounding box center [384, 72] width 133 height 29
click at [370, 69] on link at bounding box center [366, 80] width 25 height 25
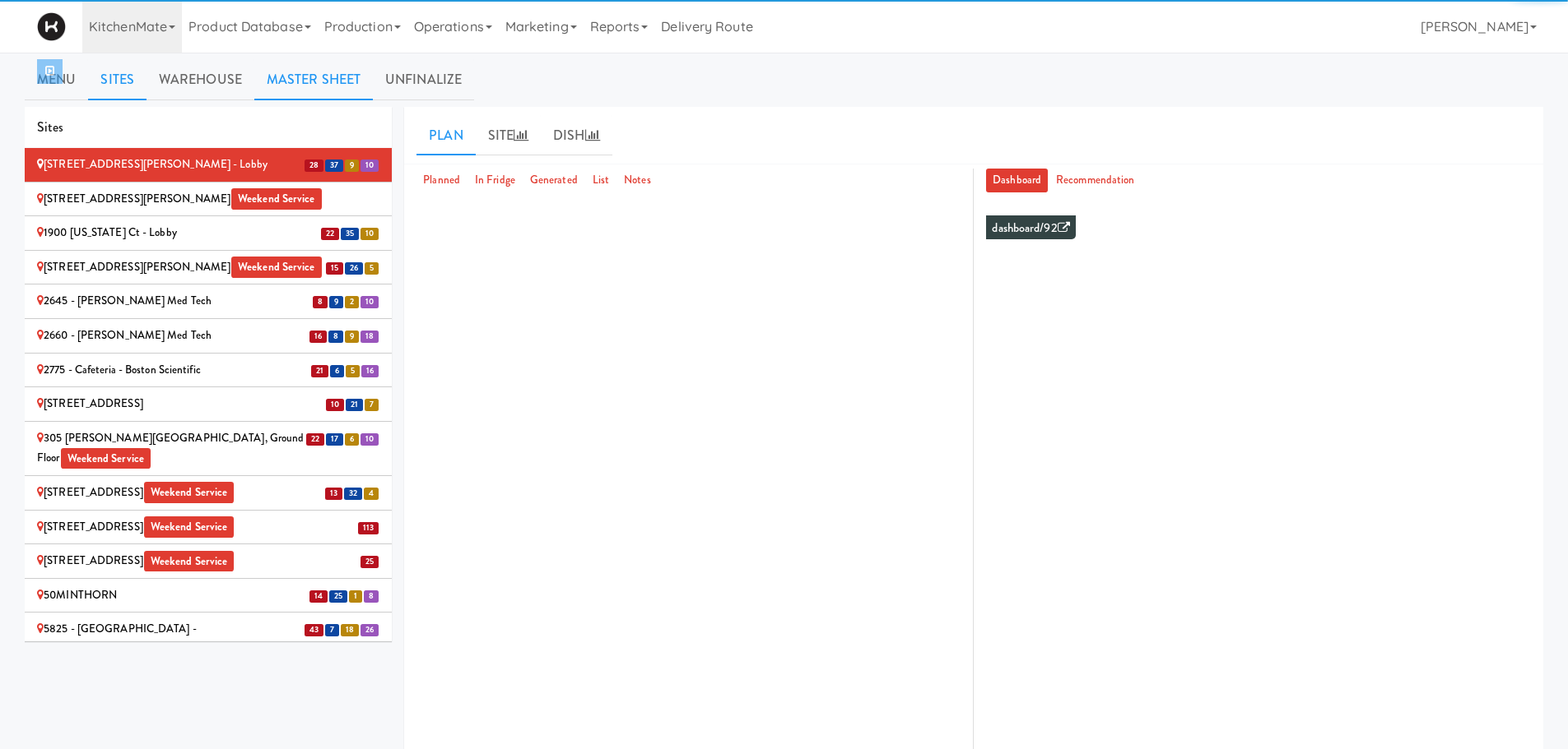
click at [366, 75] on link "Master Sheet" at bounding box center [313, 80] width 119 height 42
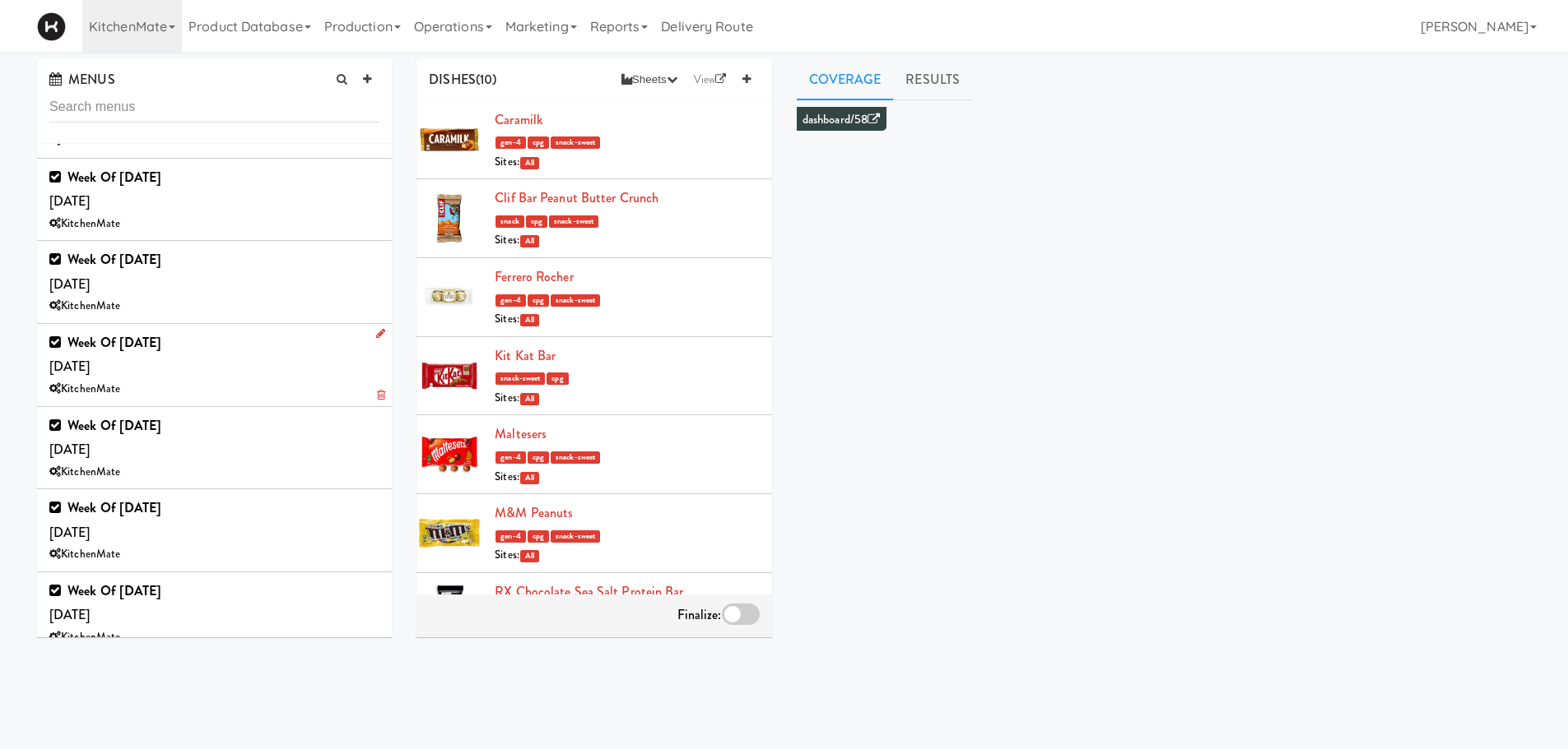
scroll to position [995, 0]
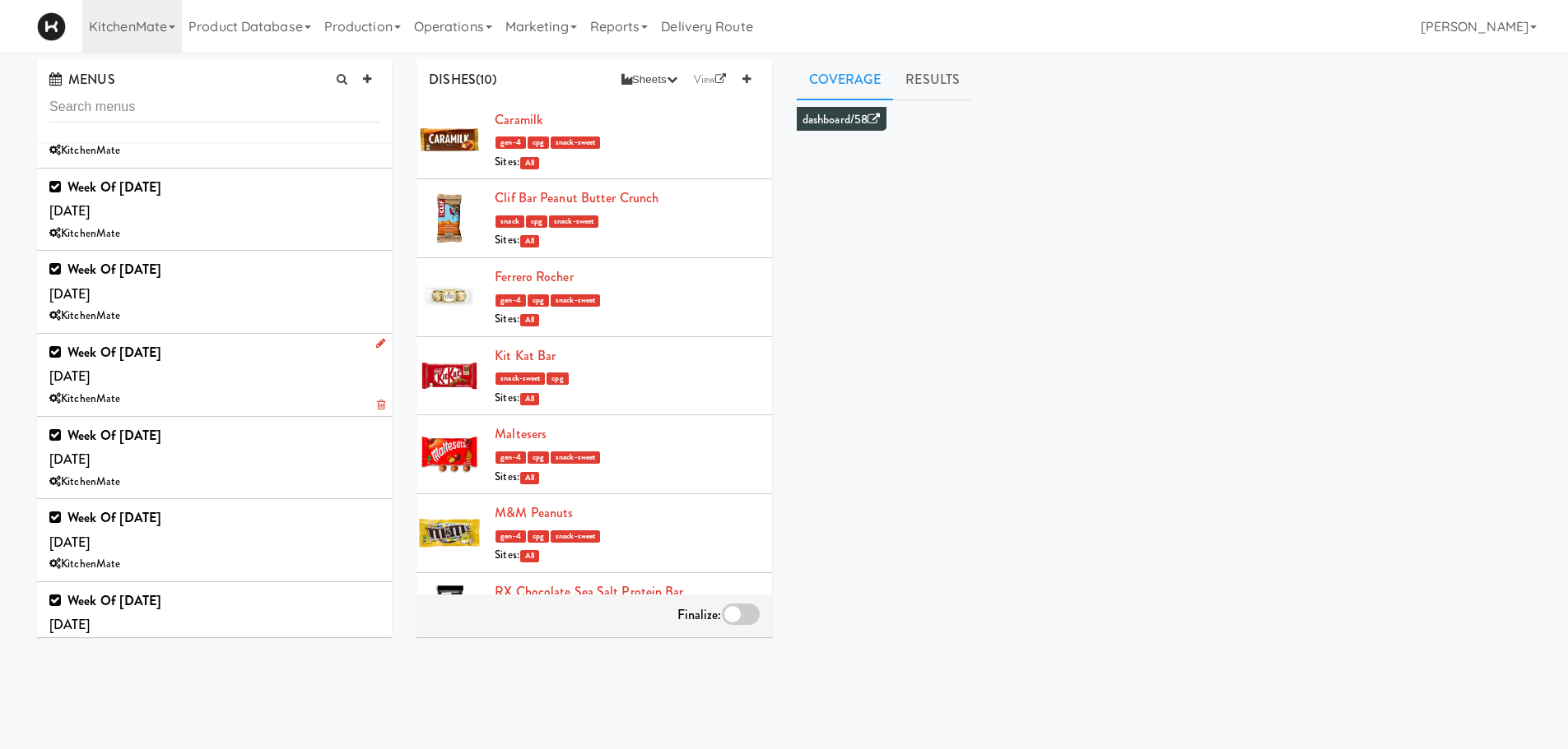
click at [238, 386] on div "Week of Sept 28th, 2025 Saturday, Sep 27 KitchenMate" at bounding box center [214, 375] width 330 height 69
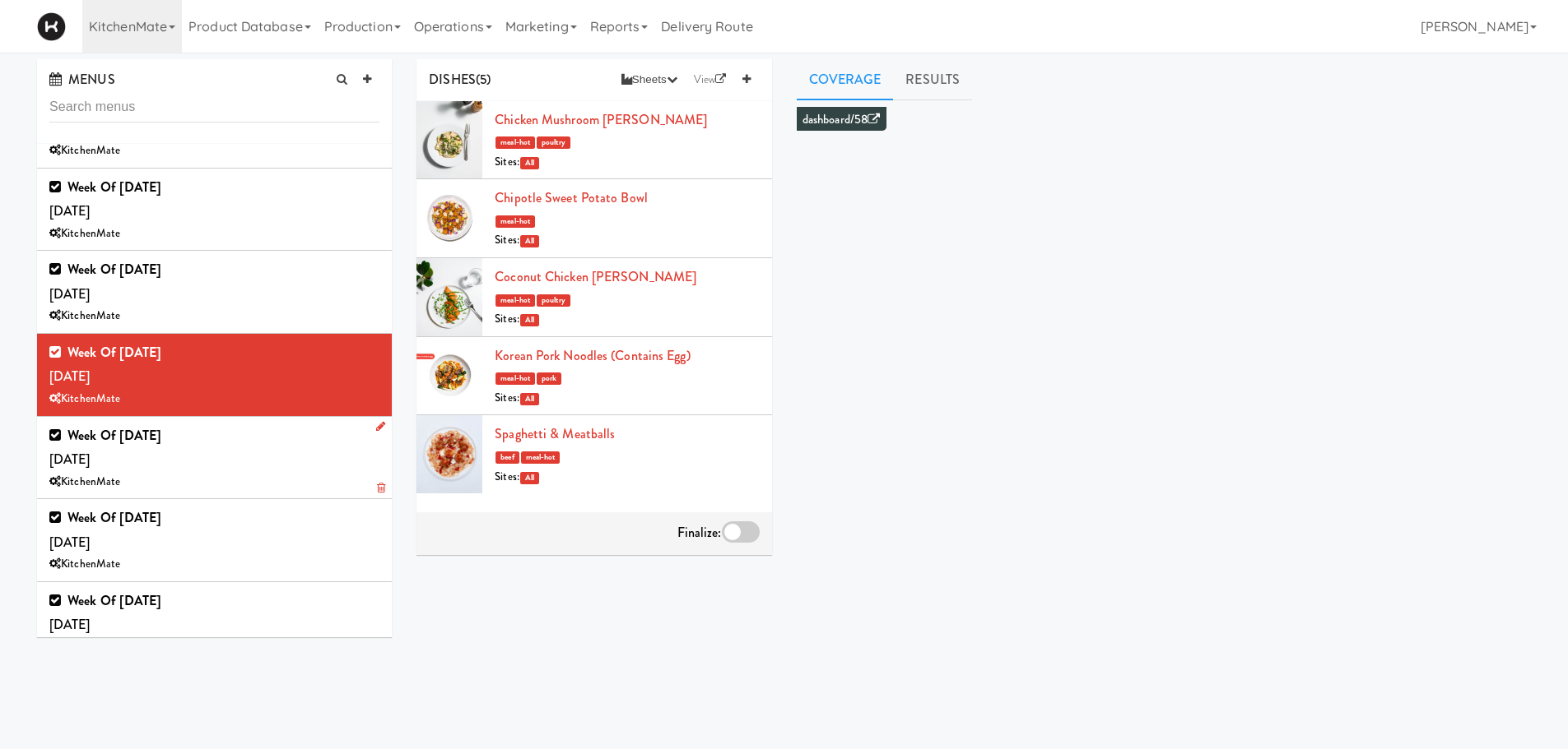
click at [251, 426] on div "Week of [DATE] [DATE] KitchenMate" at bounding box center [214, 458] width 330 height 69
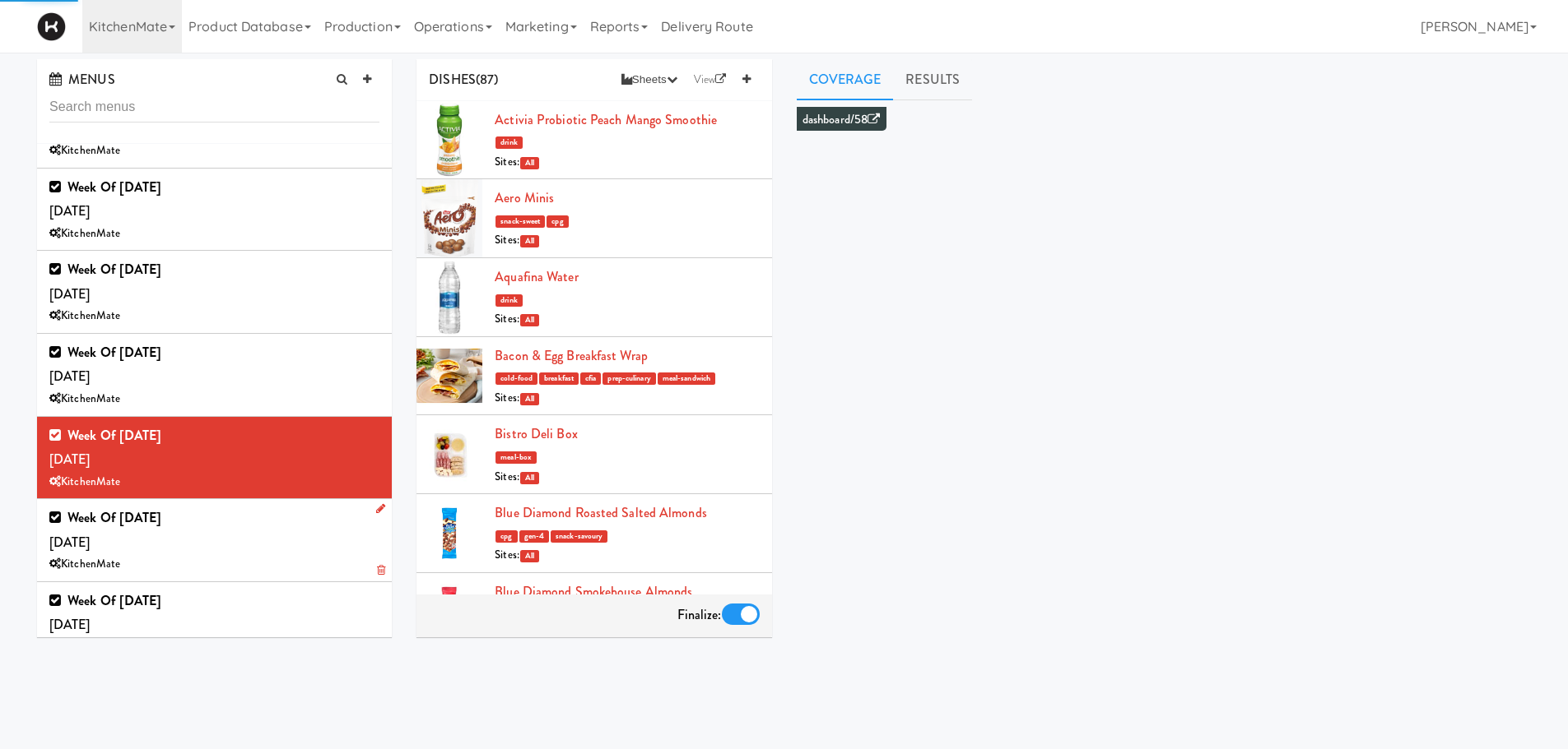
click at [238, 555] on div "KitchenMate" at bounding box center [214, 565] width 330 height 21
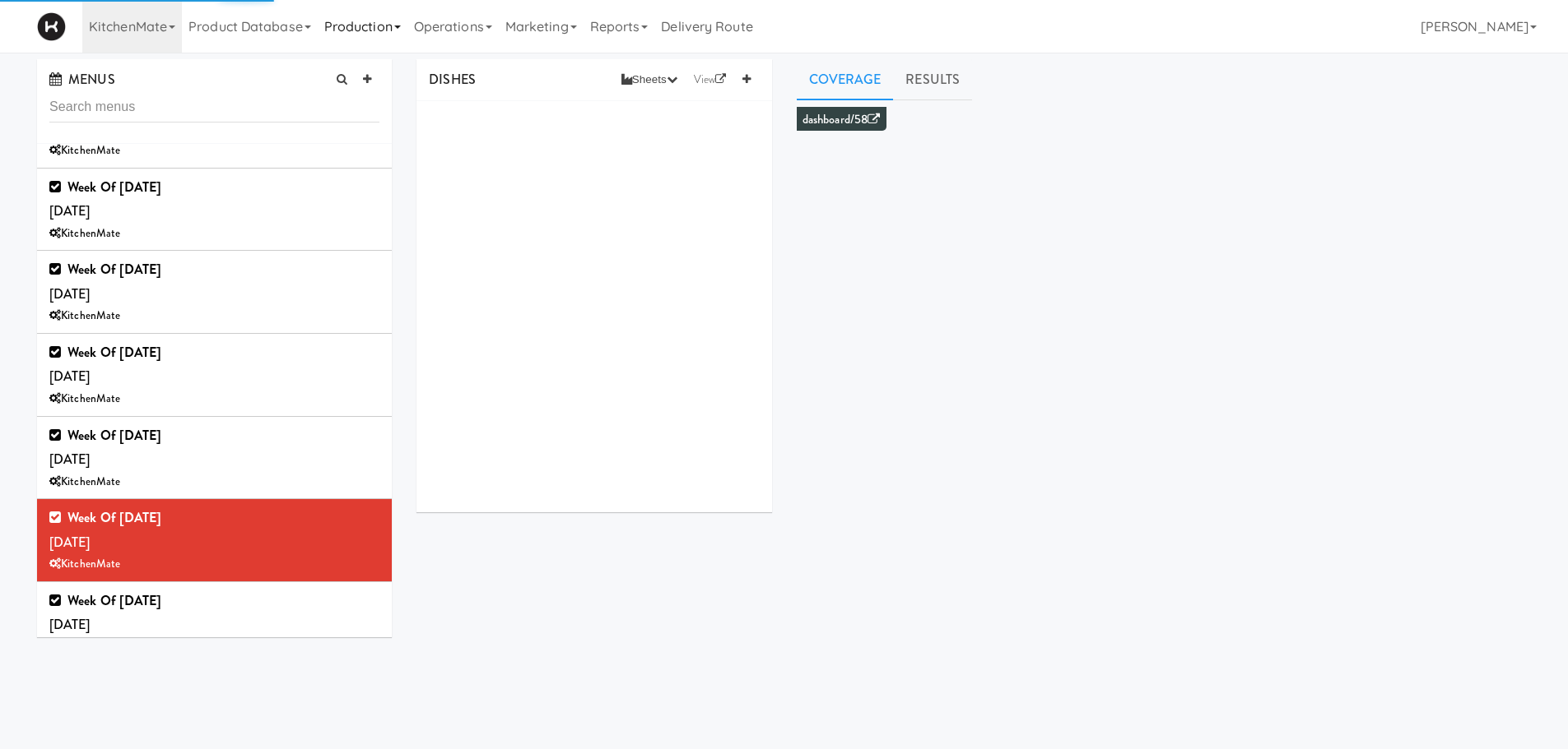
click at [361, 21] on link "Production" at bounding box center [363, 26] width 90 height 53
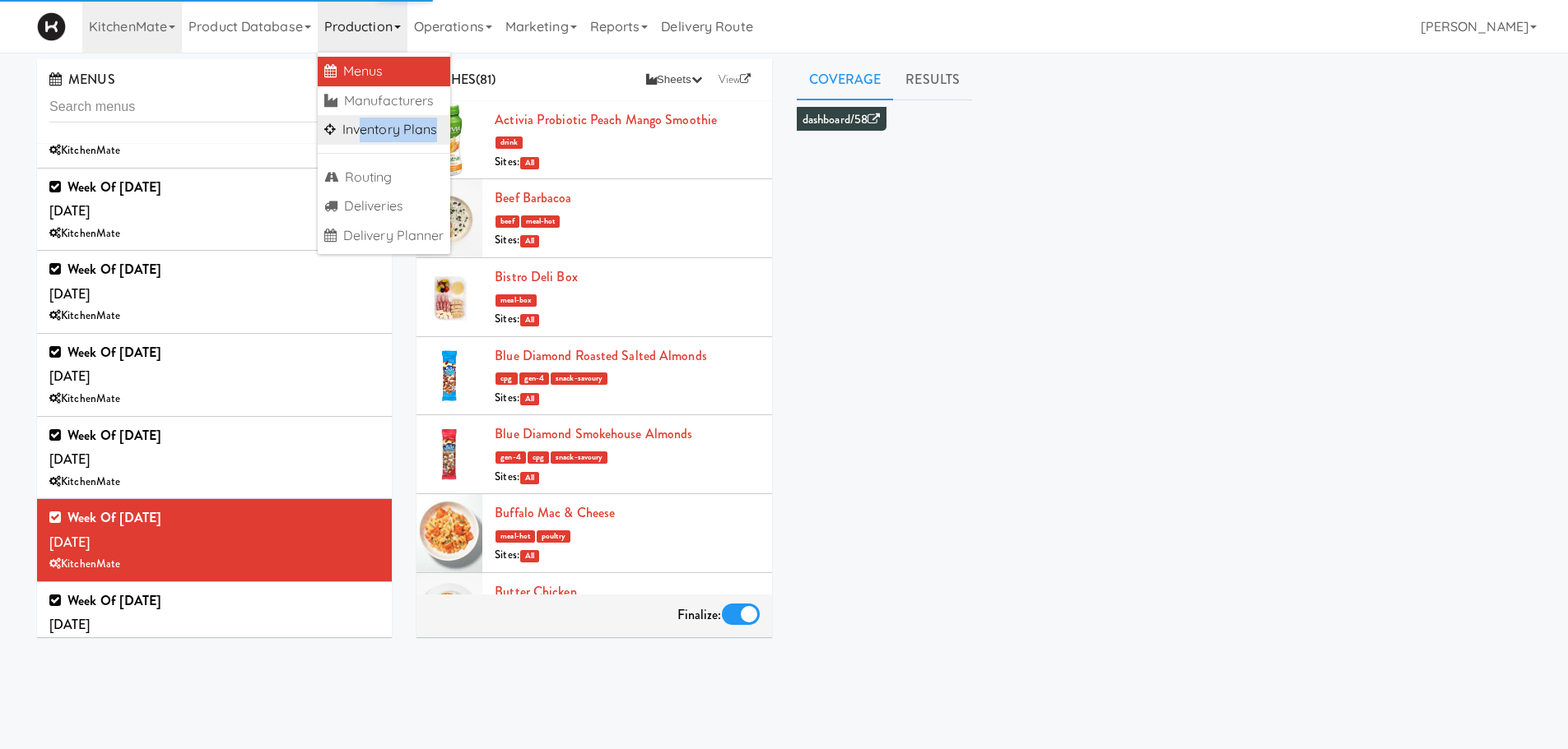
drag, startPoint x: 363, startPoint y: 144, endPoint x: 363, endPoint y: 130, distance: 14.0
click at [363, 130] on ul "Menus Manufacturers Inventory Plans Routing Deliveries Delivery Planner" at bounding box center [384, 153] width 133 height 202
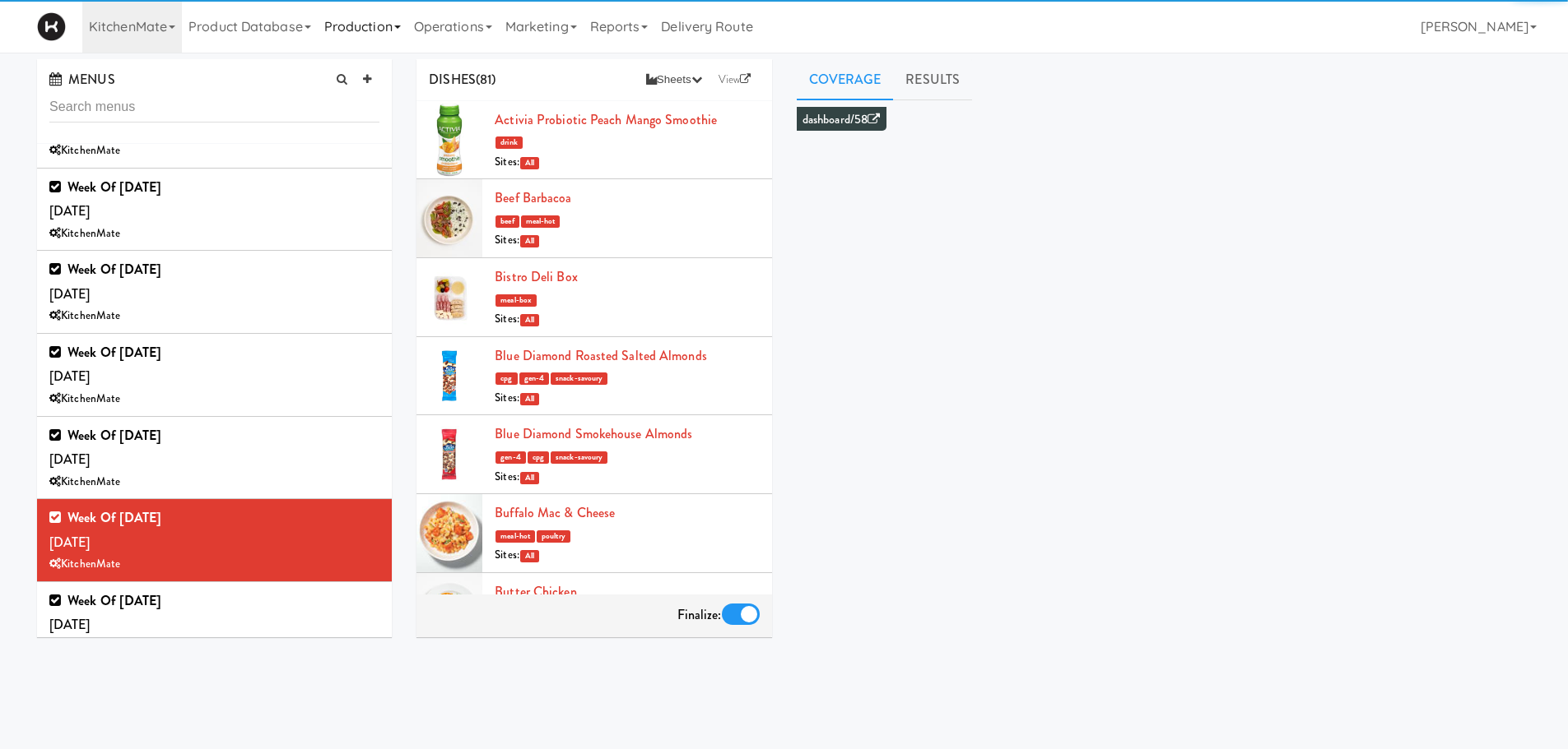
click at [395, 35] on link "Production" at bounding box center [363, 26] width 90 height 53
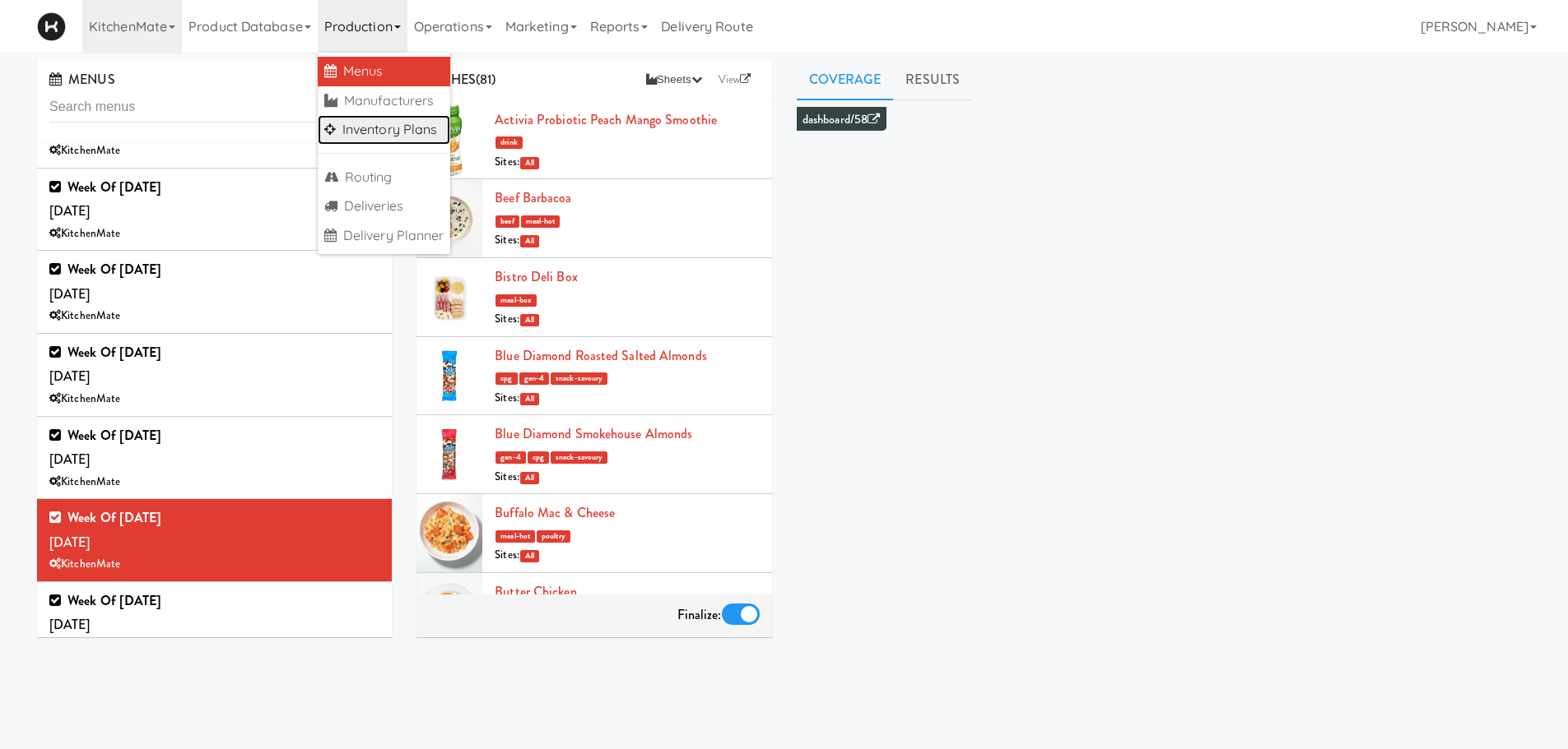
click at [391, 141] on link "Inventory Plans" at bounding box center [384, 130] width 133 height 29
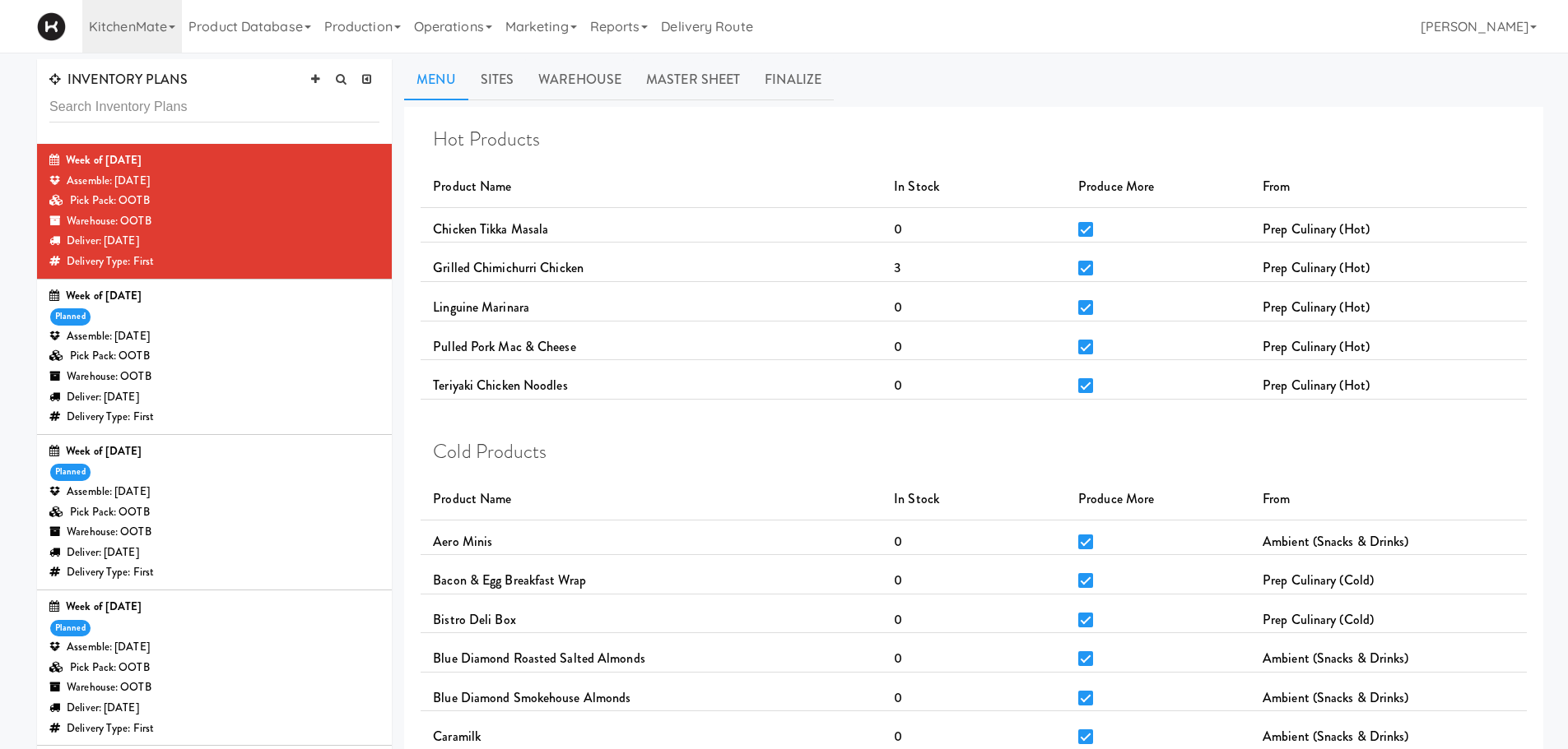
click at [292, 333] on div "Assemble: [DATE]" at bounding box center [214, 337] width 330 height 21
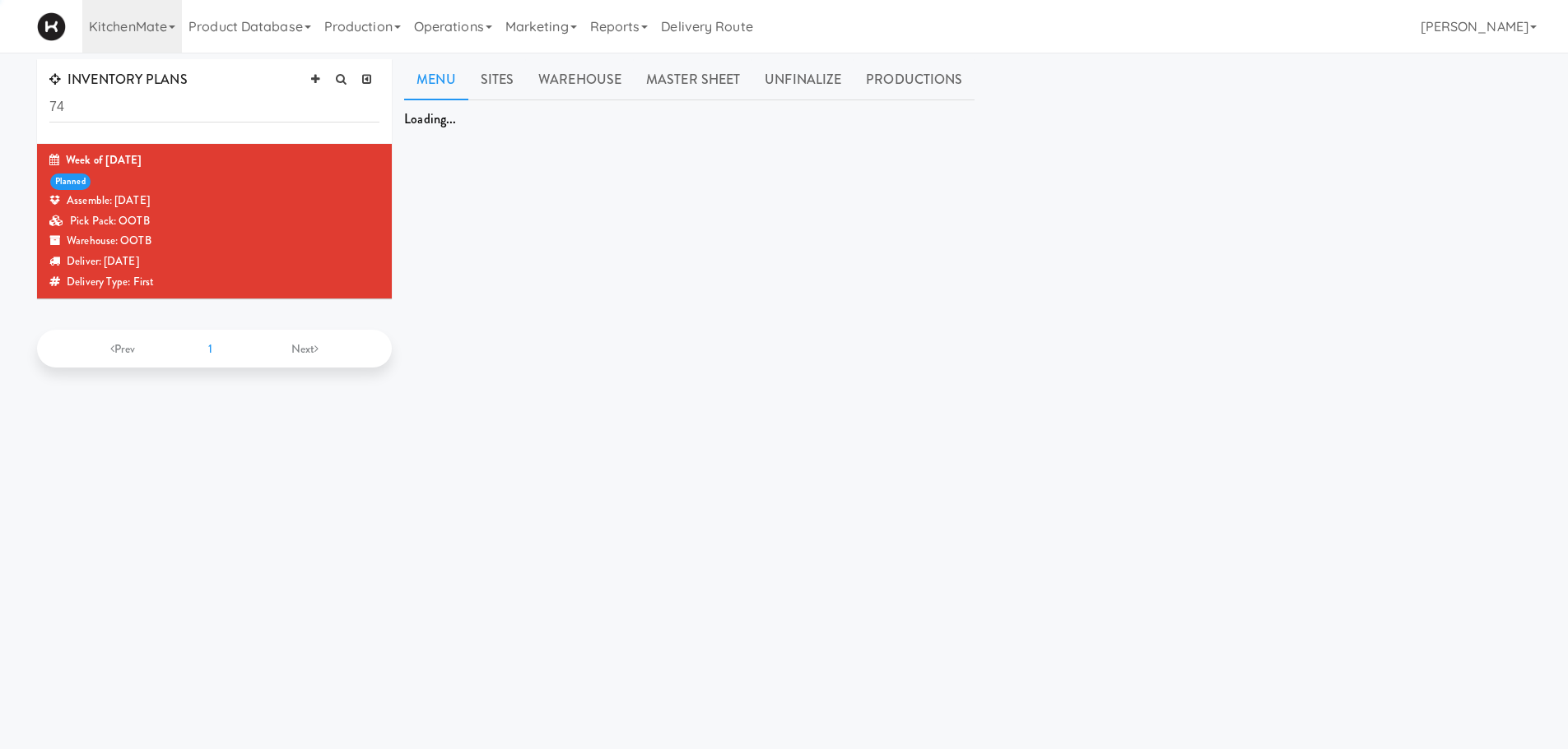
type input "7"
click at [157, 86] on span "INVENTORY PLANS" at bounding box center [119, 80] width 138 height 19
click at [138, 108] on input "text" at bounding box center [214, 107] width 330 height 30
click at [81, 99] on input "text" at bounding box center [214, 107] width 330 height 30
click at [82, 104] on input "text" at bounding box center [214, 107] width 330 height 30
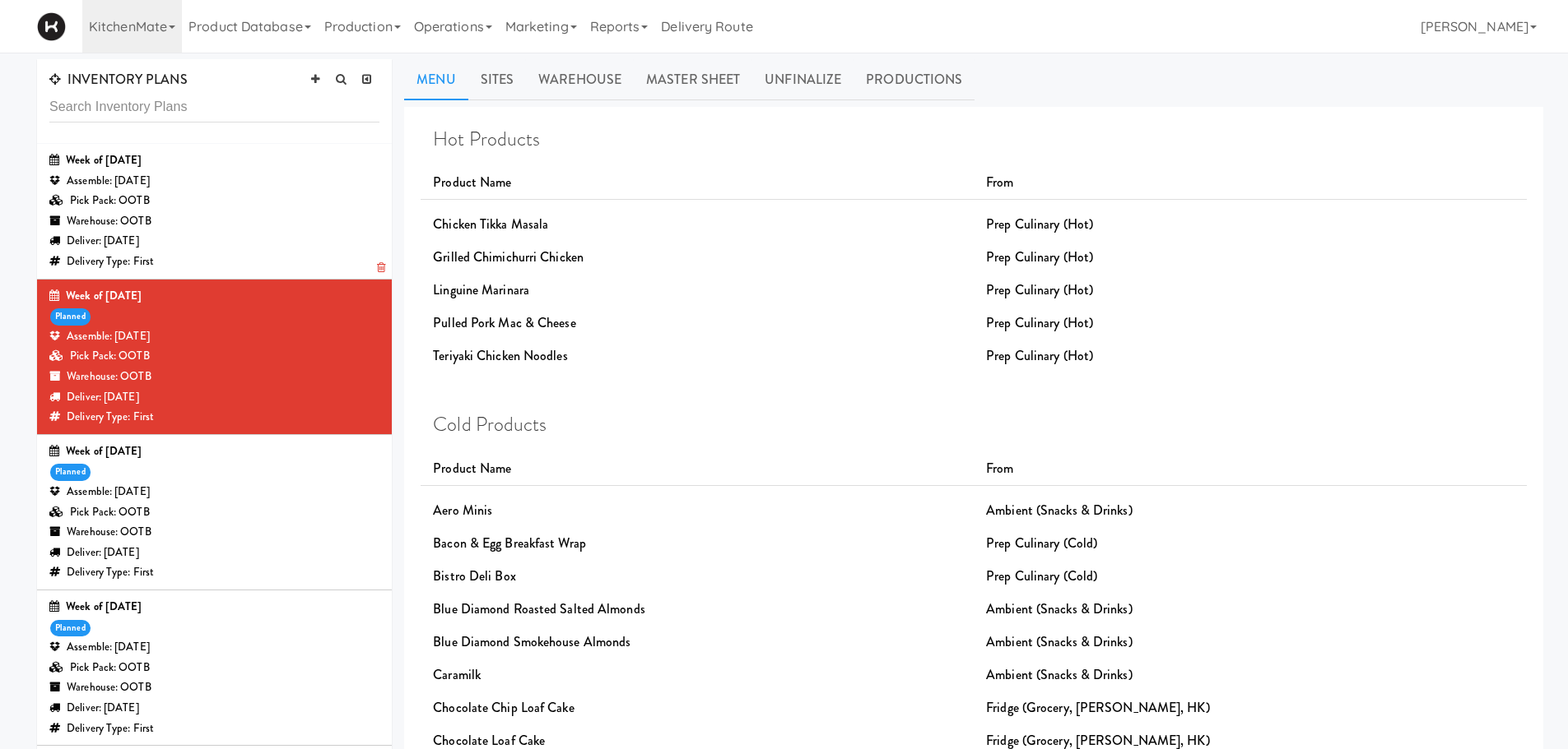
click at [254, 223] on div "Warehouse: OOTB" at bounding box center [214, 221] width 330 height 21
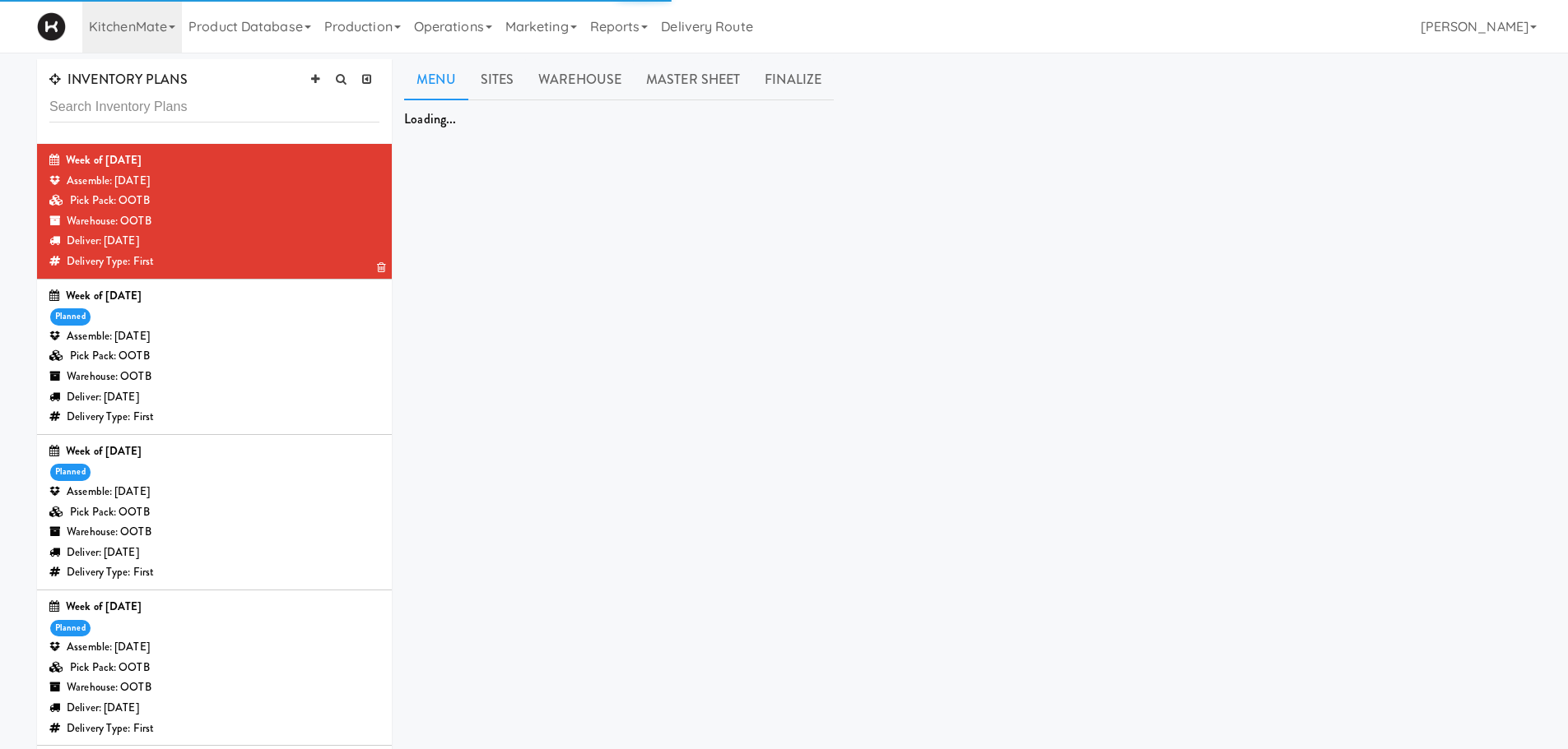
scroll to position [33, 0]
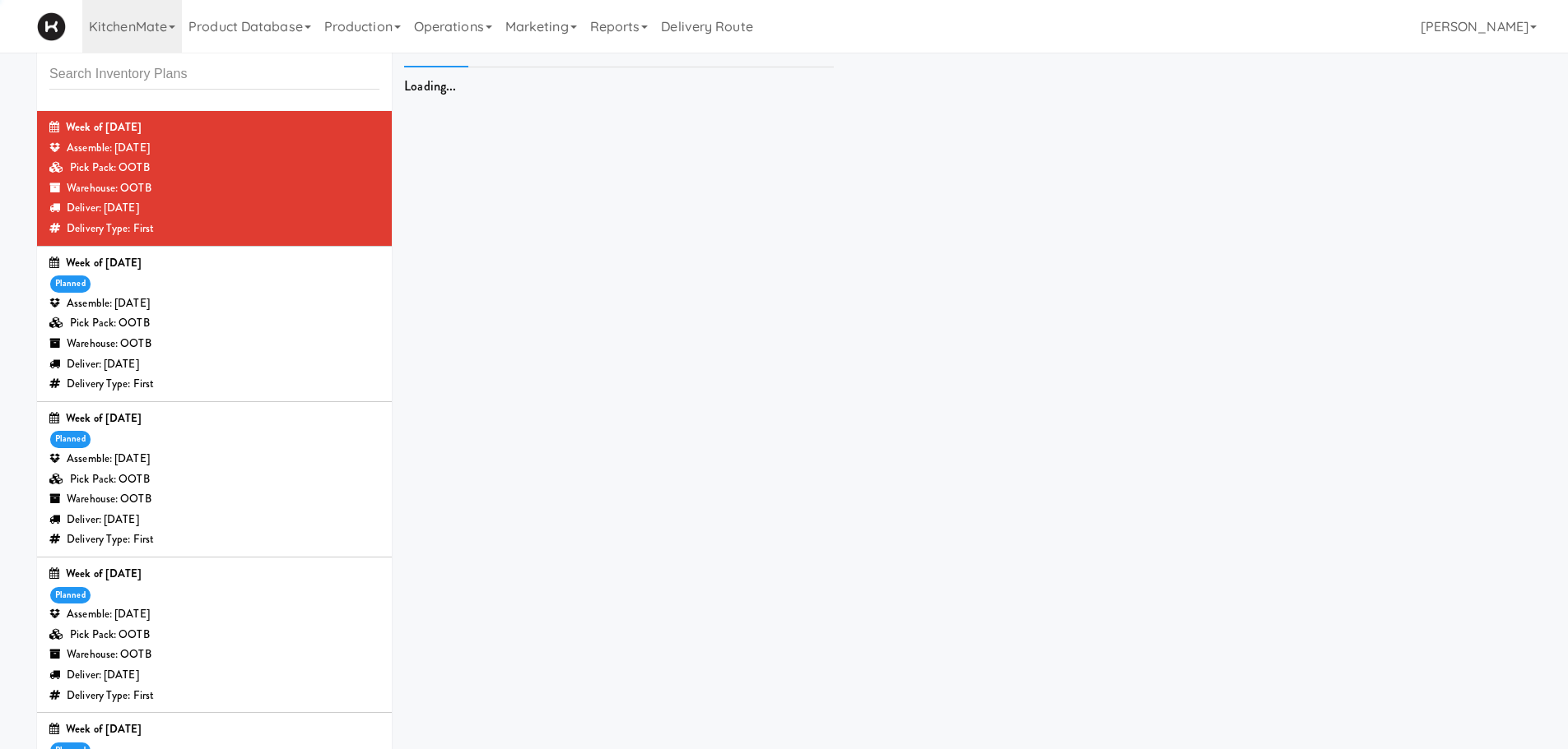
click at [299, 706] on div "Delivery Type: First" at bounding box center [214, 696] width 330 height 21
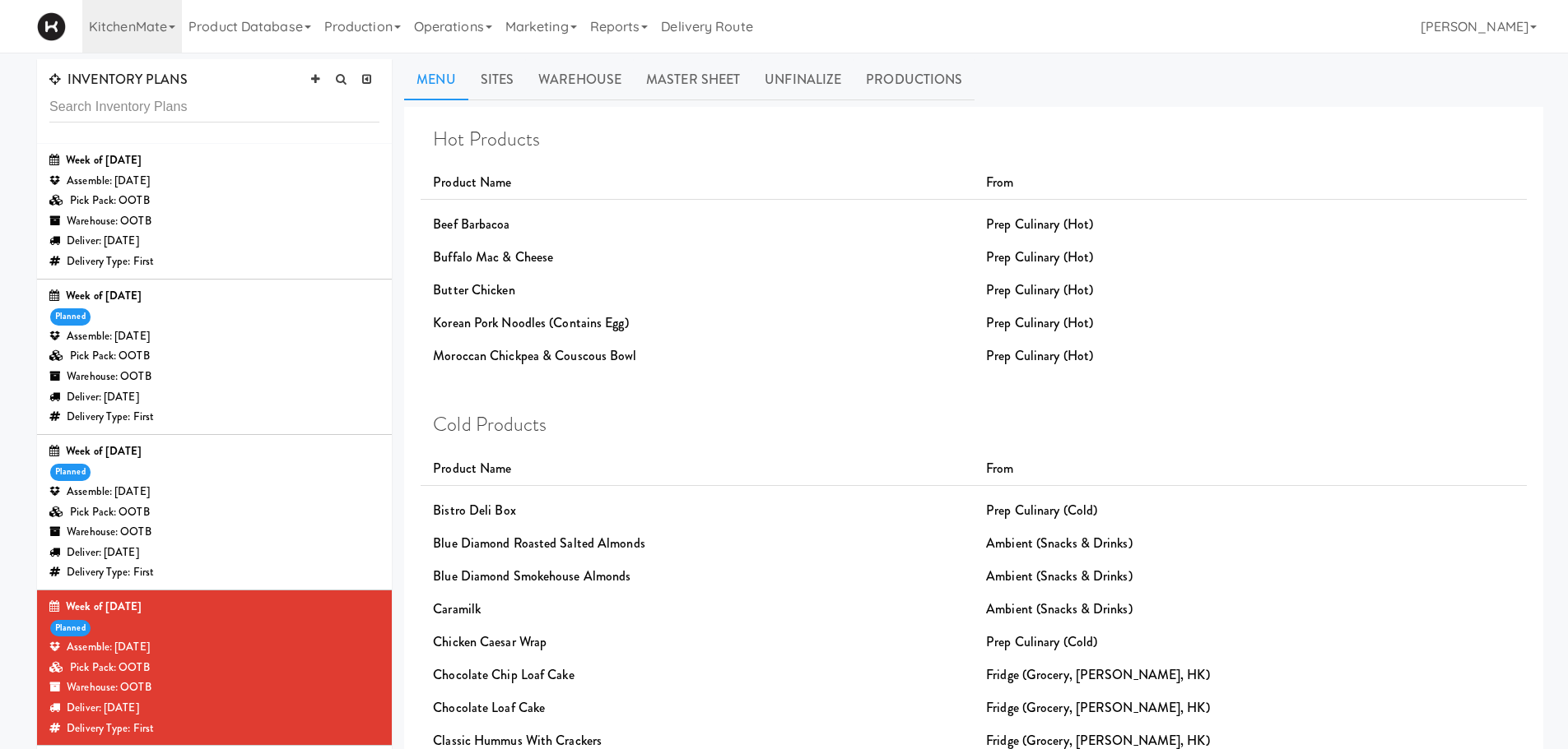
scroll to position [656, 0]
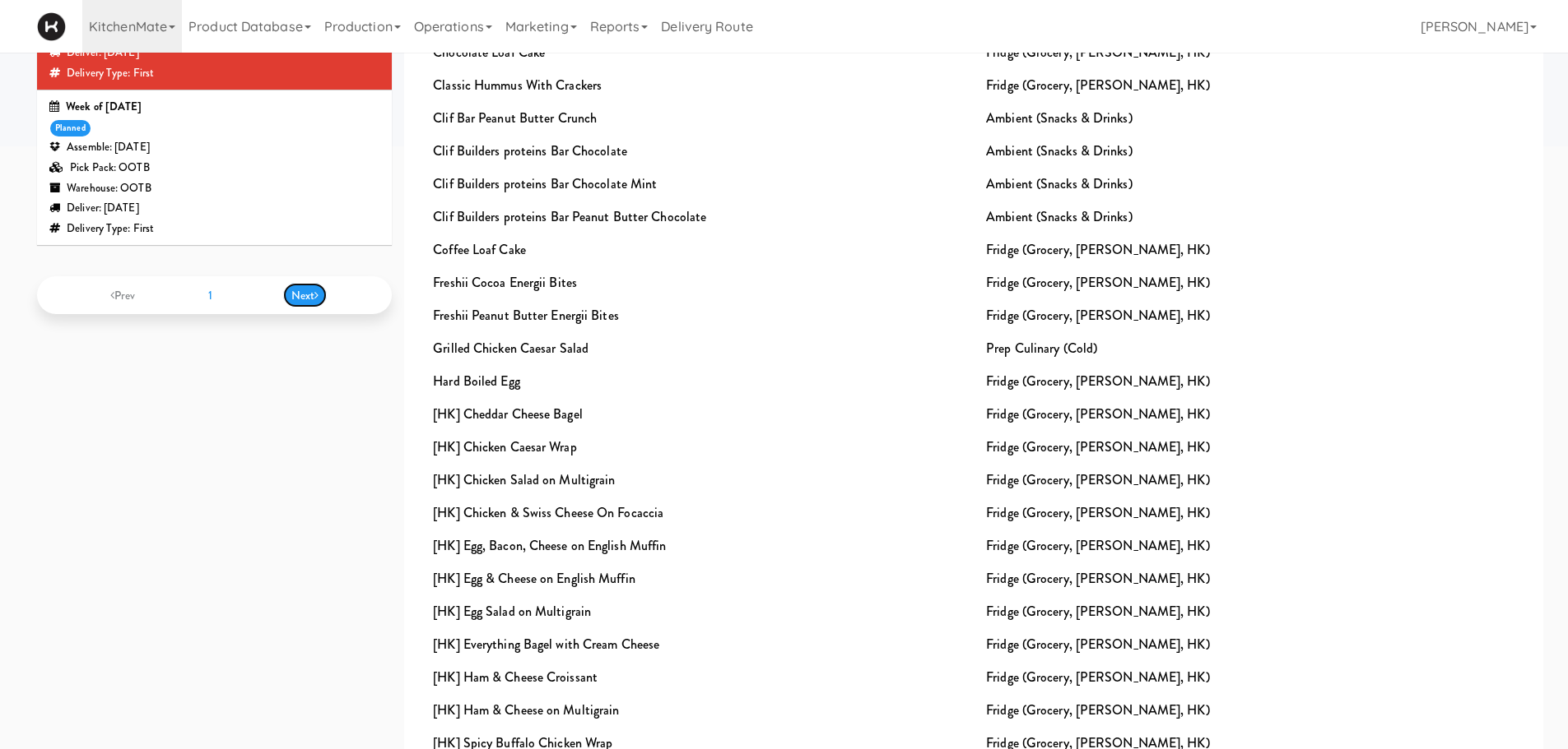
click at [308, 286] on li "Next" at bounding box center [305, 295] width 44 height 25
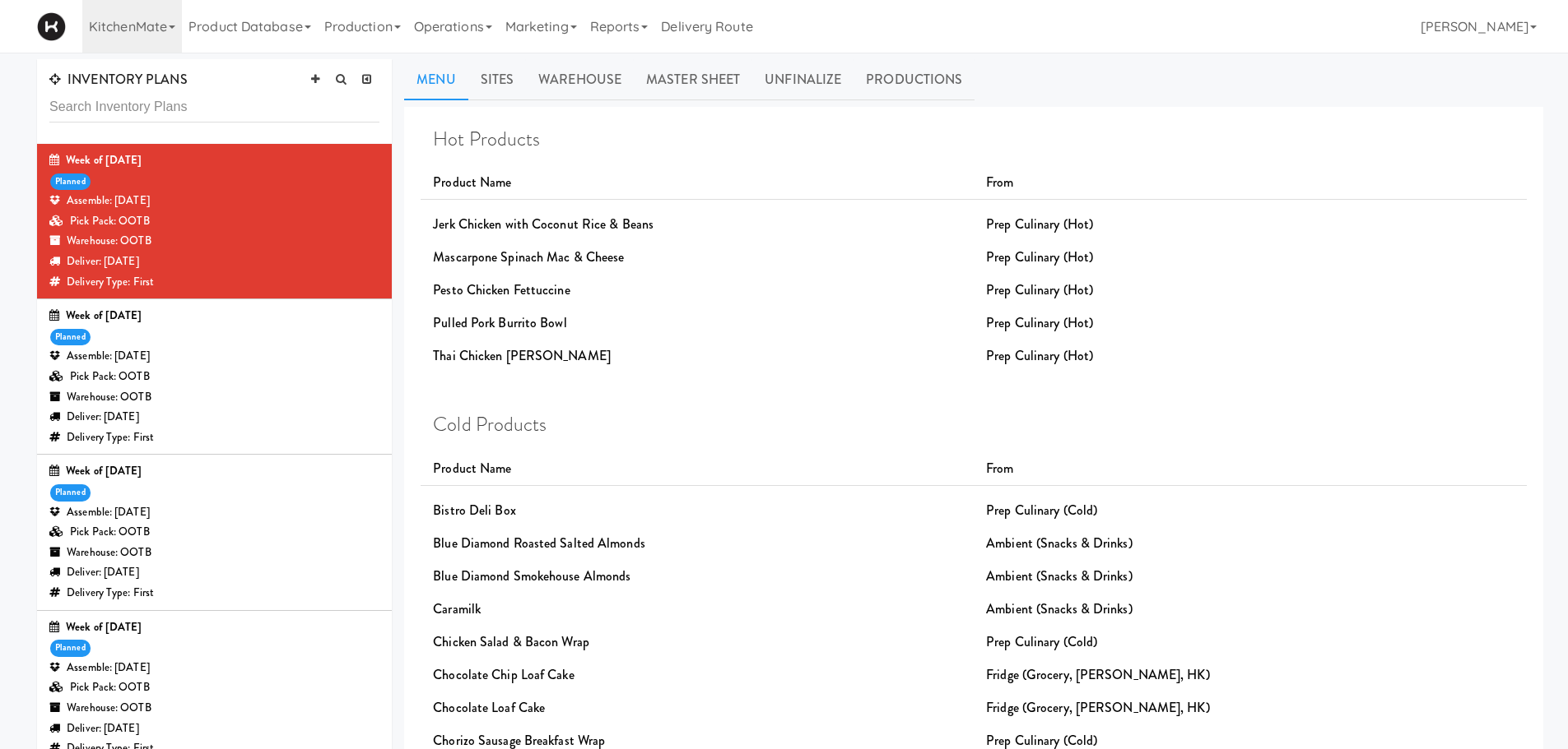
click at [295, 346] on div "Assemble: Wednesday Sep 03, 2025" at bounding box center [214, 356] width 330 height 21
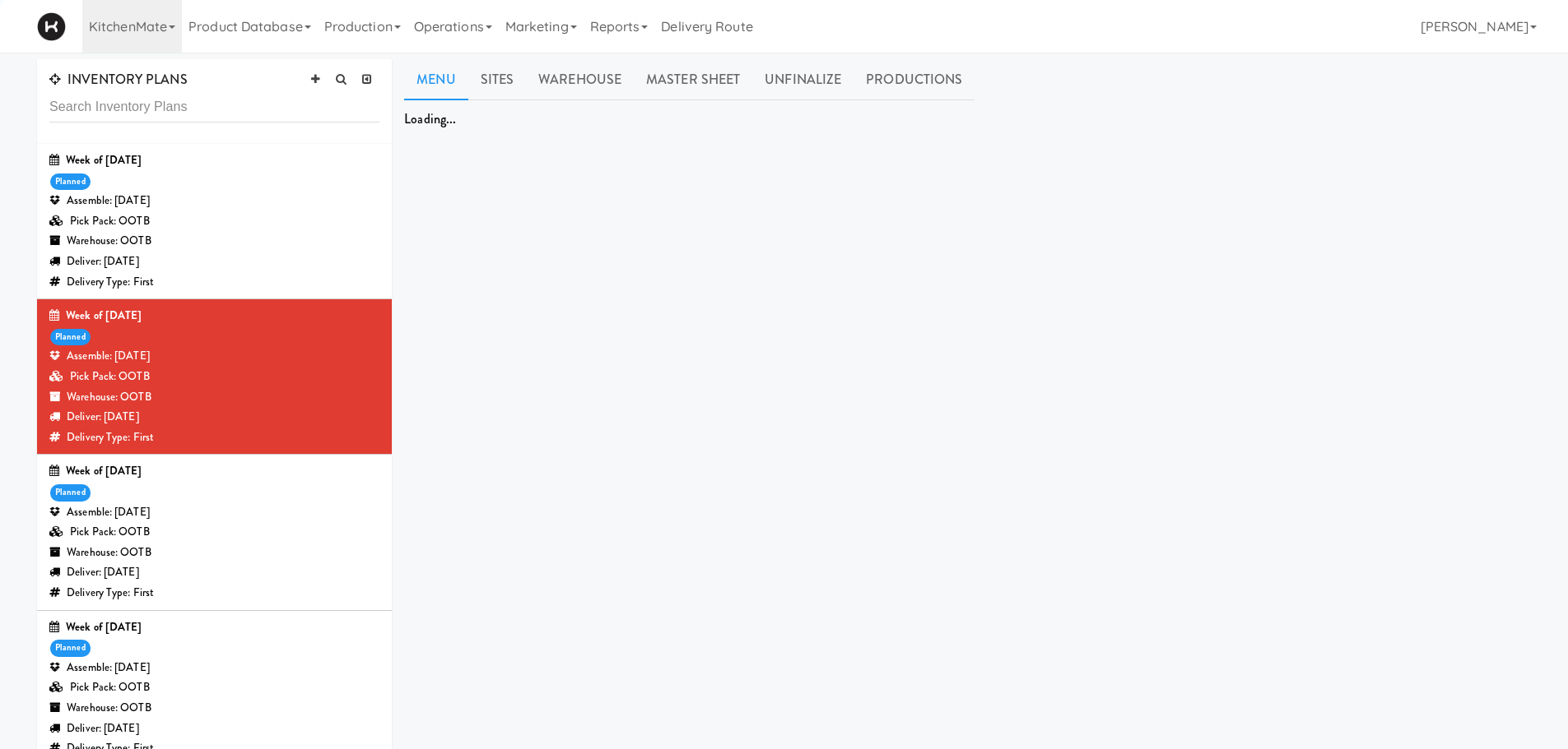
click at [347, 208] on div "Assemble: Saturday Sep 06, 2025" at bounding box center [214, 202] width 330 height 21
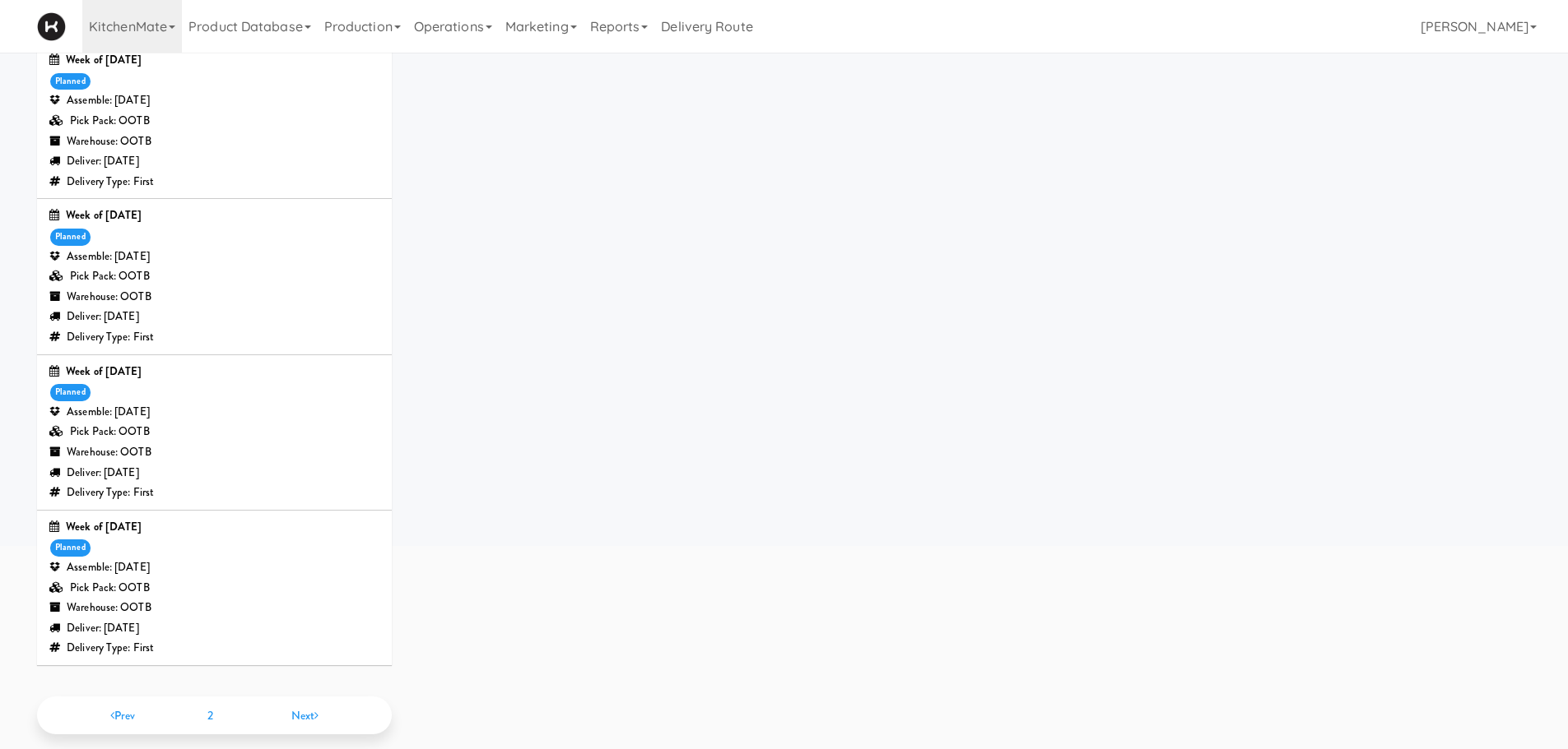
scroll to position [270, 0]
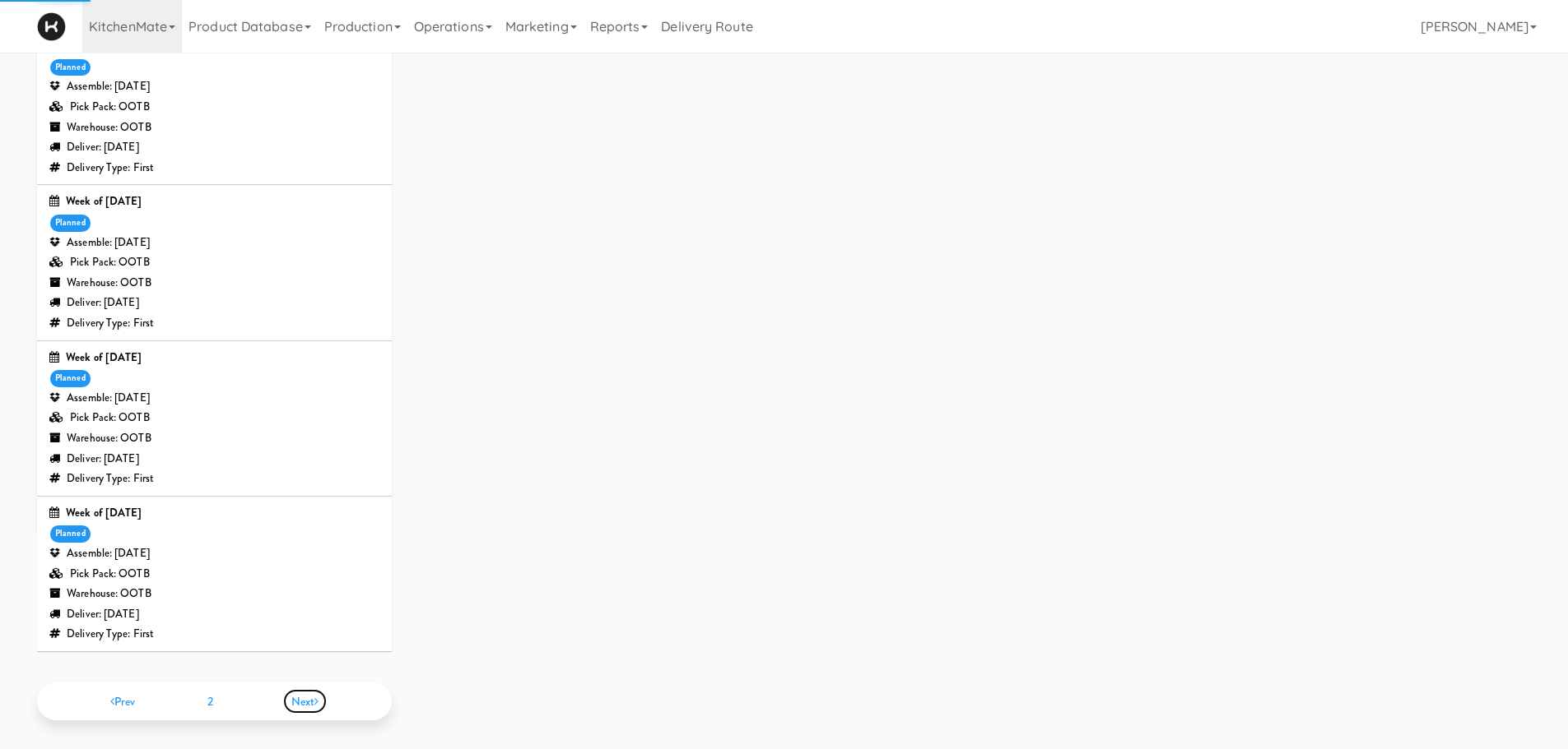
click at [292, 704] on span "Next" at bounding box center [305, 701] width 28 height 16
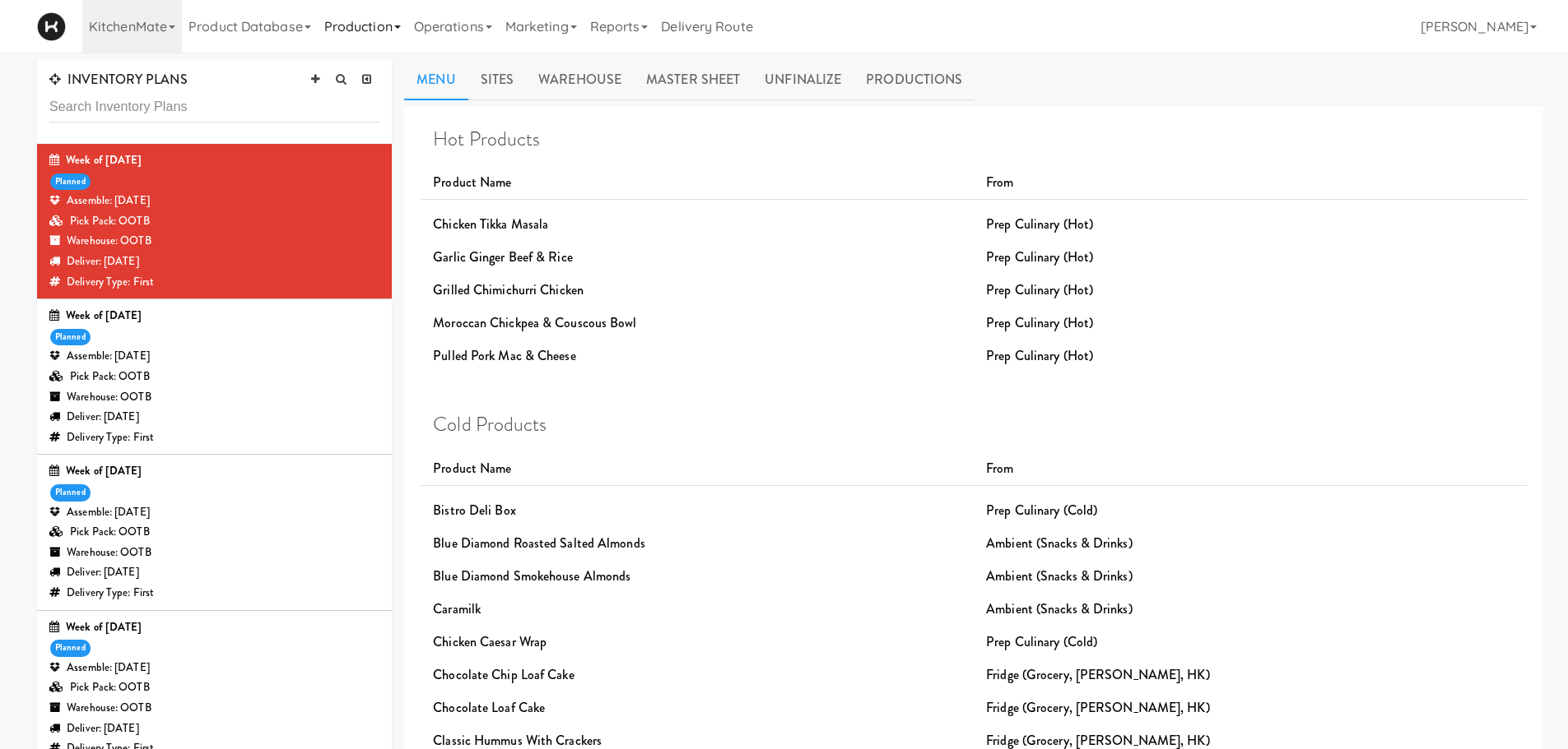
click at [393, 29] on link "Production" at bounding box center [363, 26] width 90 height 53
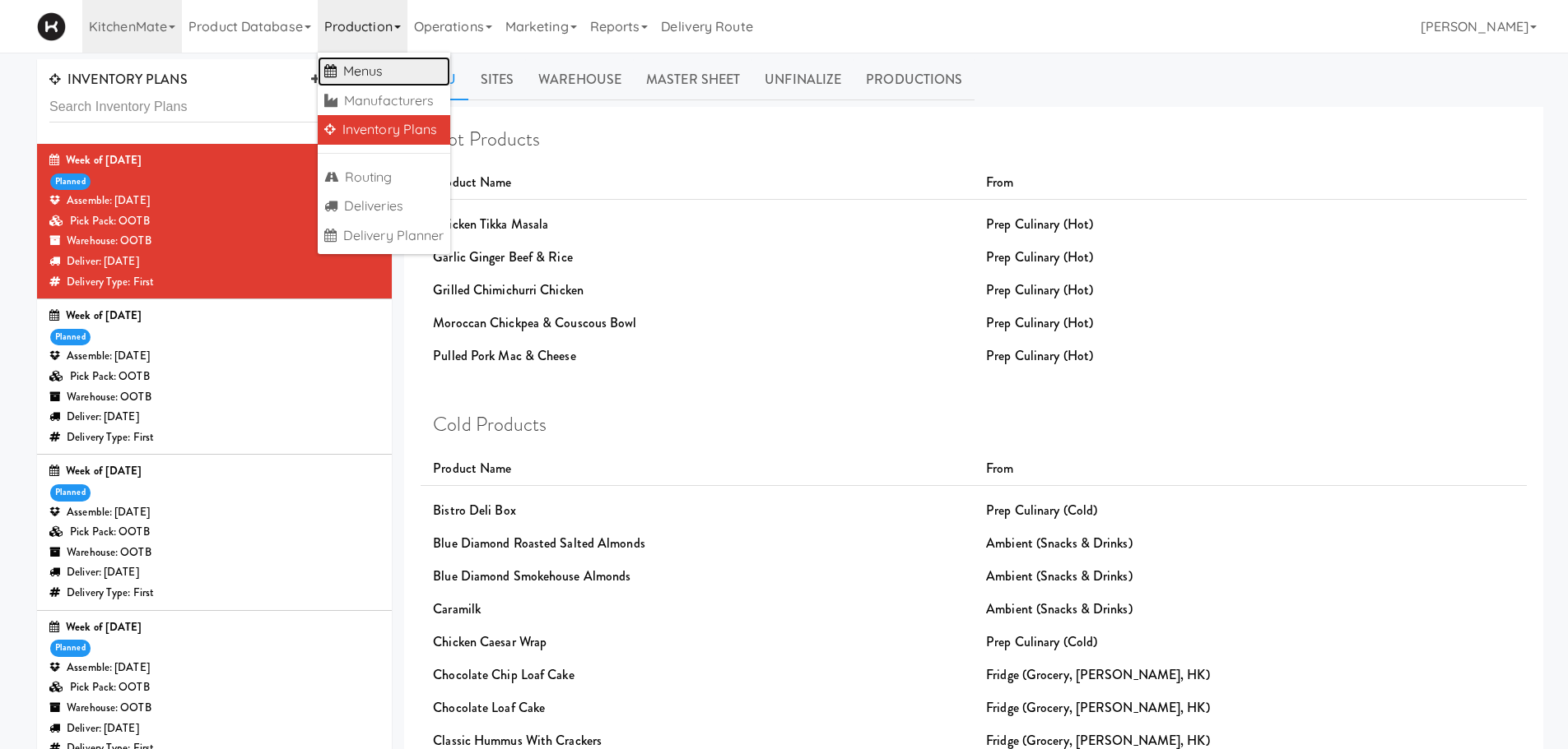
click at [375, 73] on link "Menus" at bounding box center [384, 72] width 133 height 29
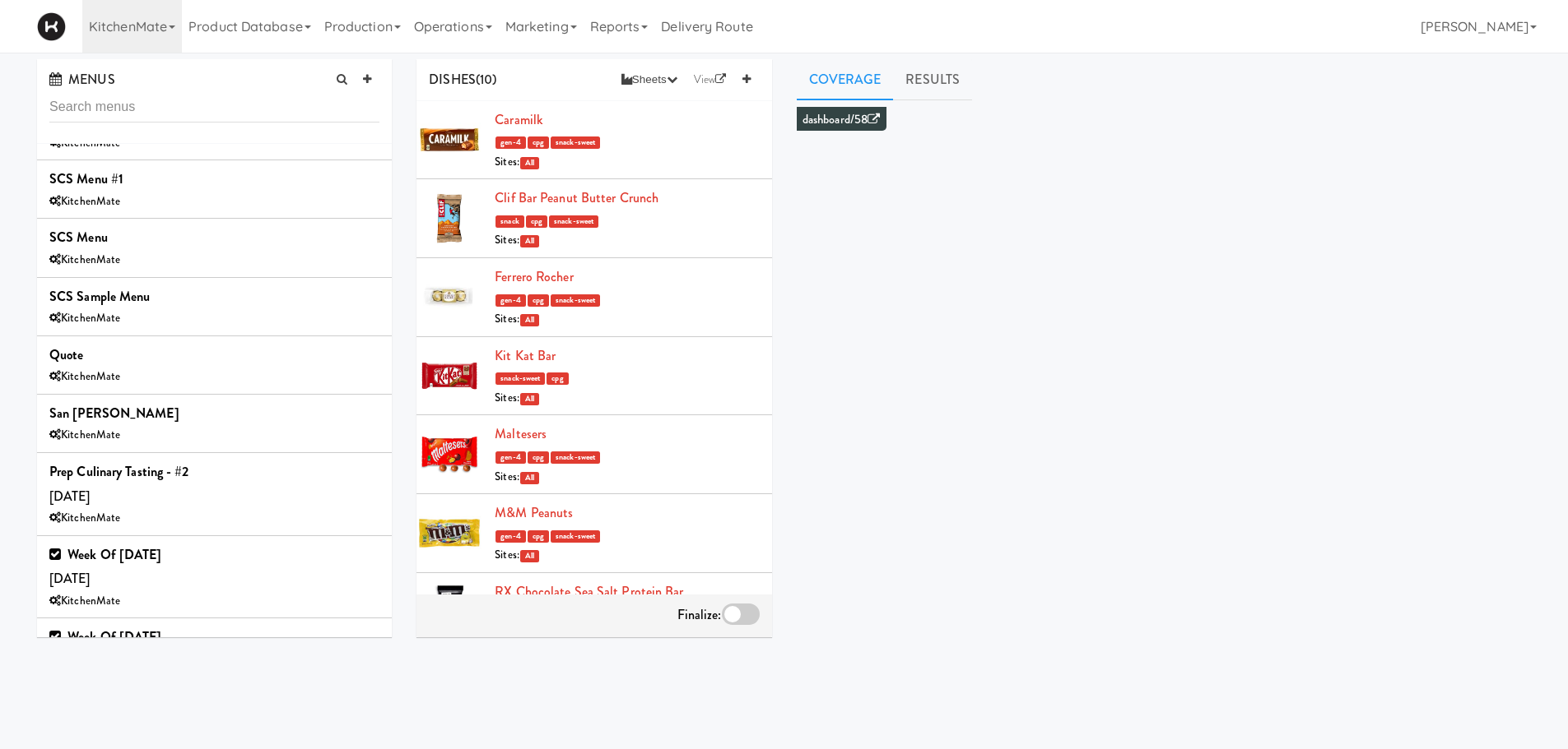
scroll to position [886, 0]
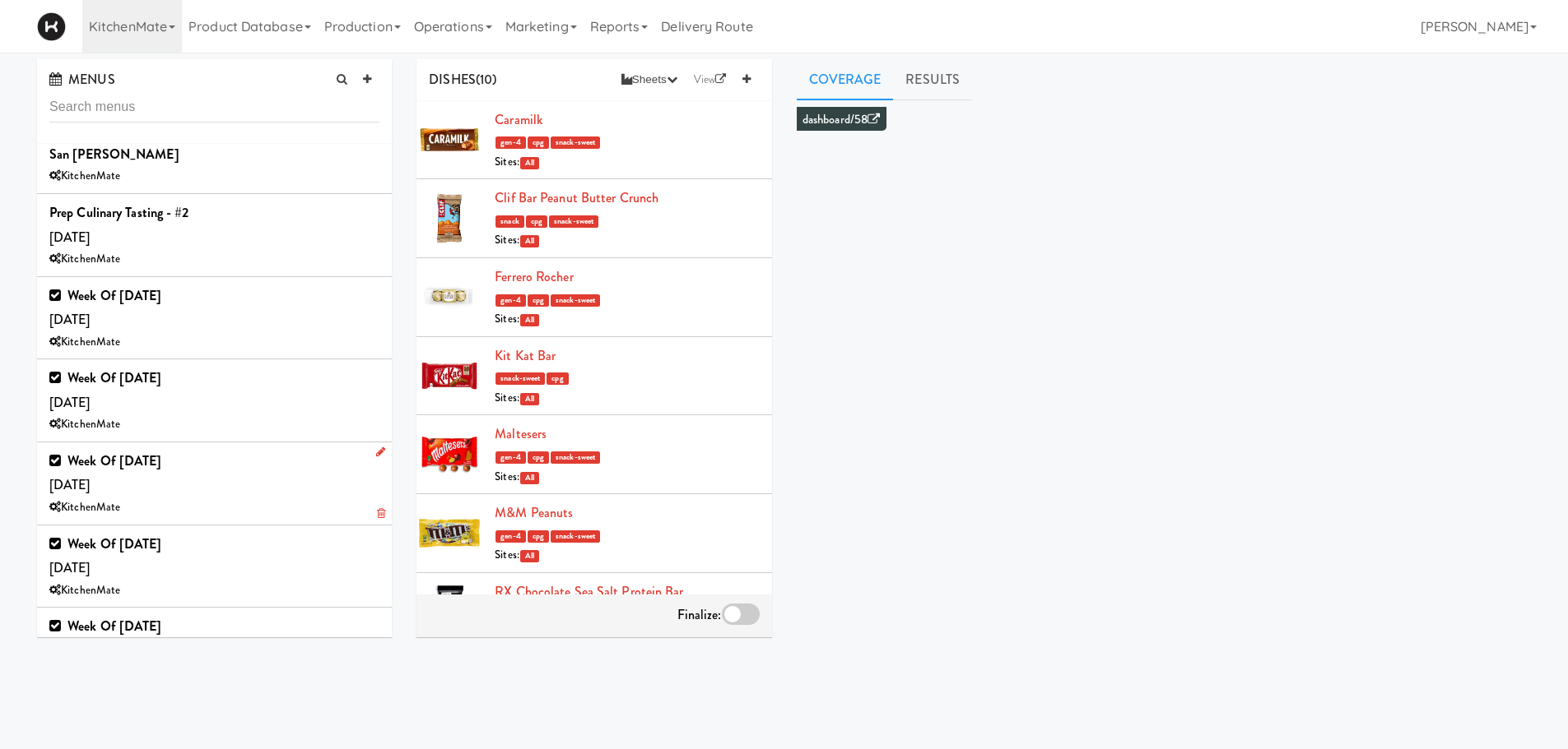
click at [286, 493] on div "Week of Sept 28th, 2025 Saturday, Sep 27 KitchenMate" at bounding box center [214, 483] width 330 height 69
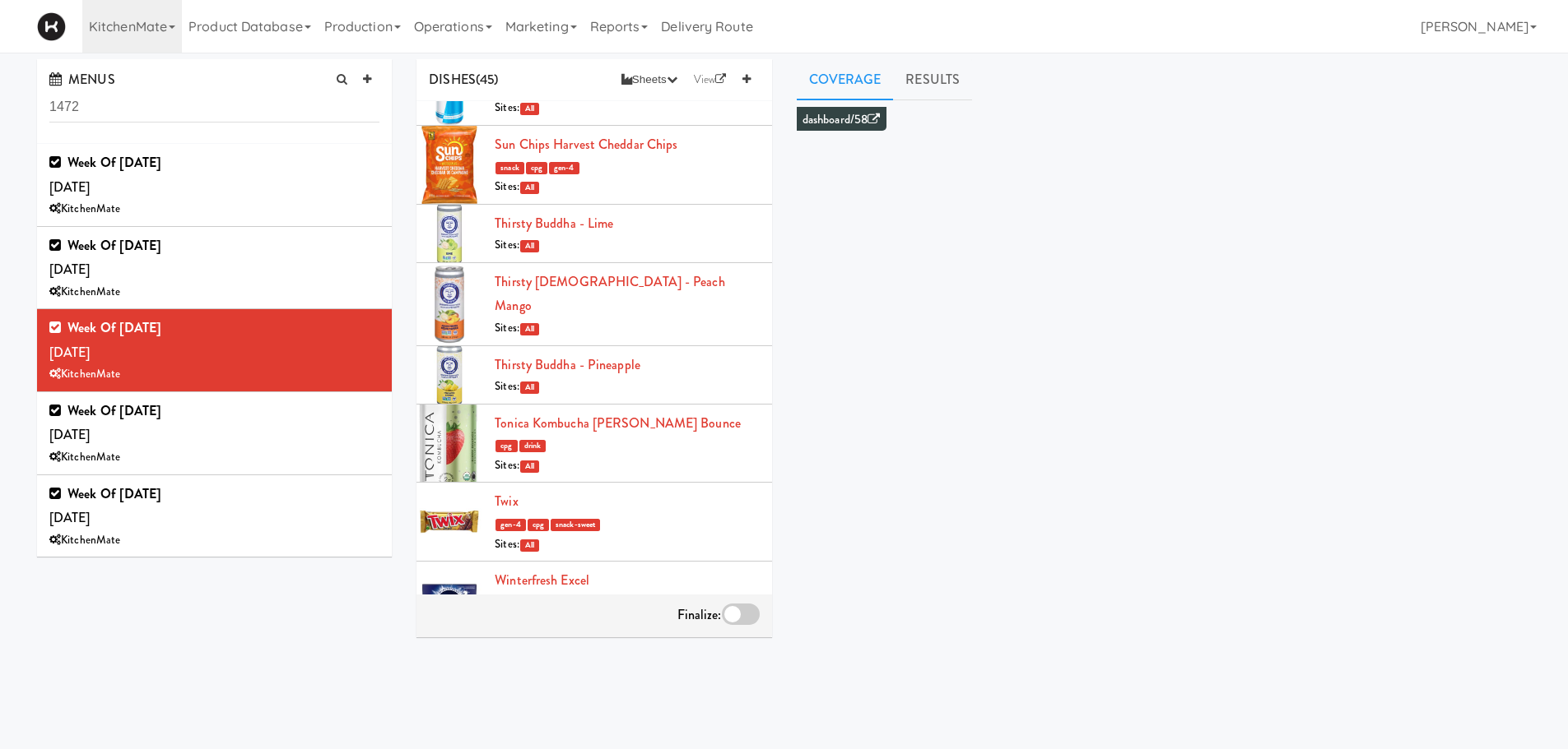
scroll to position [3016, 0]
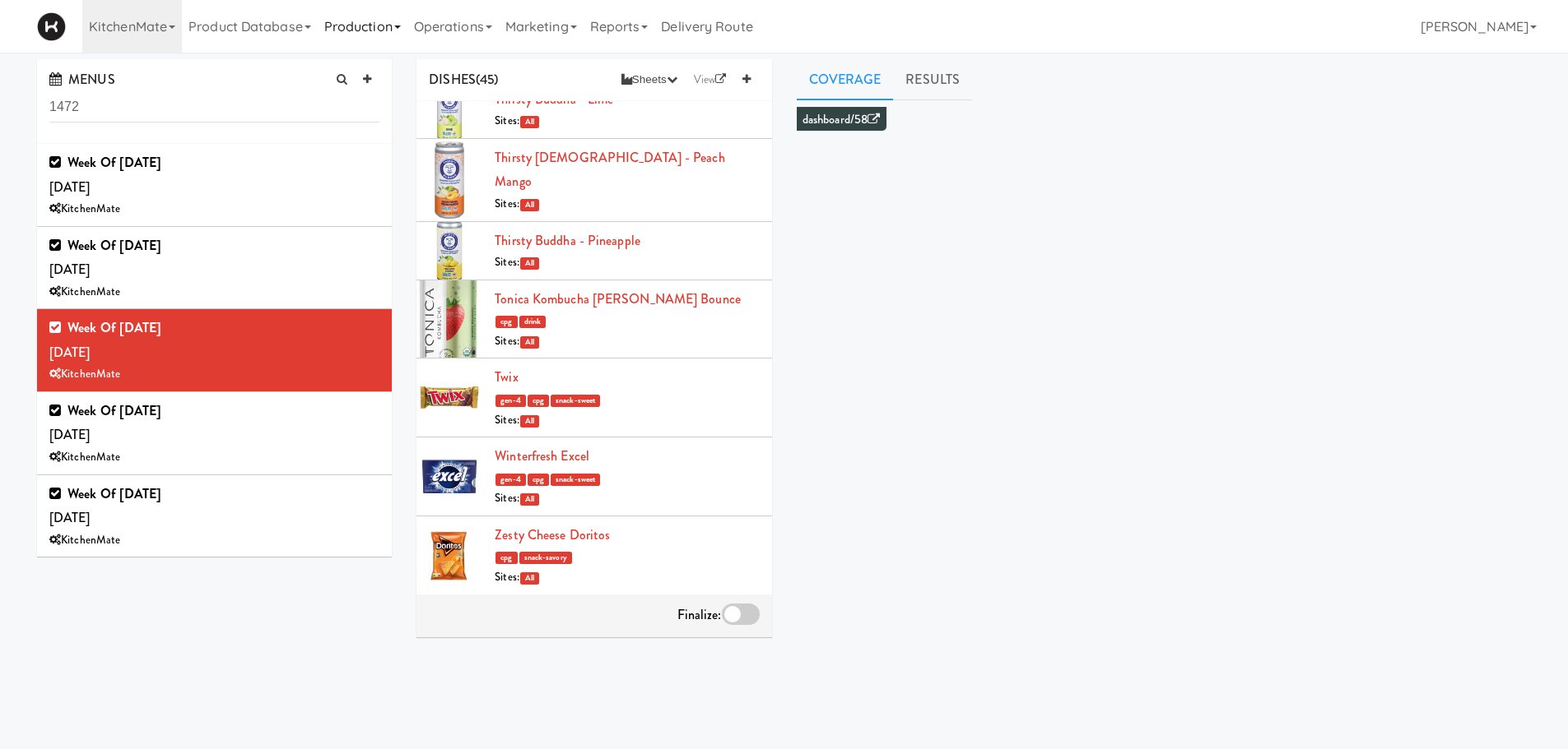
click at [405, 30] on link "Production" at bounding box center [363, 26] width 90 height 53
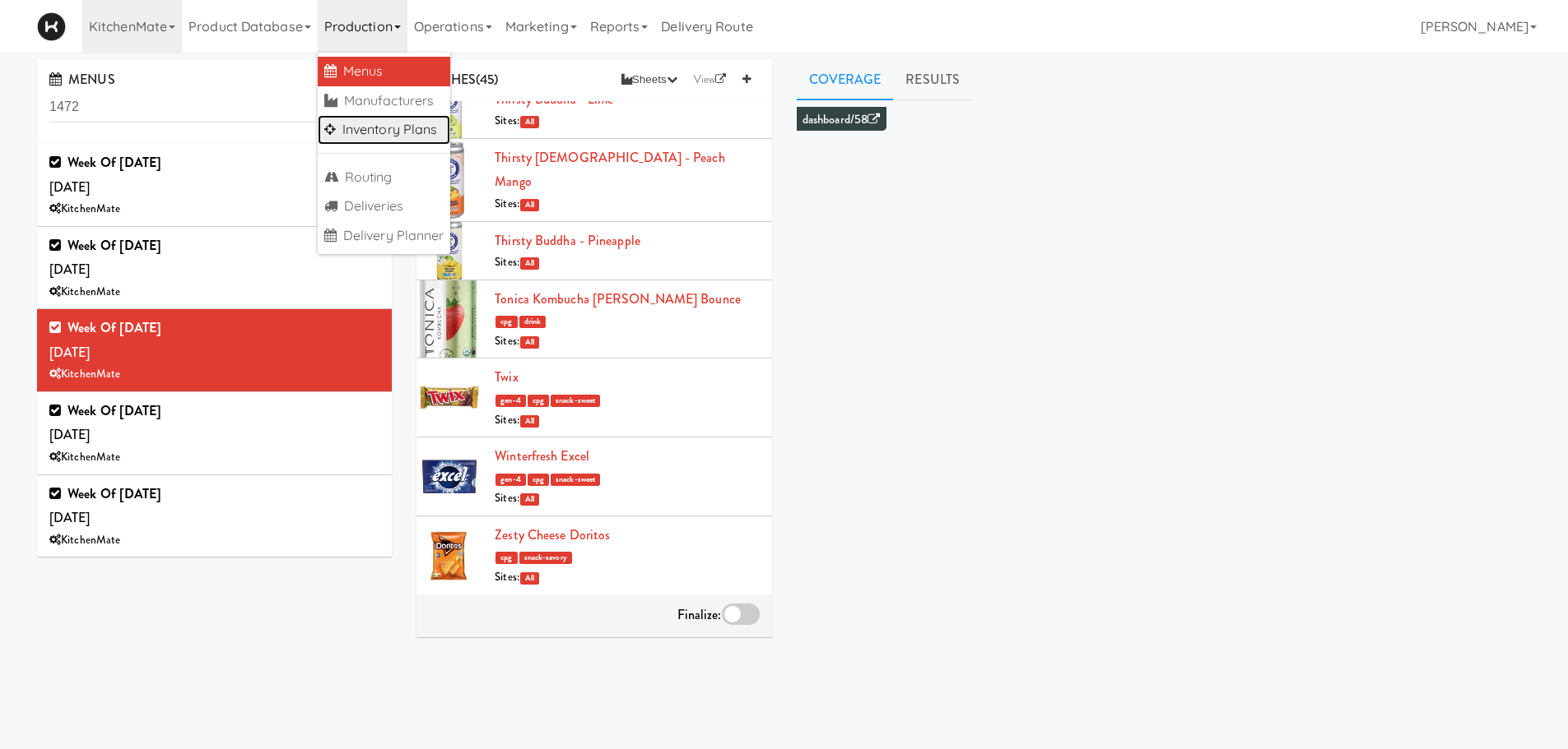
click at [391, 129] on link "Inventory Plans" at bounding box center [384, 130] width 133 height 29
